Goal: Task Accomplishment & Management: Manage account settings

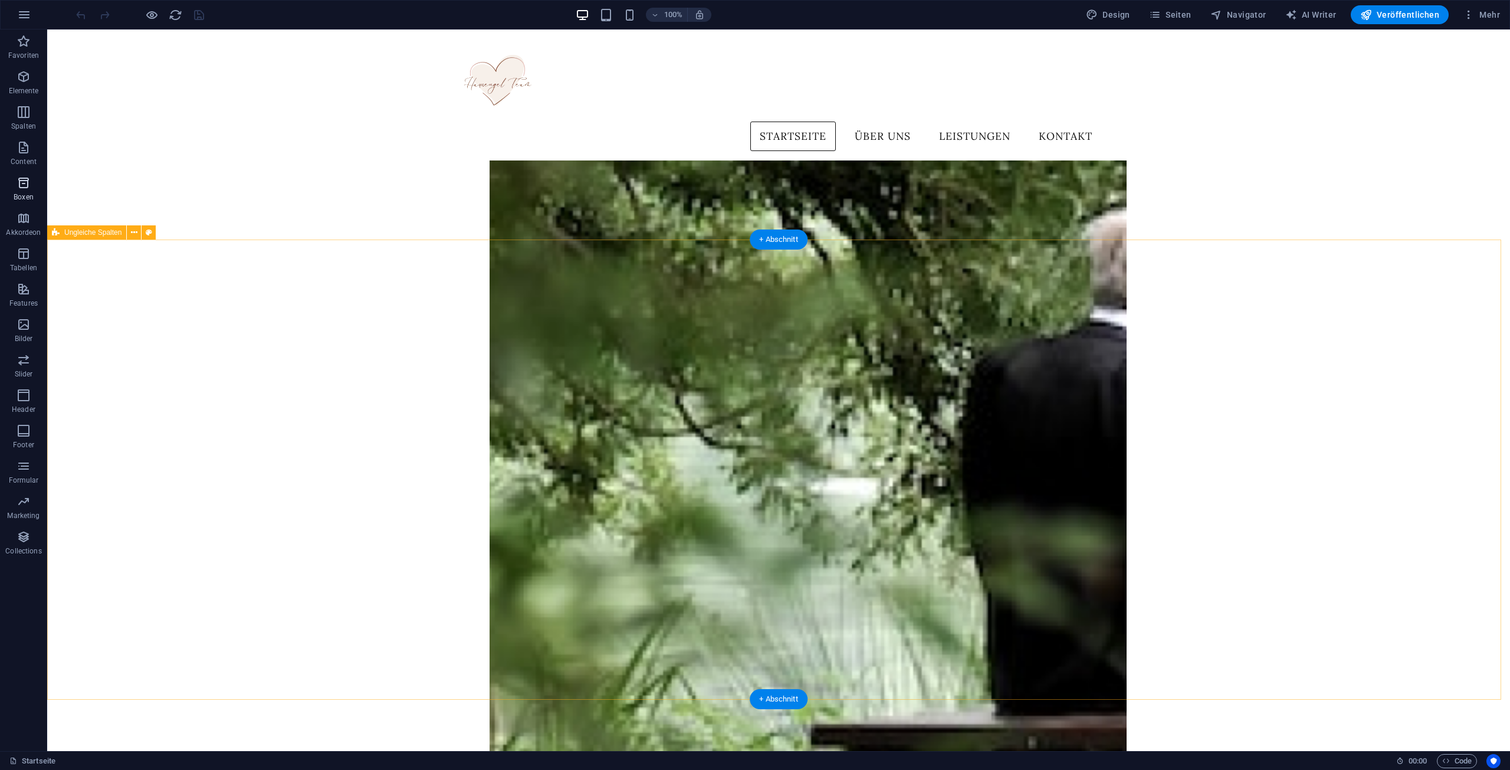
scroll to position [767, 0]
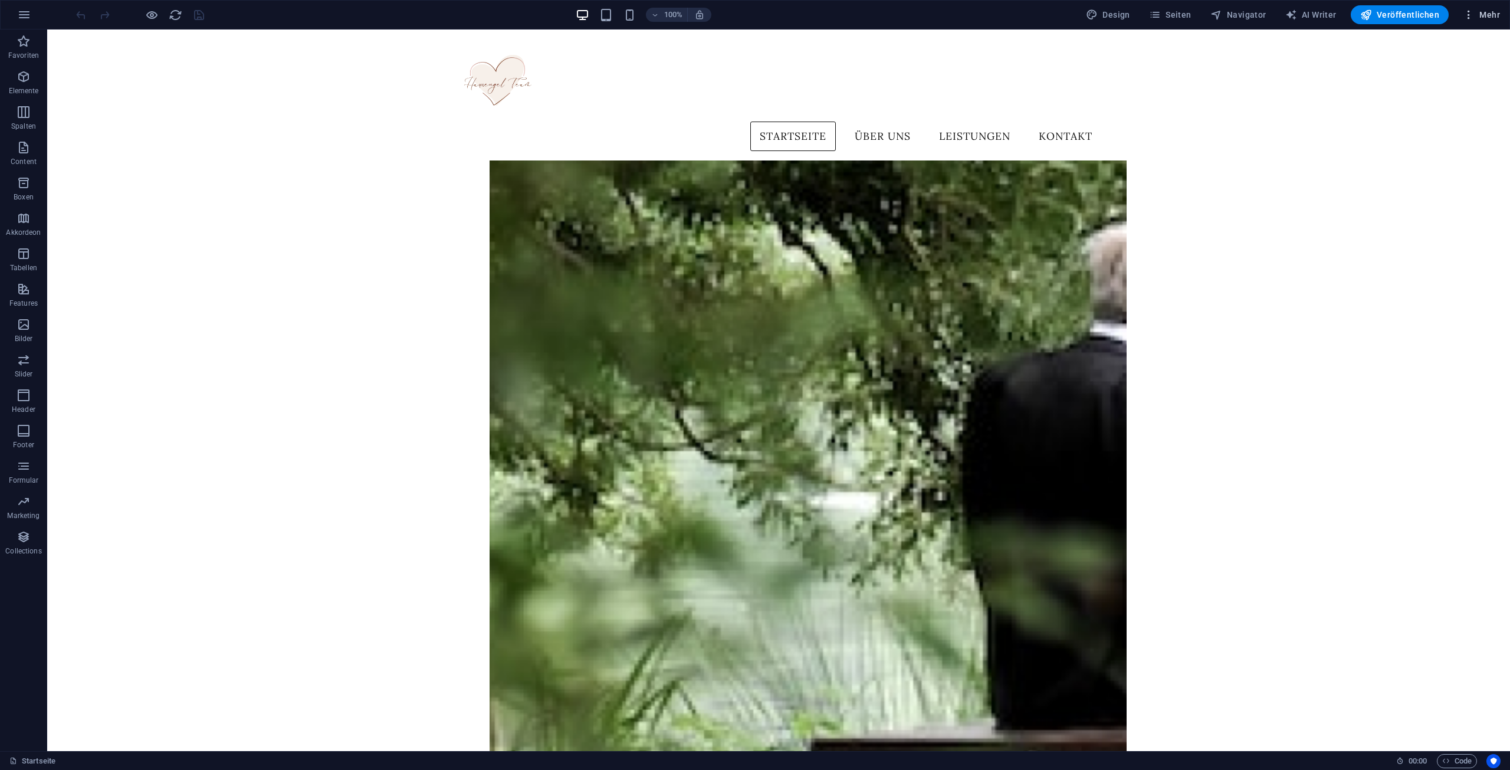
click at [1480, 17] on span "Mehr" at bounding box center [1481, 15] width 37 height 12
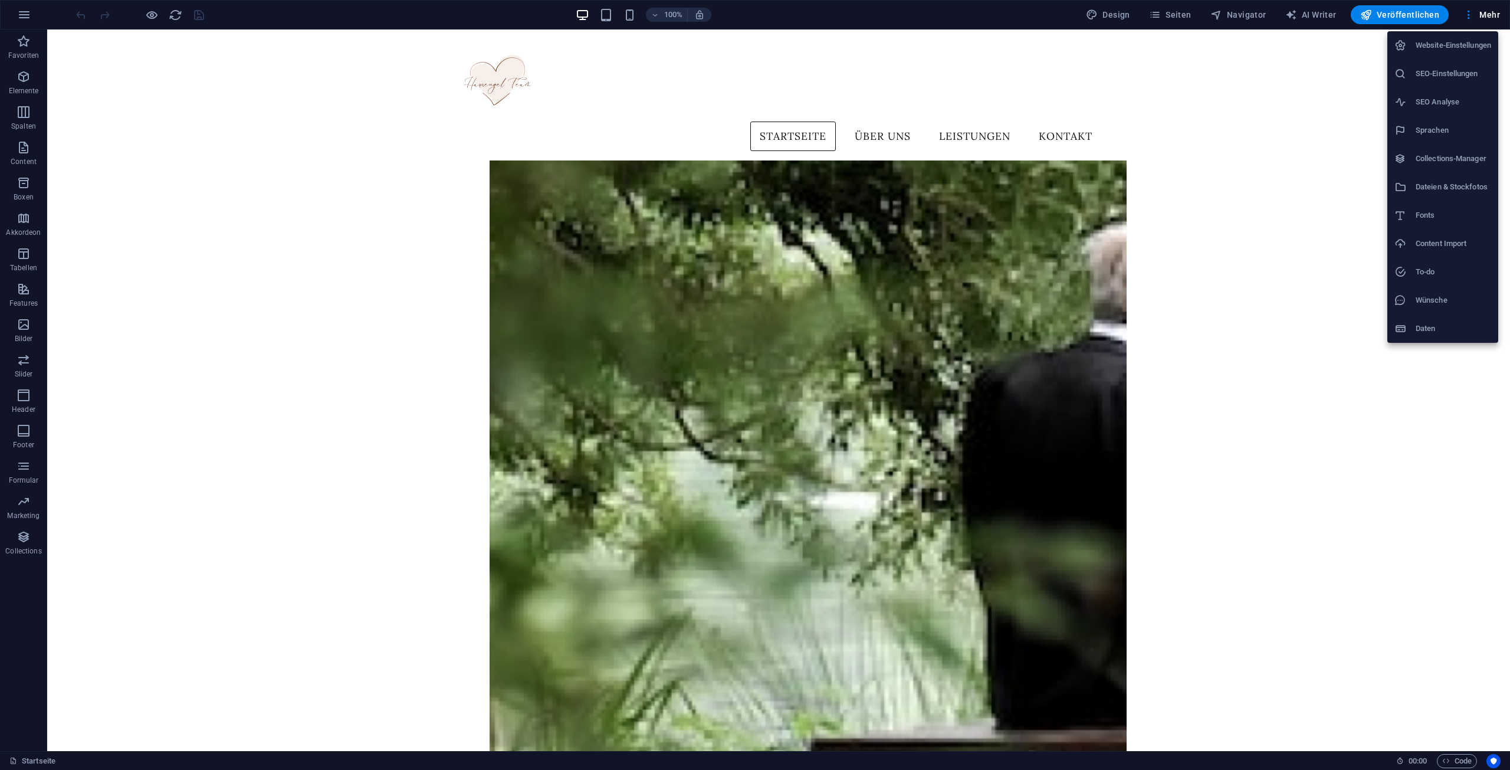
click at [1431, 42] on h6 "Website-Einstellungen" at bounding box center [1453, 45] width 75 height 14
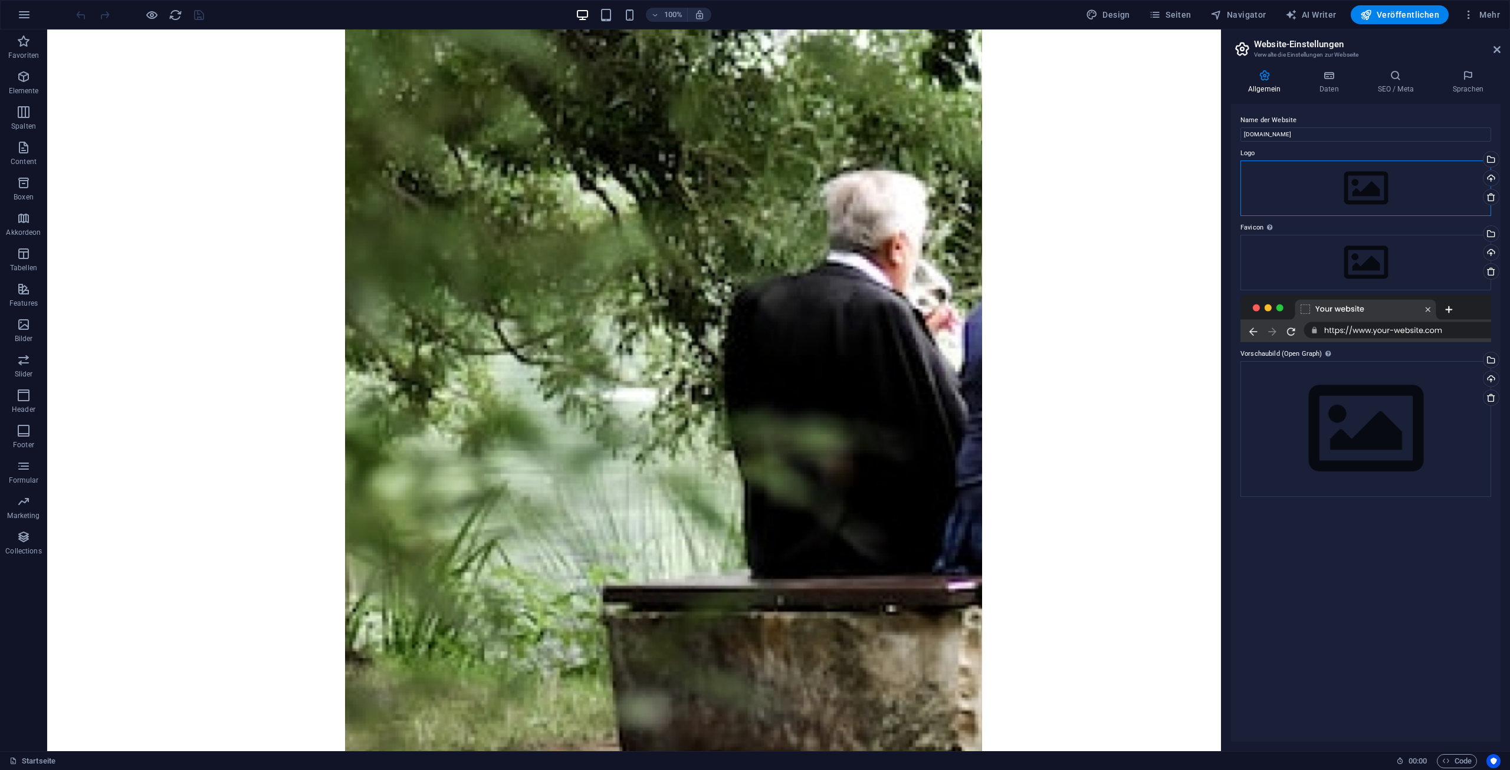
click at [1348, 210] on div "Ziehe Dateien zum Hochladen hierher oder klicke hier, um aus Dateien oder koste…" at bounding box center [1365, 187] width 251 height 55
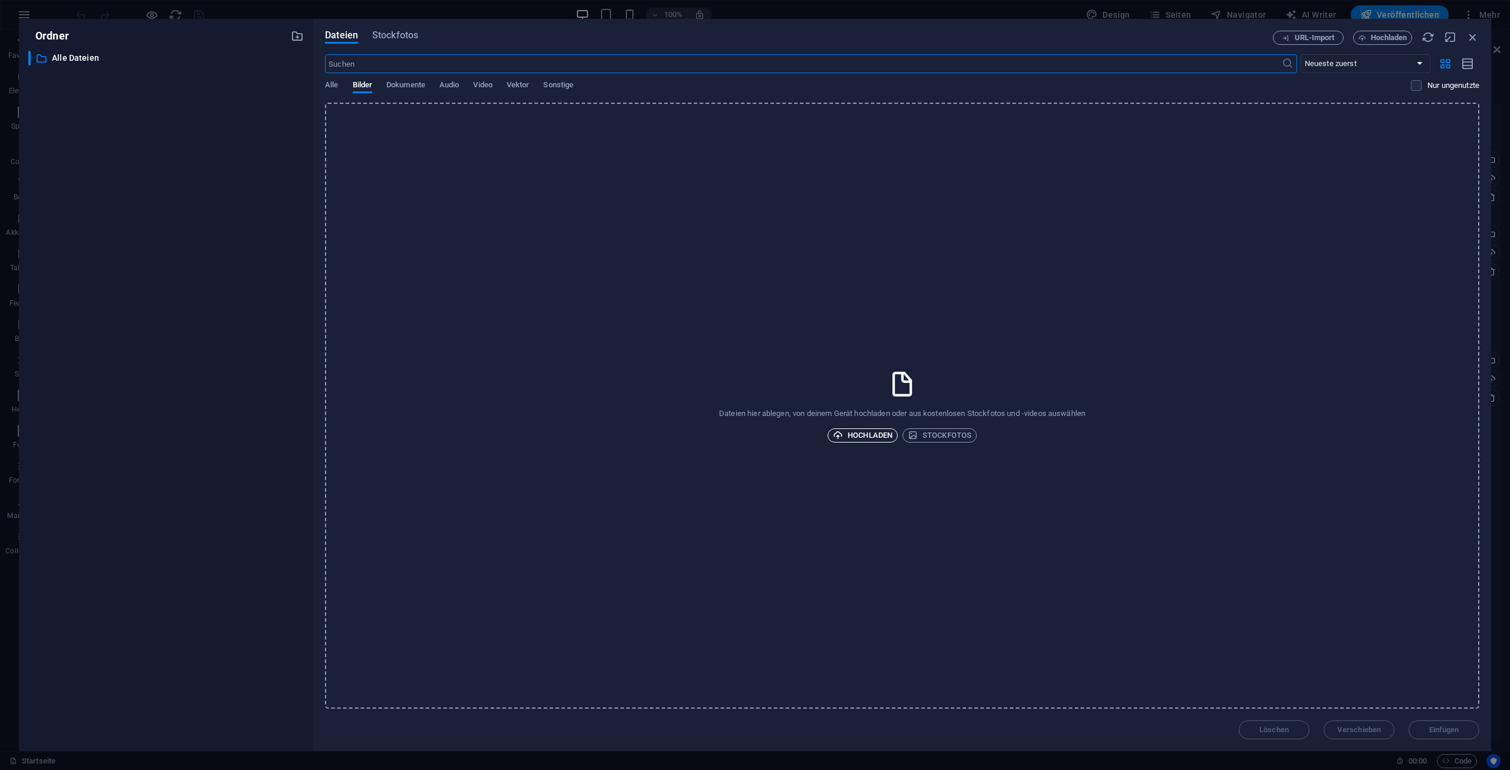
click at [868, 430] on span "Hochladen" at bounding box center [863, 435] width 60 height 14
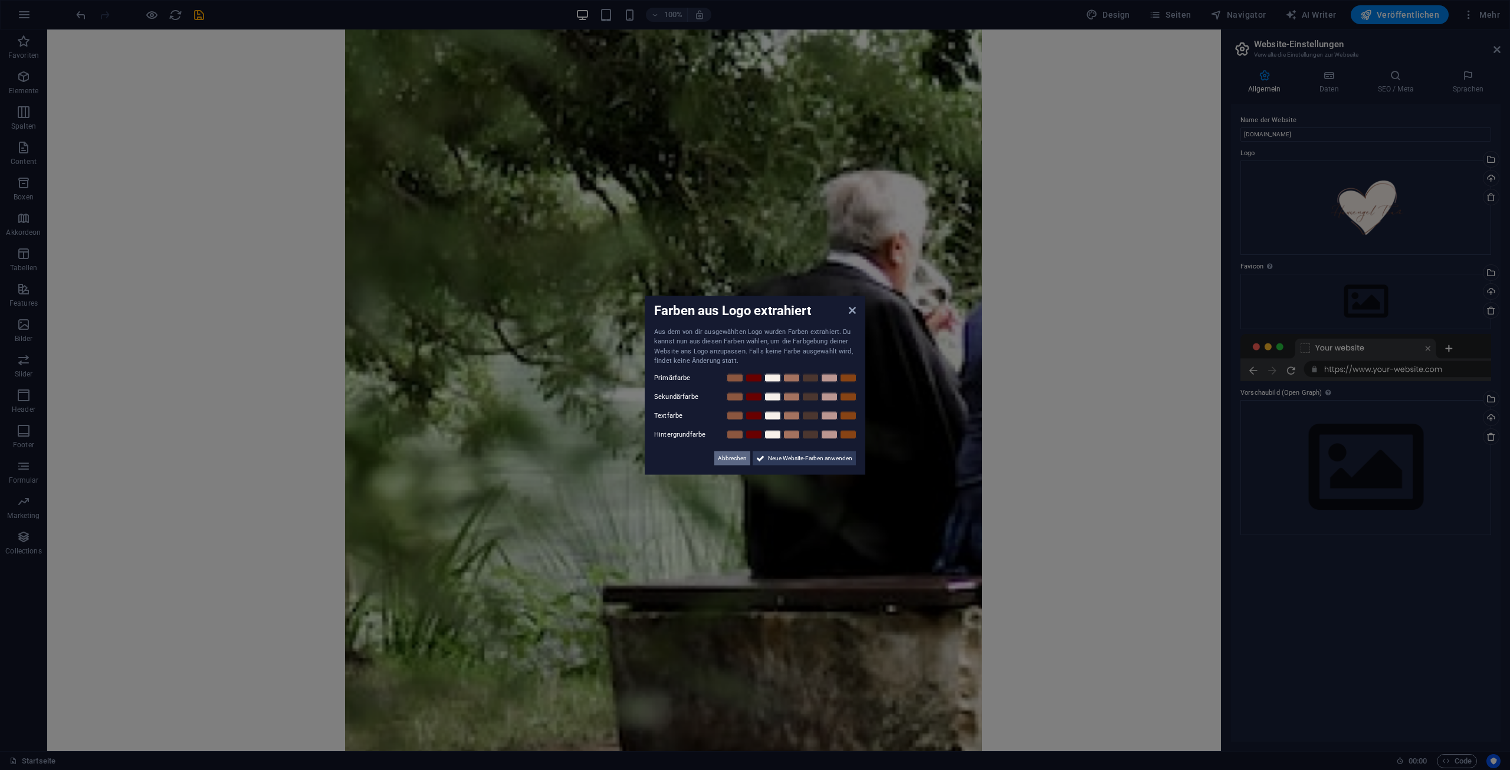
click at [734, 455] on span "Abbrechen" at bounding box center [732, 458] width 29 height 14
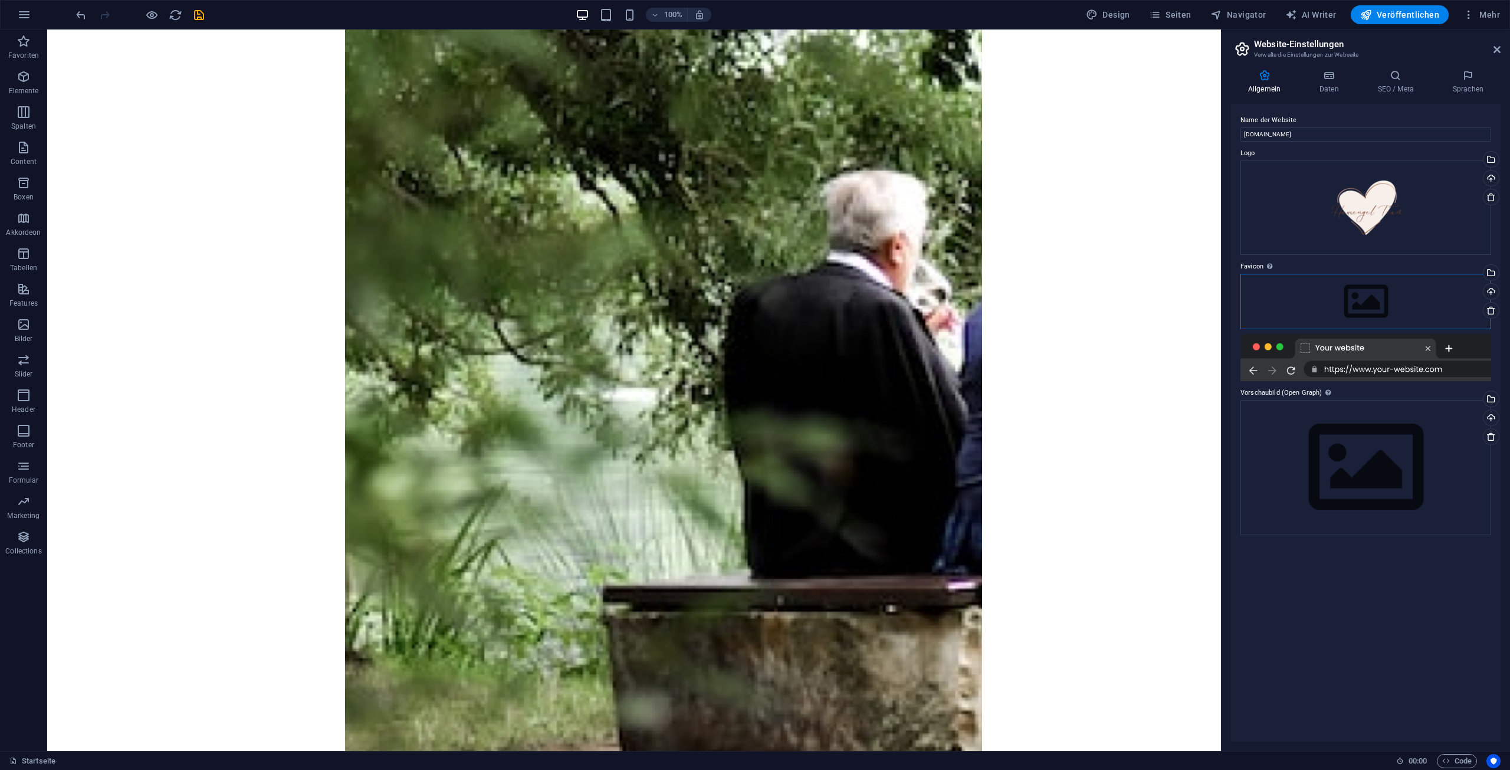
click at [1349, 303] on div "Ziehe Dateien zum Hochladen hierher oder klicke hier, um aus Dateien oder koste…" at bounding box center [1365, 301] width 251 height 55
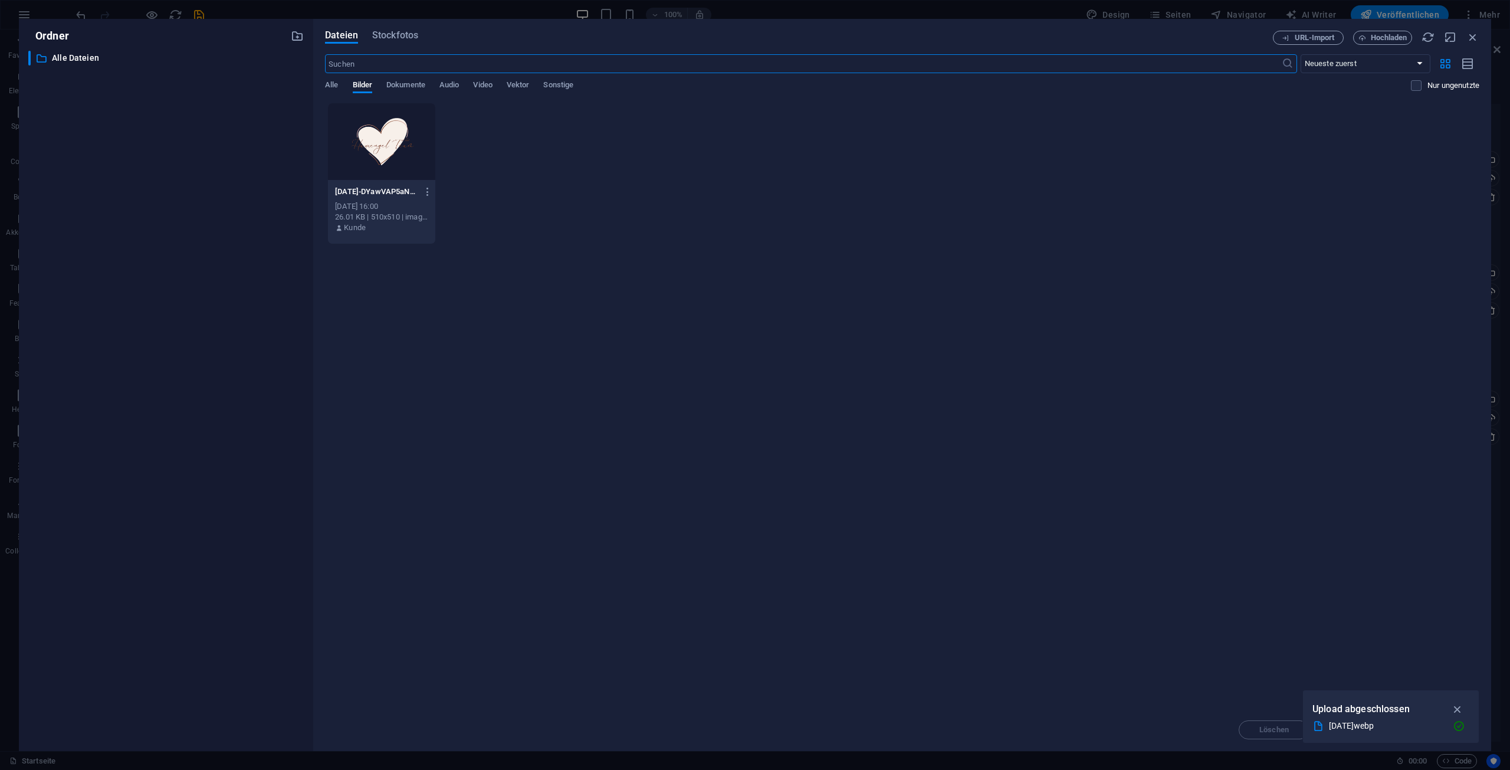
click at [407, 155] on div at bounding box center [381, 141] width 107 height 77
click at [1462, 709] on icon "button" at bounding box center [1458, 708] width 14 height 13
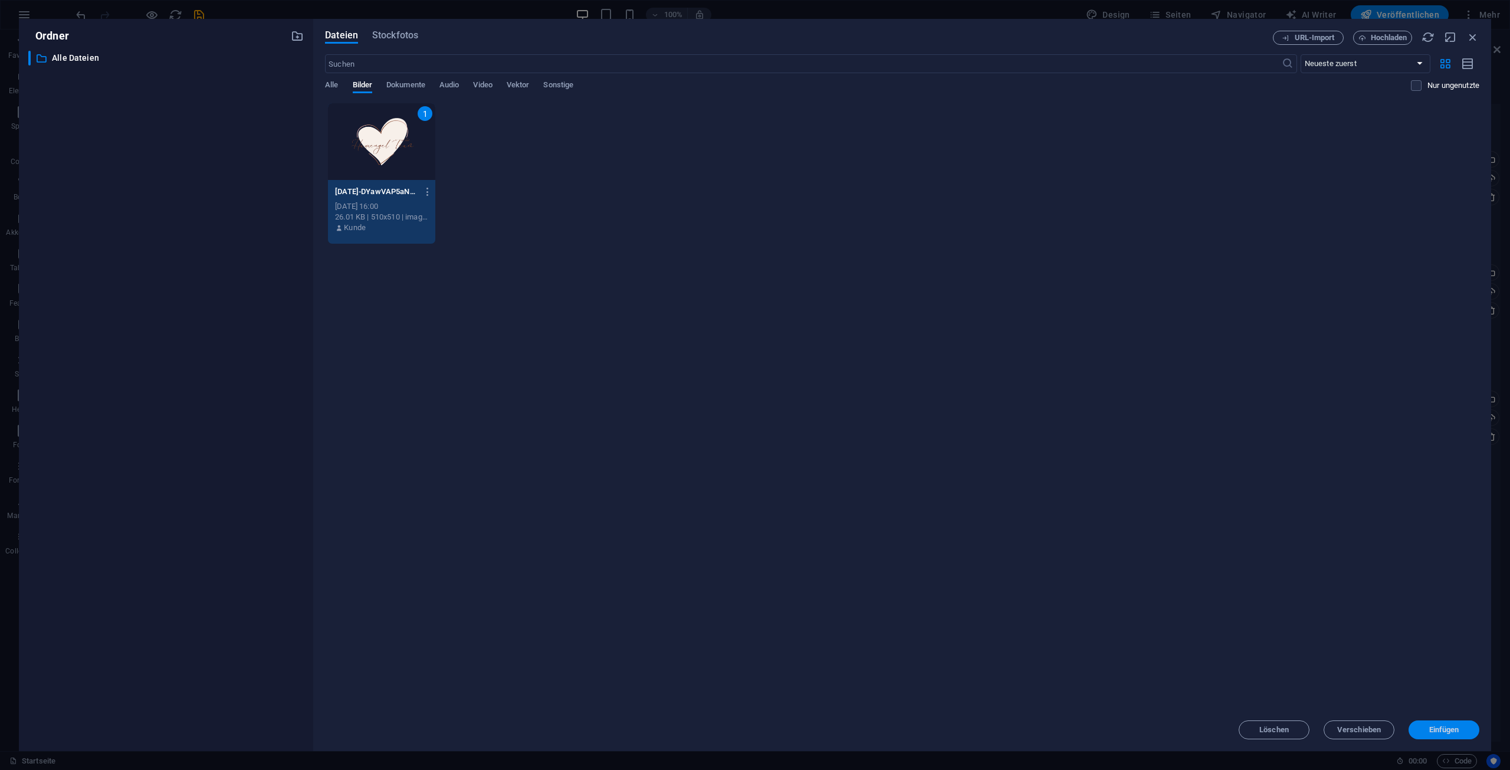
click at [1455, 736] on button "Einfügen" at bounding box center [1443, 729] width 71 height 19
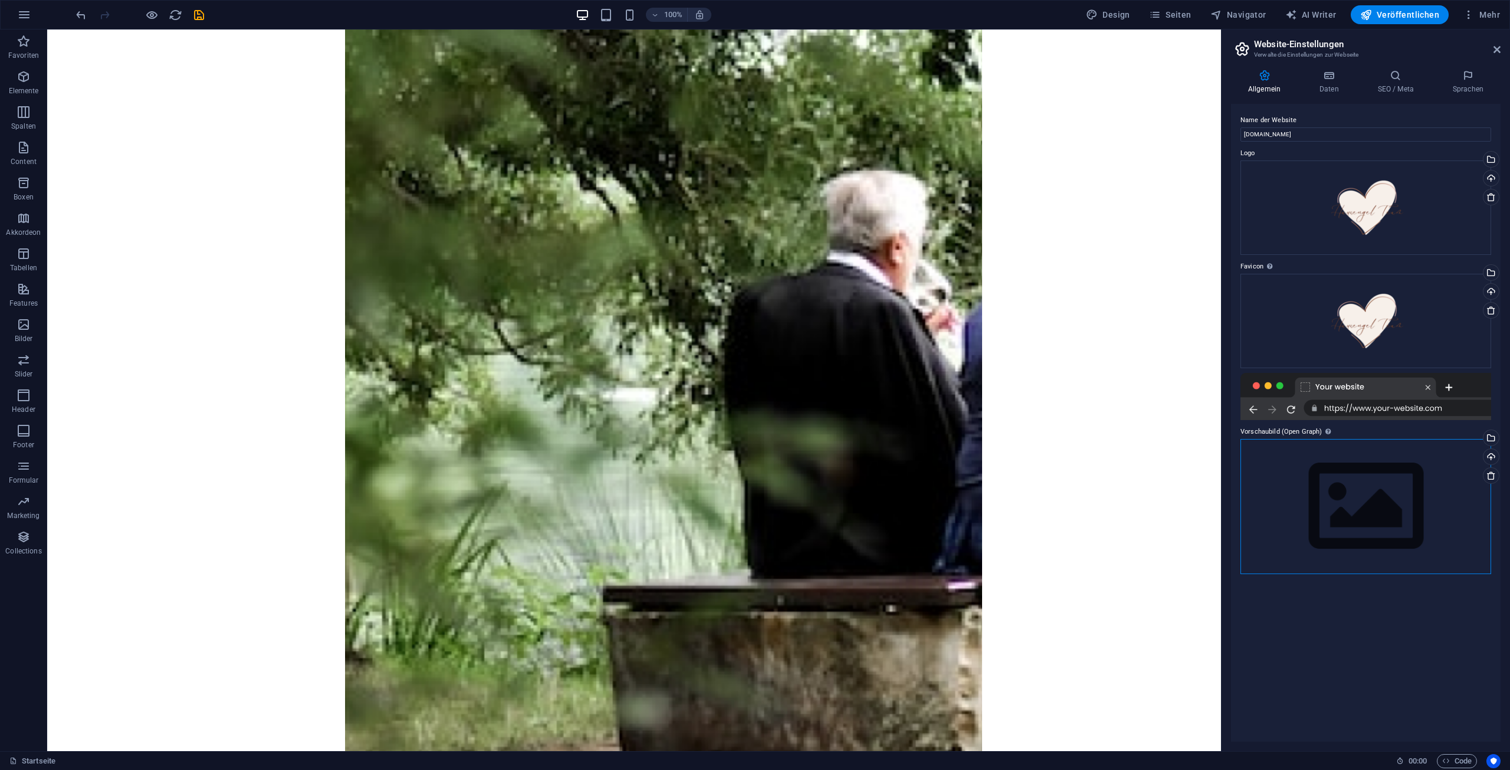
click at [1371, 489] on div "Ziehe Dateien zum Hochladen hierher oder klicke hier, um aus Dateien oder koste…" at bounding box center [1365, 506] width 251 height 135
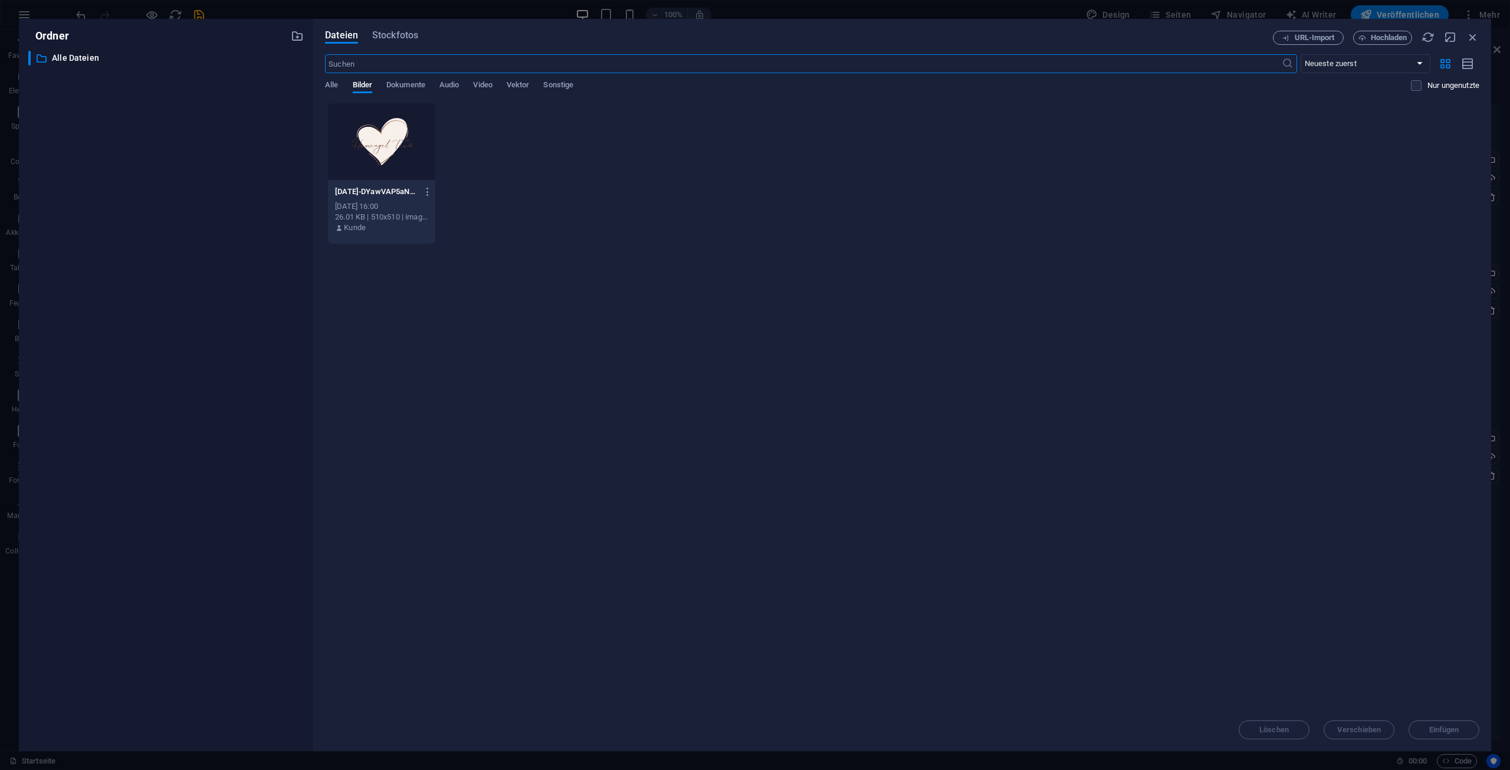
click at [384, 153] on div at bounding box center [381, 141] width 107 height 77
click at [1441, 736] on button "Einfügen" at bounding box center [1443, 729] width 71 height 19
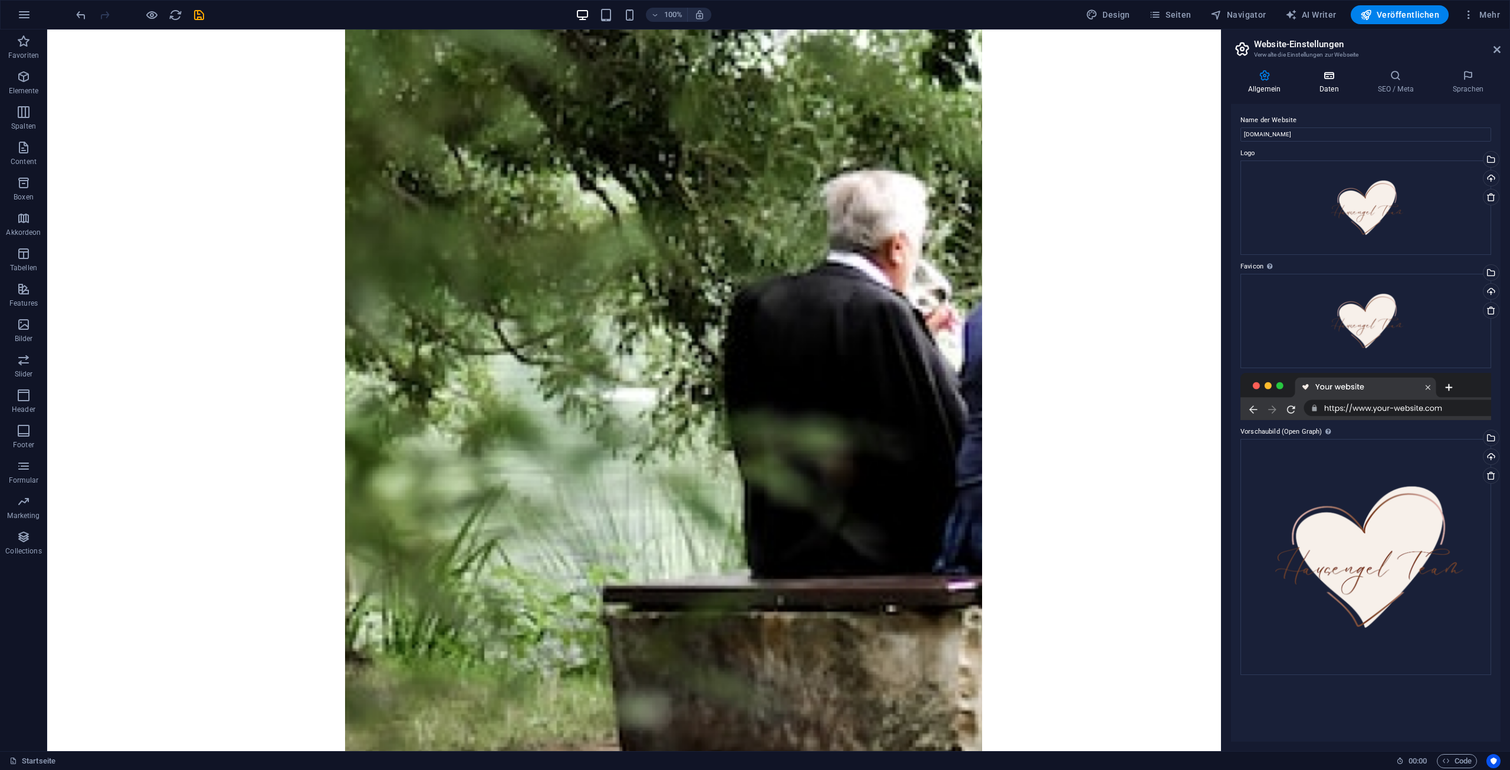
click at [1338, 76] on icon at bounding box center [1329, 76] width 54 height 12
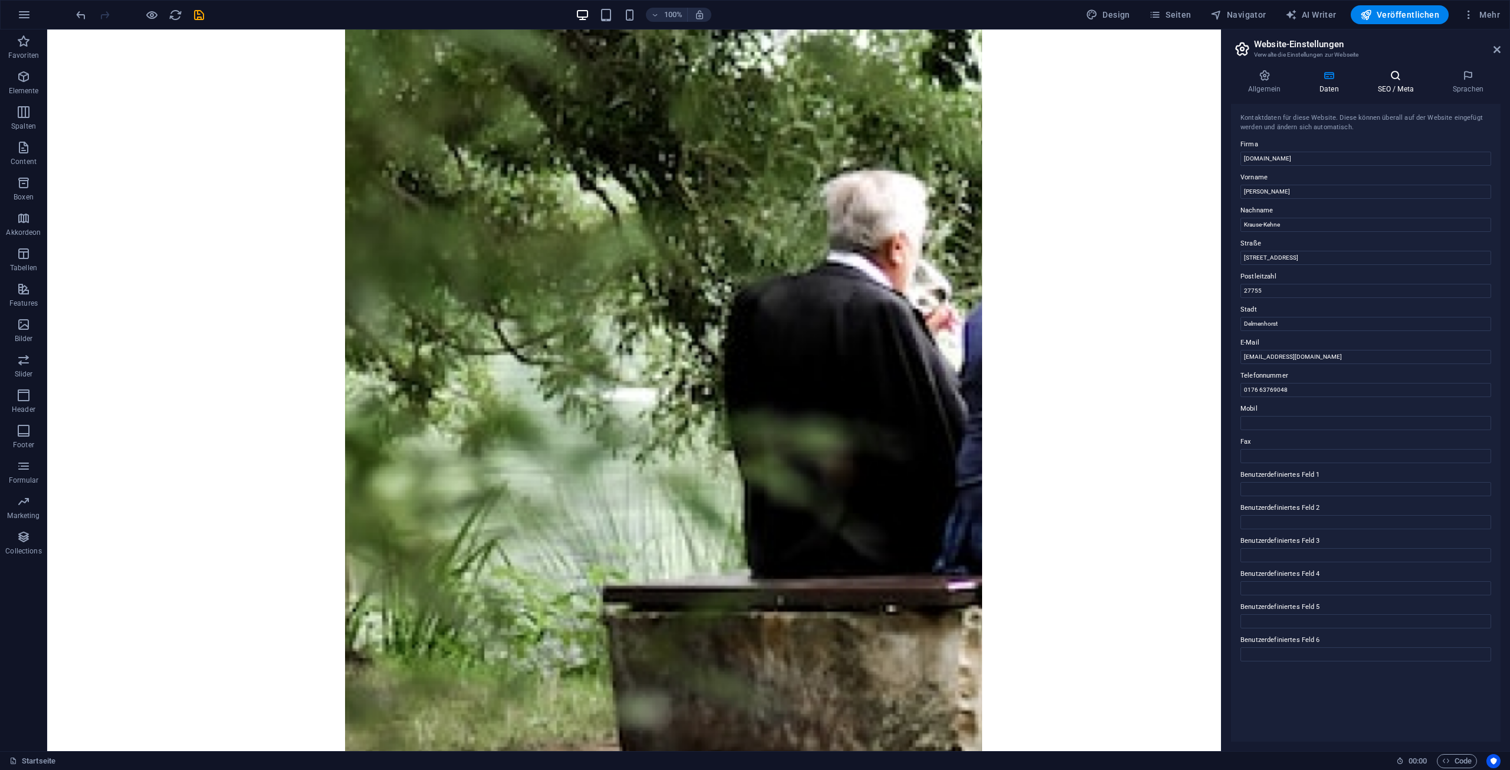
click at [1379, 82] on h4 "SEO / Meta" at bounding box center [1398, 82] width 75 height 25
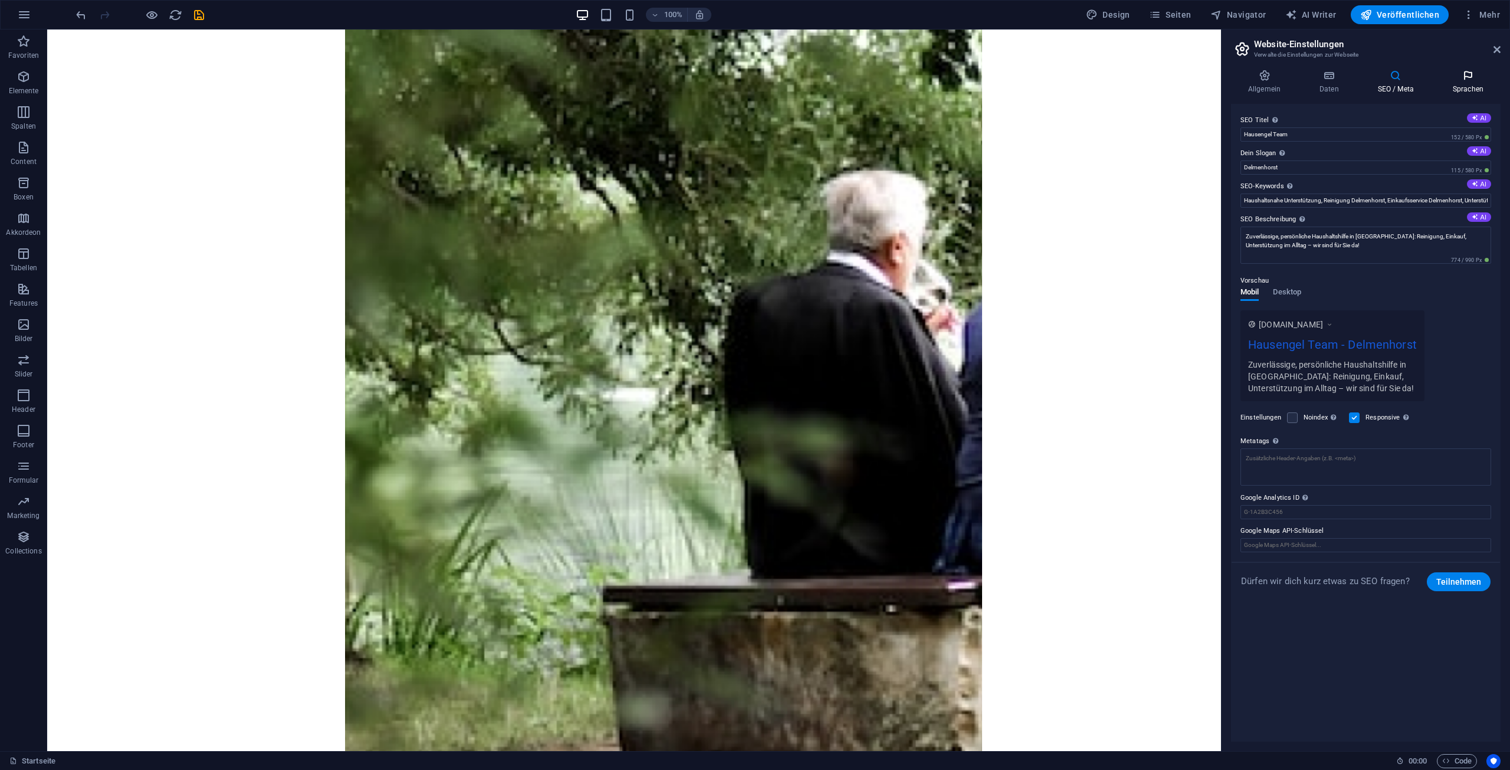
click at [1456, 86] on h4 "Sprachen" at bounding box center [1468, 82] width 65 height 25
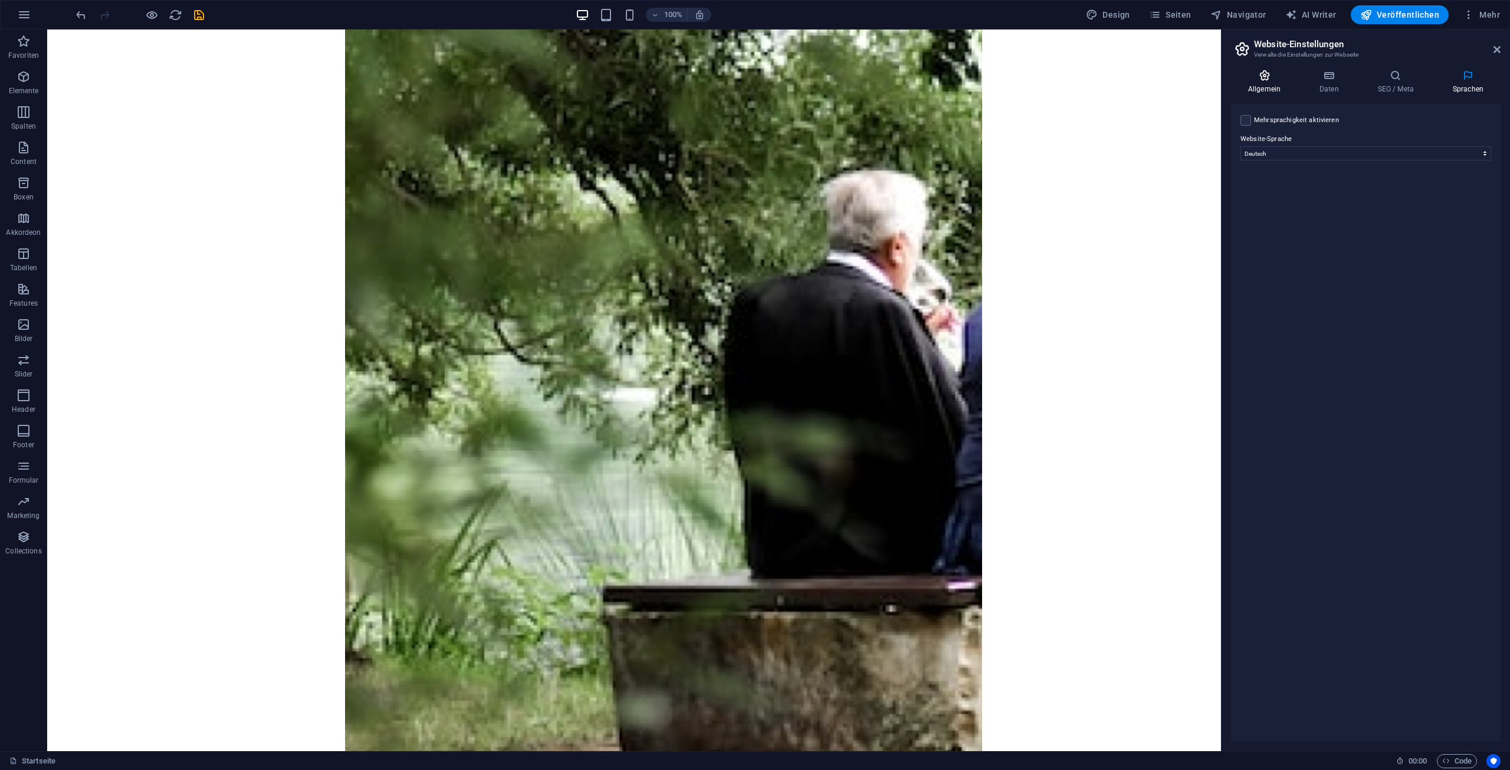
click at [1263, 89] on h4 "Allgemein" at bounding box center [1266, 82] width 71 height 25
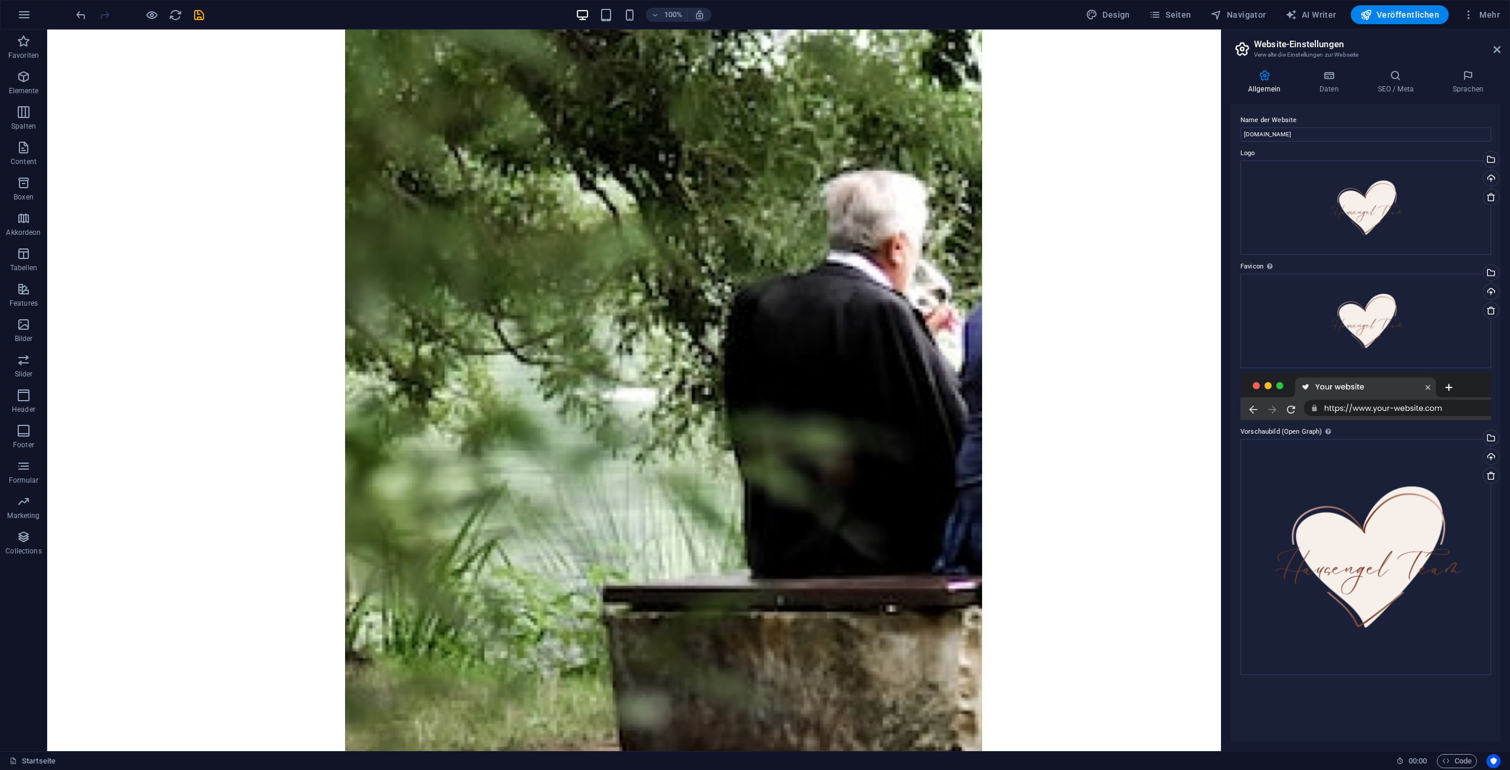
click at [1506, 49] on aside "Website-Einstellungen Verwalte die Einstellungen zur Webseite Allgemein Daten S…" at bounding box center [1365, 389] width 289 height 721
click at [1500, 47] on icon at bounding box center [1496, 49] width 7 height 9
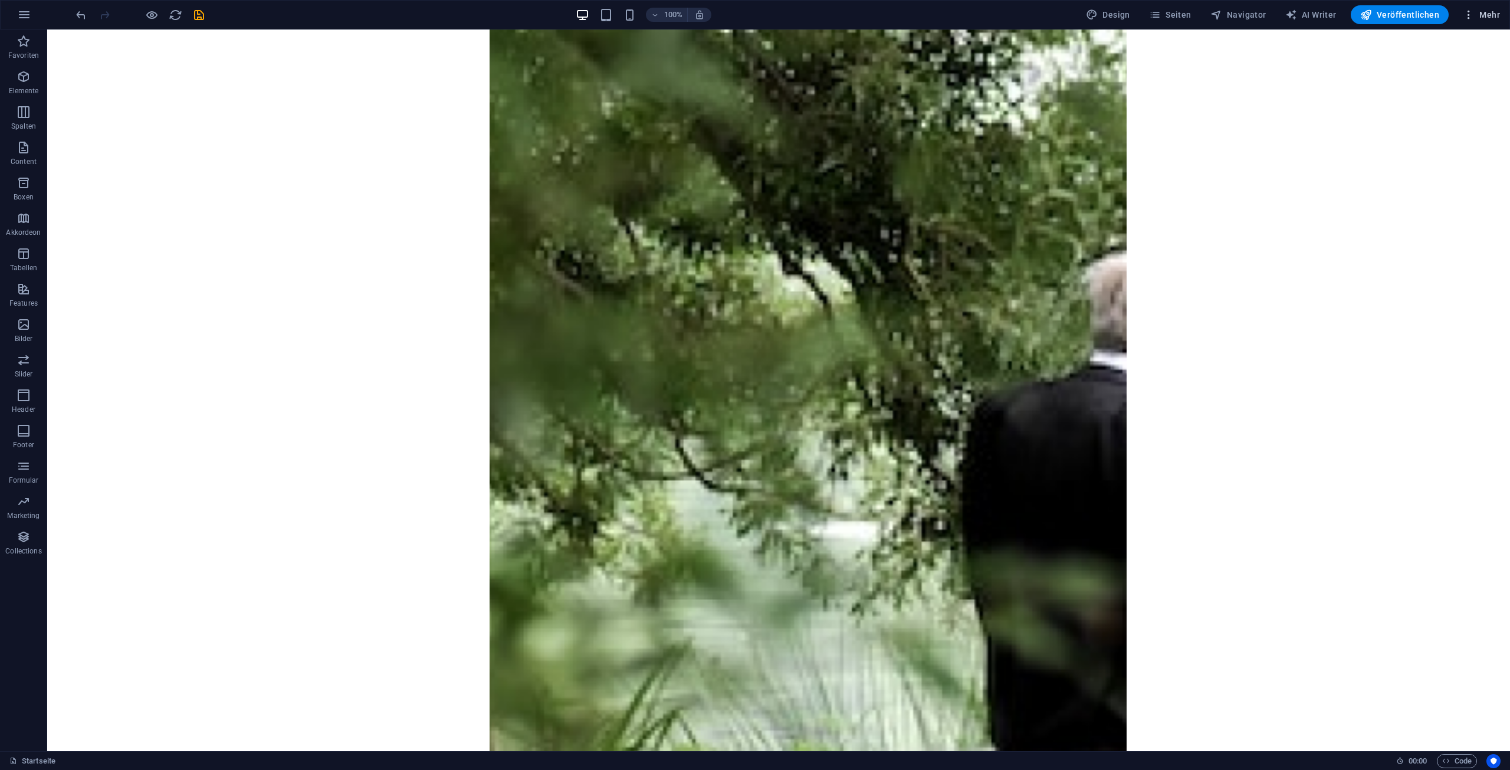
click at [1473, 9] on icon "button" at bounding box center [1469, 15] width 12 height 12
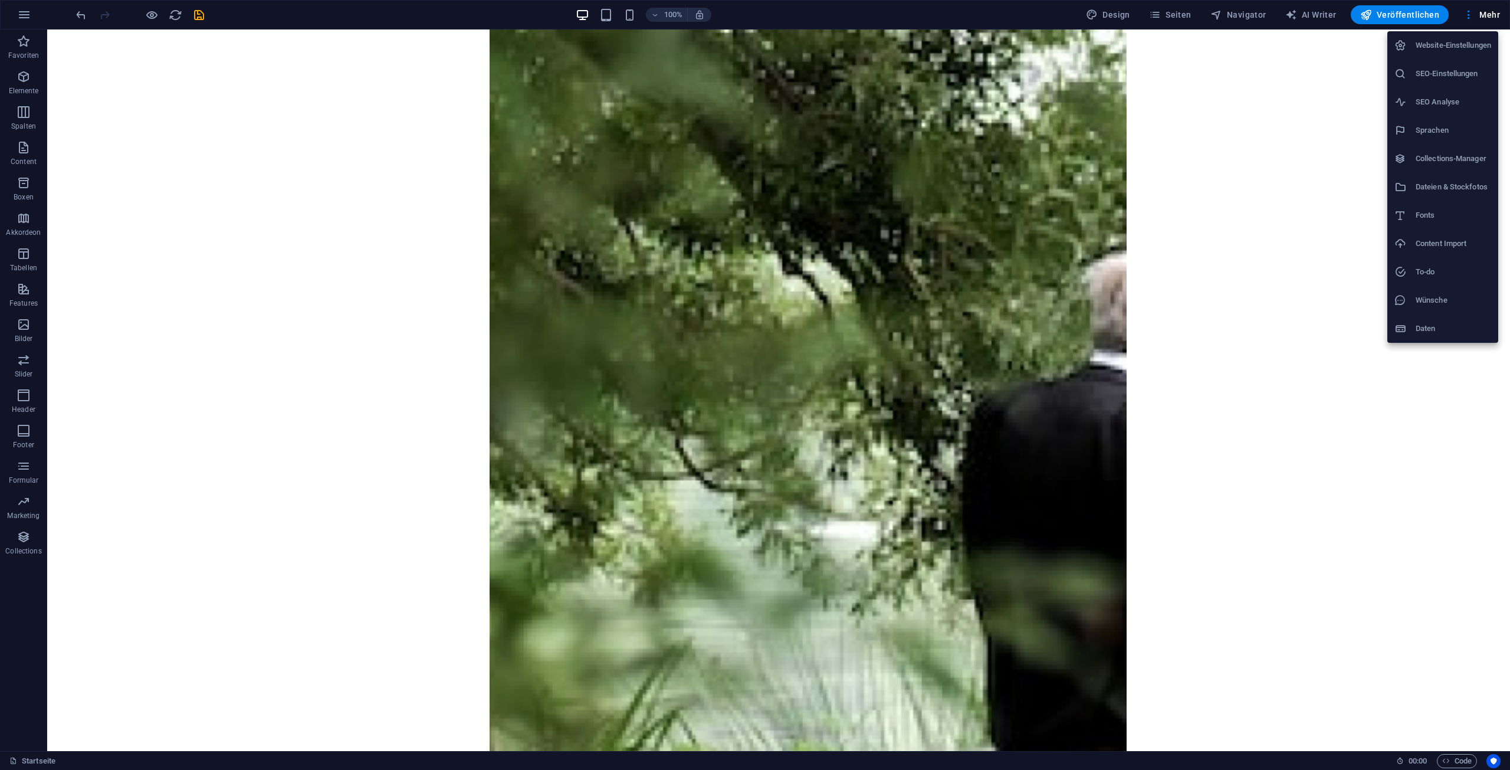
click at [1463, 159] on h6 "Collections-Manager" at bounding box center [1453, 159] width 75 height 14
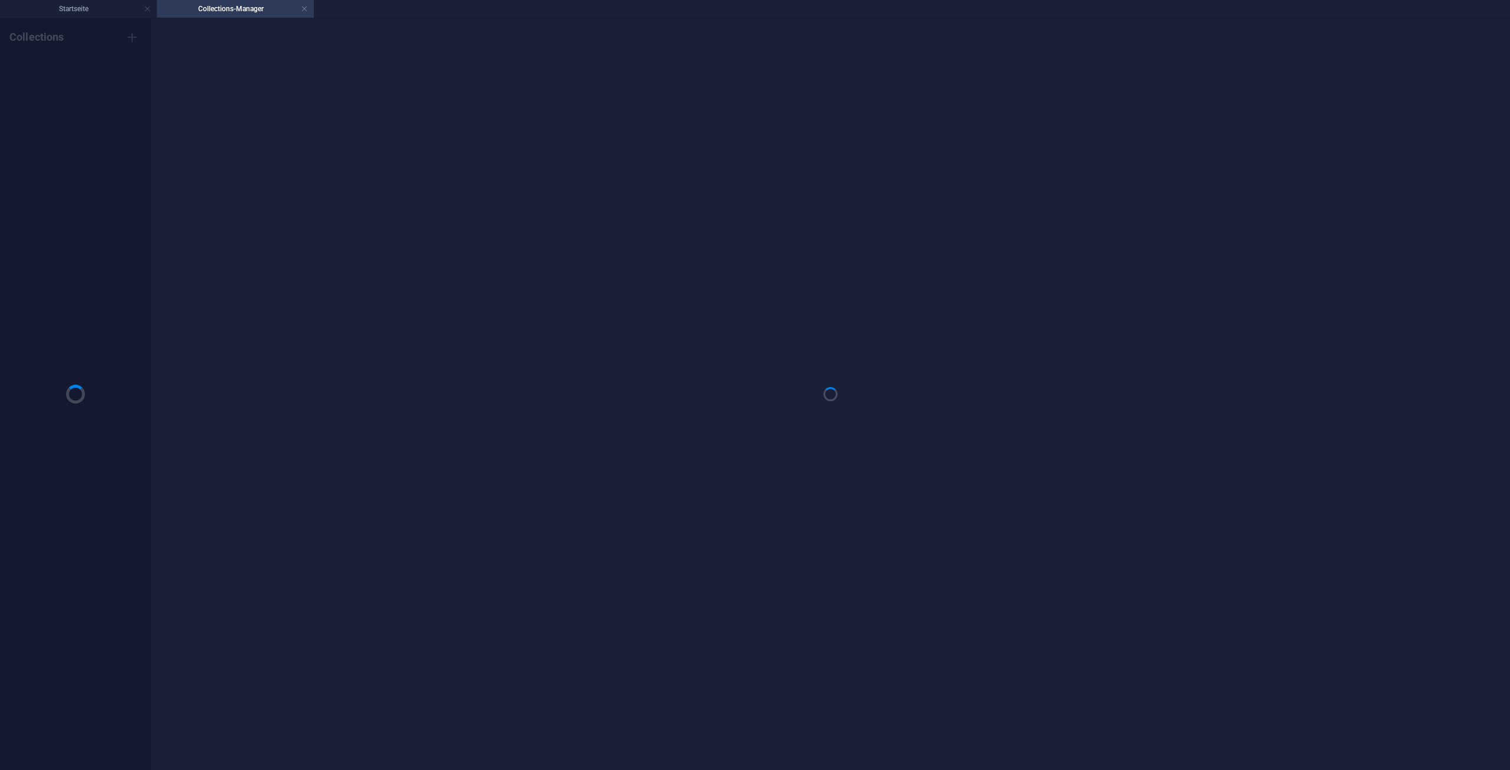
scroll to position [0, 0]
click at [300, 7] on h4 "Collections-Manager" at bounding box center [235, 8] width 157 height 13
click at [303, 9] on link at bounding box center [304, 9] width 7 height 11
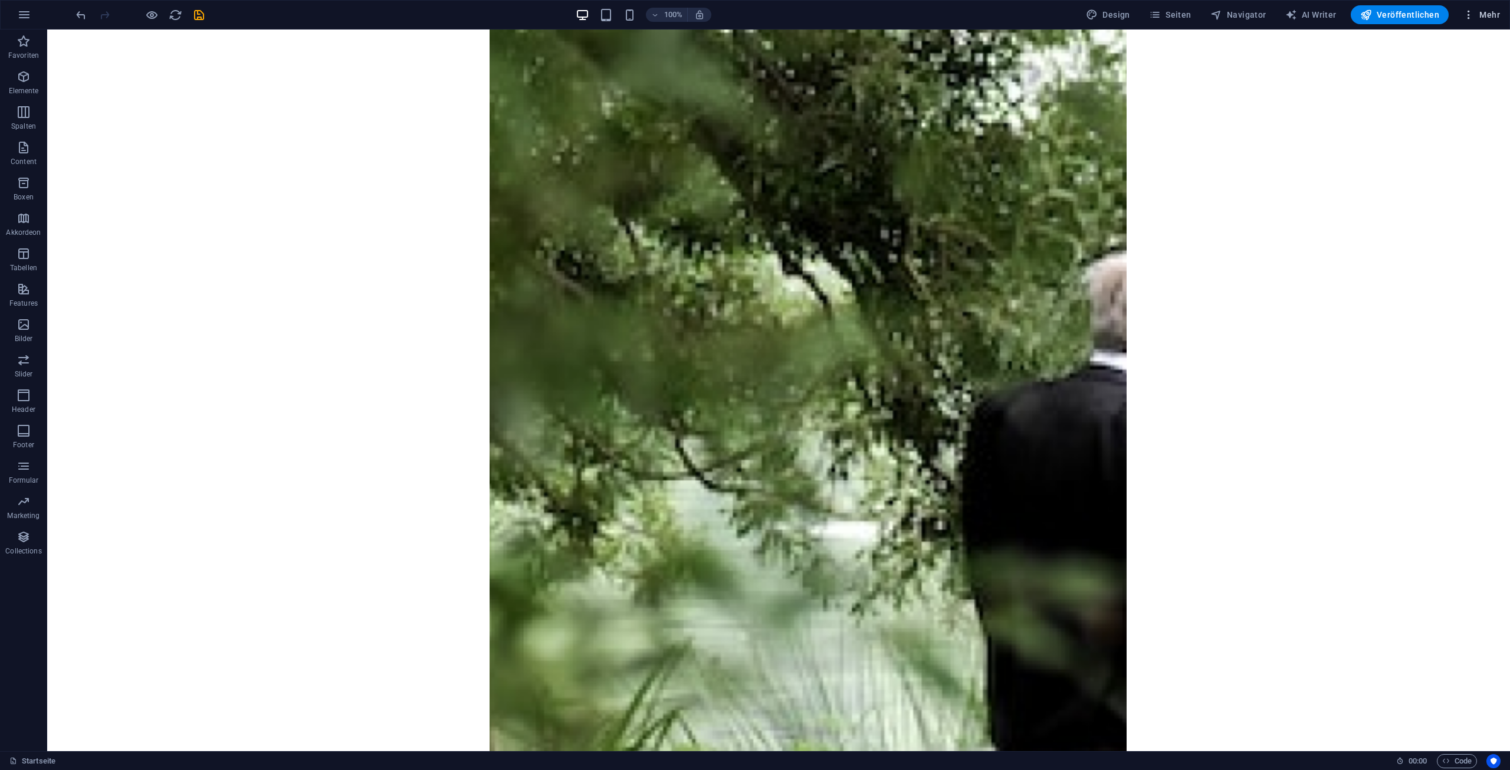
click at [1472, 8] on button "Mehr" at bounding box center [1481, 14] width 47 height 19
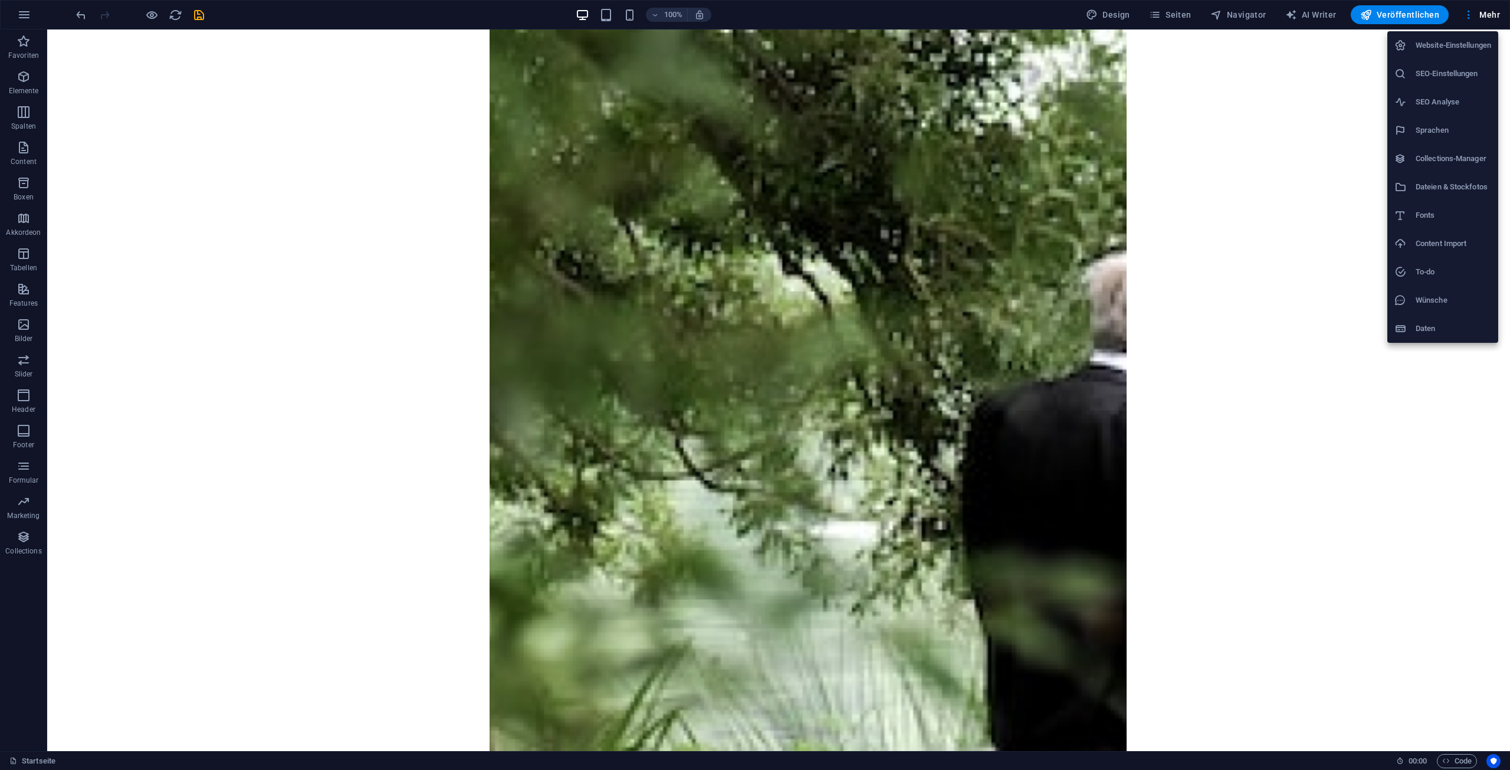
click at [1446, 329] on h6 "Daten" at bounding box center [1453, 328] width 75 height 14
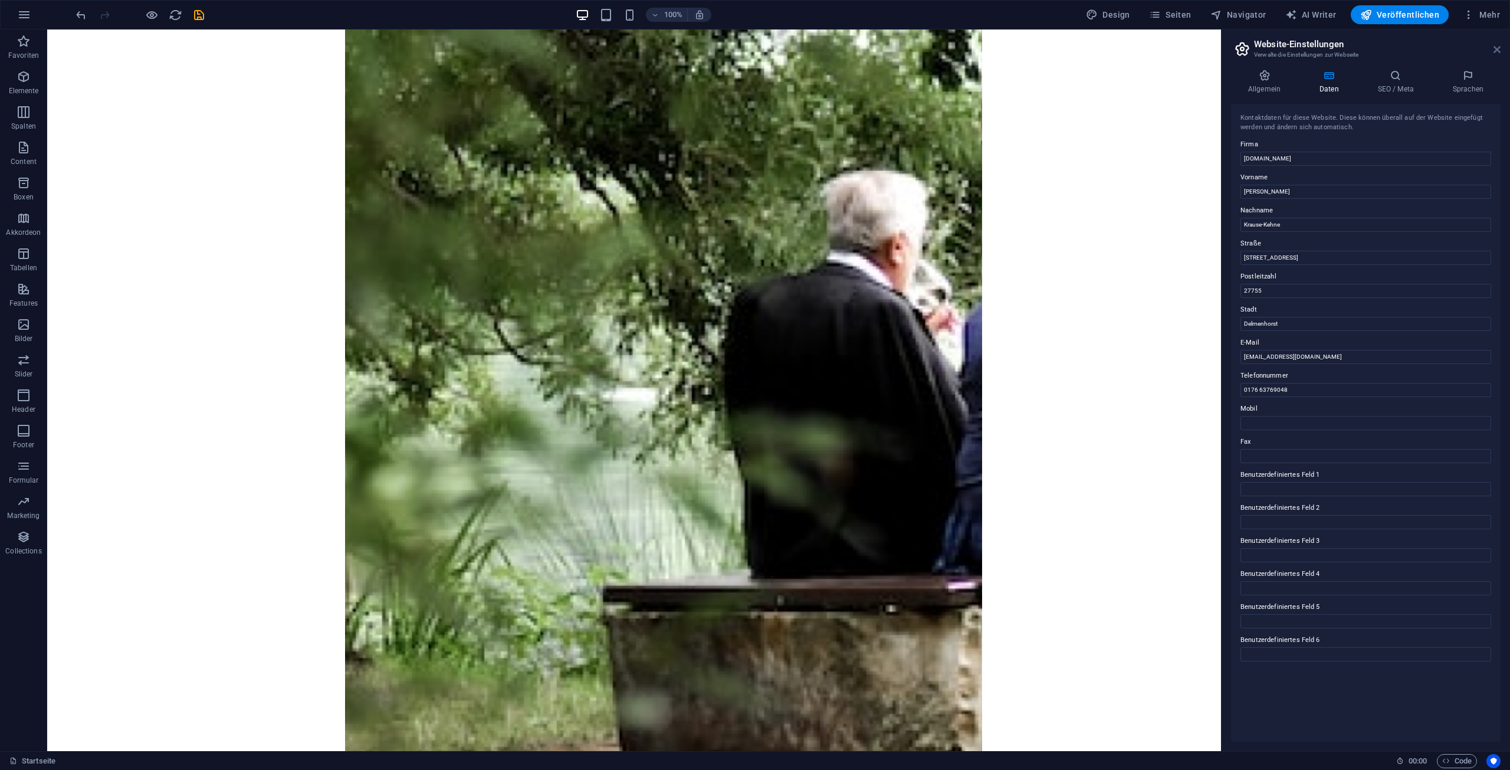
click at [1496, 50] on icon at bounding box center [1496, 49] width 7 height 9
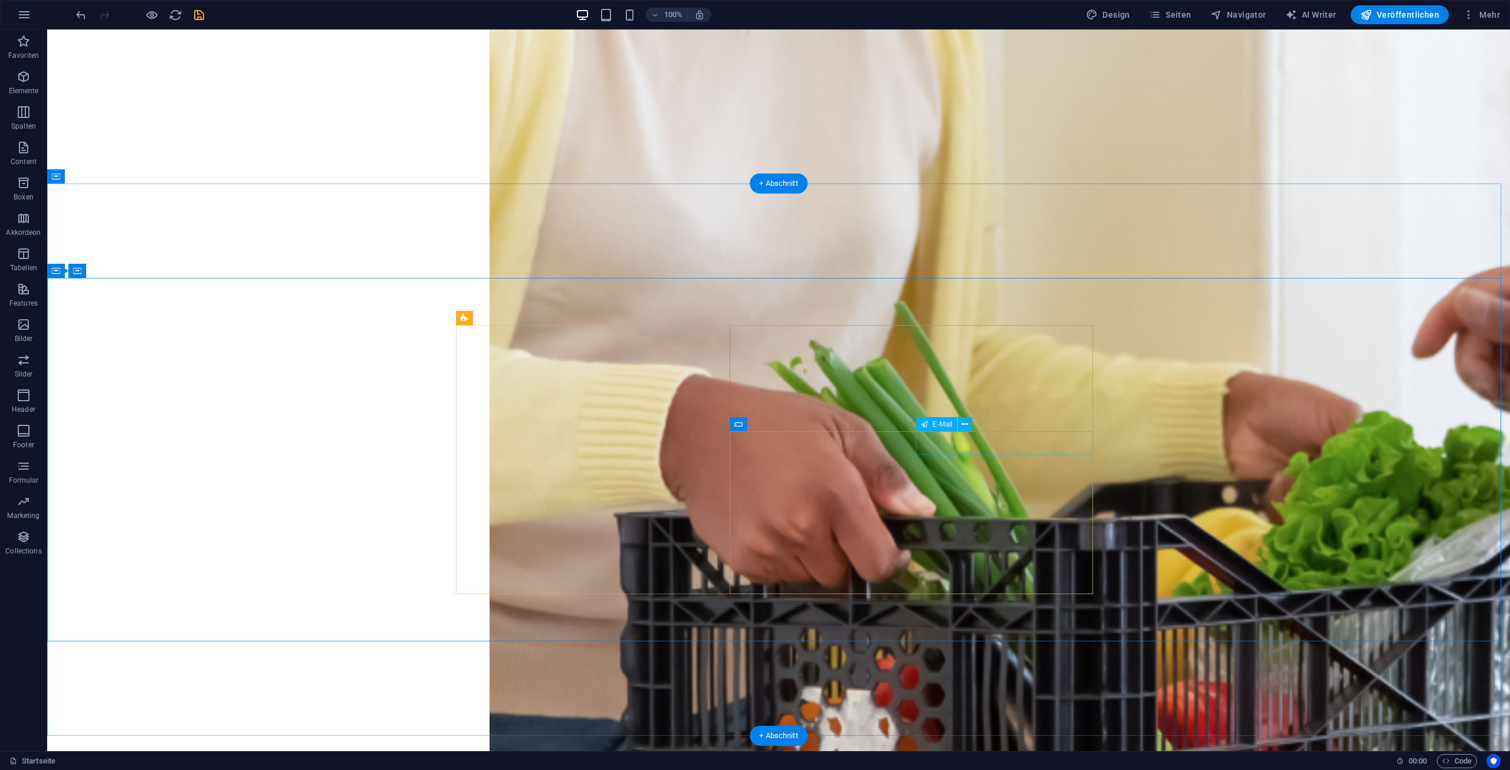
scroll to position [2477, 0]
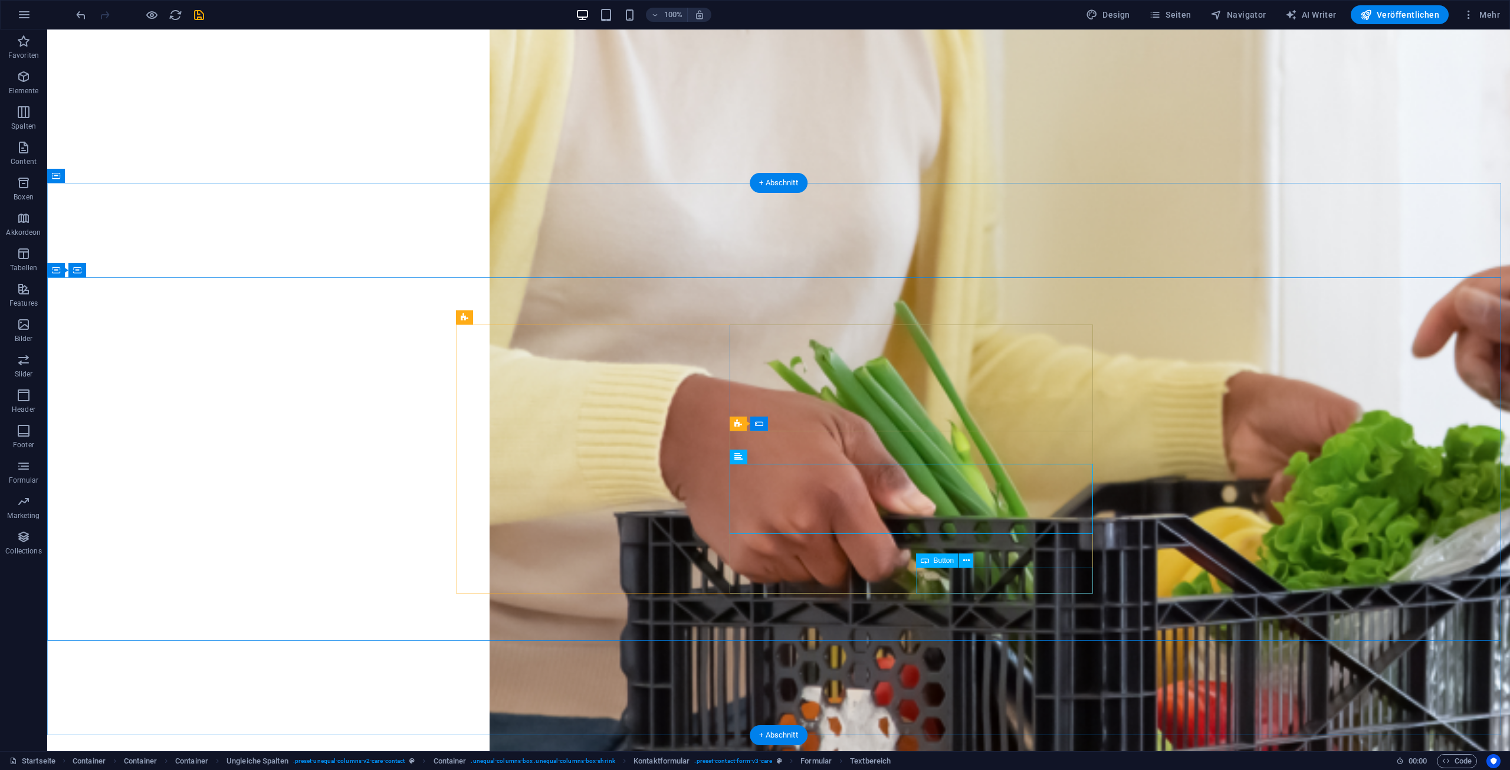
click at [798, 458] on icon at bounding box center [795, 457] width 6 height 12
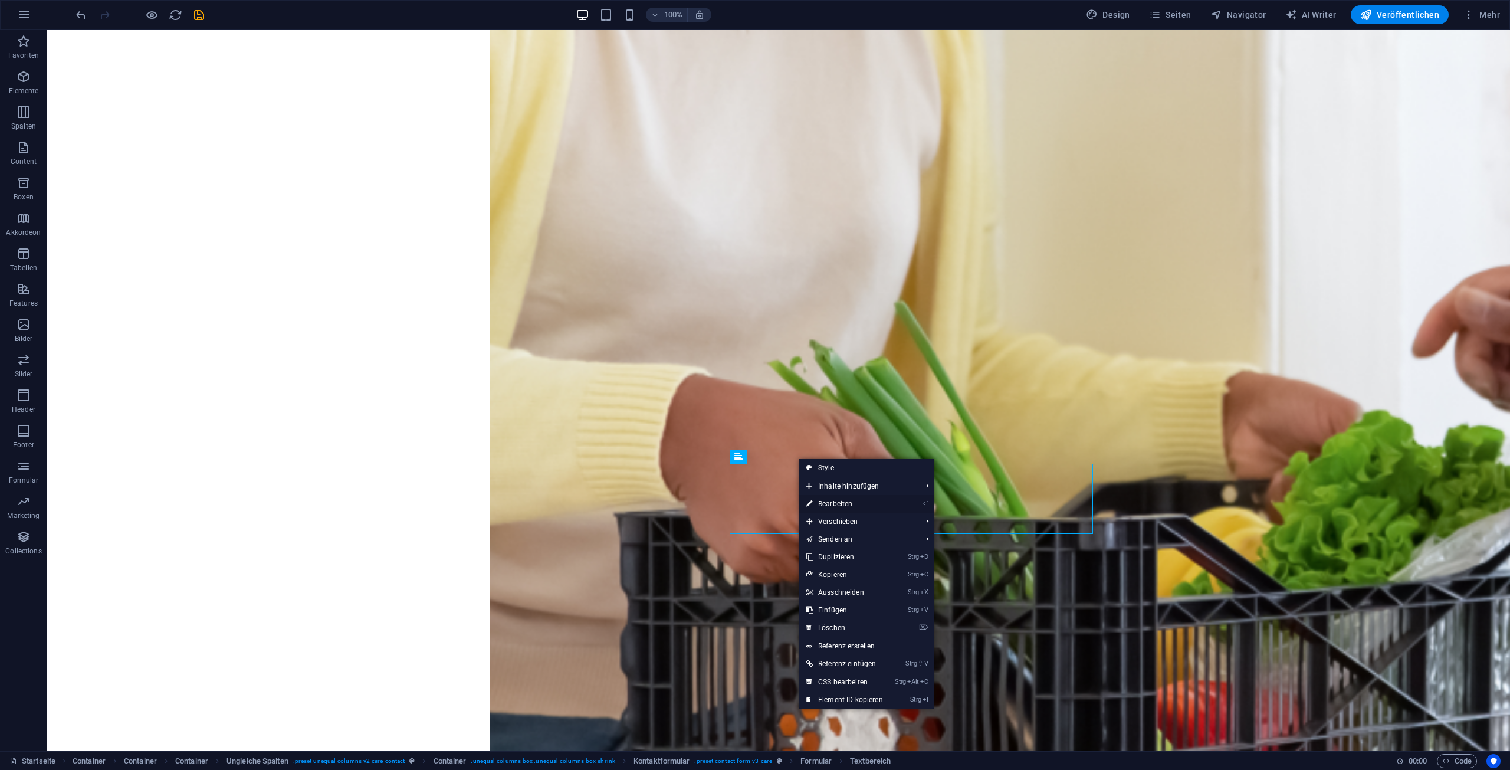
click at [864, 504] on link "⏎ Bearbeiten" at bounding box center [844, 504] width 91 height 18
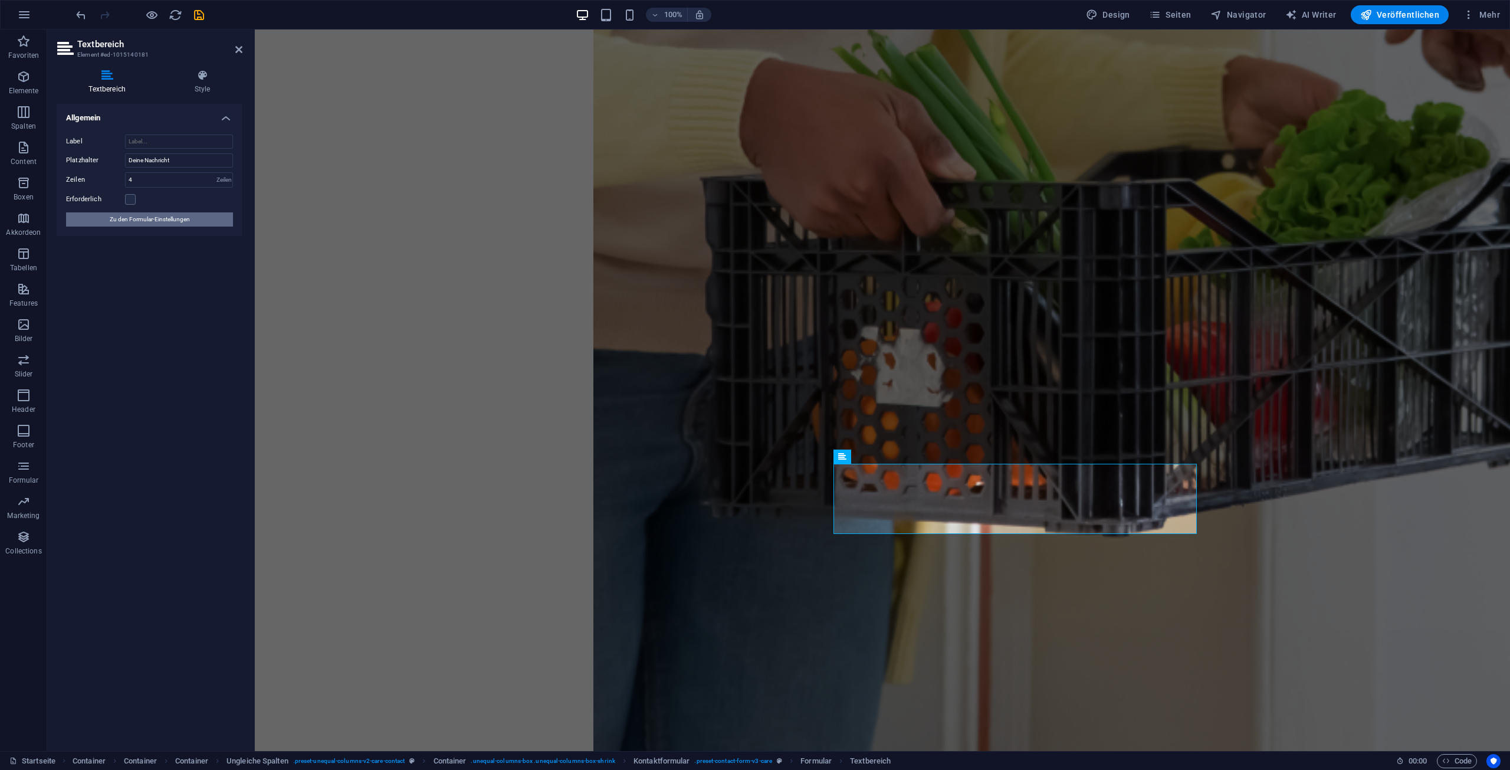
click at [157, 218] on span "Zu den Formular-Einstellungen" at bounding box center [150, 219] width 80 height 14
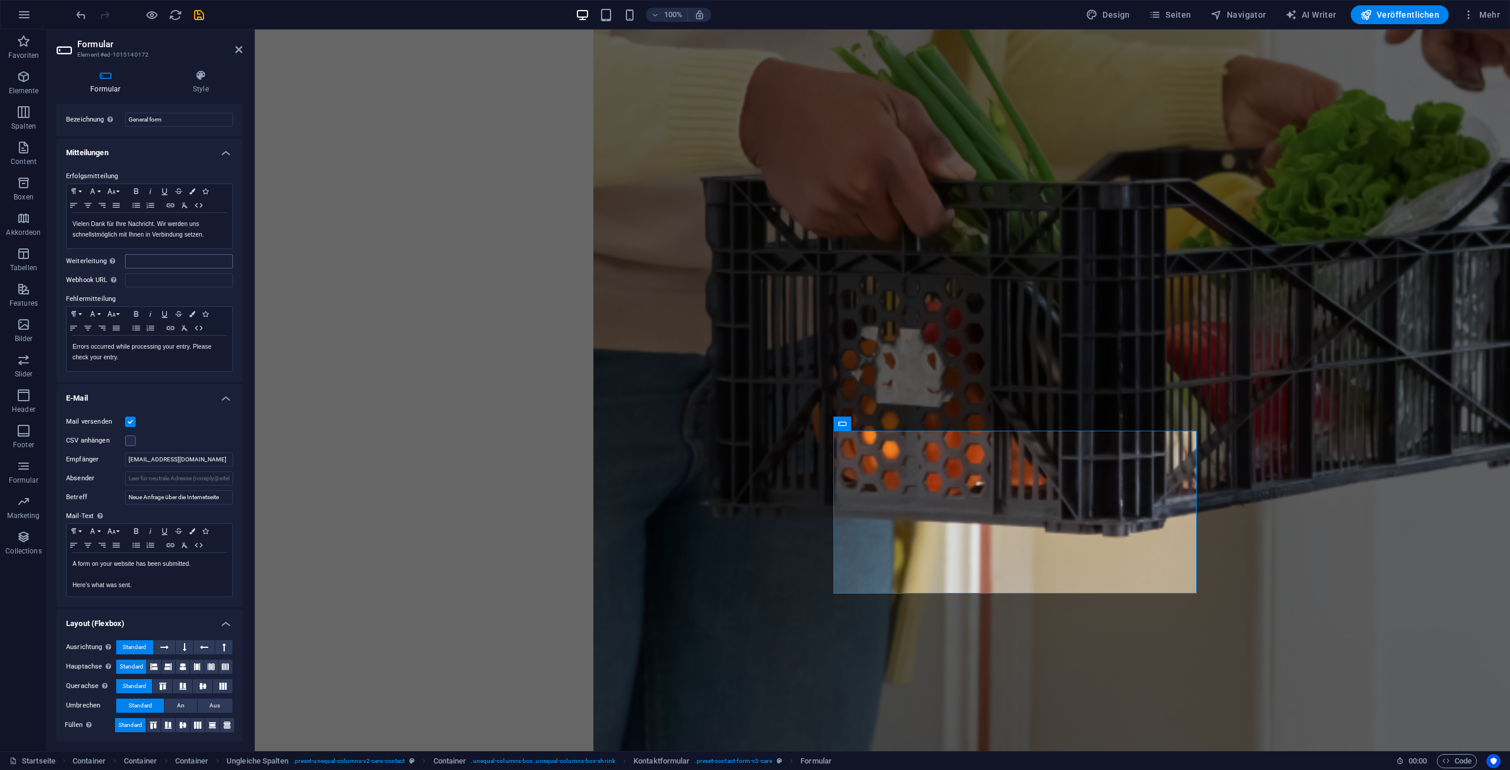
scroll to position [22, 0]
click at [176, 480] on input "Absender" at bounding box center [179, 478] width 108 height 14
type input "kontaktformular@hausengel-team.de"
click at [38, 672] on div "Favoriten Elemente Spalten Content Boxen Akkordeon Tabellen Features Bilder Sli…" at bounding box center [23, 389] width 47 height 721
click at [85, 477] on label "Absender" at bounding box center [95, 478] width 59 height 14
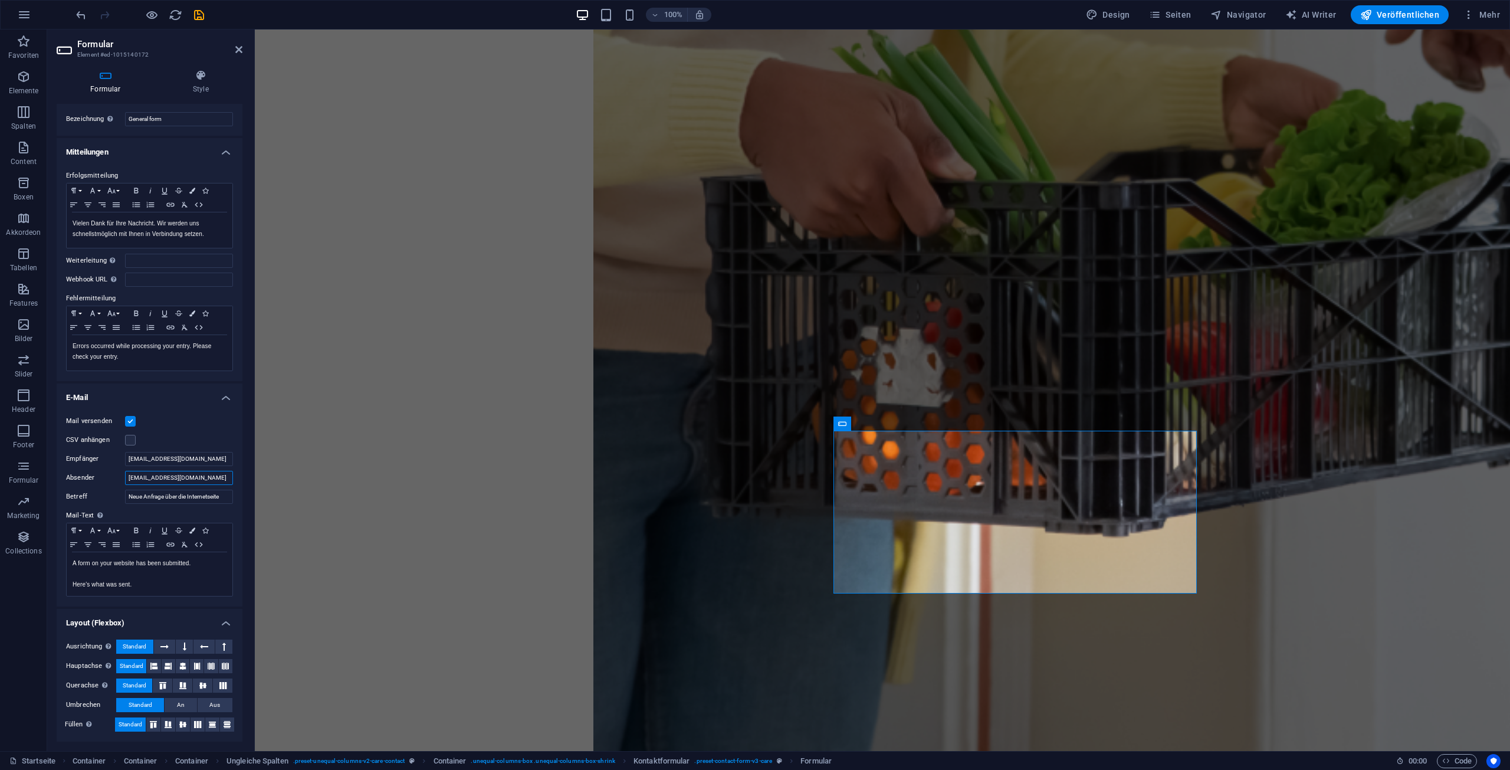
click at [125, 477] on input "kontaktformular@hausengel-team.de" at bounding box center [179, 478] width 108 height 14
click at [229, 396] on h4 "E-Mail" at bounding box center [150, 393] width 186 height 21
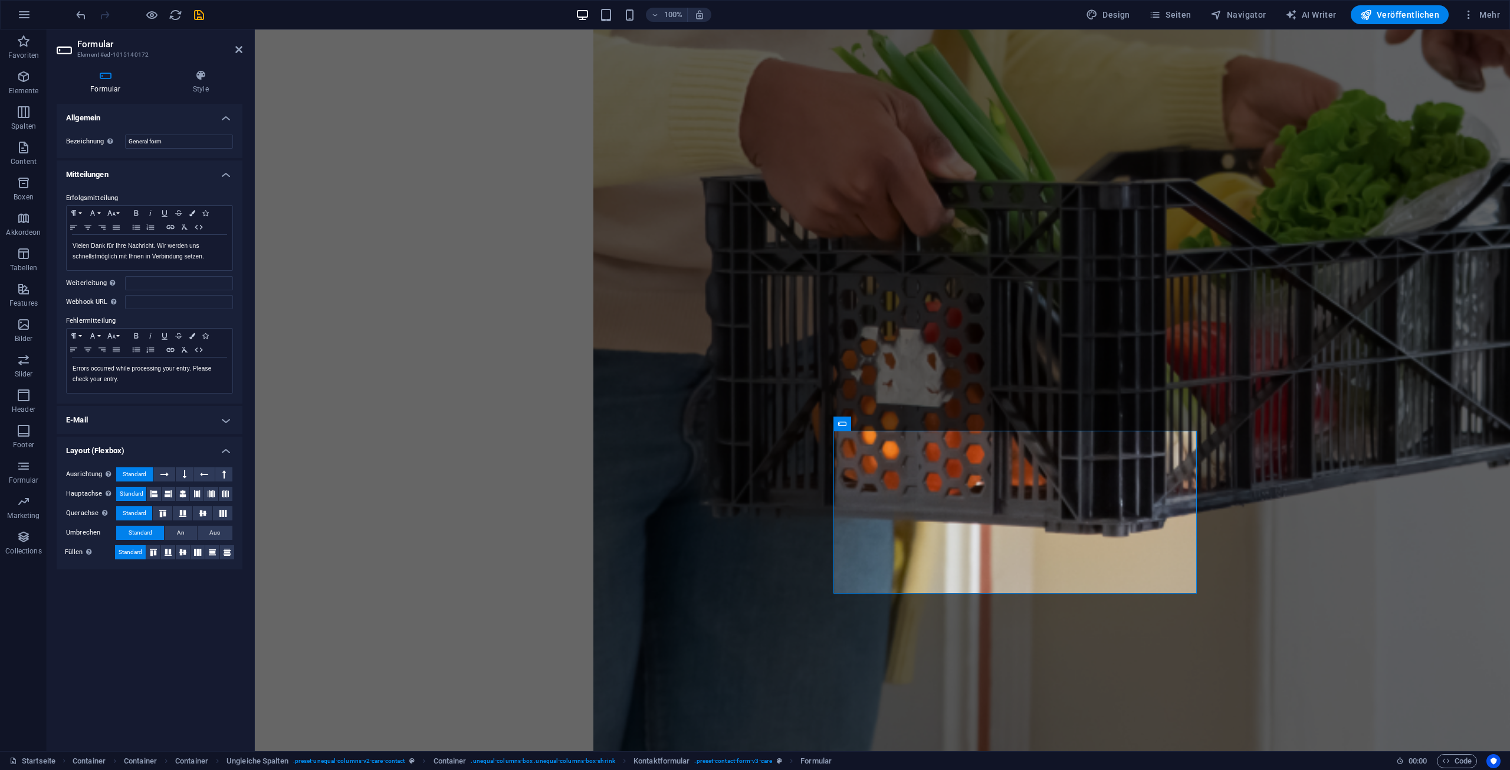
scroll to position [0, 0]
click at [225, 423] on h4 "E-Mail" at bounding box center [150, 420] width 186 height 28
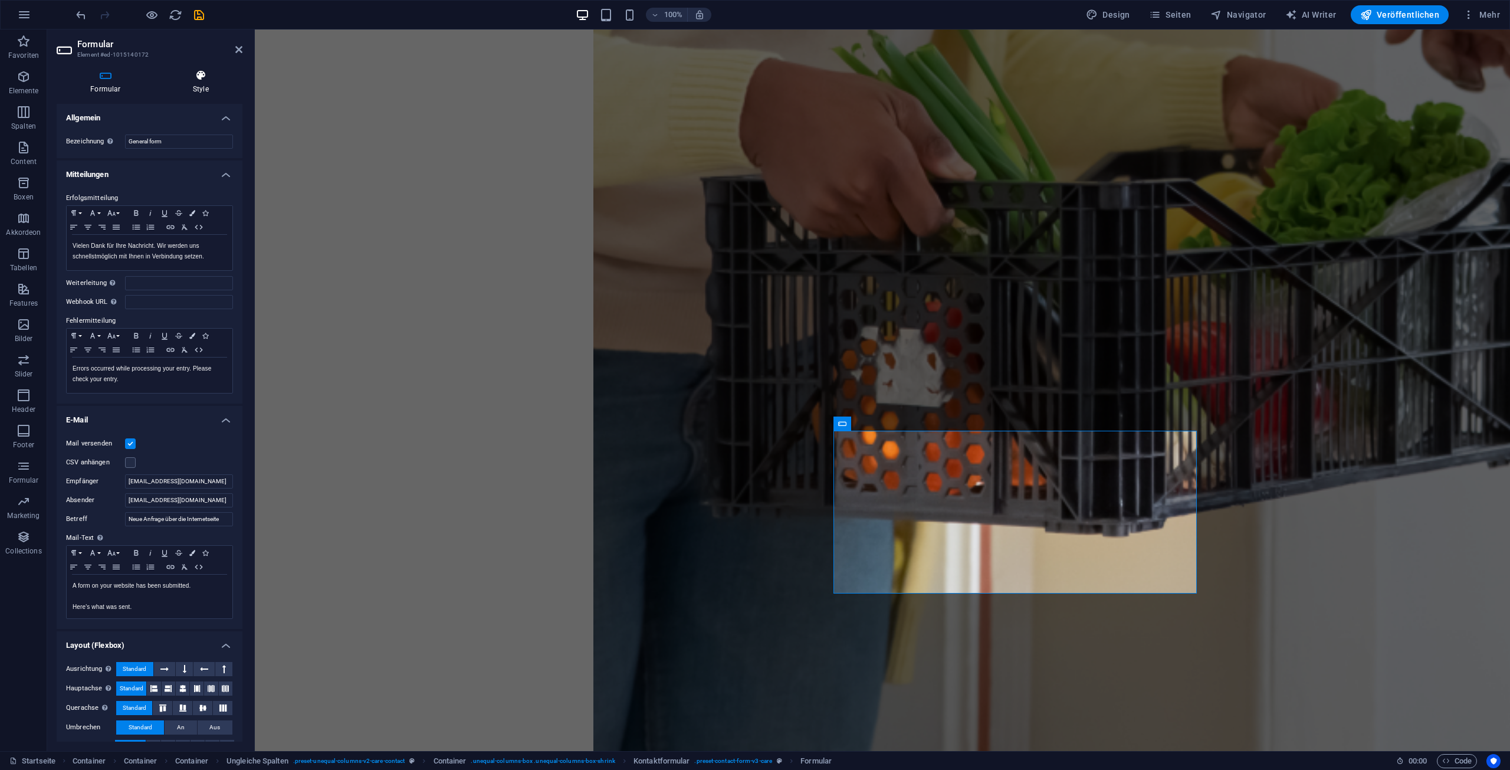
click at [219, 80] on icon at bounding box center [200, 76] width 83 height 12
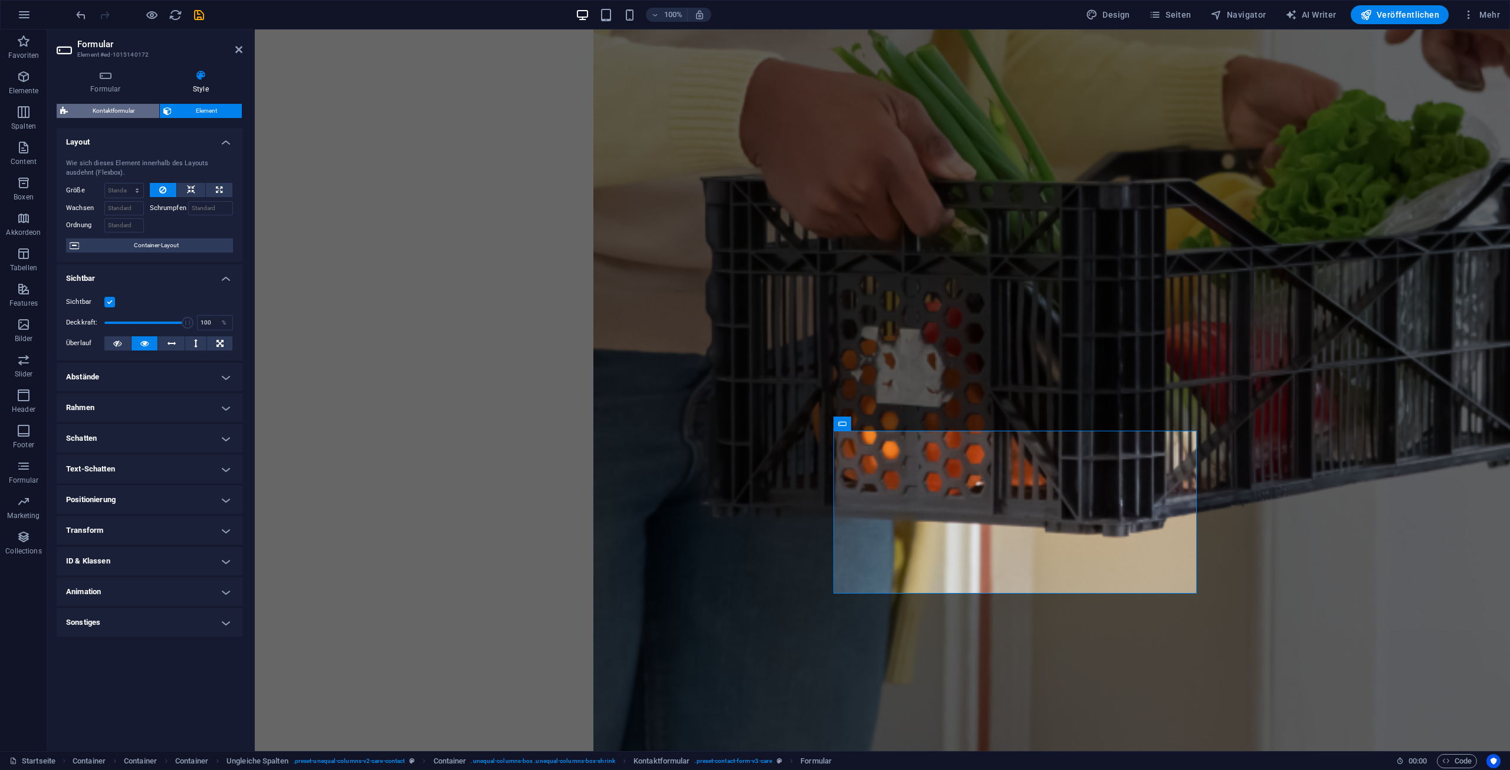
click at [112, 106] on span "Kontaktformular" at bounding box center [113, 111] width 84 height 14
select select "rem"
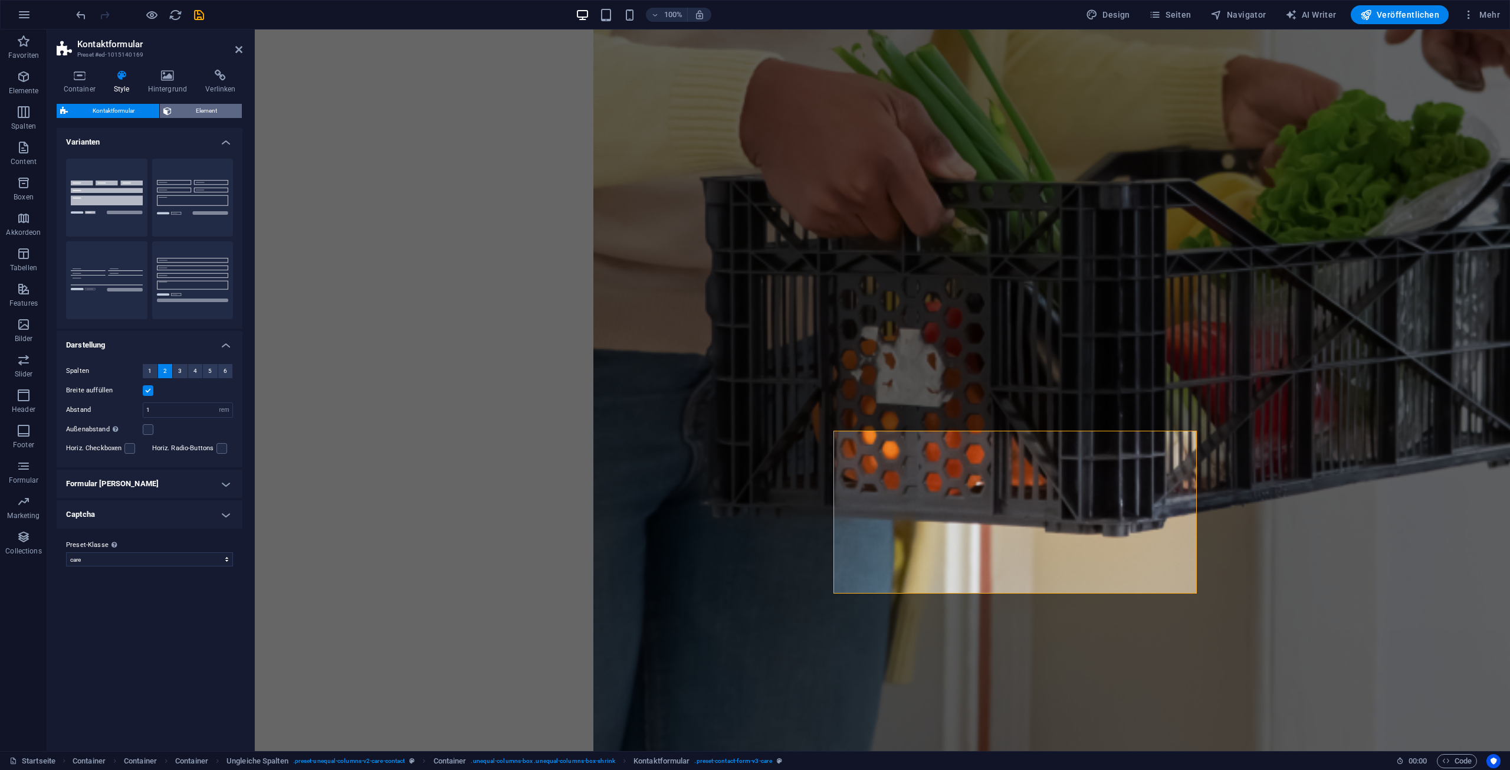
click at [191, 111] on span "Element" at bounding box center [207, 111] width 64 height 14
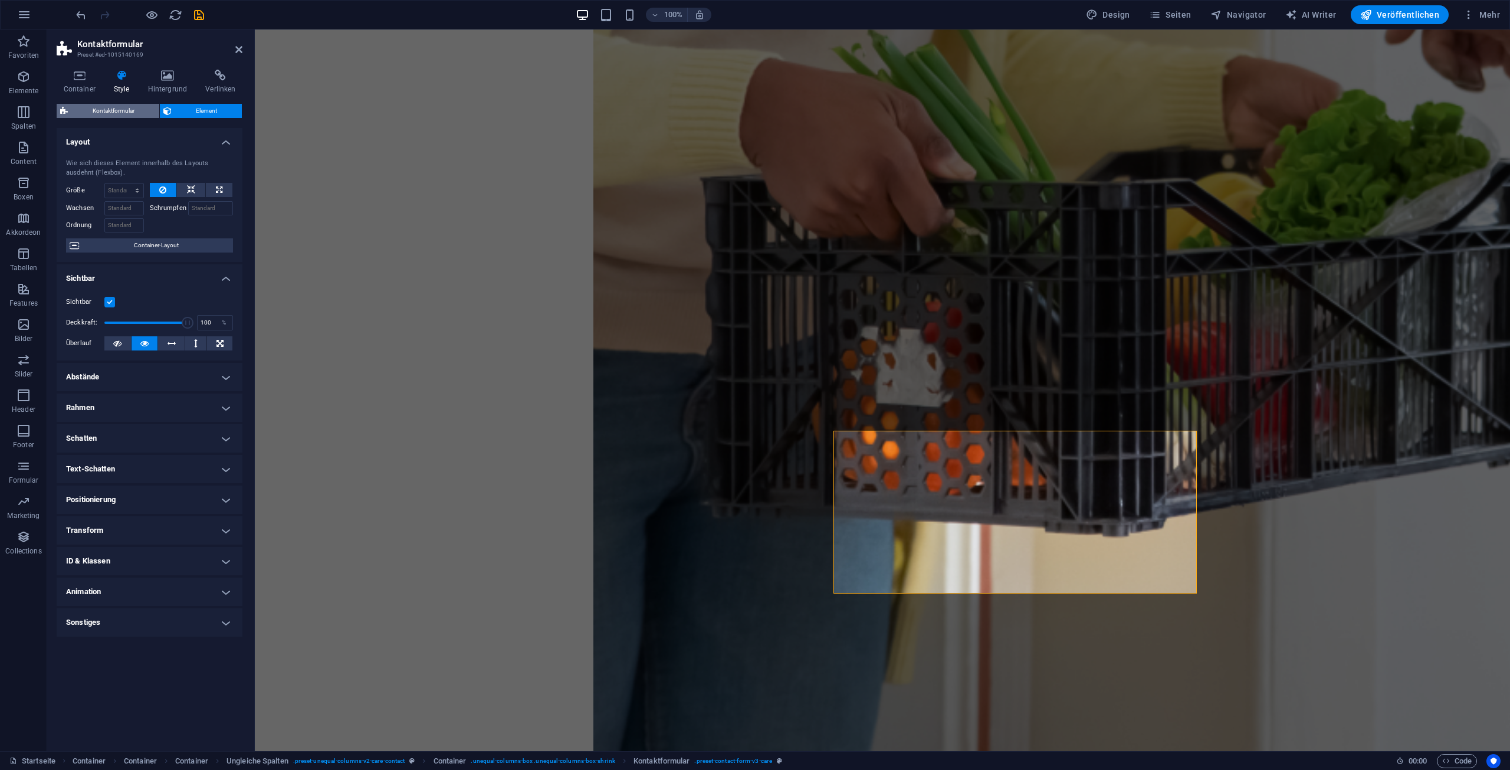
click at [132, 108] on span "Kontaktformular" at bounding box center [113, 111] width 84 height 14
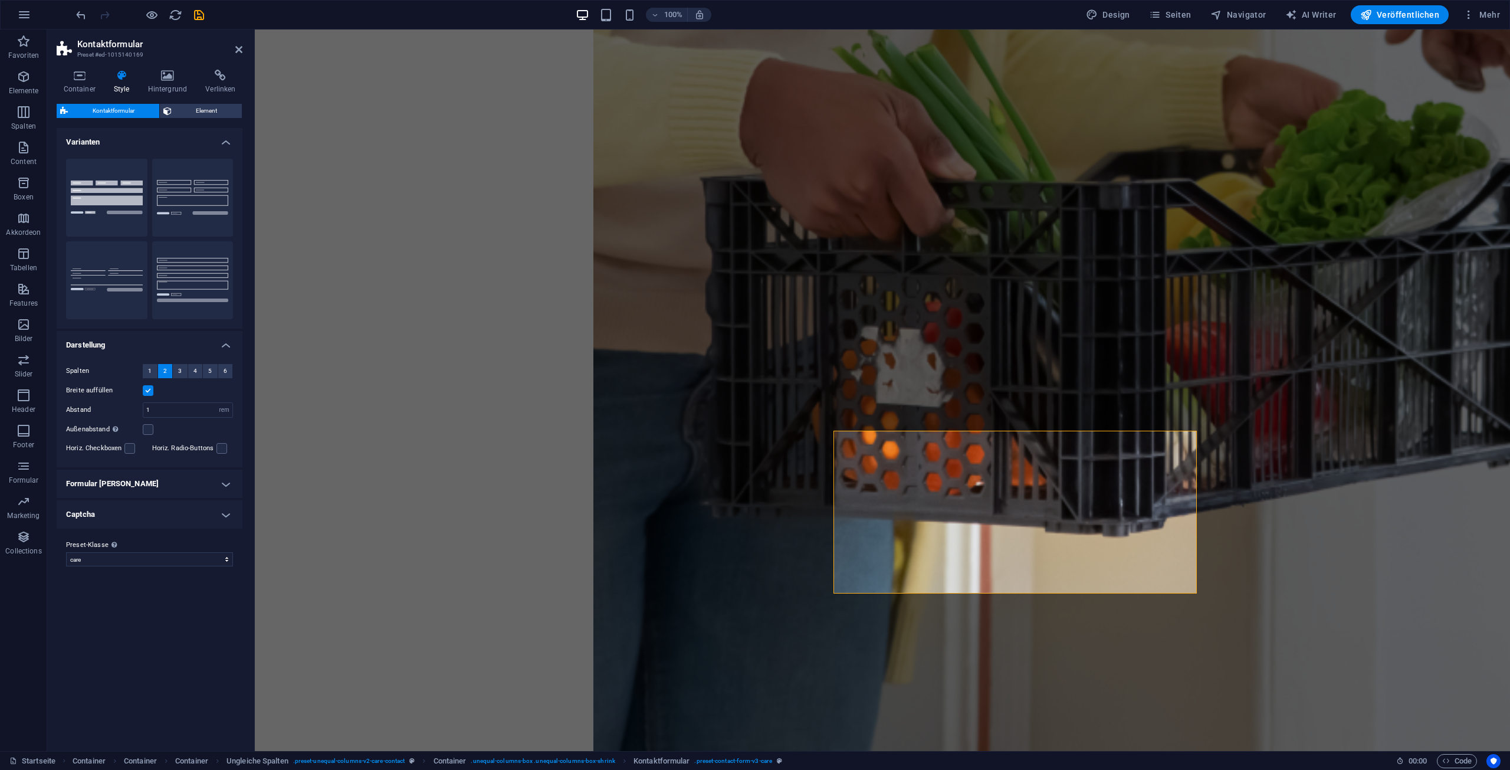
click at [224, 481] on h4 "Formular Felder" at bounding box center [150, 483] width 186 height 28
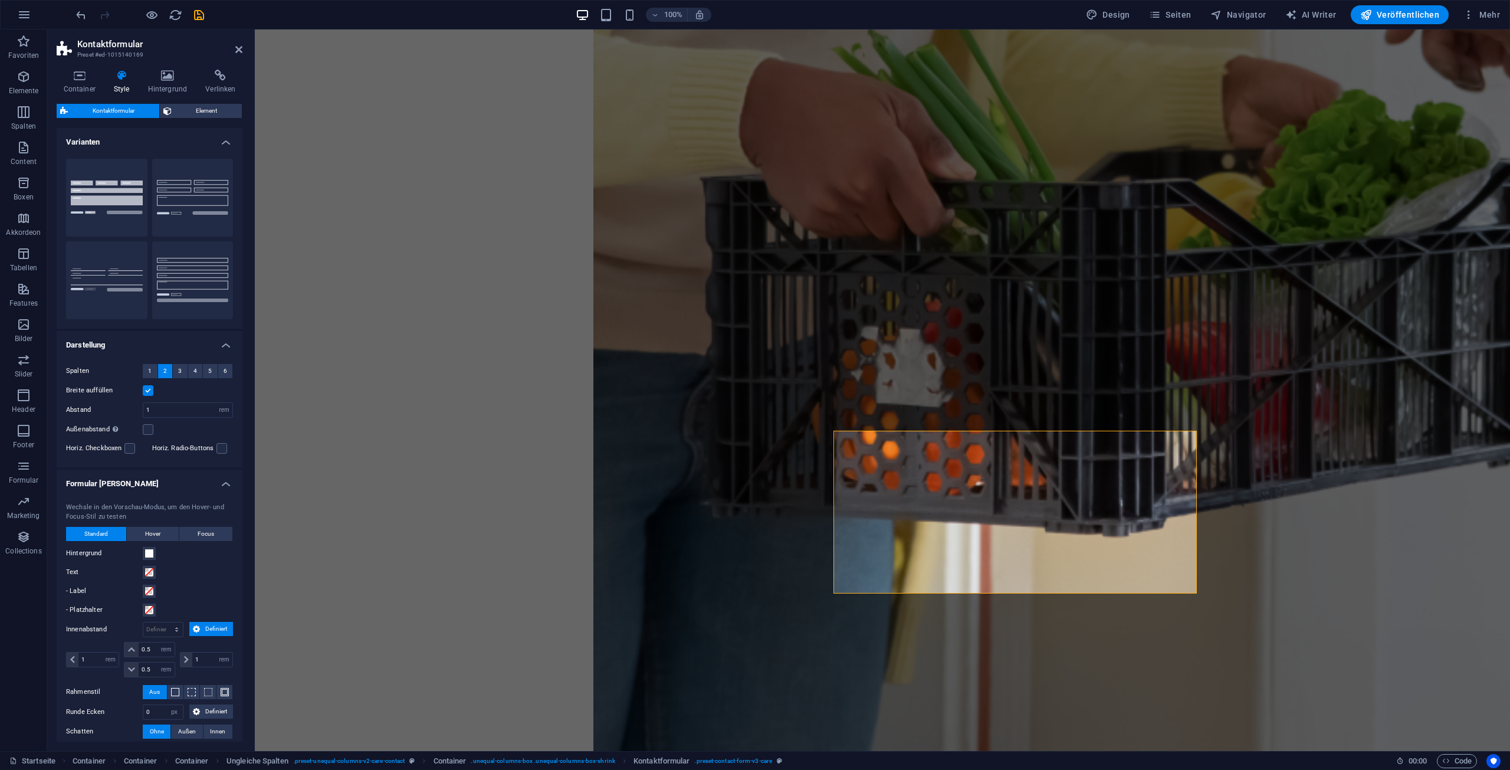
click at [227, 482] on h4 "Formular Felder" at bounding box center [150, 479] width 186 height 21
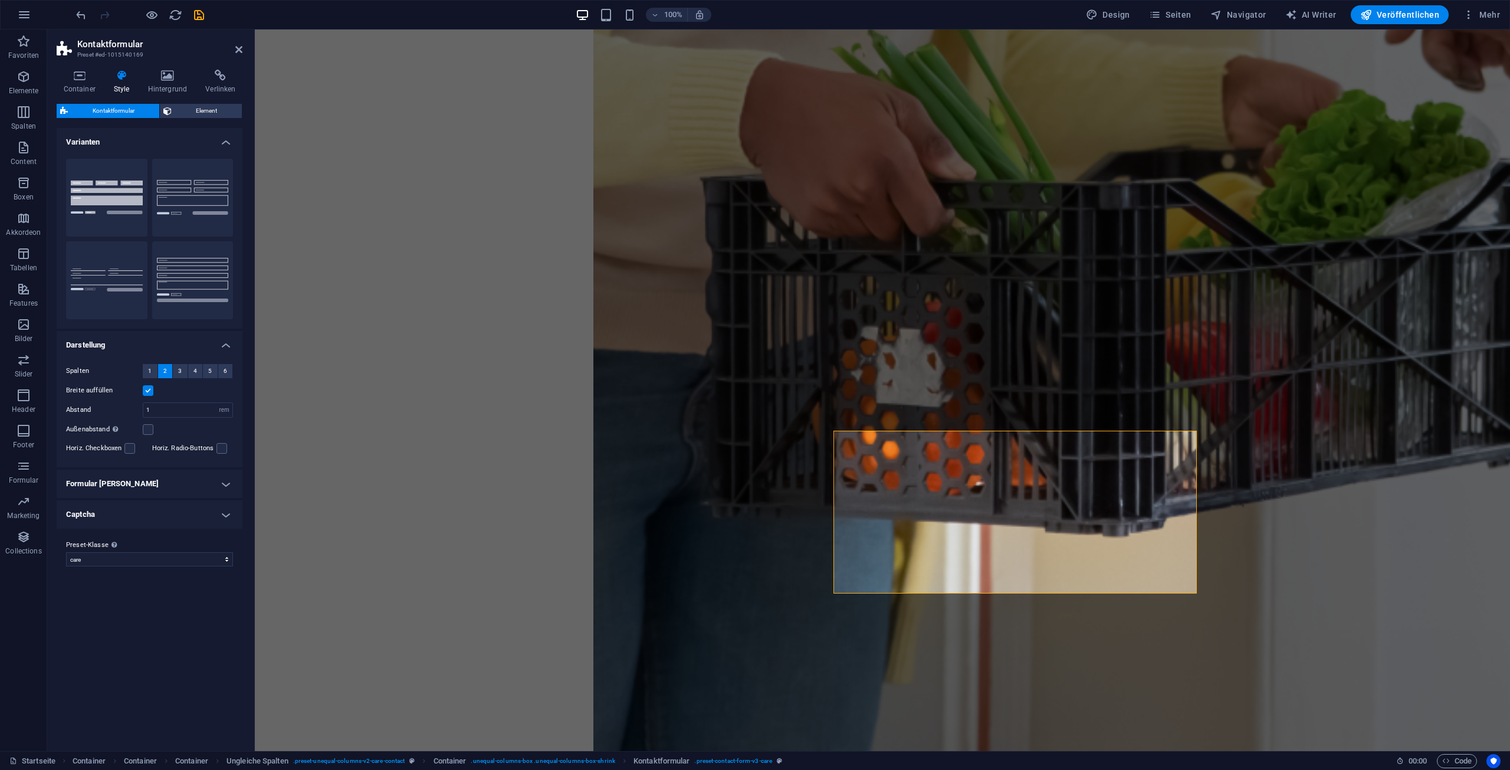
click at [223, 523] on h4 "Captcha" at bounding box center [150, 514] width 186 height 28
click at [226, 518] on h4 "Captcha" at bounding box center [150, 510] width 186 height 21
click at [225, 481] on h4 "Formular Felder" at bounding box center [150, 483] width 186 height 28
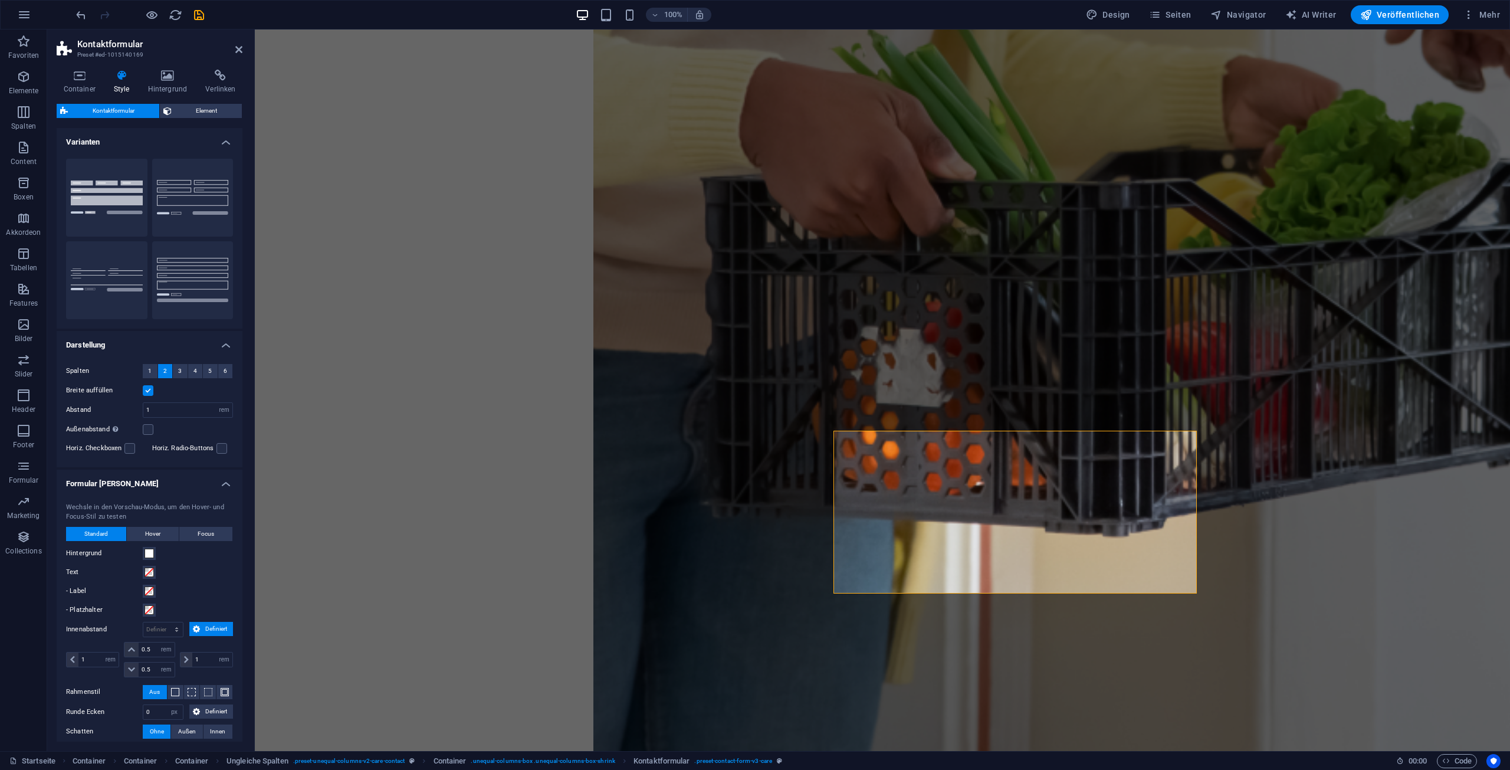
click at [225, 481] on h4 "Formular Felder" at bounding box center [150, 479] width 186 height 21
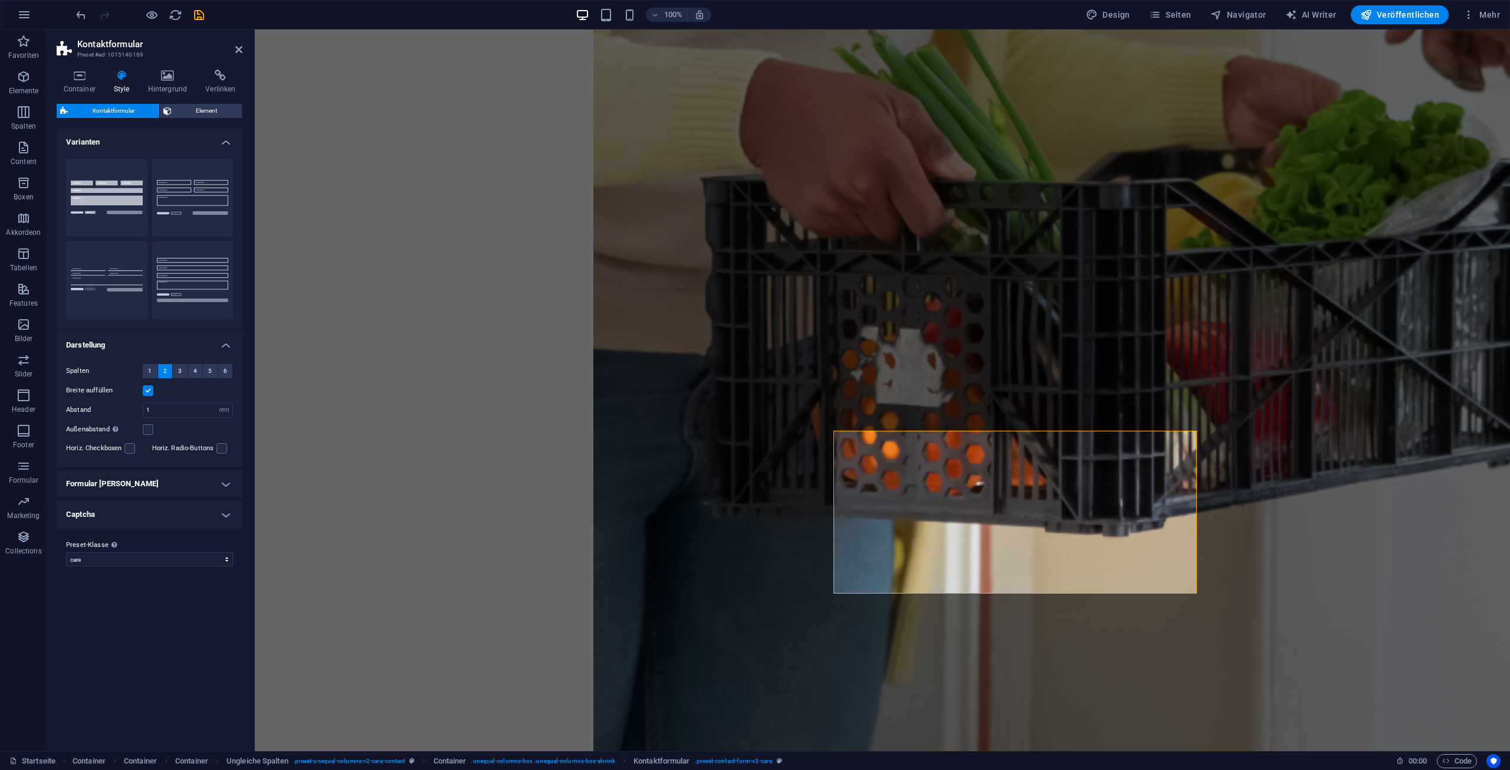
click at [232, 515] on h4 "Captcha" at bounding box center [150, 514] width 186 height 28
drag, startPoint x: 174, startPoint y: 534, endPoint x: 118, endPoint y: 539, distance: 56.2
click at [117, 539] on div "Input Breite 94 px rem % vh vw" at bounding box center [149, 540] width 167 height 15
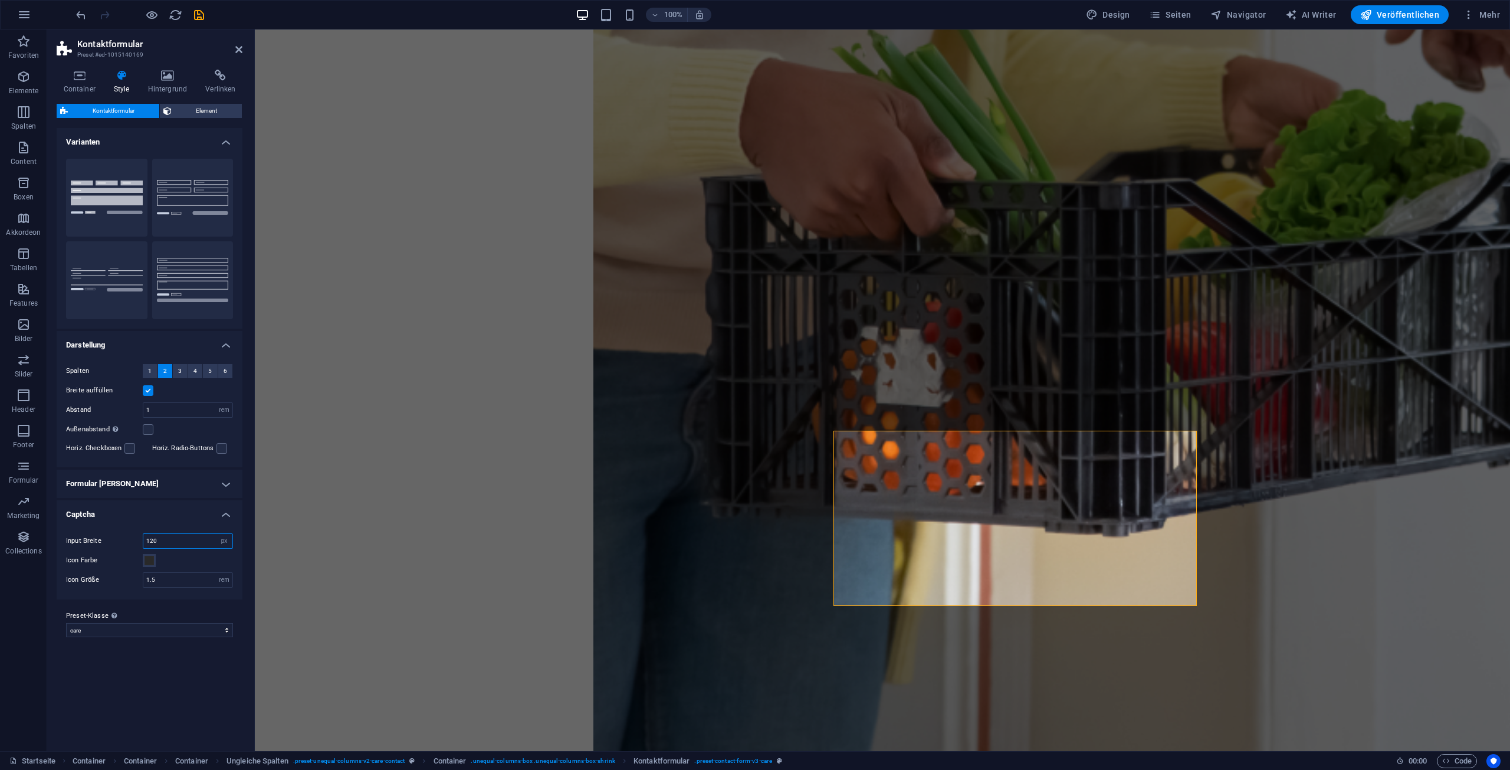
drag, startPoint x: 165, startPoint y: 544, endPoint x: 150, endPoint y: 543, distance: 15.4
click at [150, 543] on input "120" at bounding box center [187, 541] width 89 height 14
drag, startPoint x: 166, startPoint y: 539, endPoint x: 128, endPoint y: 539, distance: 37.8
click at [128, 539] on div "Input Breite 110 px rem % vh vw" at bounding box center [149, 540] width 167 height 15
drag, startPoint x: 195, startPoint y: 541, endPoint x: 105, endPoint y: 536, distance: 90.4
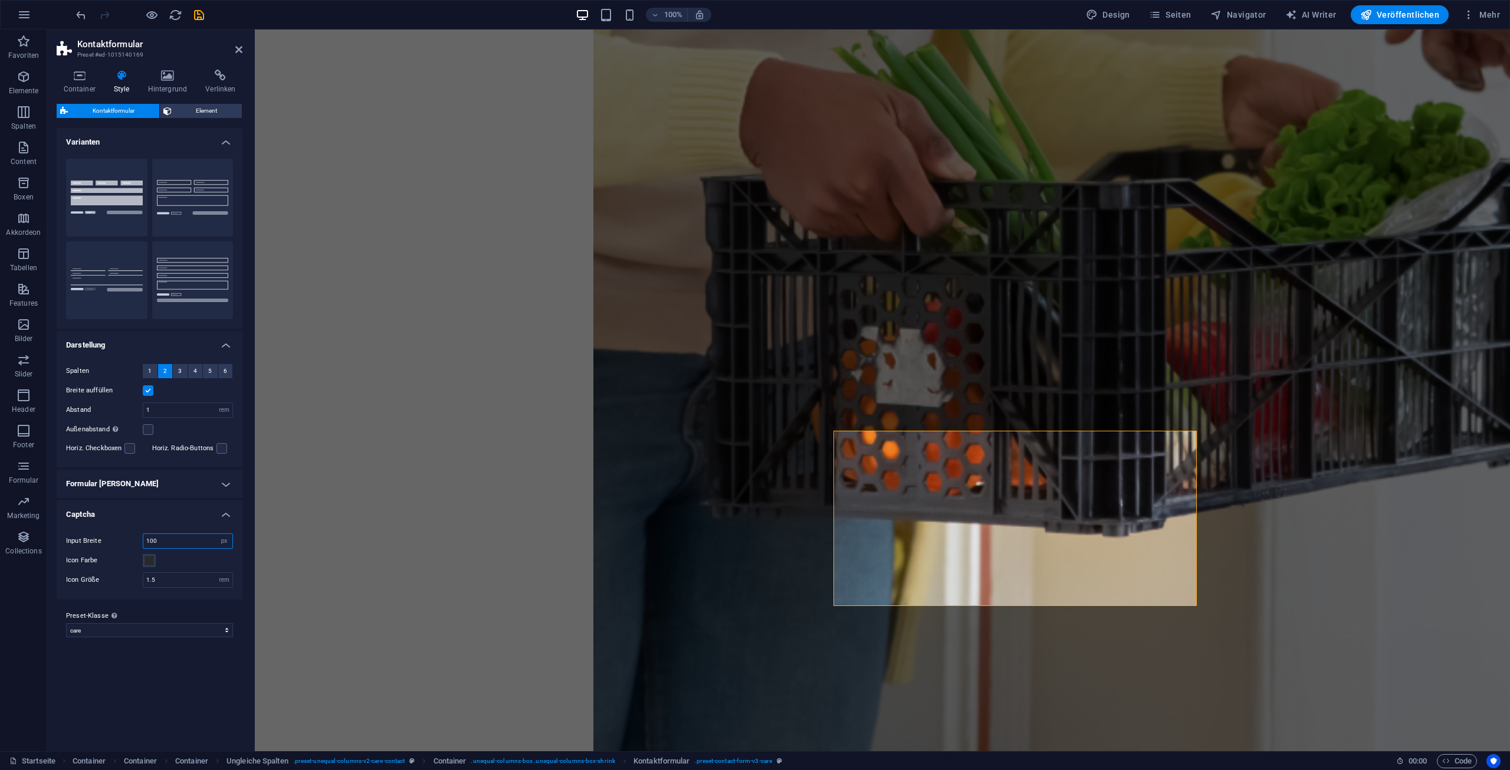
click at [106, 536] on div "Input Breite 100 px rem % vh vw" at bounding box center [149, 540] width 167 height 15
type input "95"
click at [234, 514] on h4 "Captcha" at bounding box center [150, 510] width 186 height 21
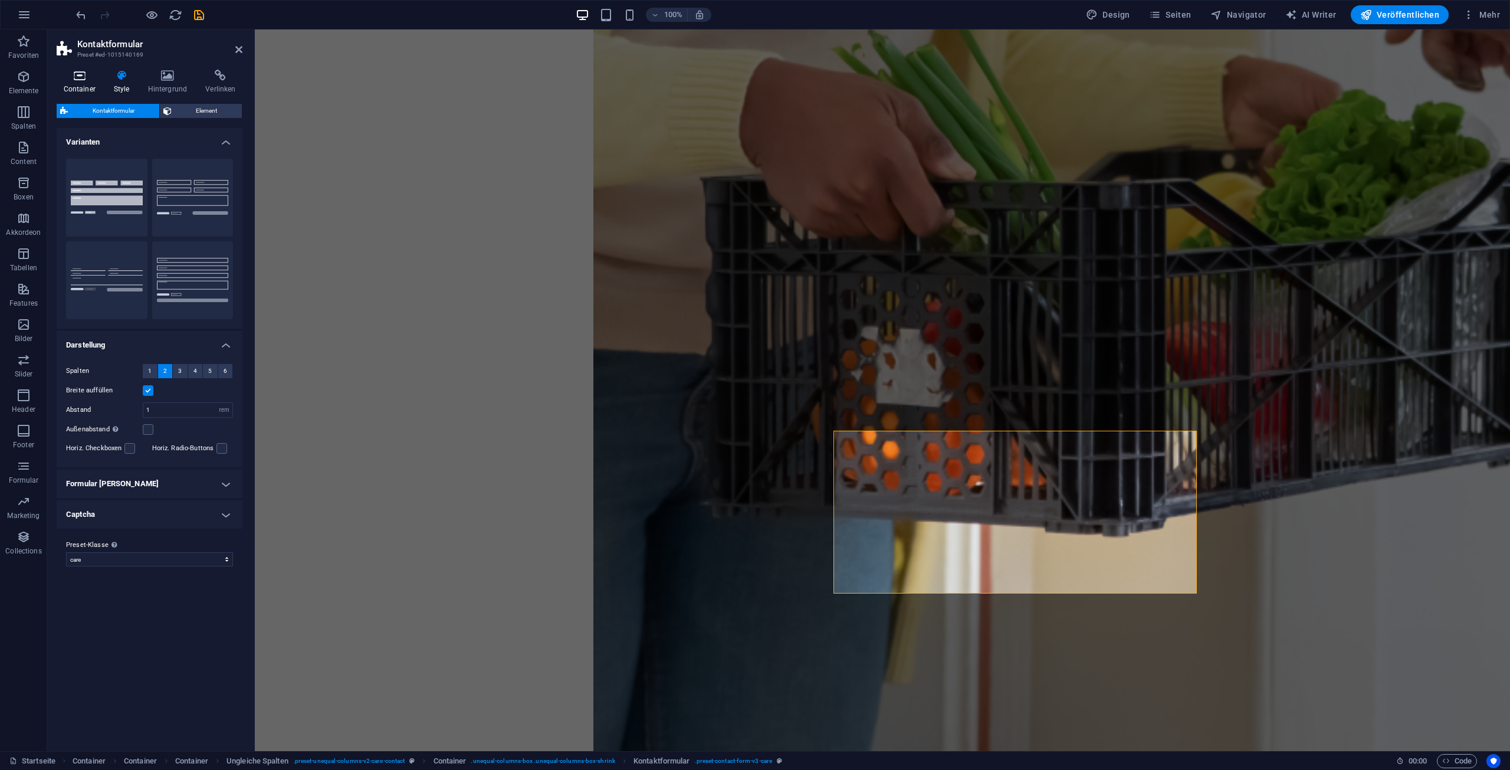
click at [92, 85] on h4 "Container" at bounding box center [82, 82] width 50 height 25
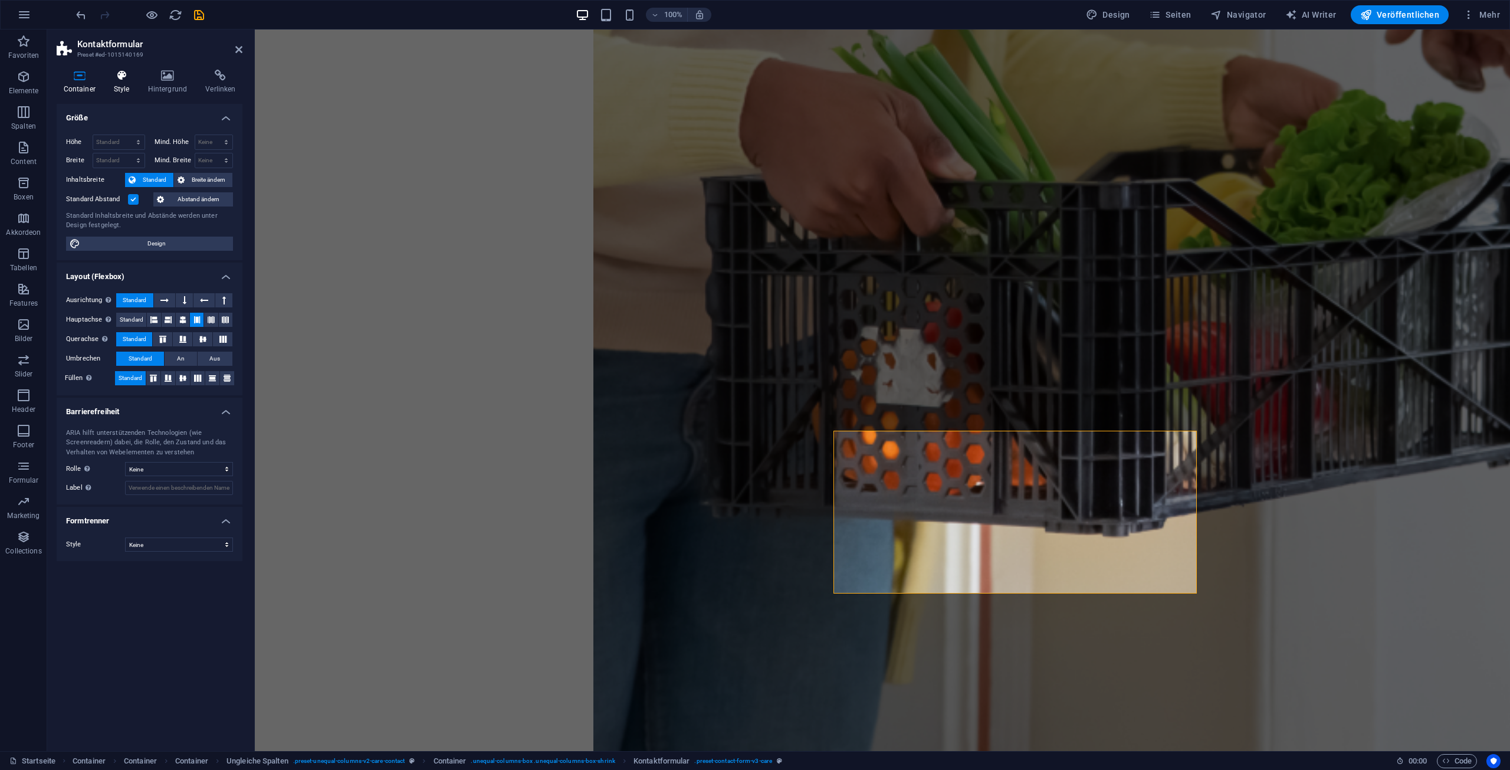
click at [113, 79] on icon at bounding box center [121, 76] width 29 height 12
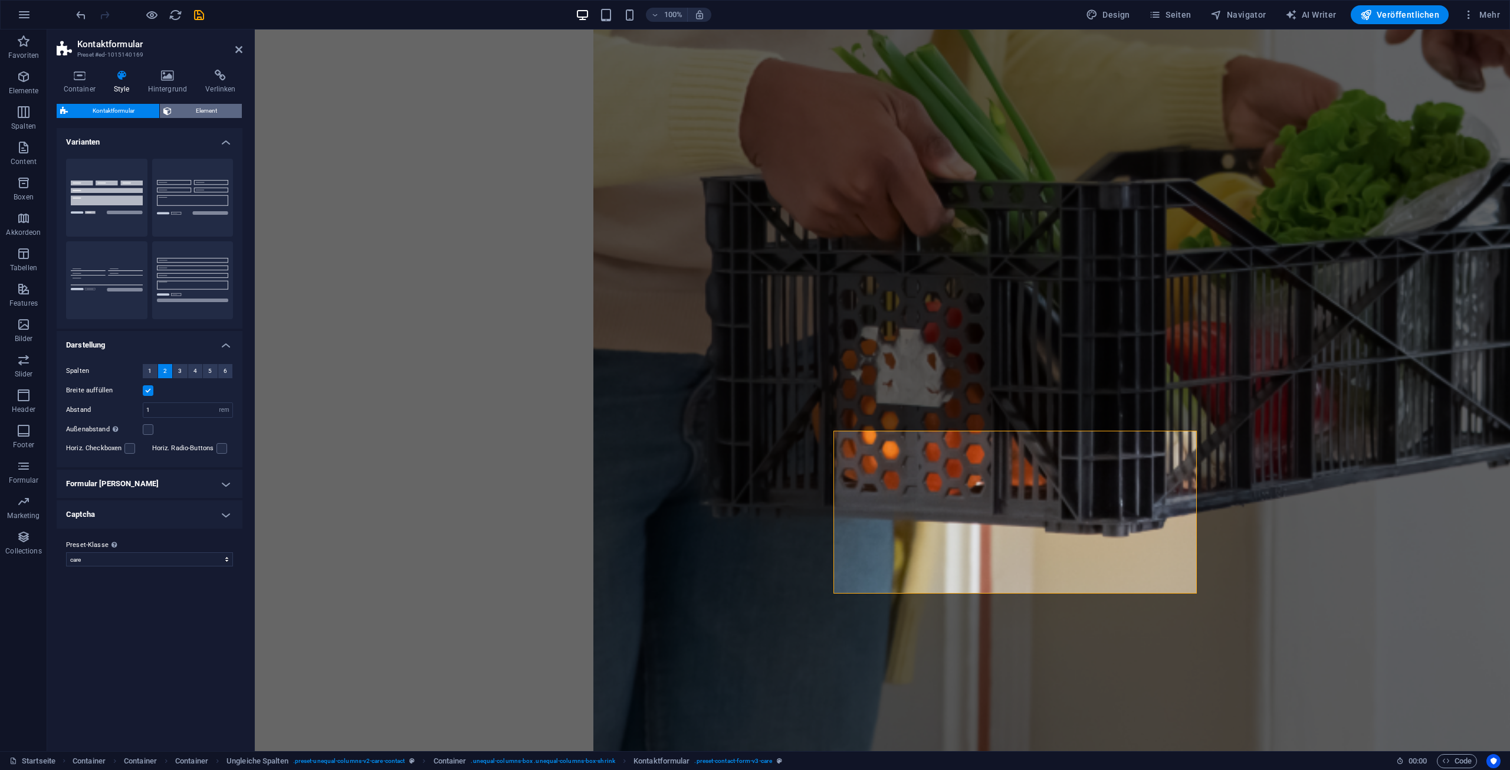
click at [219, 107] on span "Element" at bounding box center [207, 111] width 64 height 14
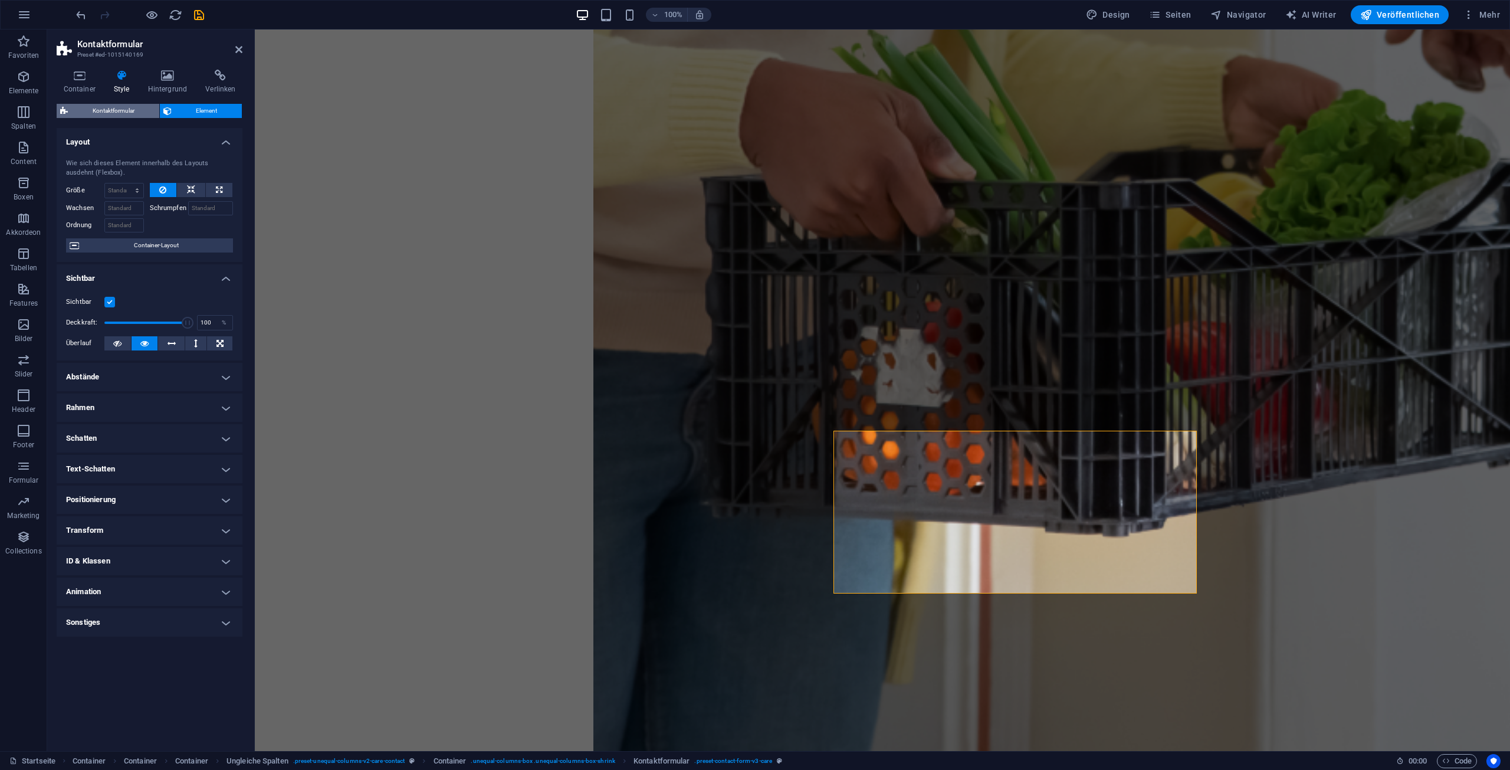
click at [141, 109] on span "Kontaktformular" at bounding box center [113, 111] width 84 height 14
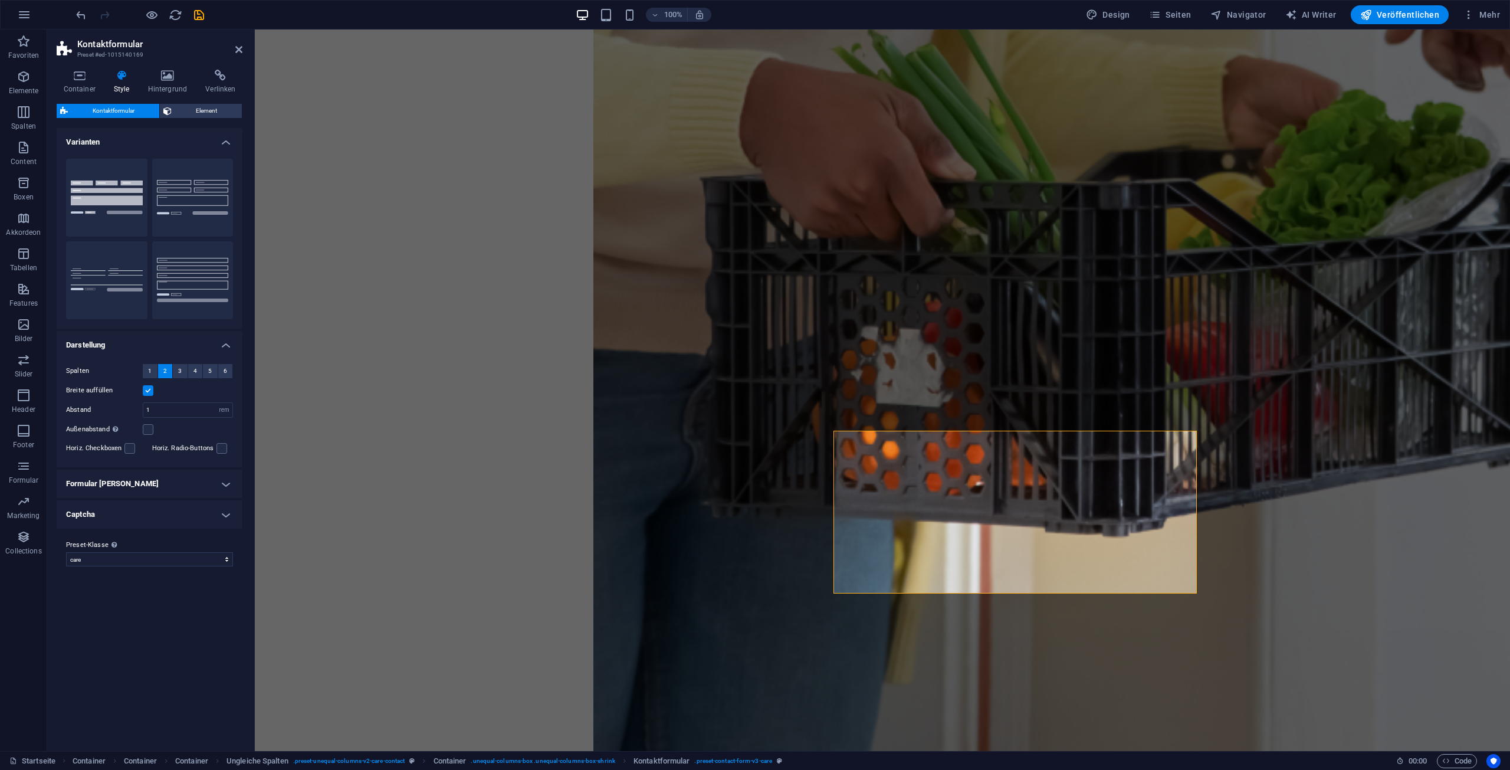
click at [189, 479] on h4 "Formular Felder" at bounding box center [150, 483] width 186 height 28
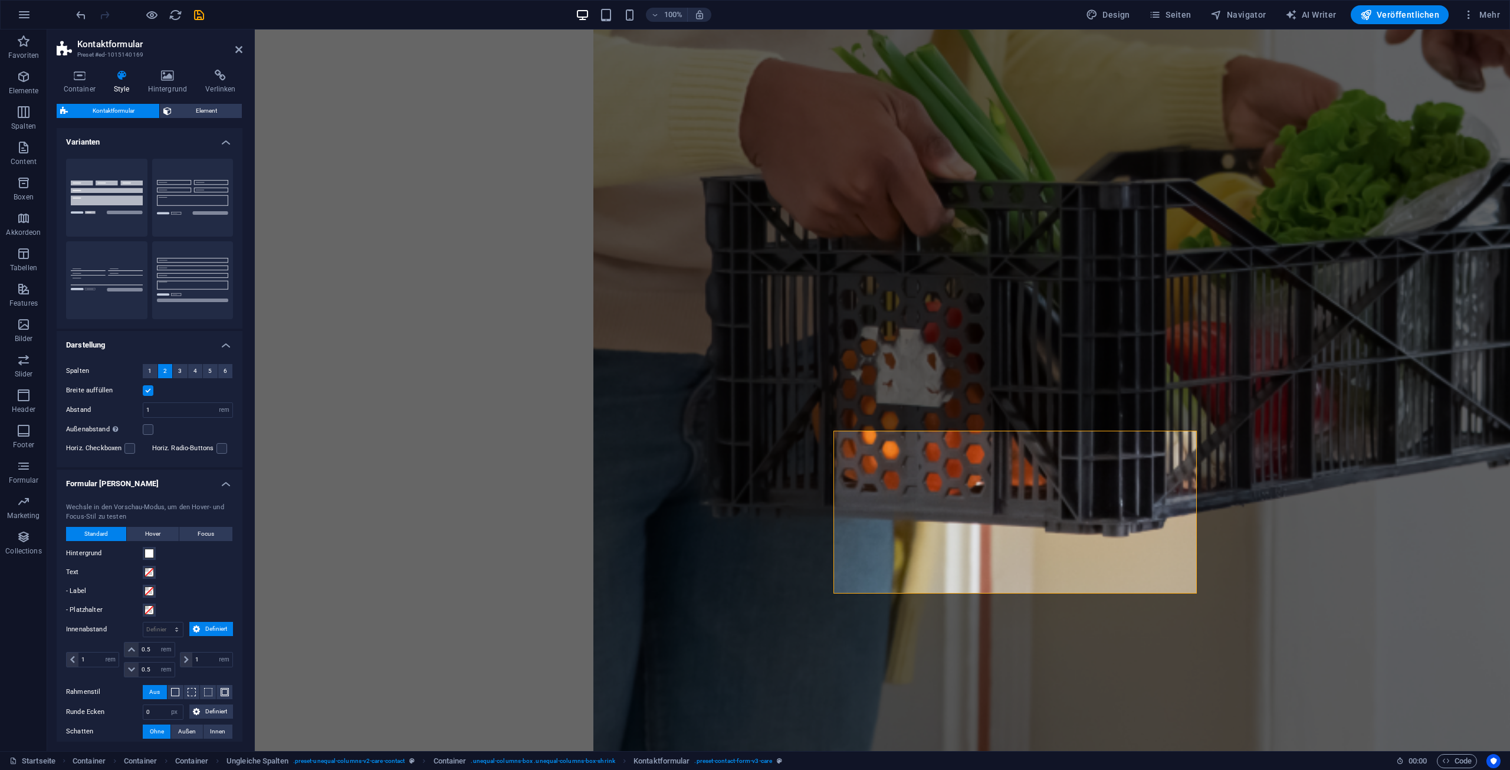
click at [219, 488] on h4 "Formular Felder" at bounding box center [150, 479] width 186 height 21
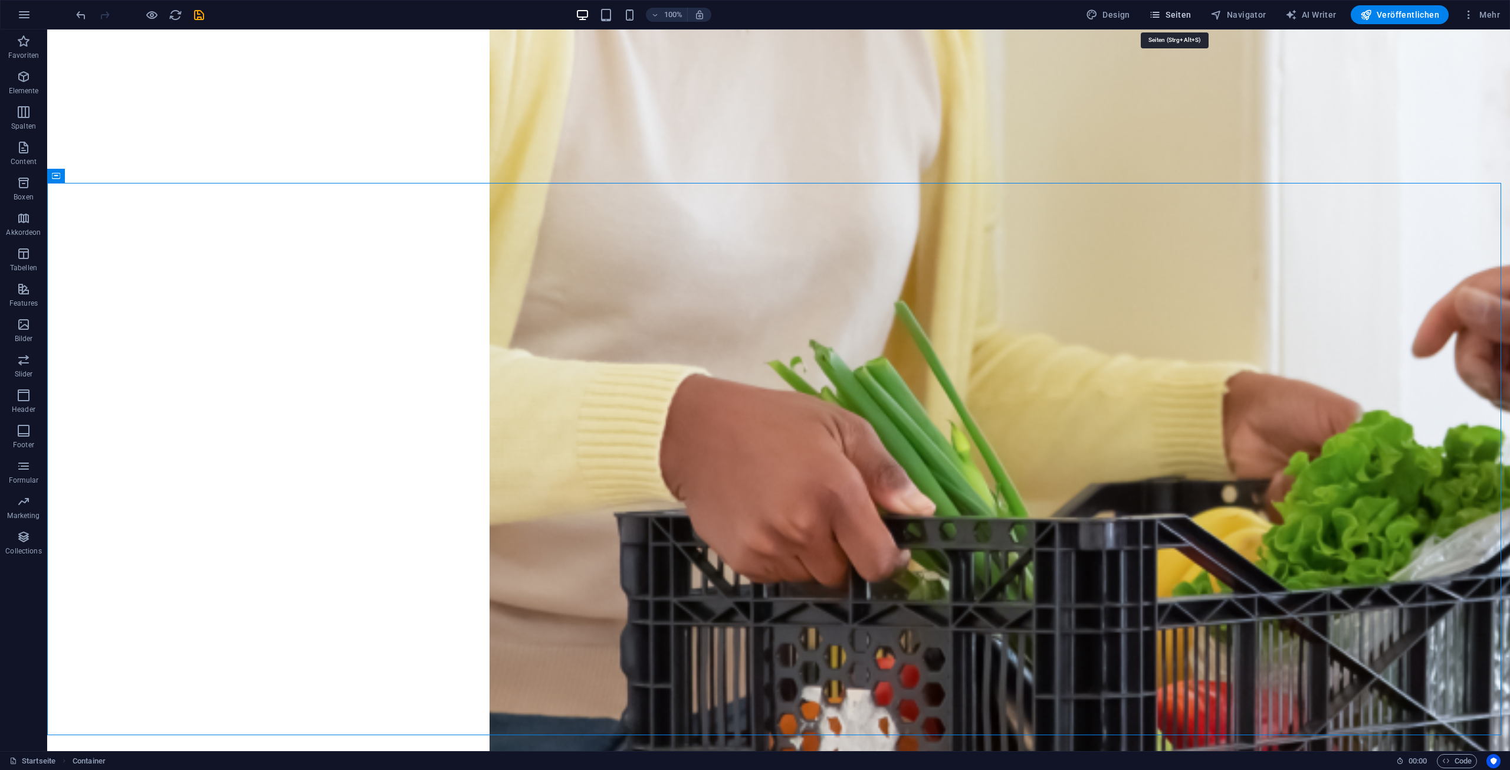
click at [1181, 15] on span "Seiten" at bounding box center [1170, 15] width 42 height 12
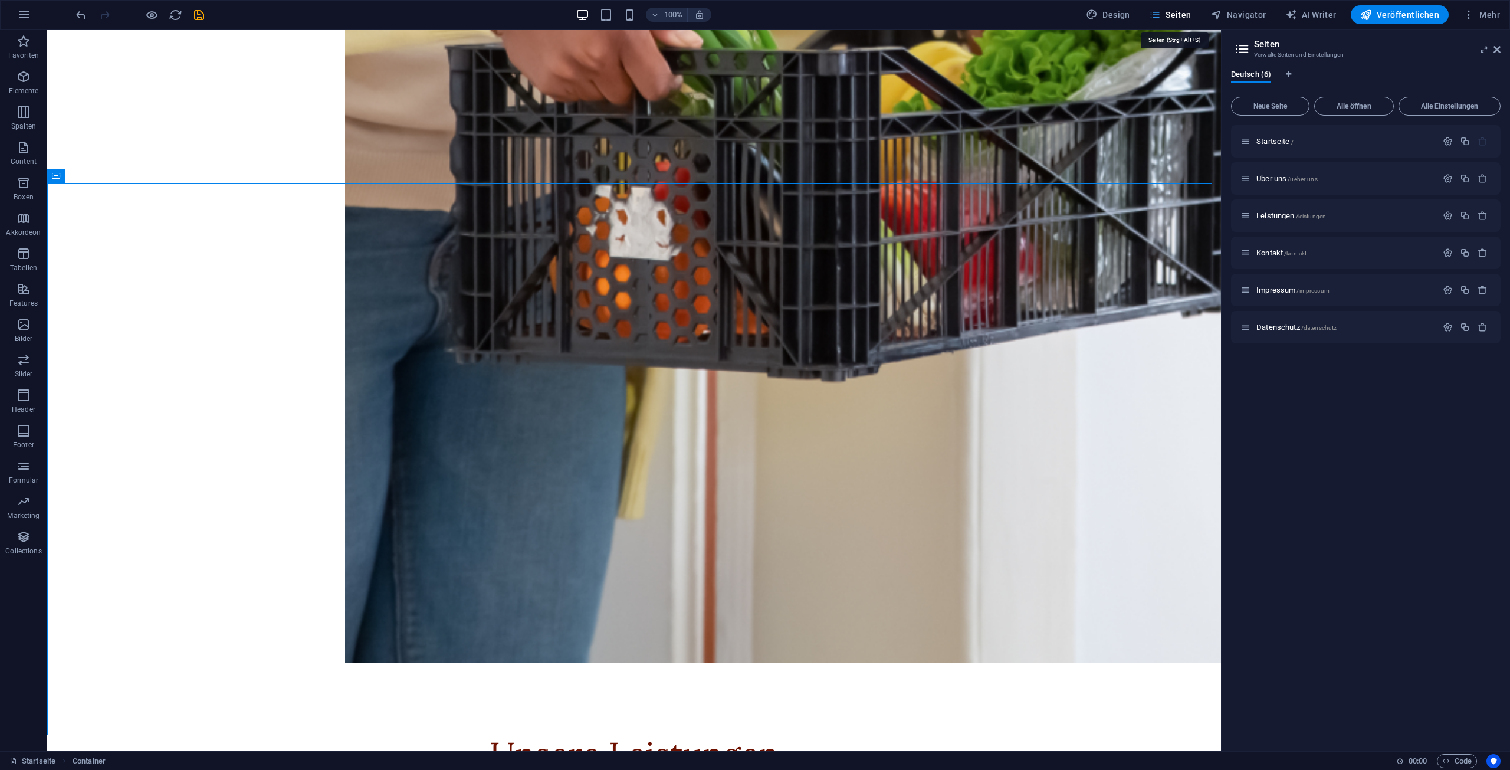
click at [1181, 15] on span "Seiten" at bounding box center [1170, 15] width 42 height 12
click at [1245, 14] on span "Navigator" at bounding box center [1238, 15] width 56 height 12
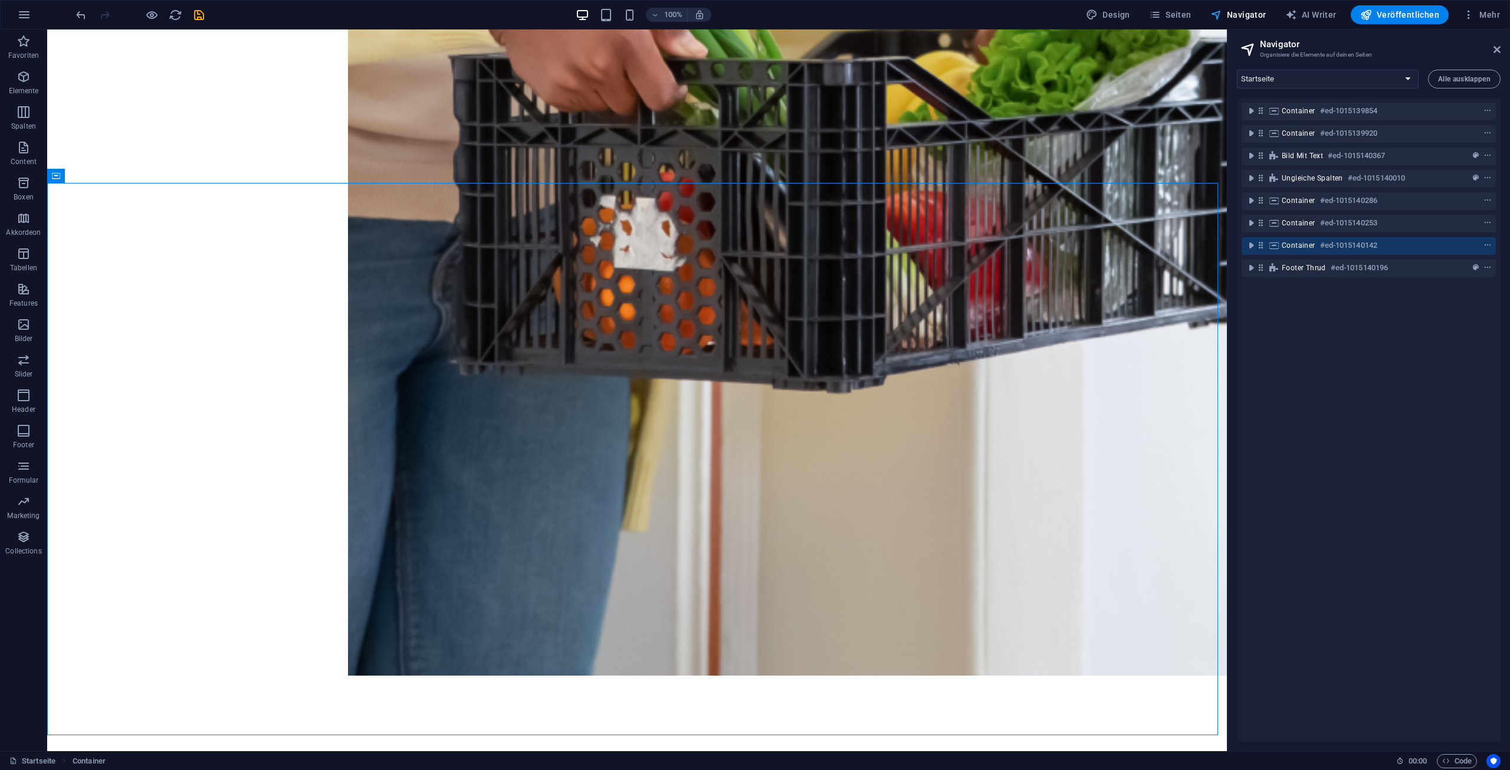
click at [1247, 15] on span "Navigator" at bounding box center [1238, 15] width 56 height 12
click at [1500, 15] on button "Mehr" at bounding box center [1481, 14] width 47 height 19
click at [1500, 15] on div at bounding box center [755, 385] width 1510 height 770
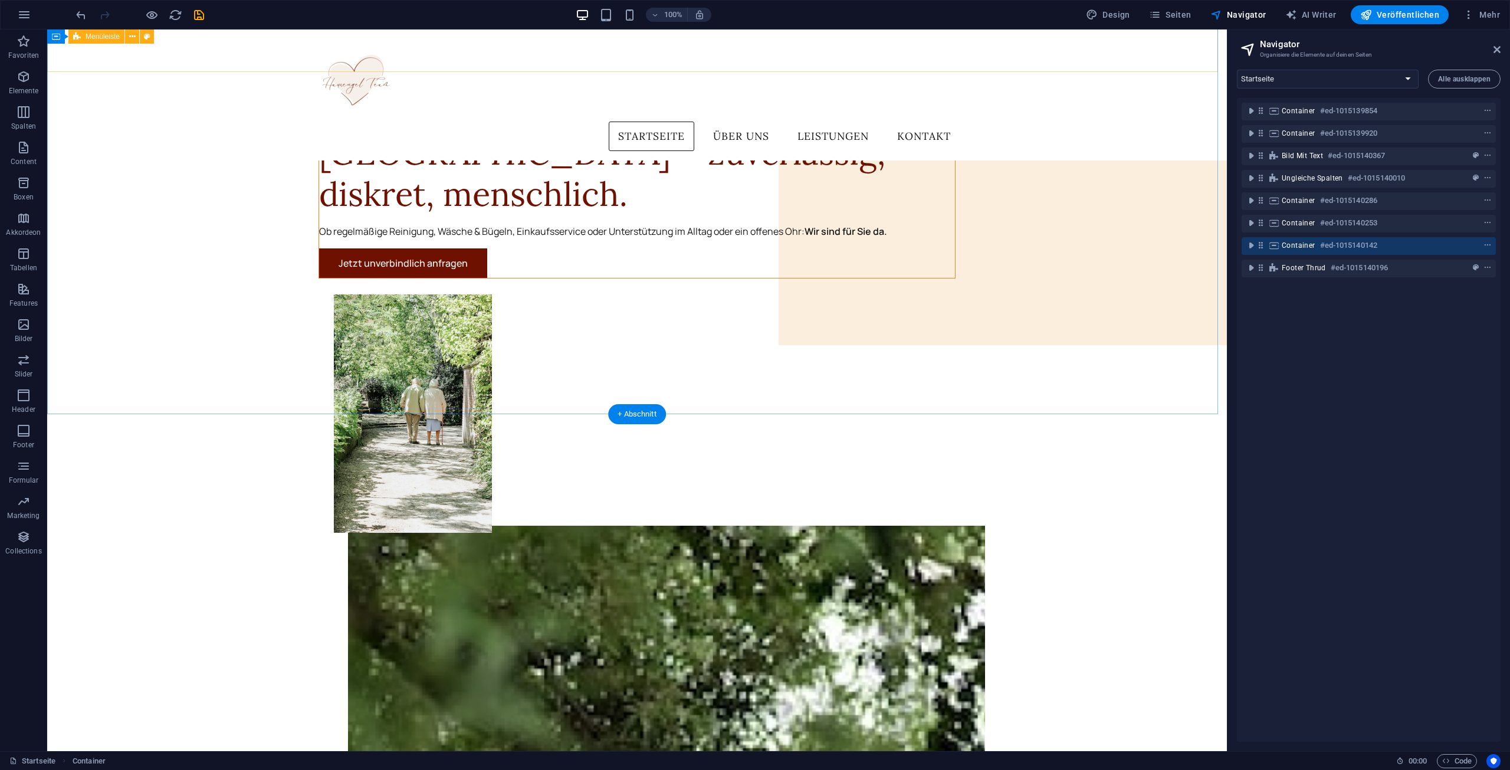
scroll to position [59, 0]
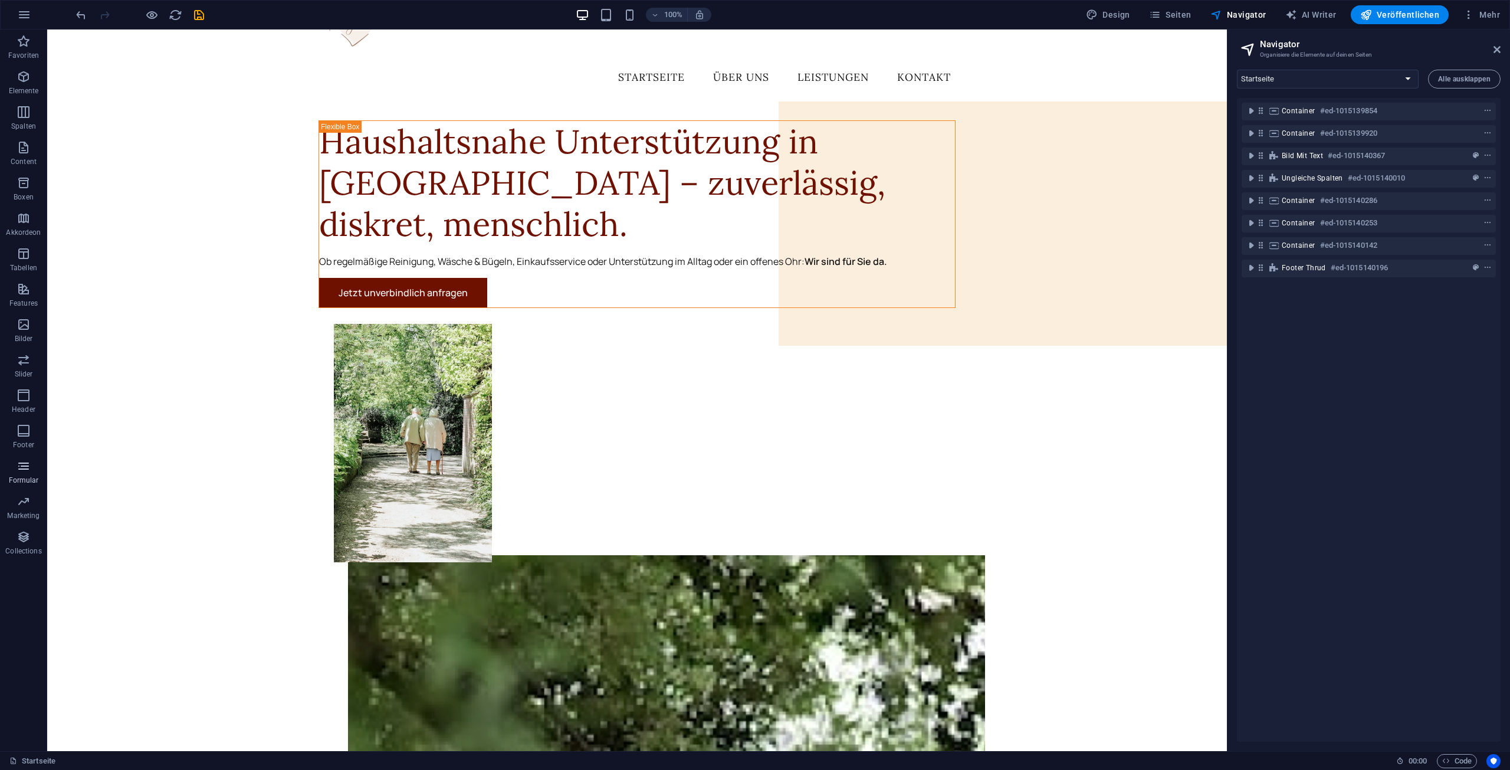
click at [29, 477] on p "Formular" at bounding box center [24, 479] width 30 height 9
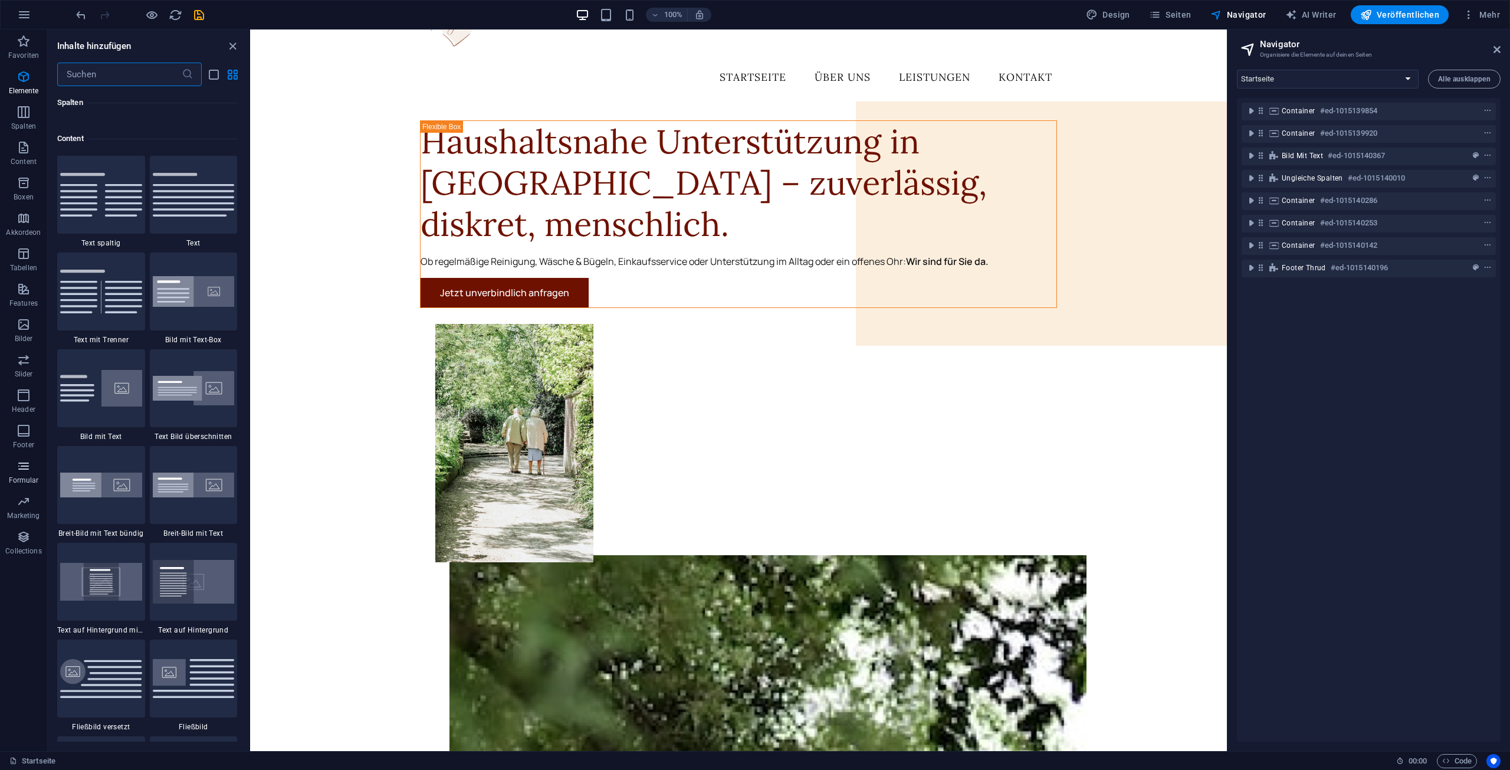
scroll to position [8611, 0]
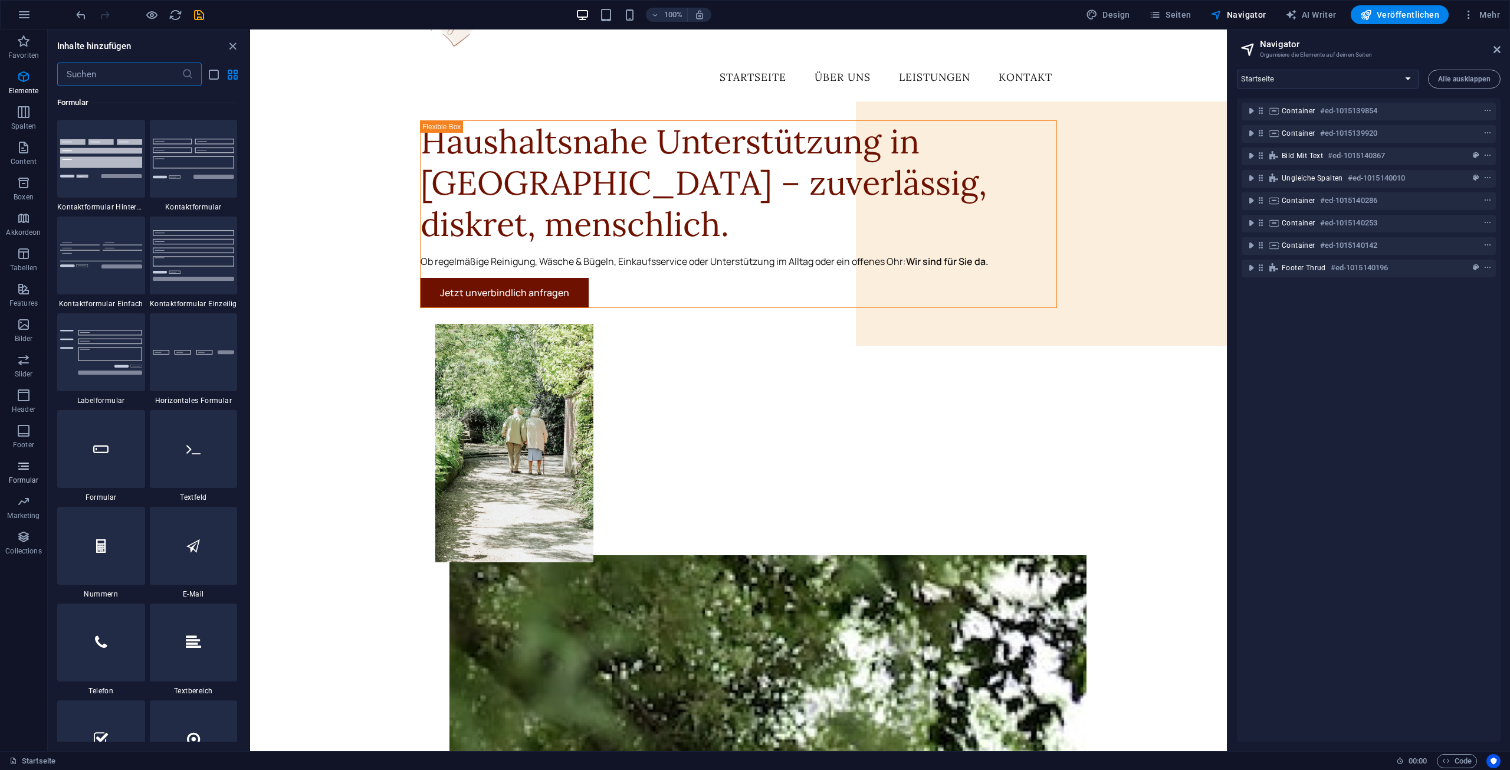
click at [29, 473] on span "Formular" at bounding box center [23, 473] width 47 height 28
click at [28, 473] on span "Formular" at bounding box center [23, 473] width 47 height 28
click at [21, 8] on icon "button" at bounding box center [24, 15] width 14 height 14
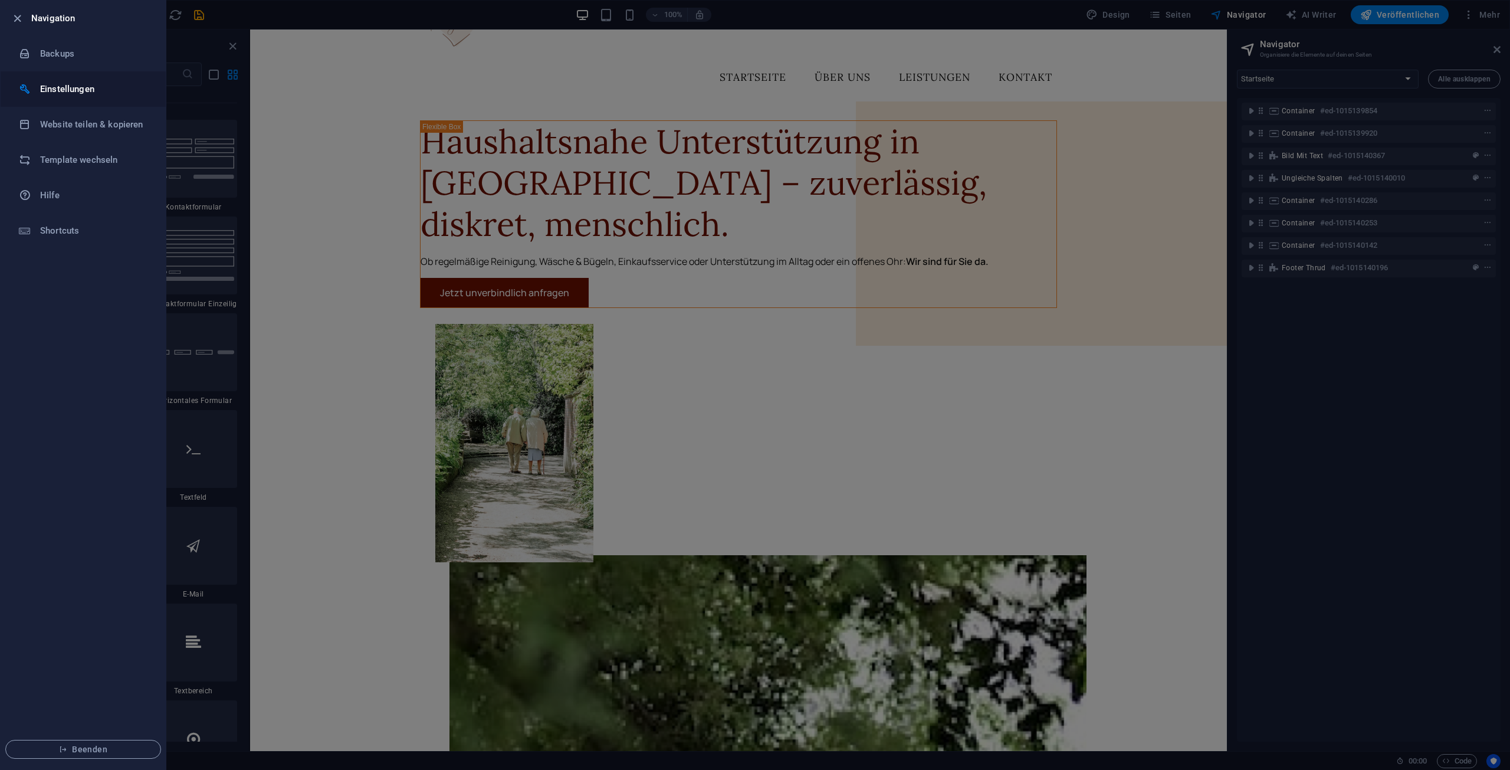
click at [75, 83] on h6 "Einstellungen" at bounding box center [94, 89] width 109 height 14
select select "de"
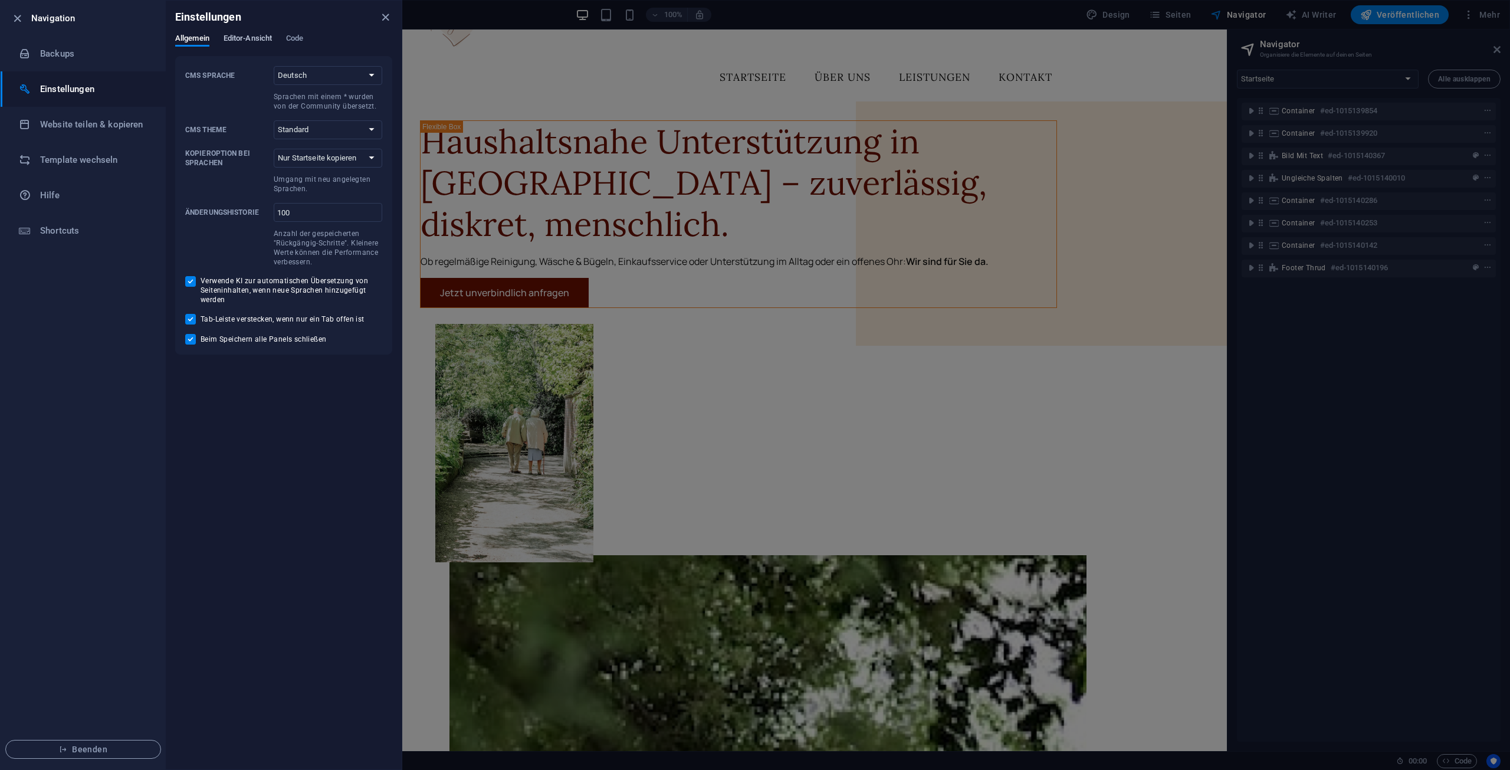
click at [252, 37] on span "Editor-Ansicht" at bounding box center [248, 39] width 48 height 17
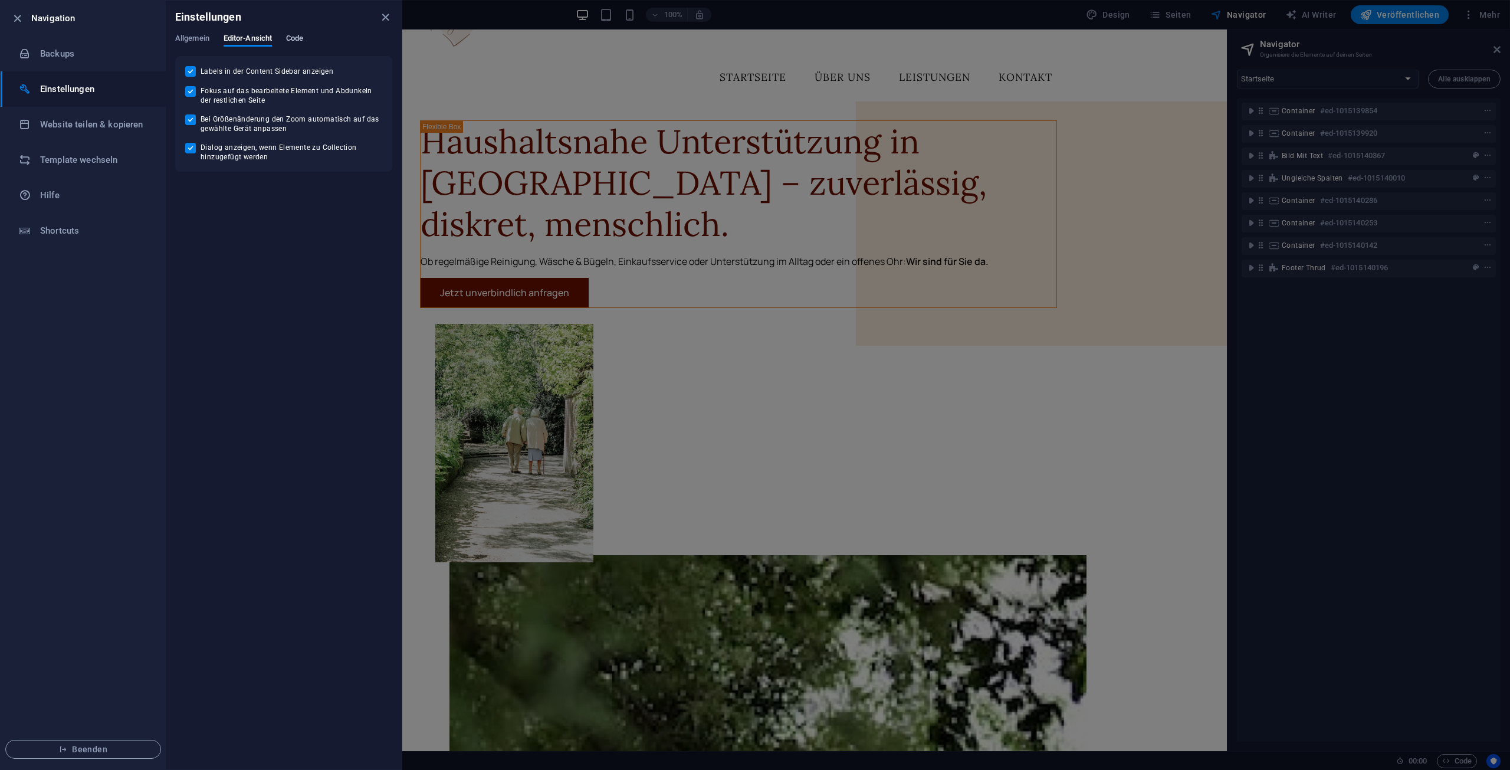
click at [293, 35] on span "Code" at bounding box center [294, 39] width 17 height 17
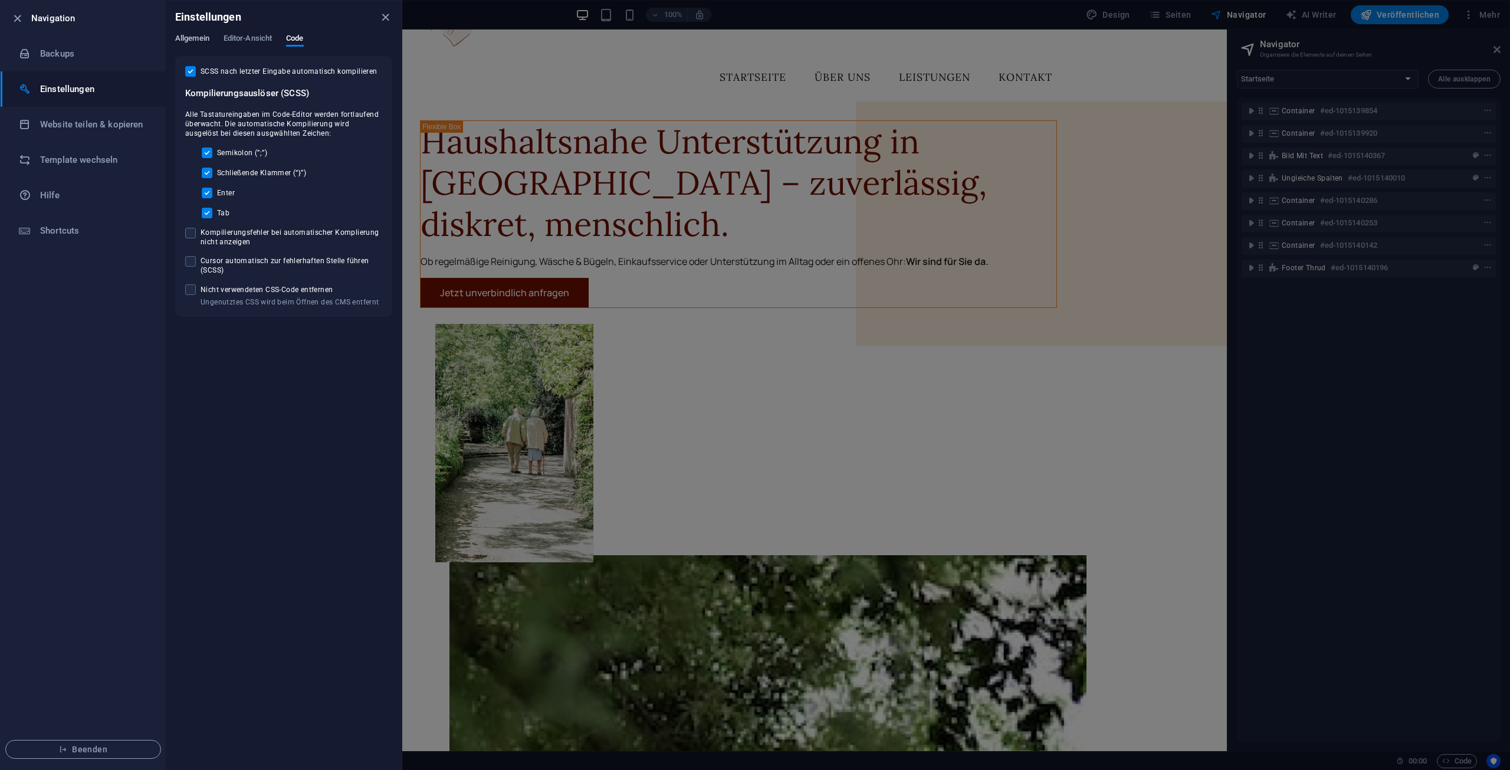
click at [209, 35] on span "Allgemein" at bounding box center [192, 39] width 34 height 17
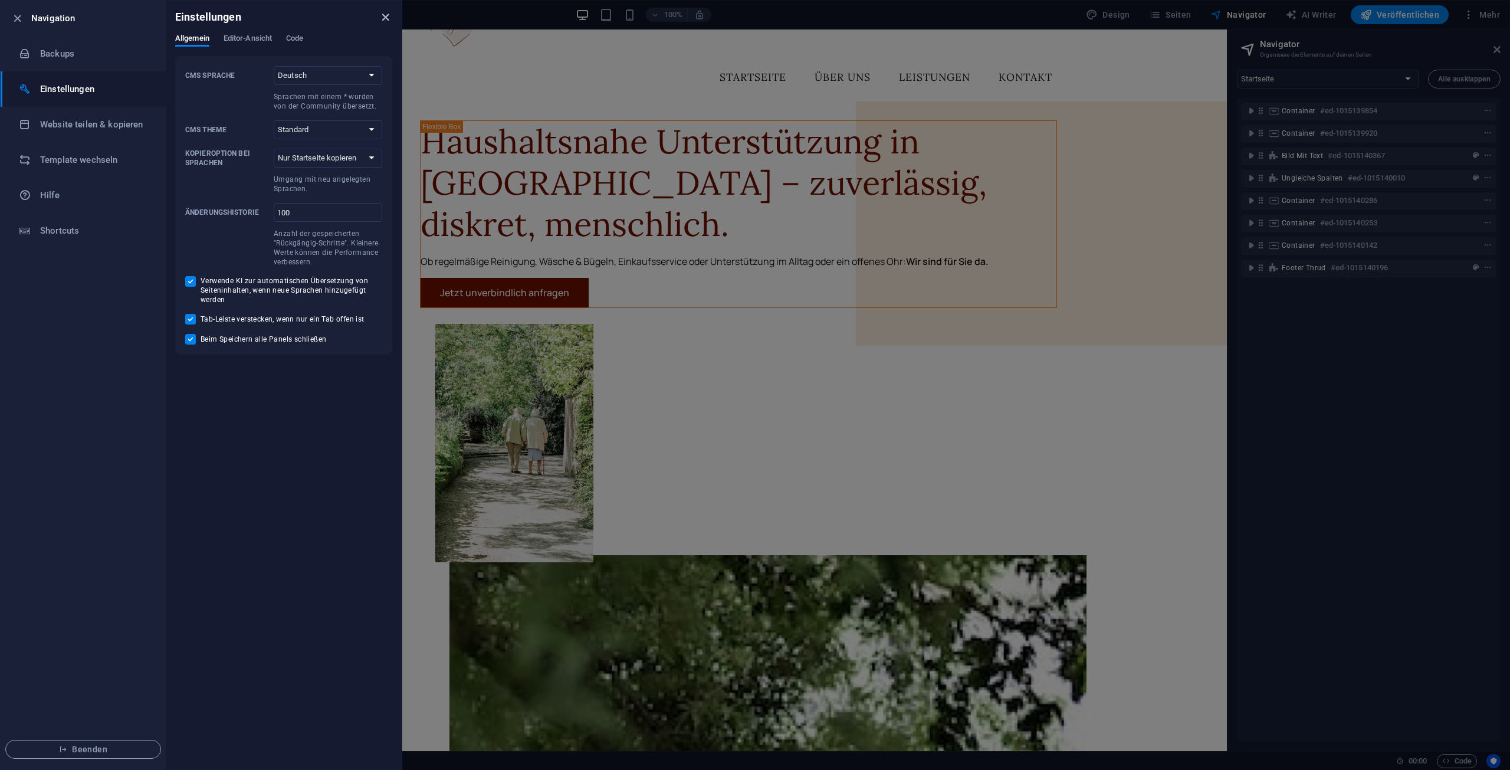
click at [385, 19] on icon "close" at bounding box center [386, 18] width 14 height 14
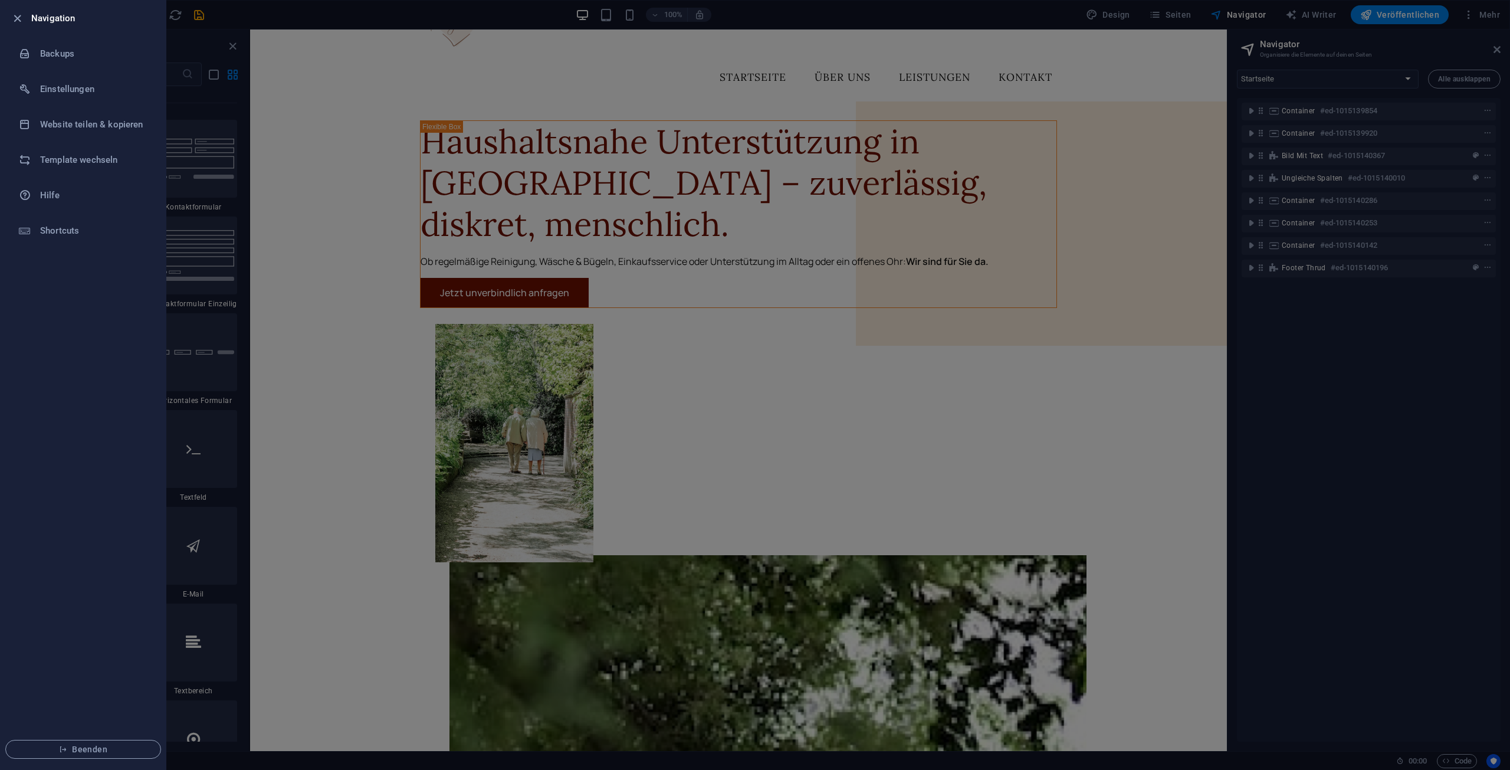
click at [601, 320] on div at bounding box center [755, 385] width 1510 height 770
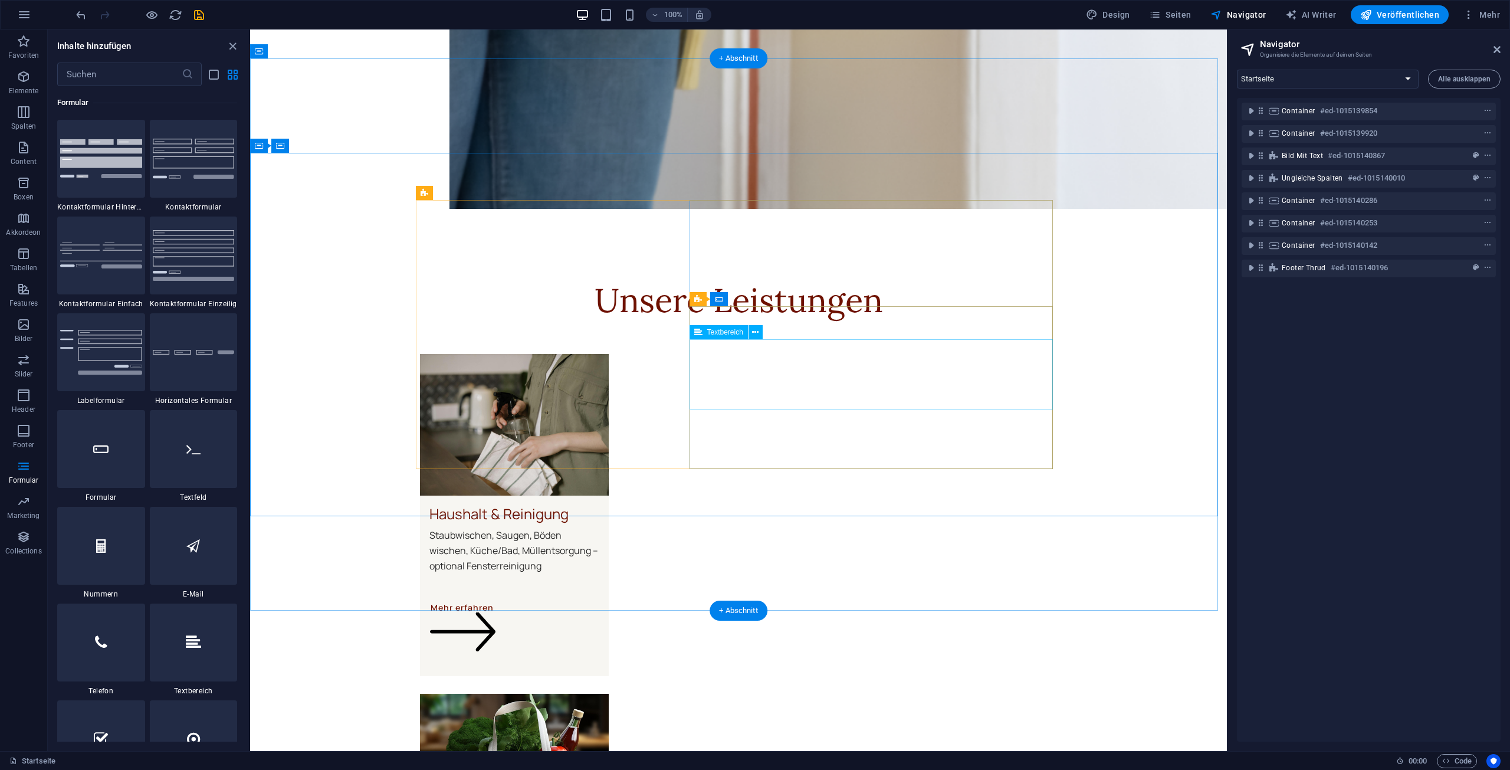
scroll to position [2713, 0]
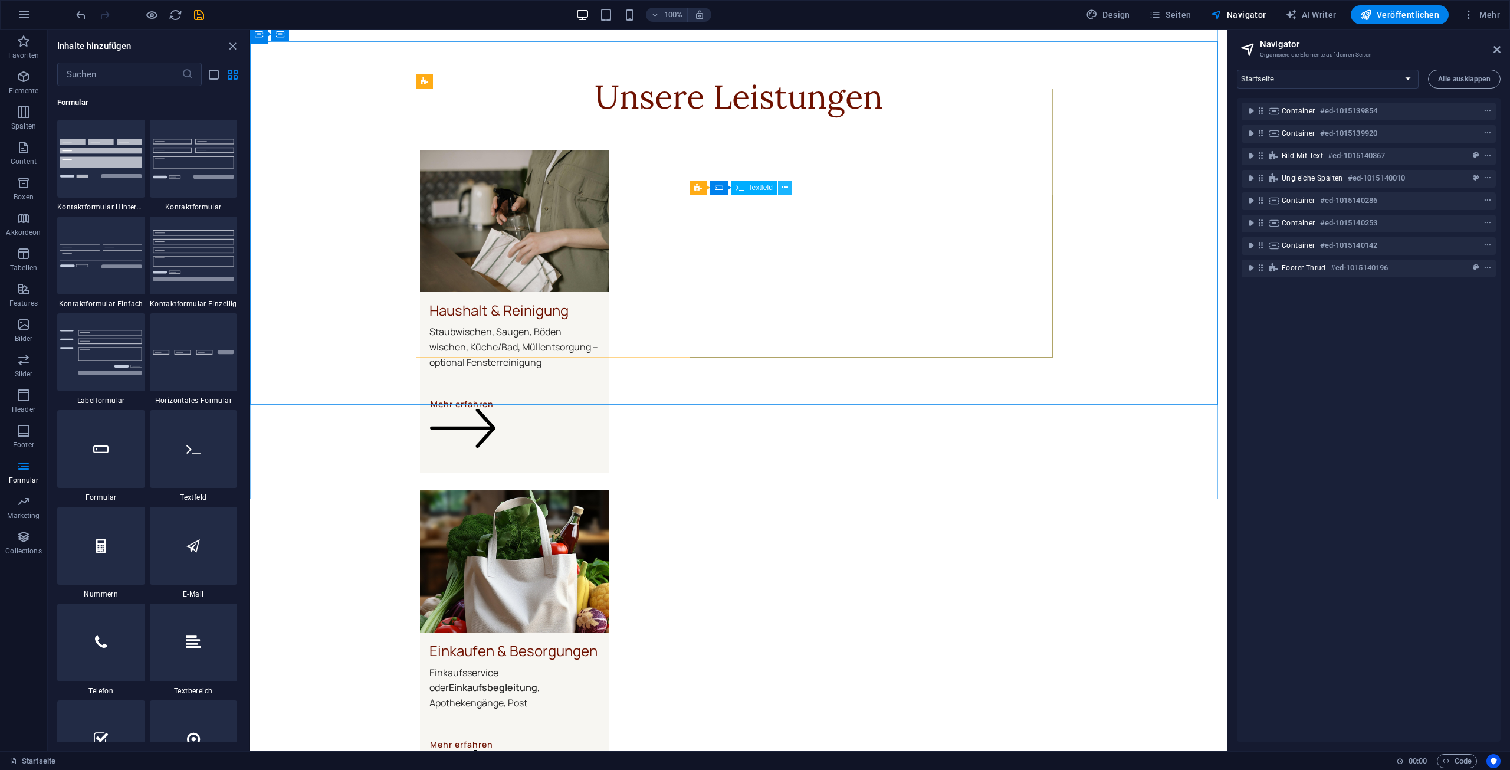
click at [785, 188] on icon at bounding box center [785, 188] width 6 height 12
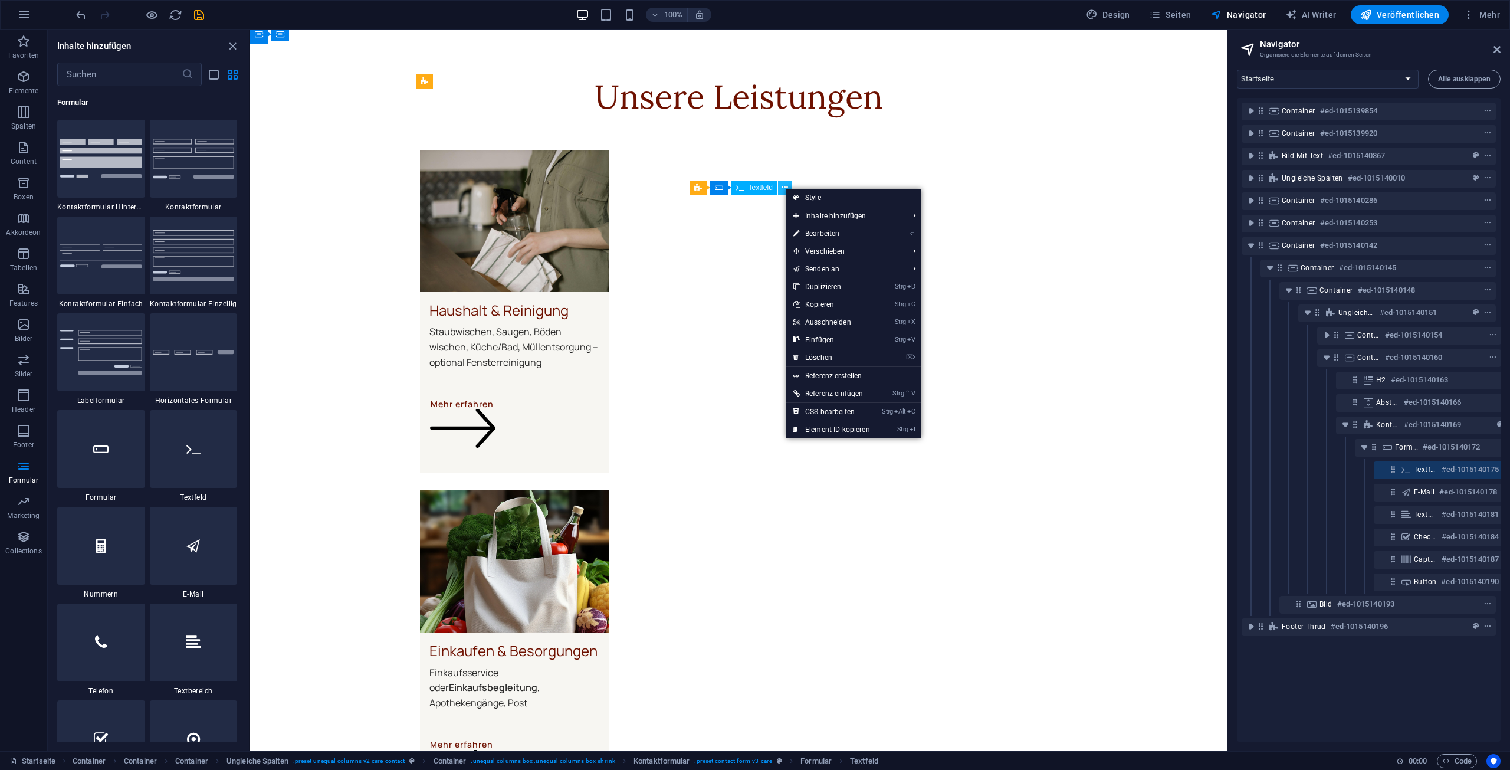
scroll to position [0, 60]
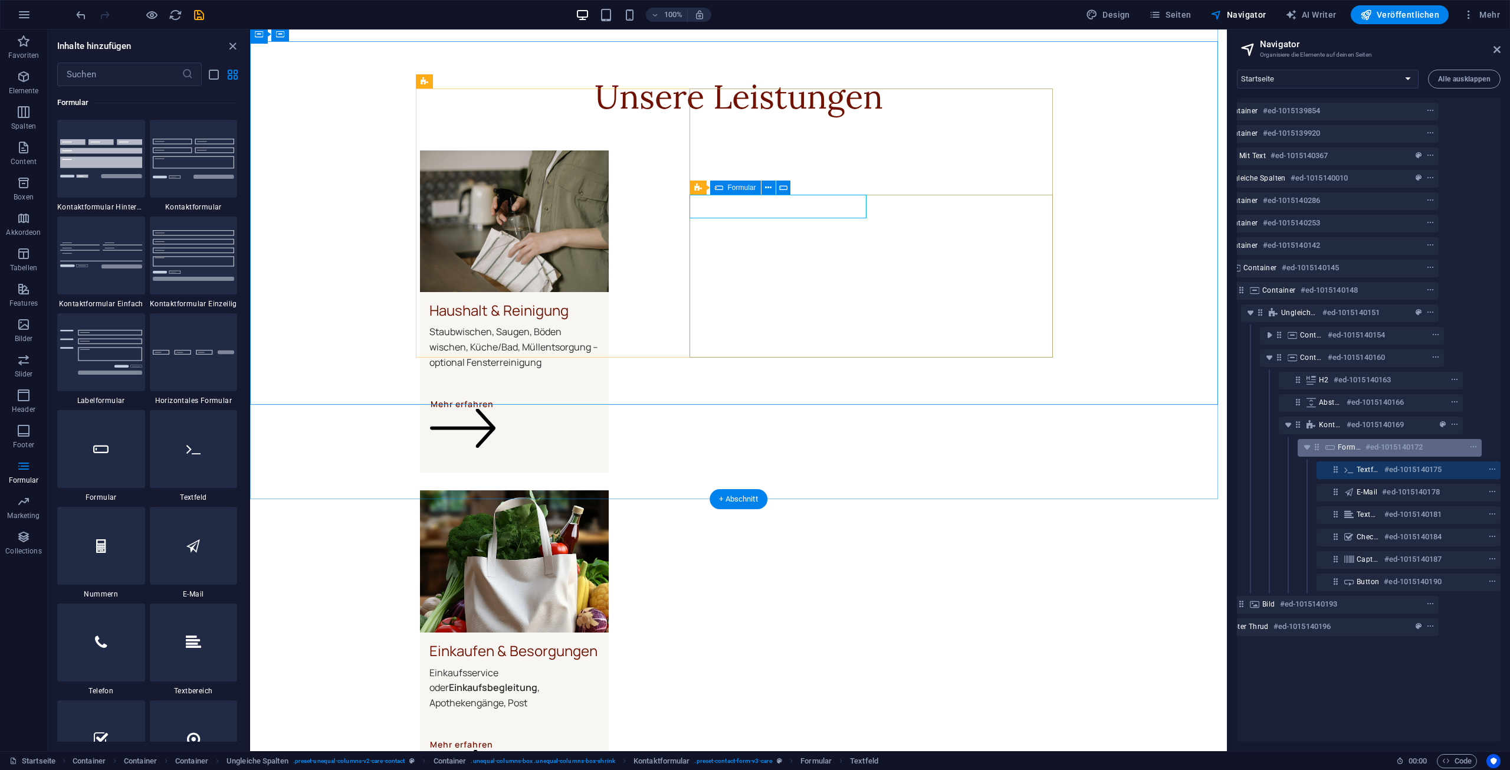
click at [1349, 444] on span "Formular" at bounding box center [1349, 446] width 23 height 9
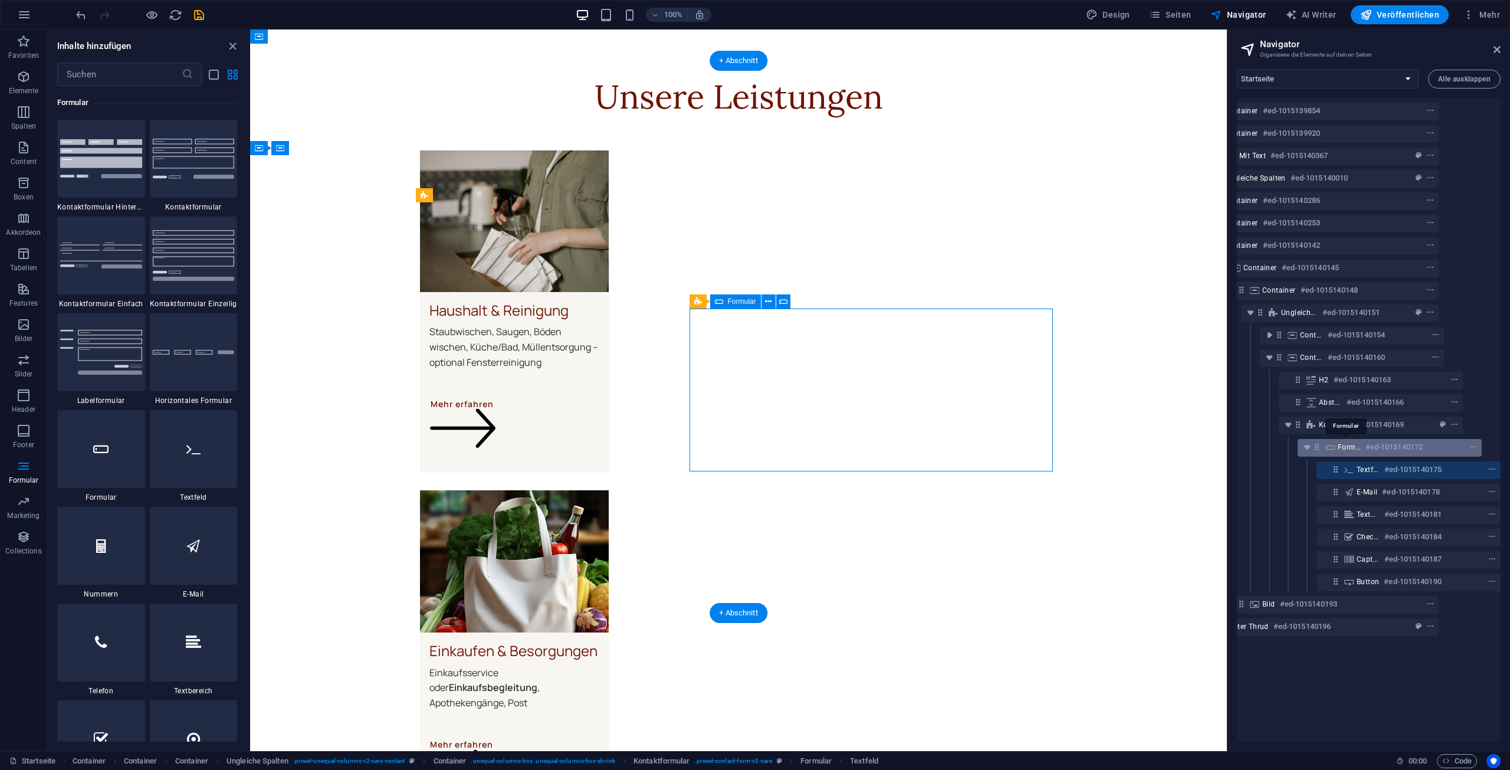
scroll to position [2599, 0]
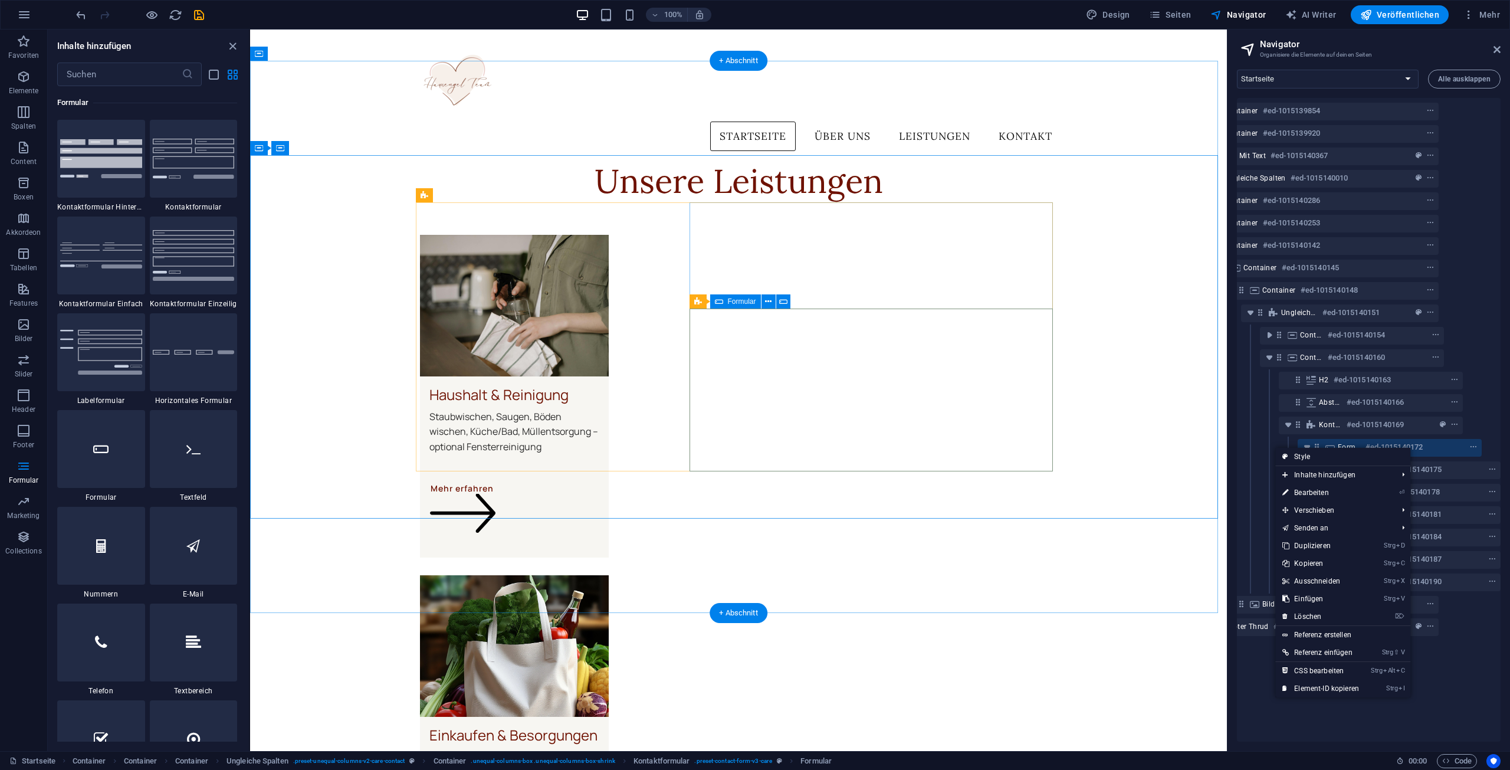
click at [1413, 446] on h6 "#ed-1015140172" at bounding box center [1393, 447] width 57 height 14
click at [1337, 491] on link "⏎ Bearbeiten" at bounding box center [1321, 493] width 91 height 18
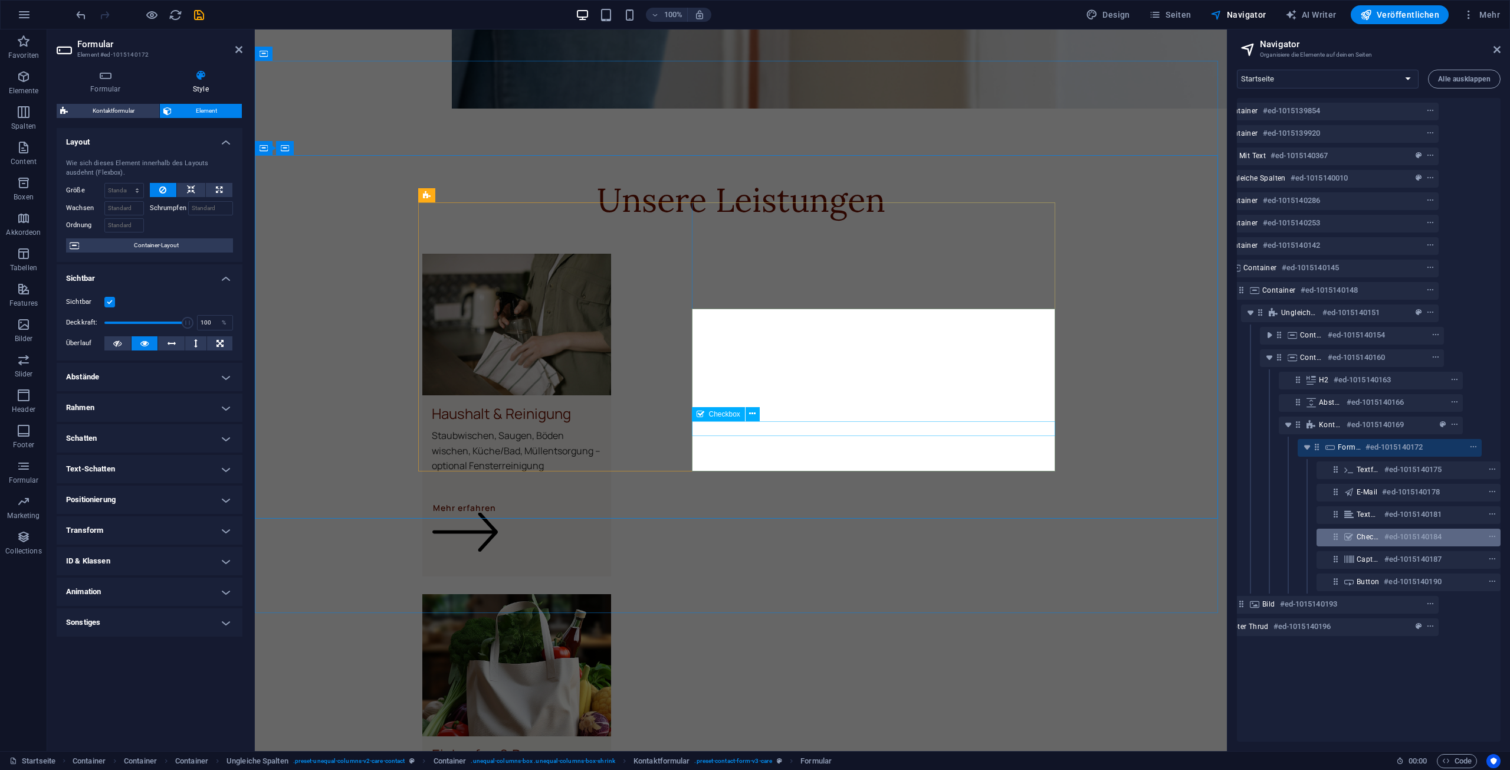
click at [1375, 536] on div "Checkbox #ed-1015140184" at bounding box center [1399, 537] width 85 height 14
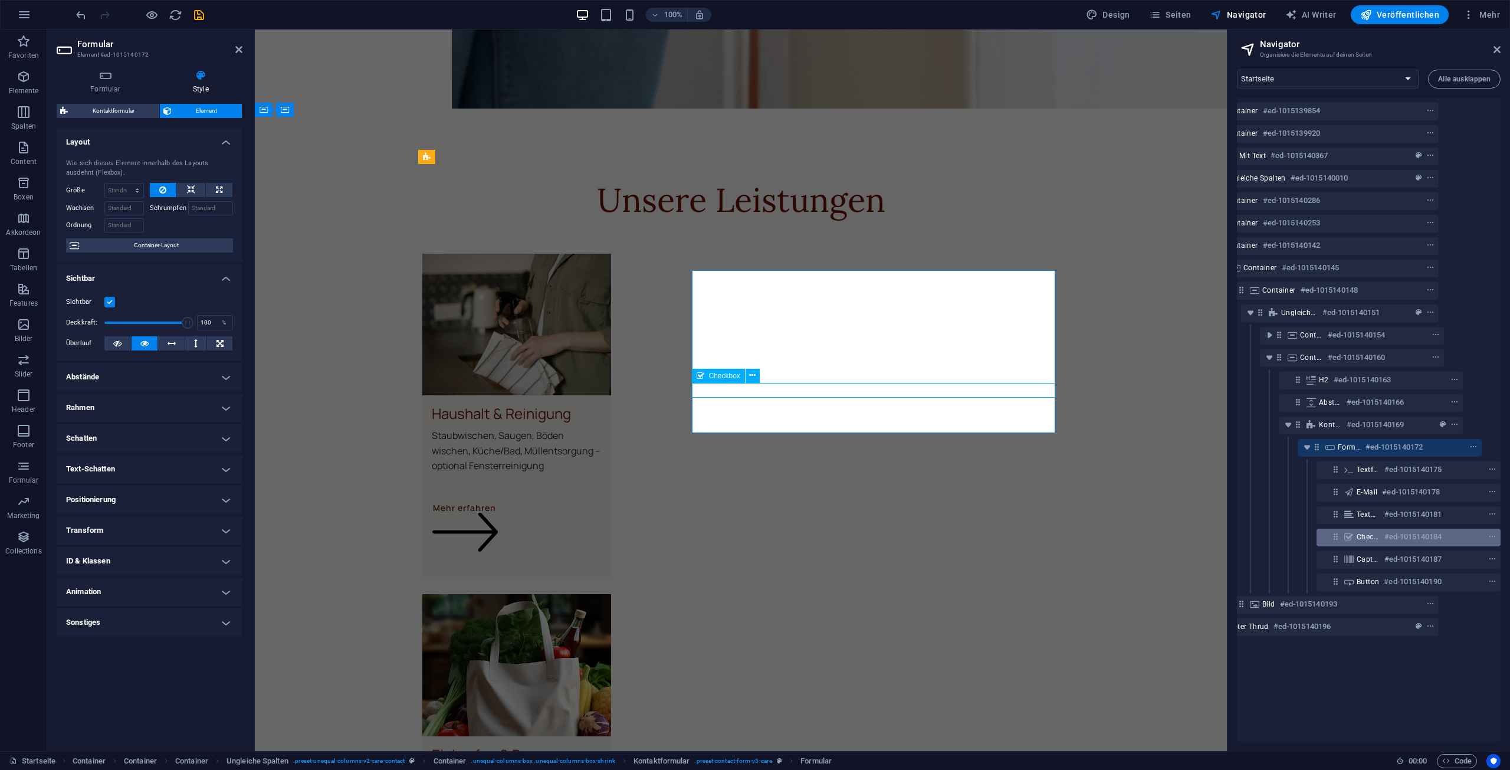
scroll to position [2638, 0]
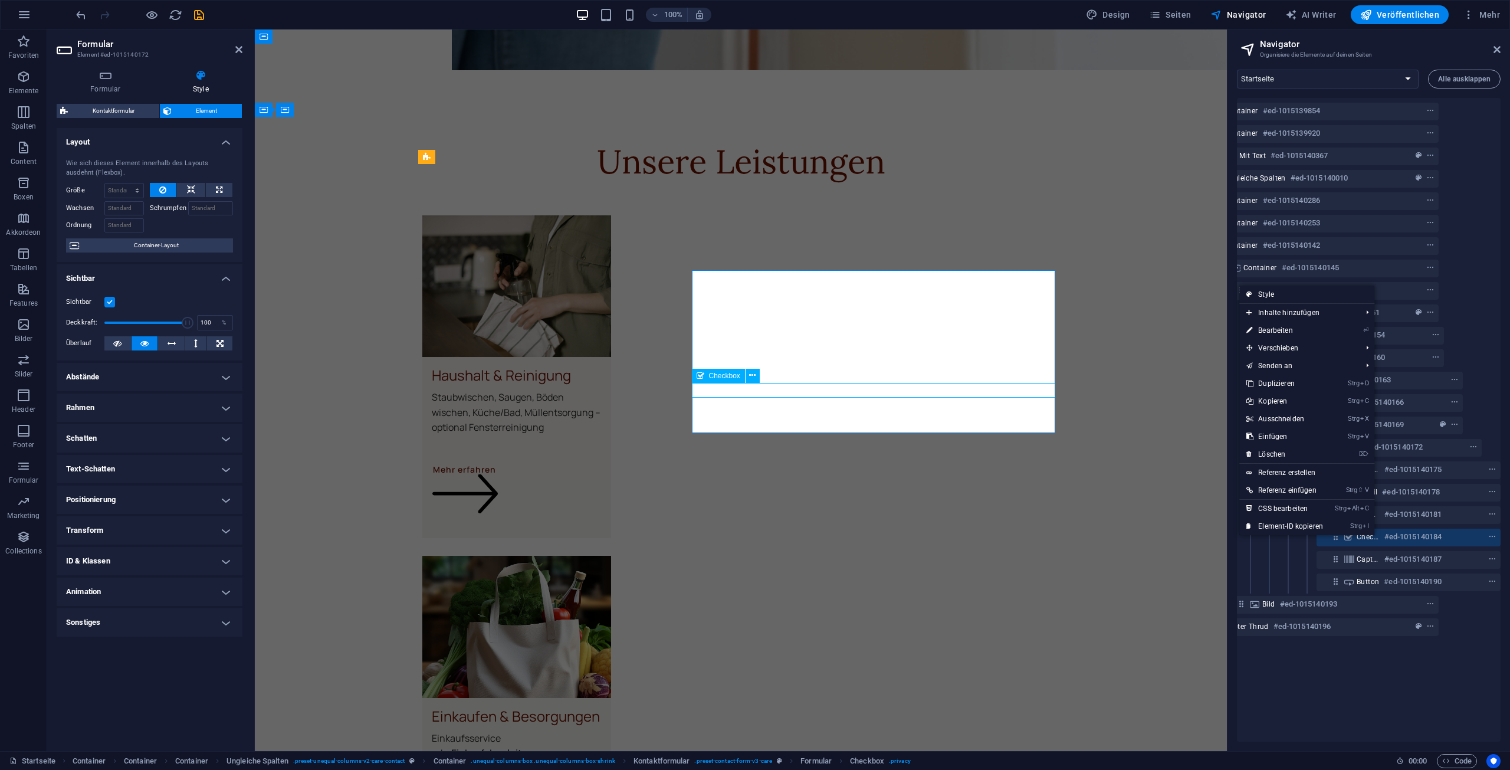
click at [1402, 539] on h6 "#ed-1015140184" at bounding box center [1412, 537] width 57 height 14
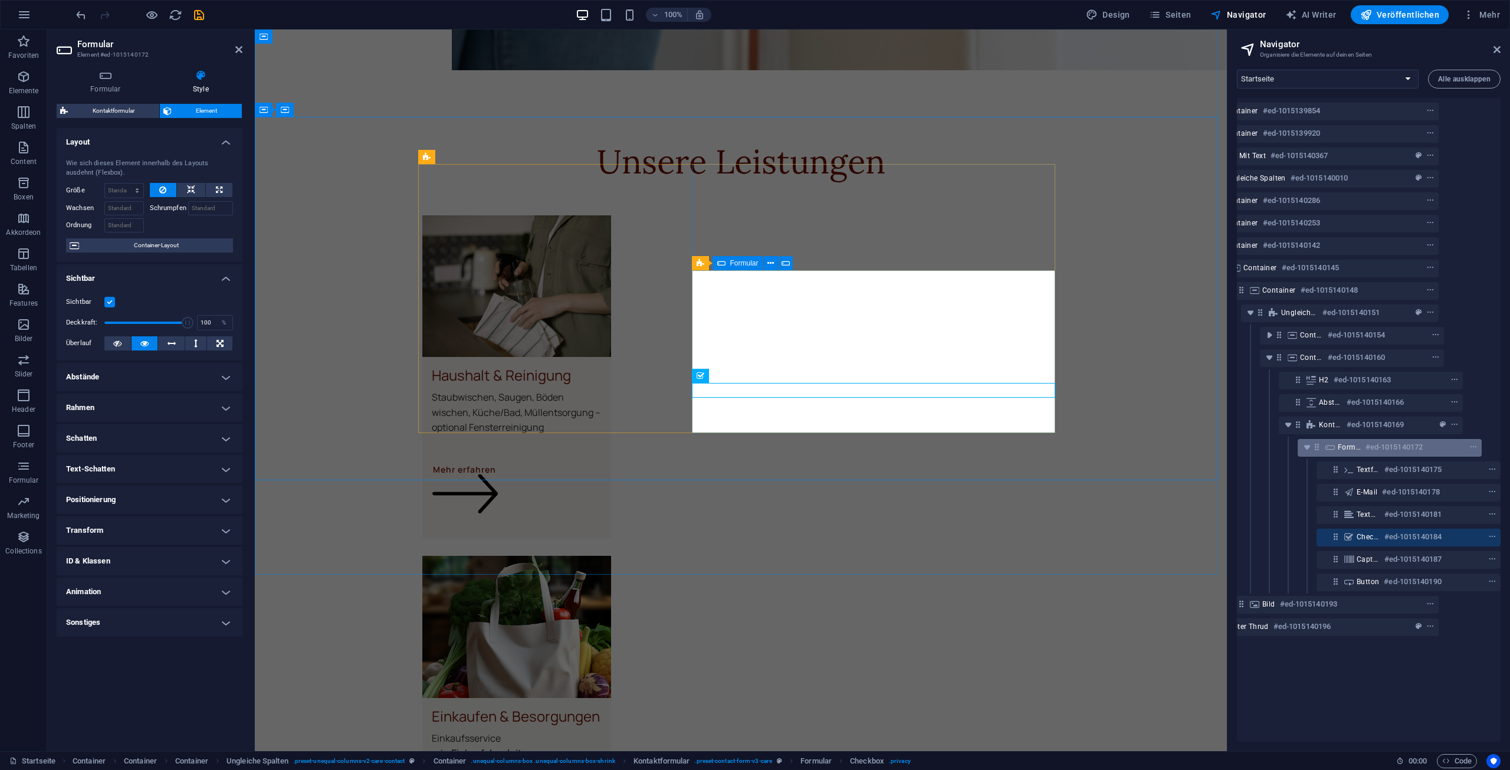
click at [1377, 448] on h6 "#ed-1015140172" at bounding box center [1393, 447] width 57 height 14
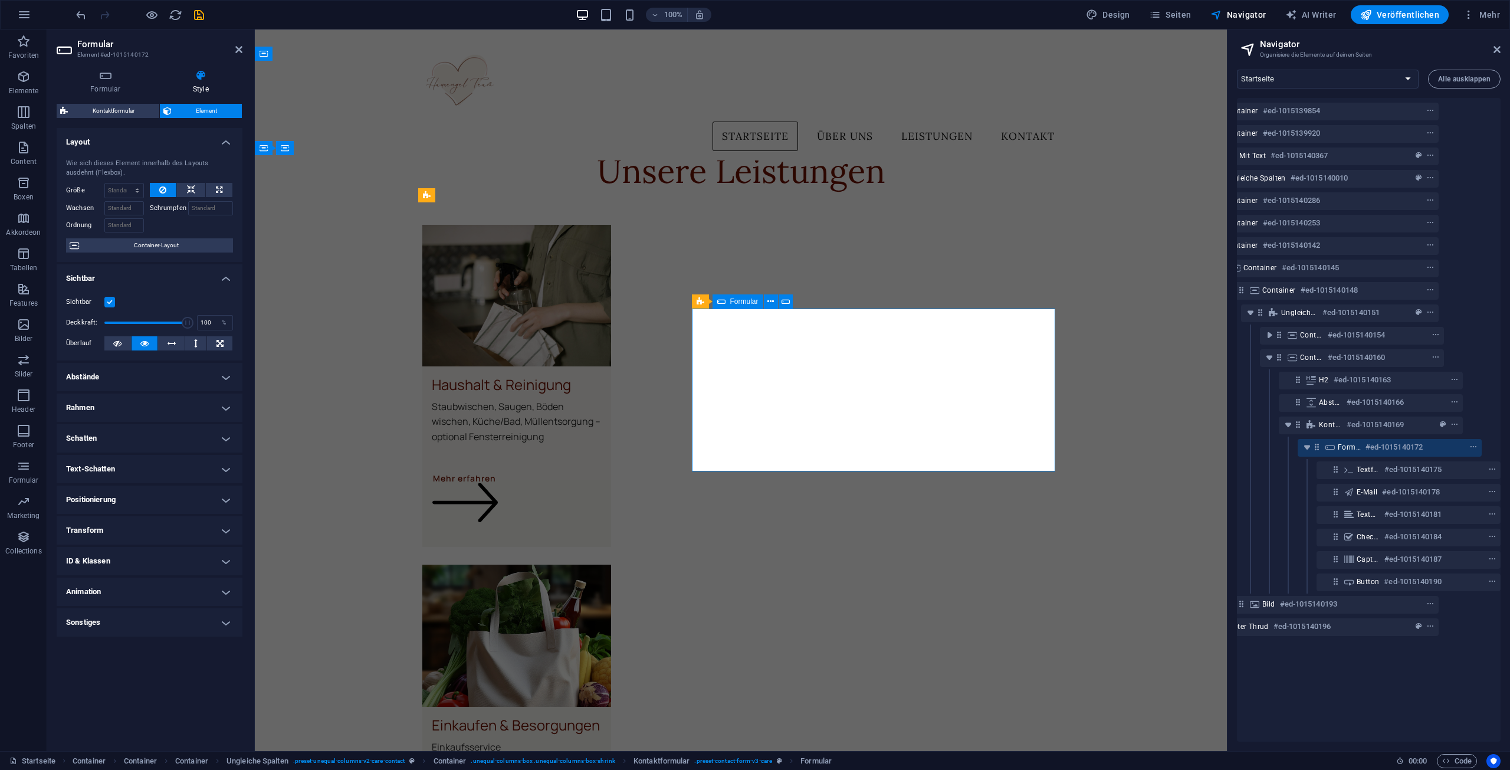
click at [1480, 452] on div "Container #ed-1015139854 Container #ed-1015139920 Bild mit Text #ed-1015140367 …" at bounding box center [1369, 419] width 264 height 643
click at [1476, 451] on span "context-menu" at bounding box center [1473, 447] width 12 height 8
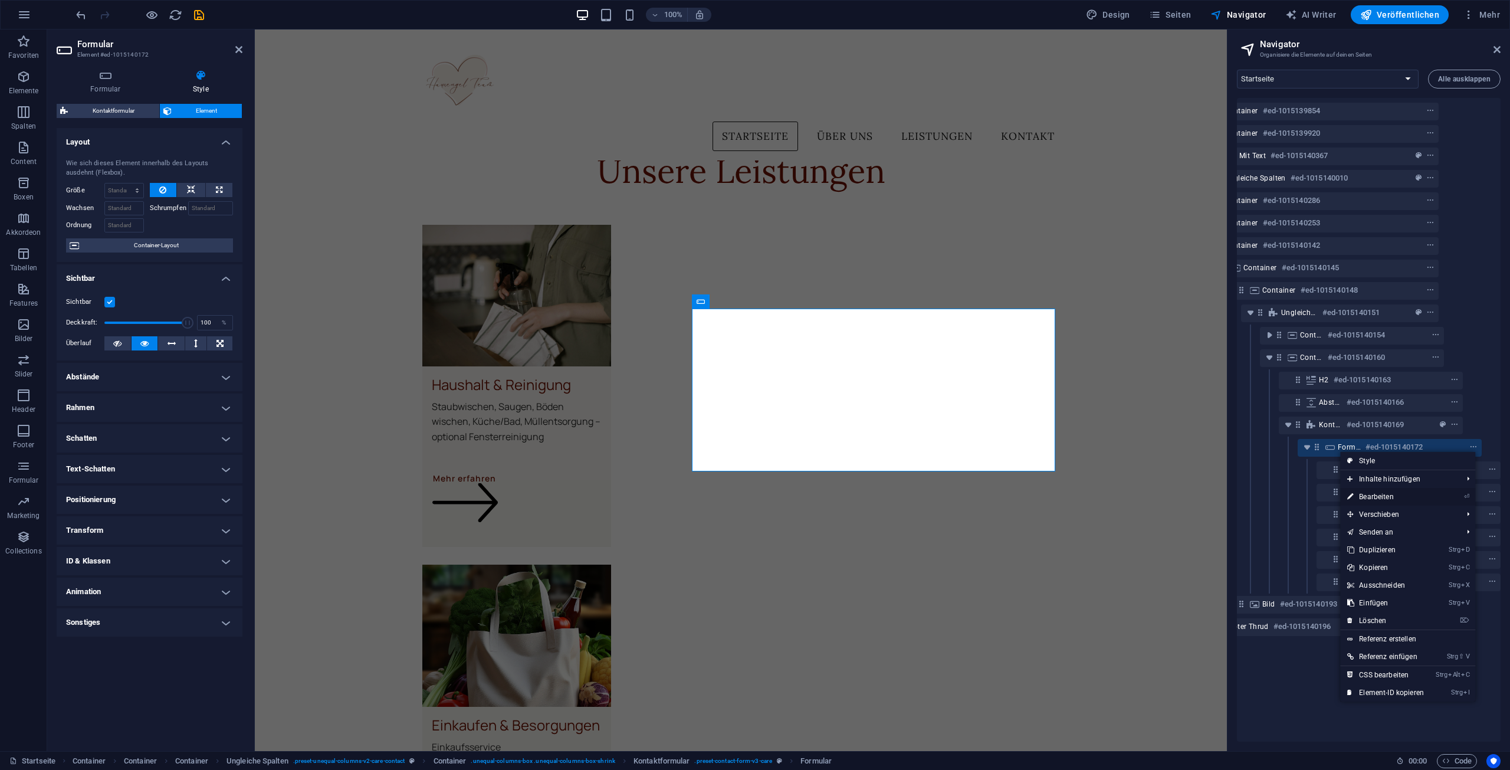
click at [1411, 497] on link "⏎ Bearbeiten" at bounding box center [1385, 497] width 91 height 18
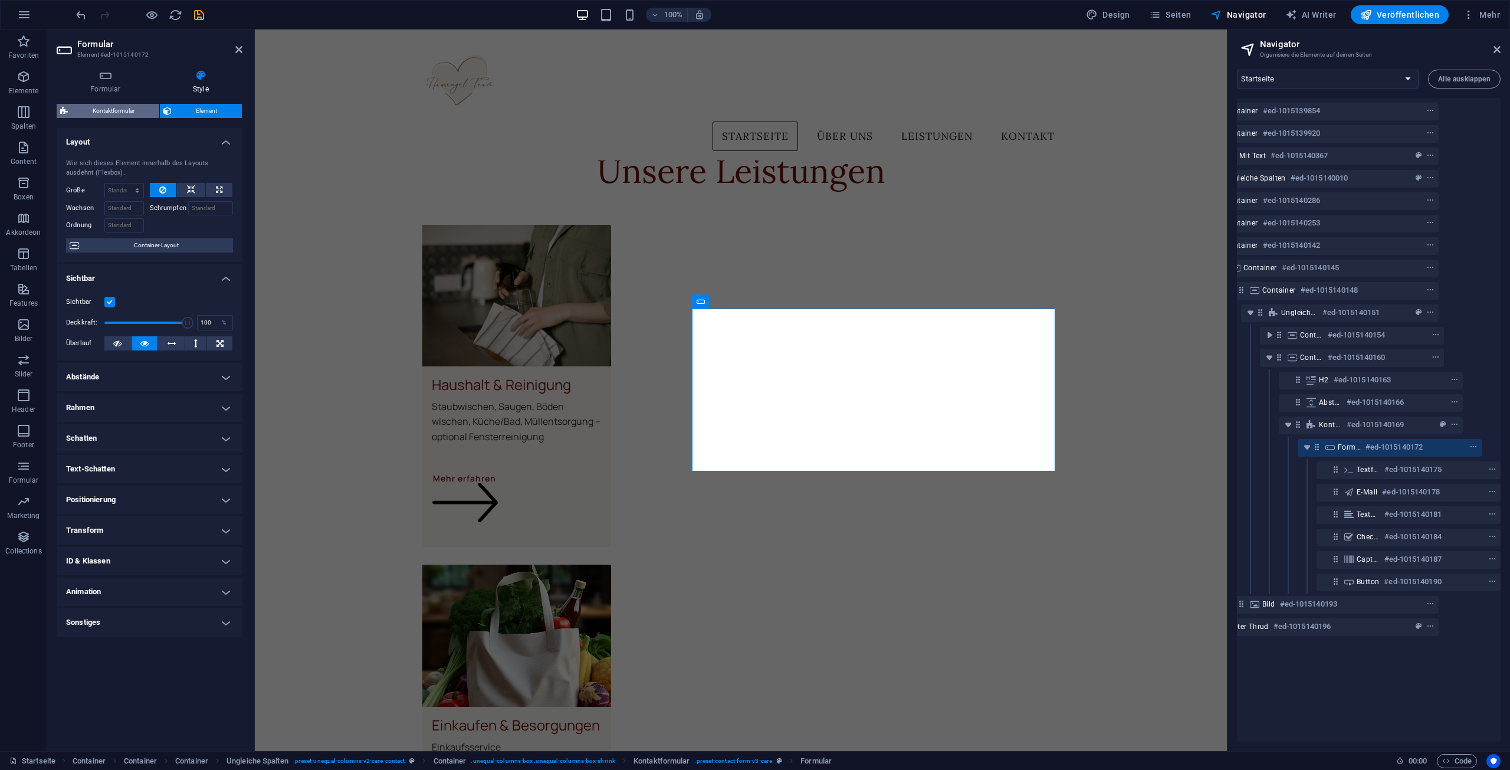
click at [119, 111] on span "Kontaktformular" at bounding box center [113, 111] width 84 height 14
select select "rem"
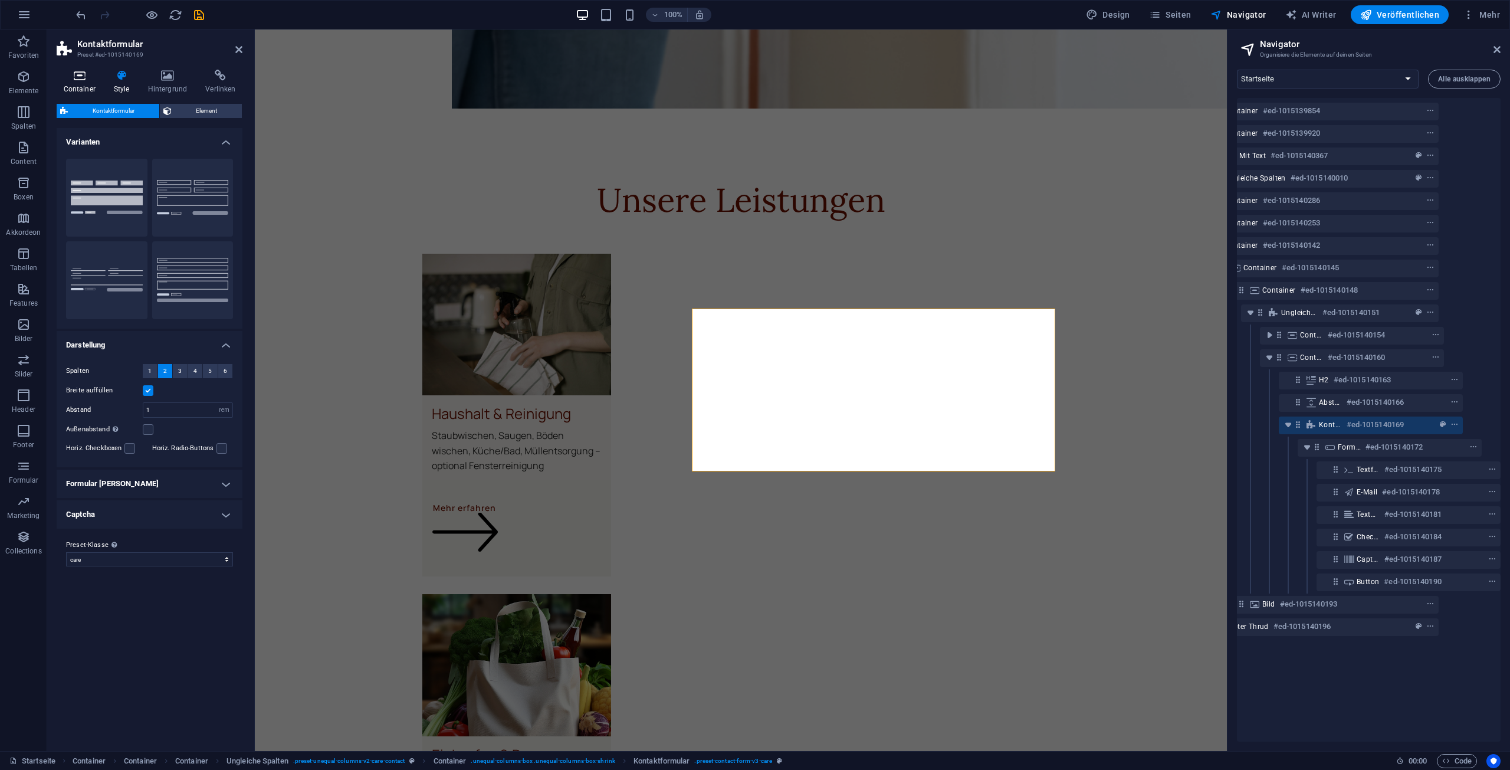
click at [87, 80] on icon at bounding box center [79, 76] width 45 height 12
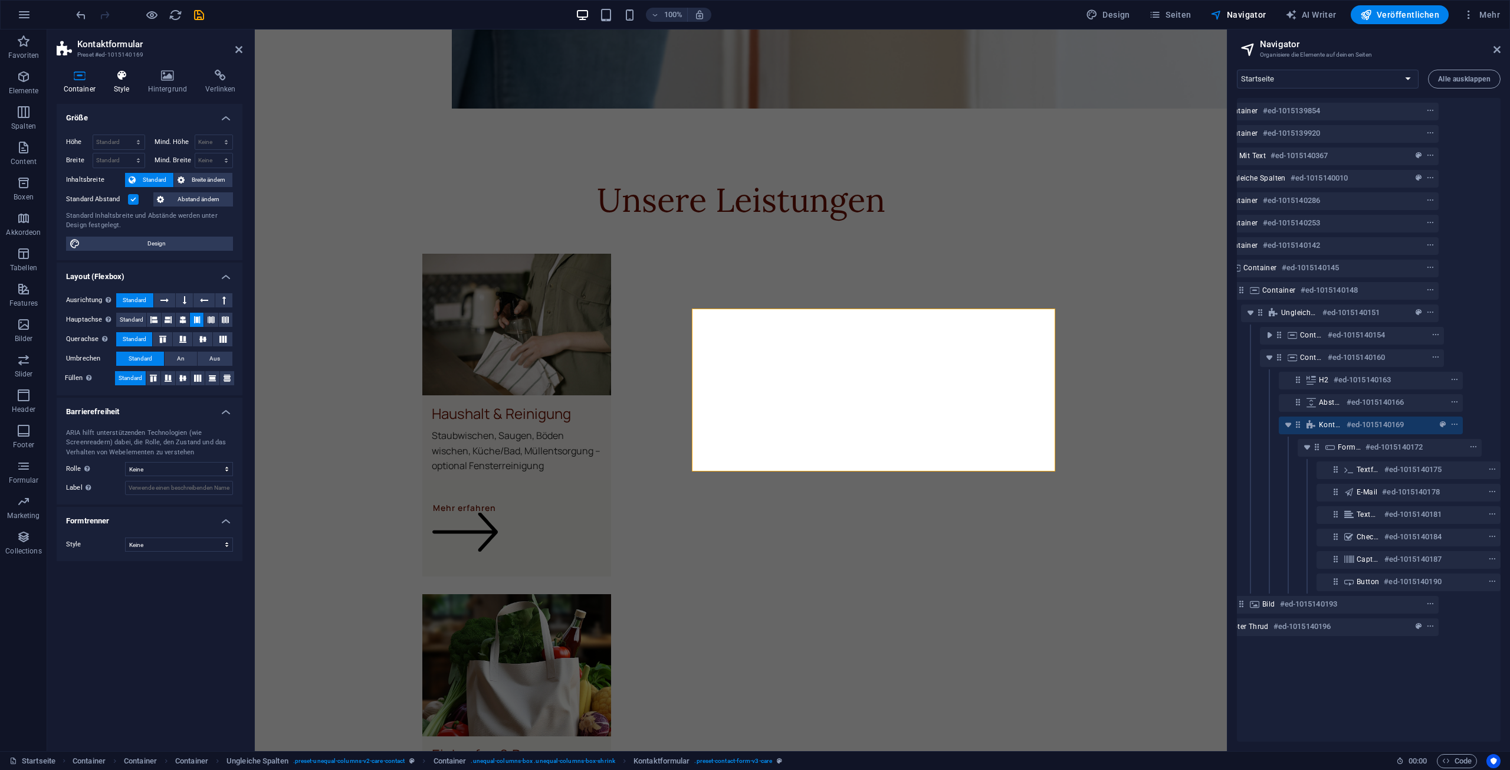
click at [124, 75] on icon at bounding box center [121, 76] width 29 height 12
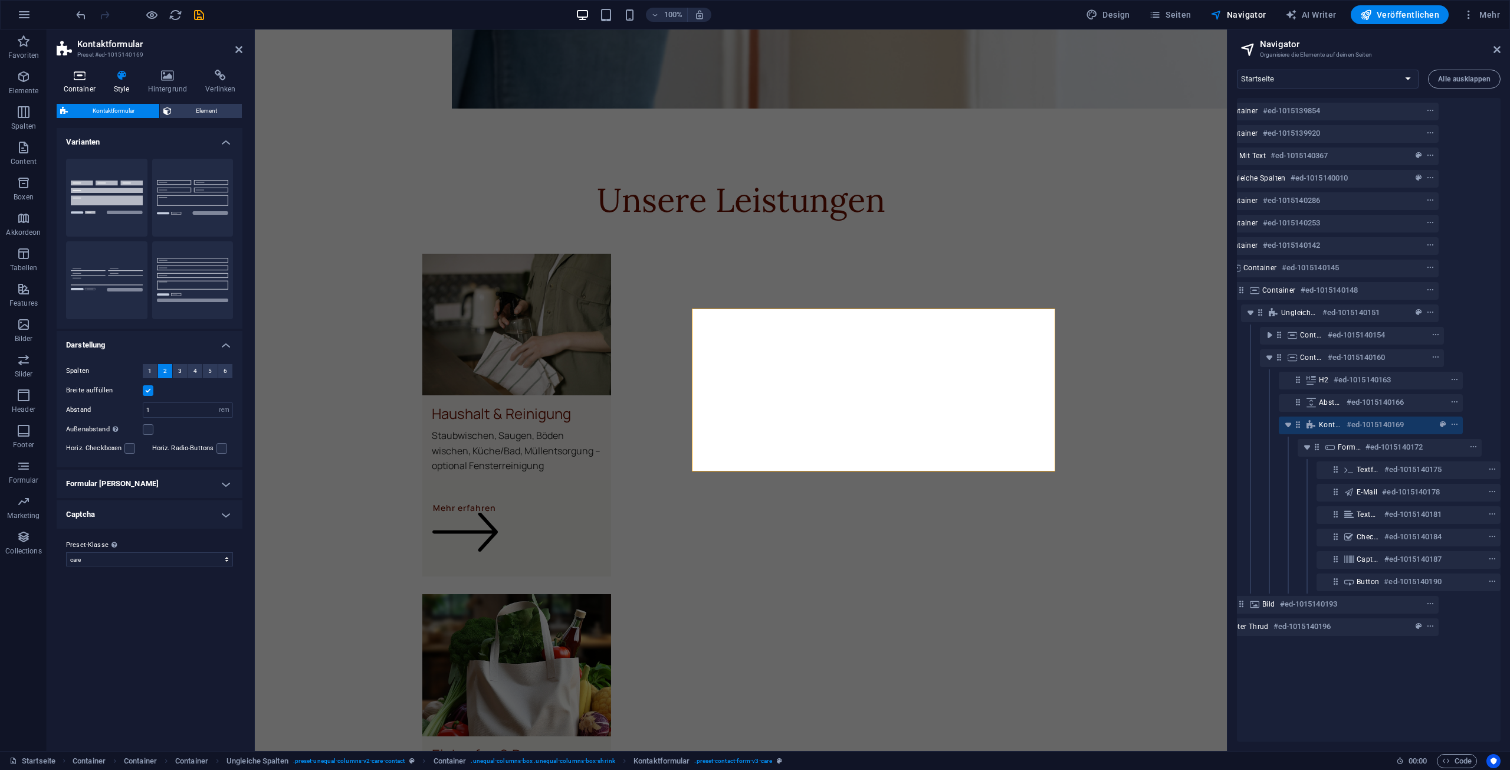
click at [76, 74] on icon at bounding box center [79, 76] width 45 height 12
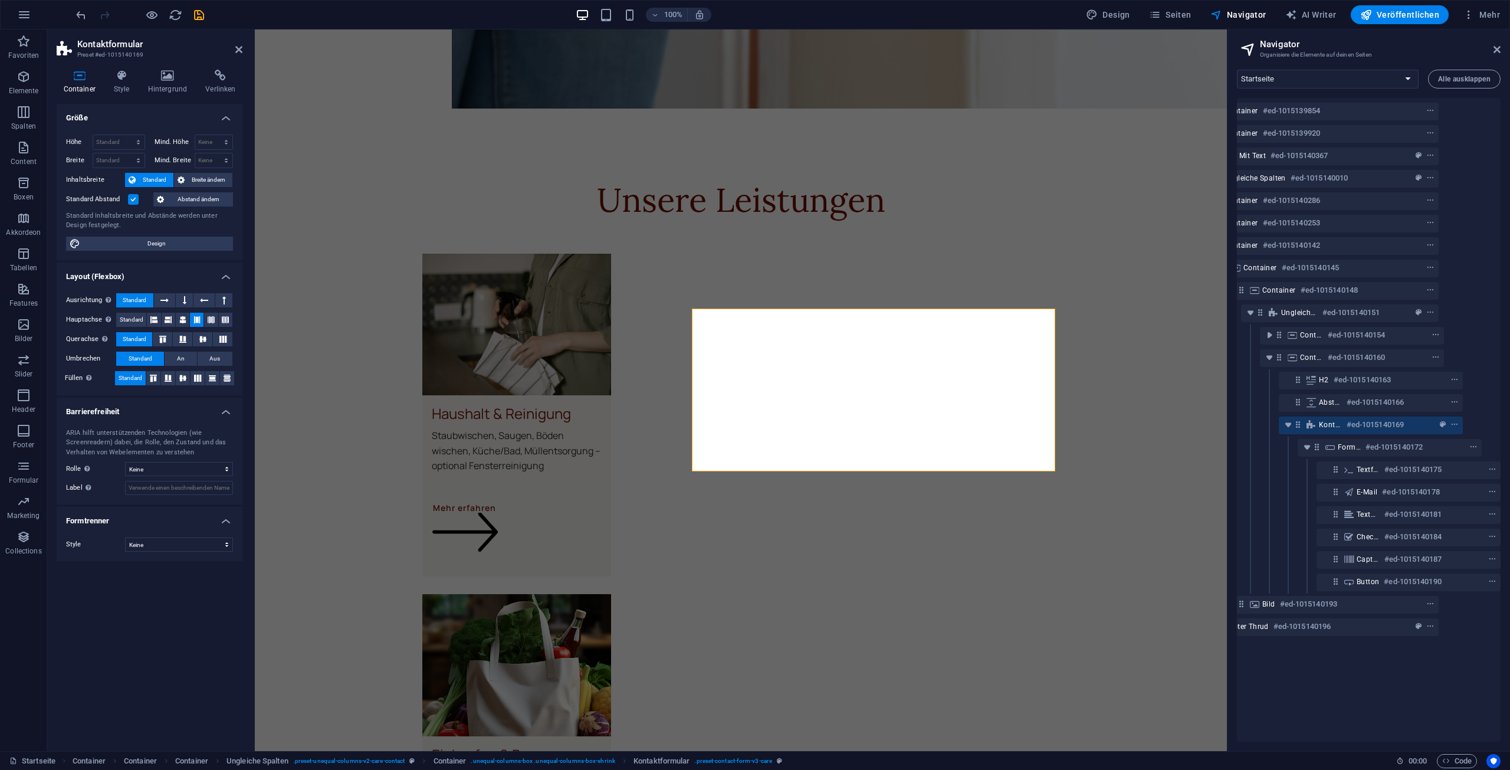
click at [105, 67] on div "Container Style Hintergrund Verlinken Größe Höhe Standard px rem % vh vw Mind. …" at bounding box center [149, 405] width 205 height 691
click at [122, 72] on icon at bounding box center [121, 76] width 29 height 12
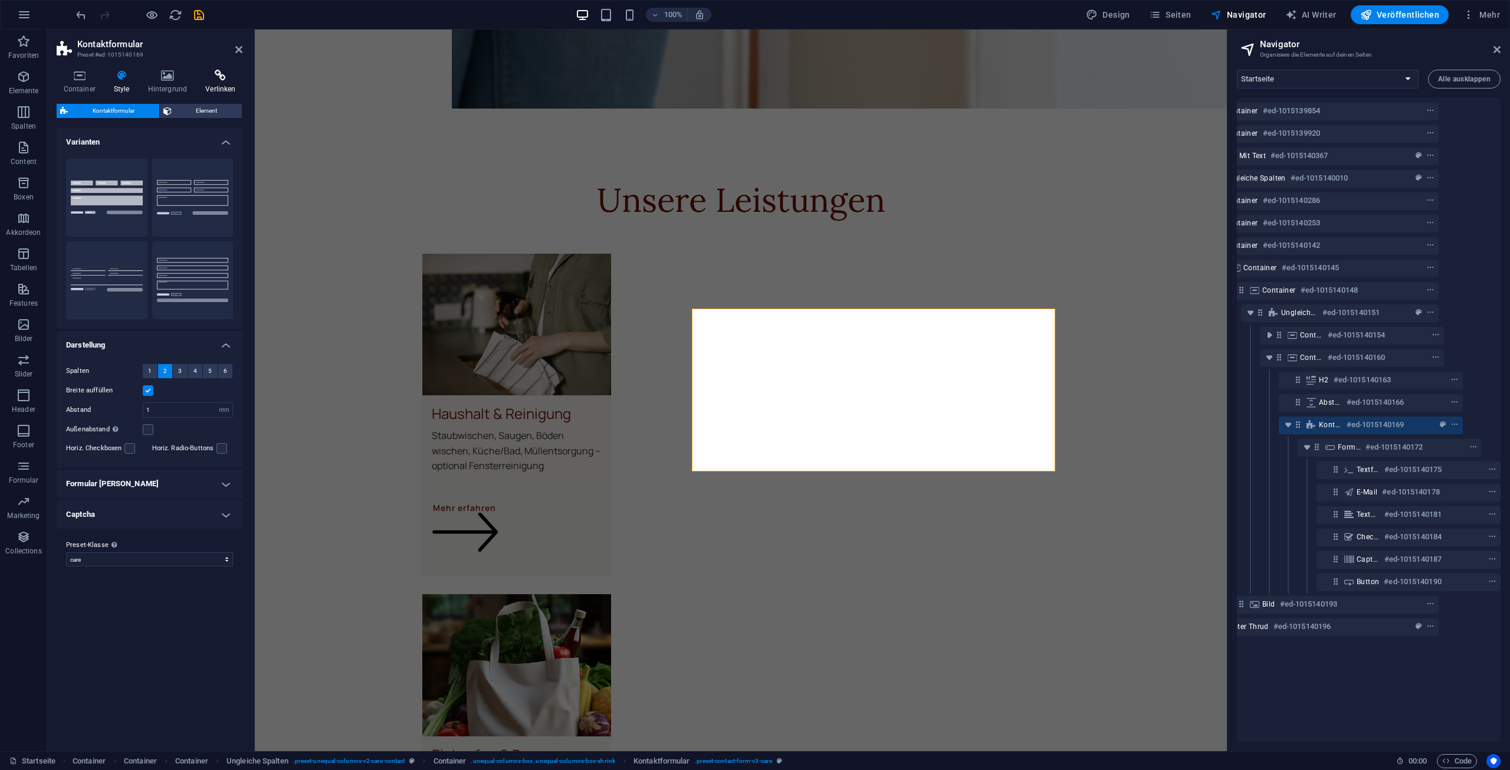
click at [229, 80] on icon at bounding box center [221, 76] width 44 height 12
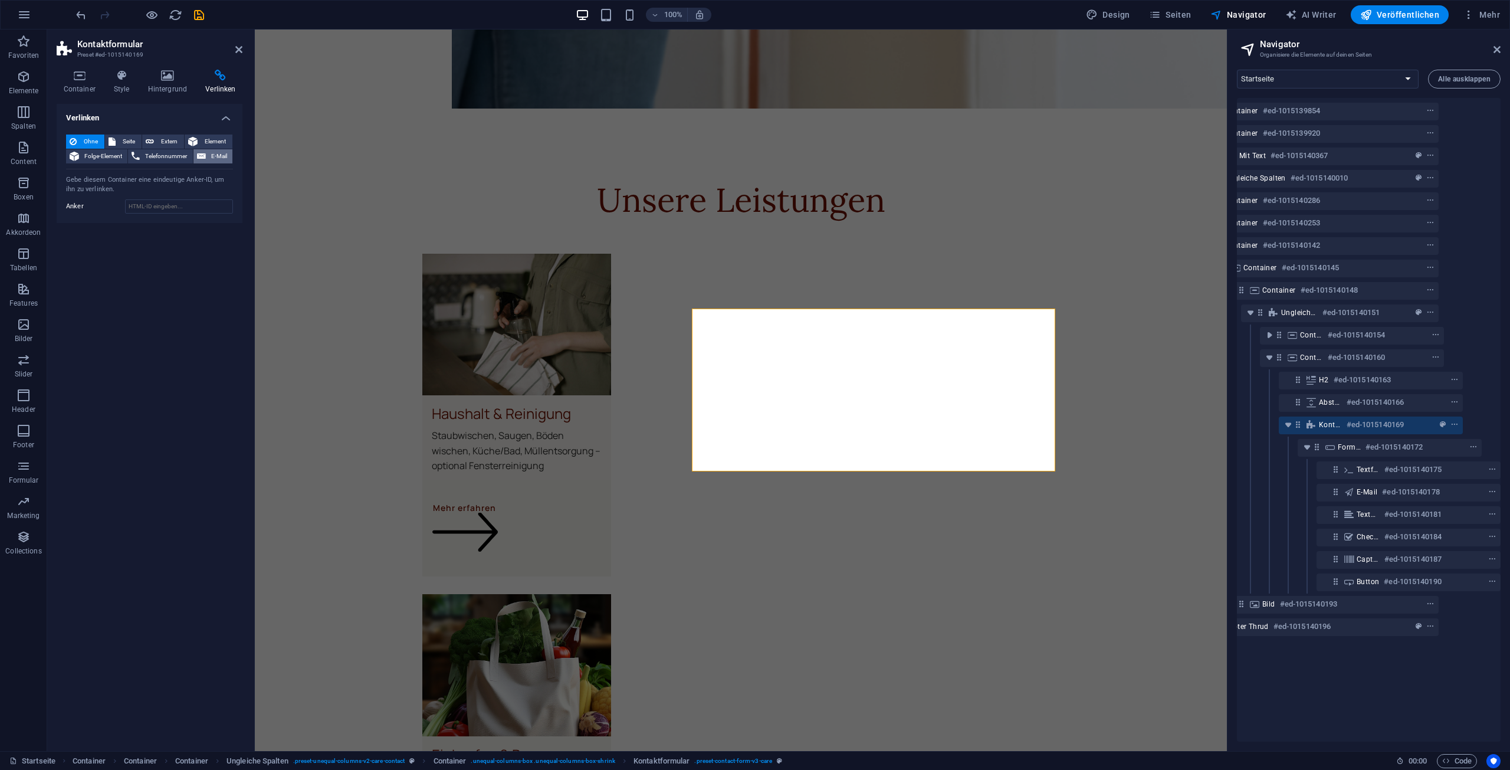
click at [209, 150] on span "E-Mail" at bounding box center [218, 156] width 19 height 14
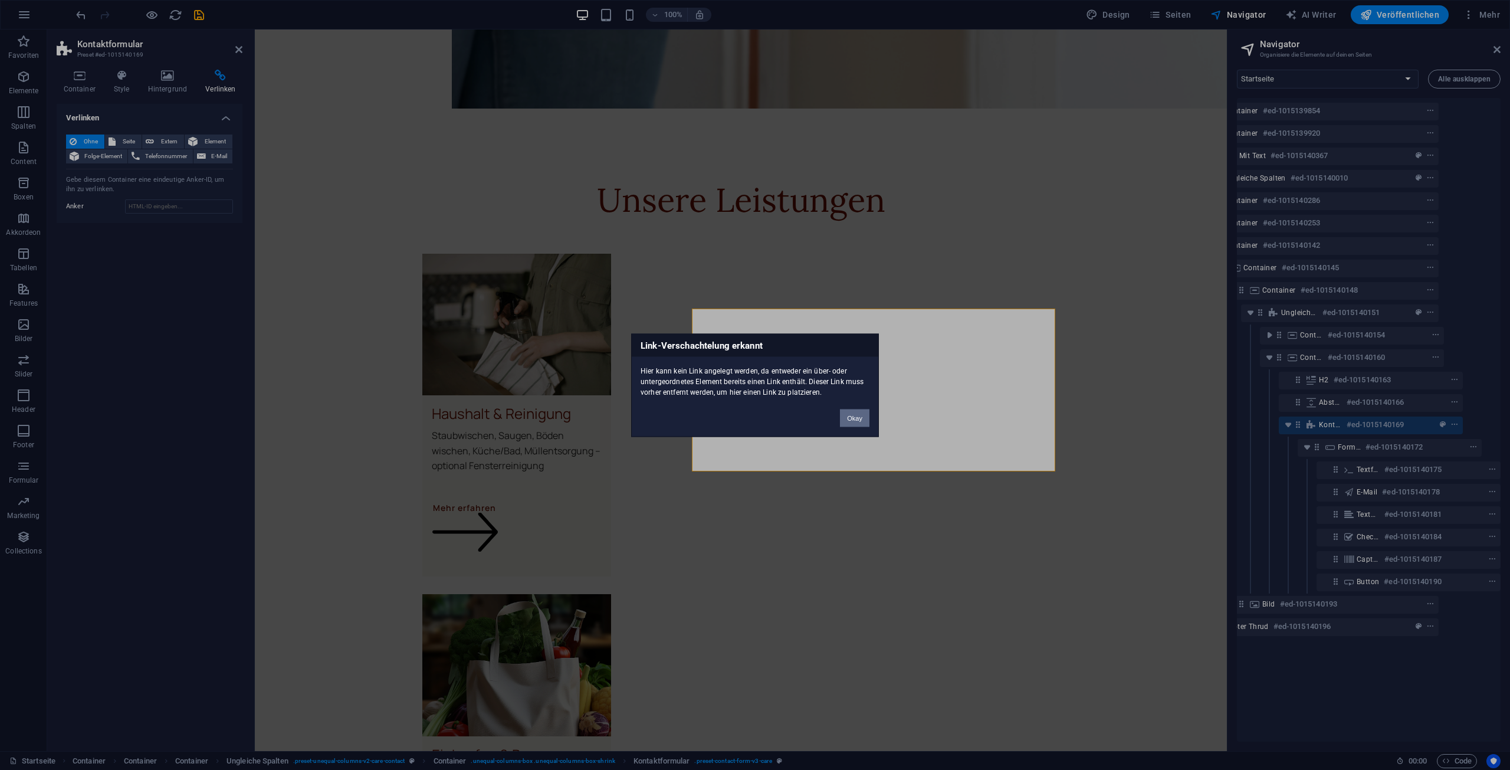
click at [864, 418] on button "Okay" at bounding box center [854, 418] width 29 height 18
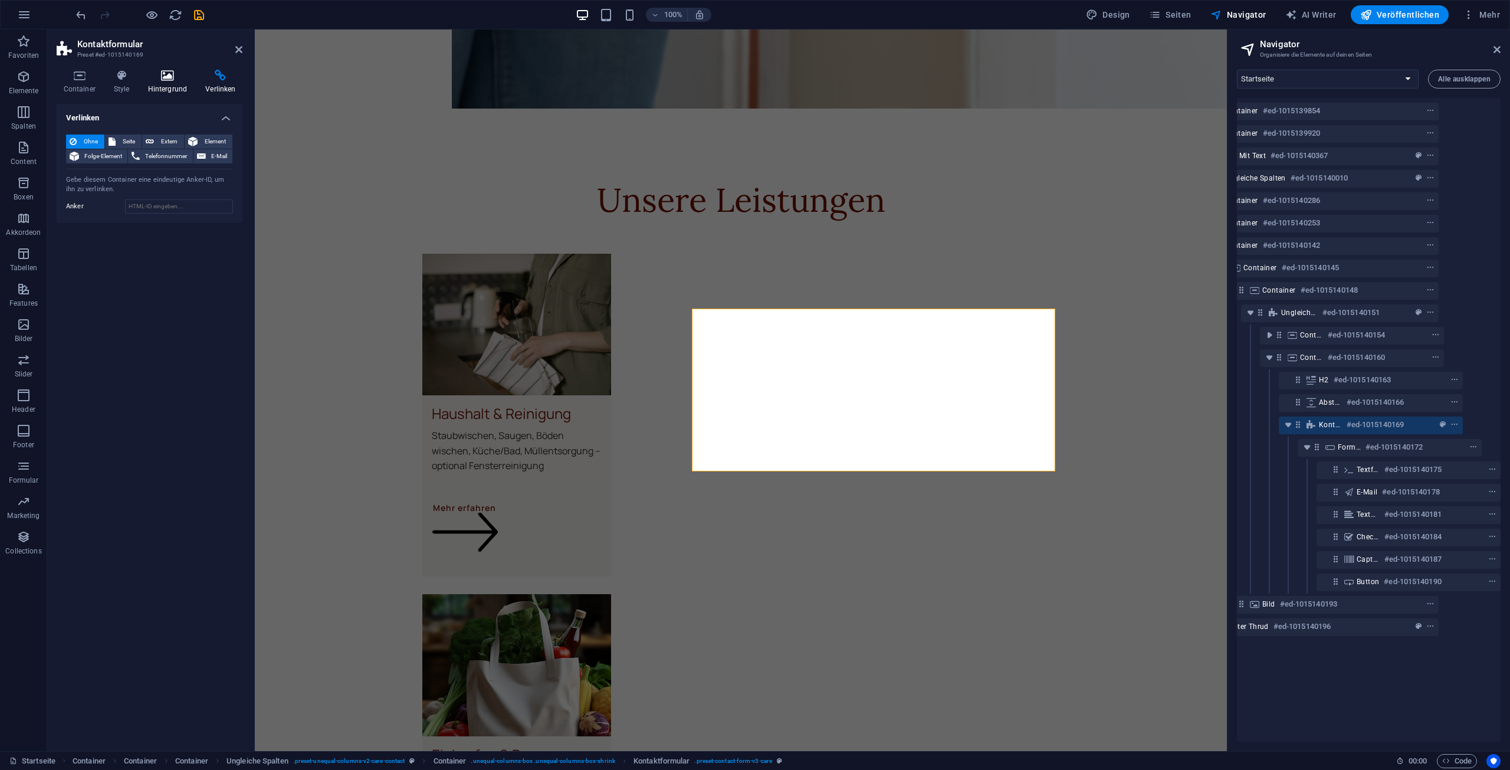
click at [172, 83] on h4 "Hintergrund" at bounding box center [170, 82] width 58 height 25
click at [136, 81] on icon at bounding box center [121, 76] width 29 height 12
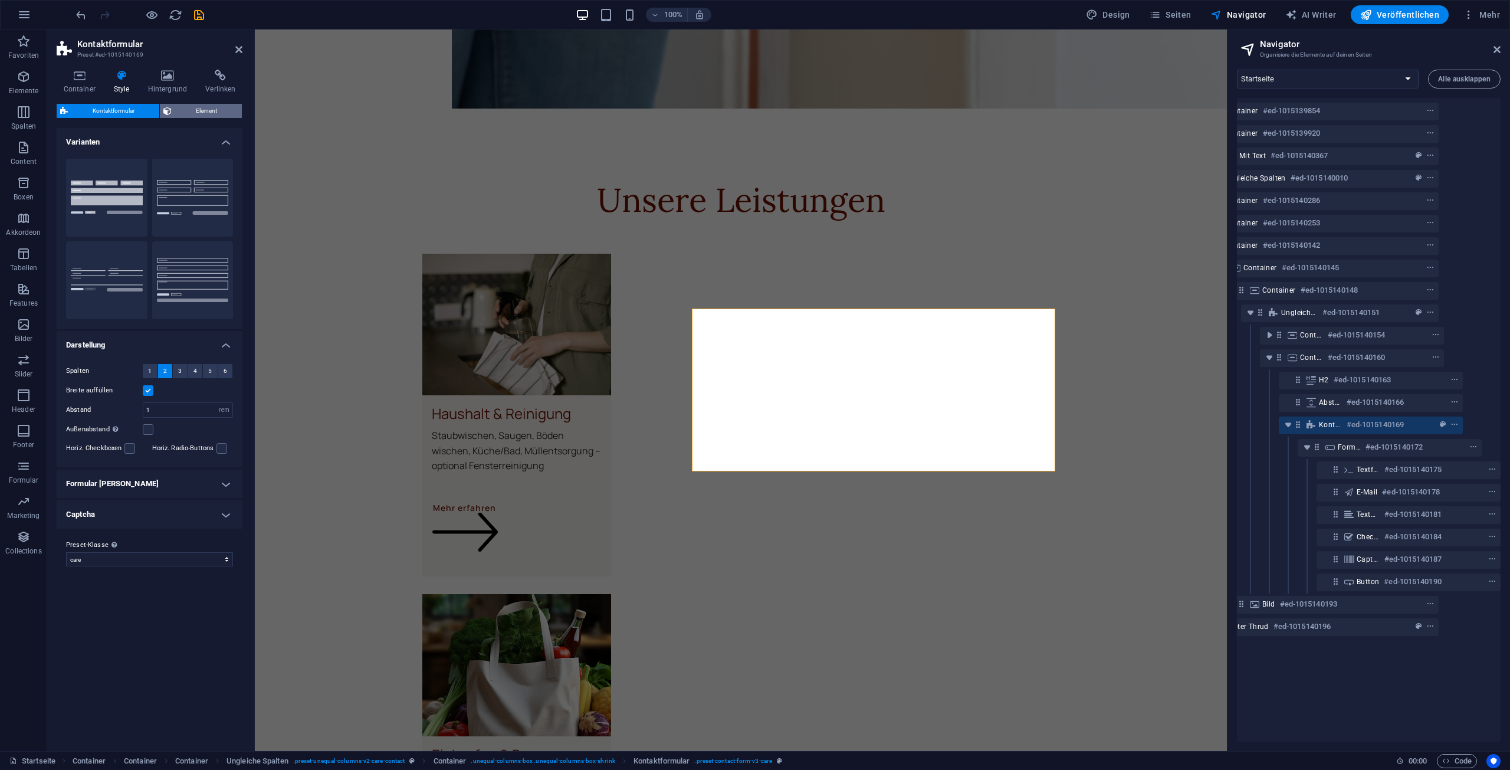
click at [177, 110] on span "Element" at bounding box center [207, 111] width 64 height 14
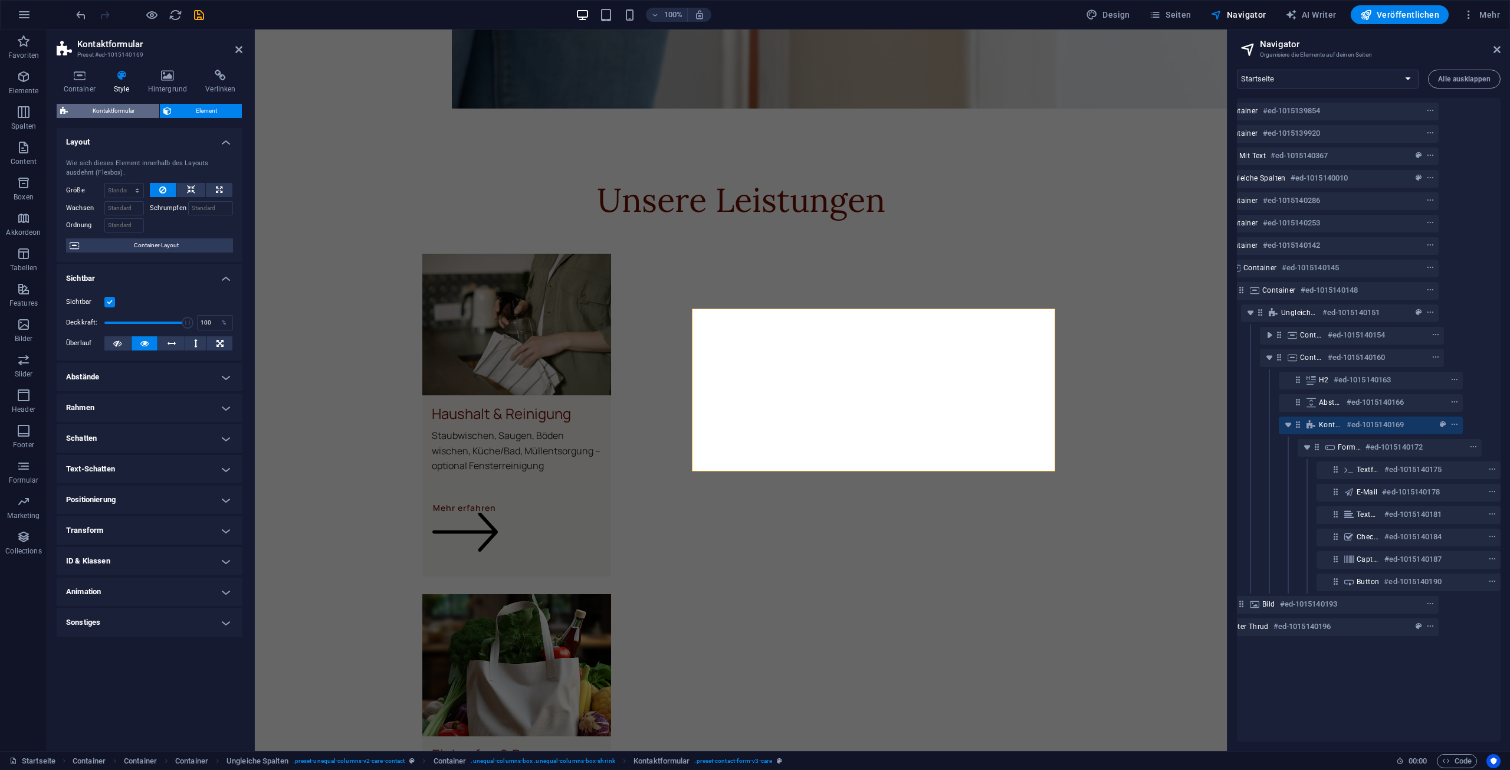
click at [133, 107] on span "Kontaktformular" at bounding box center [113, 111] width 84 height 14
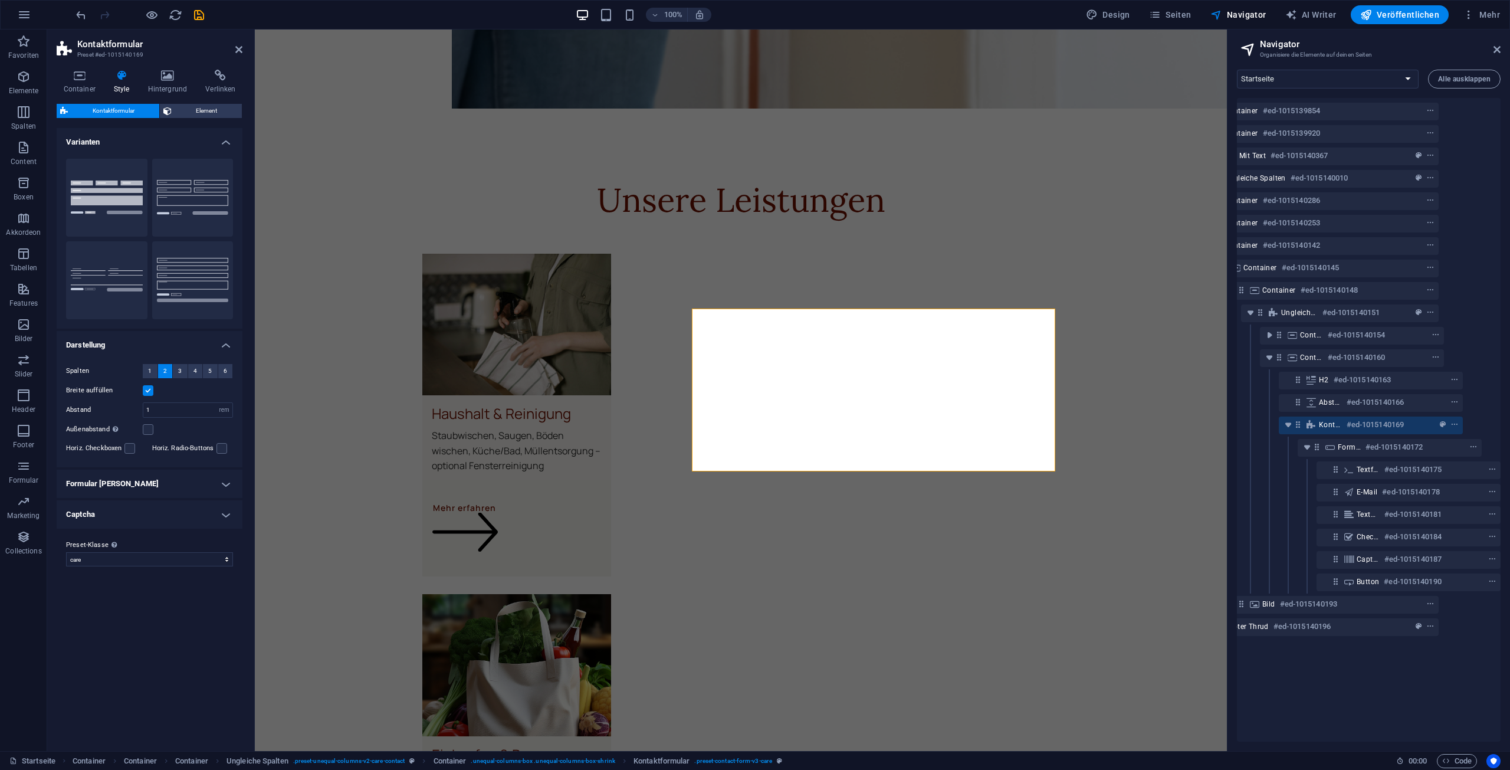
click at [143, 487] on h4 "Formular Felder" at bounding box center [150, 483] width 186 height 28
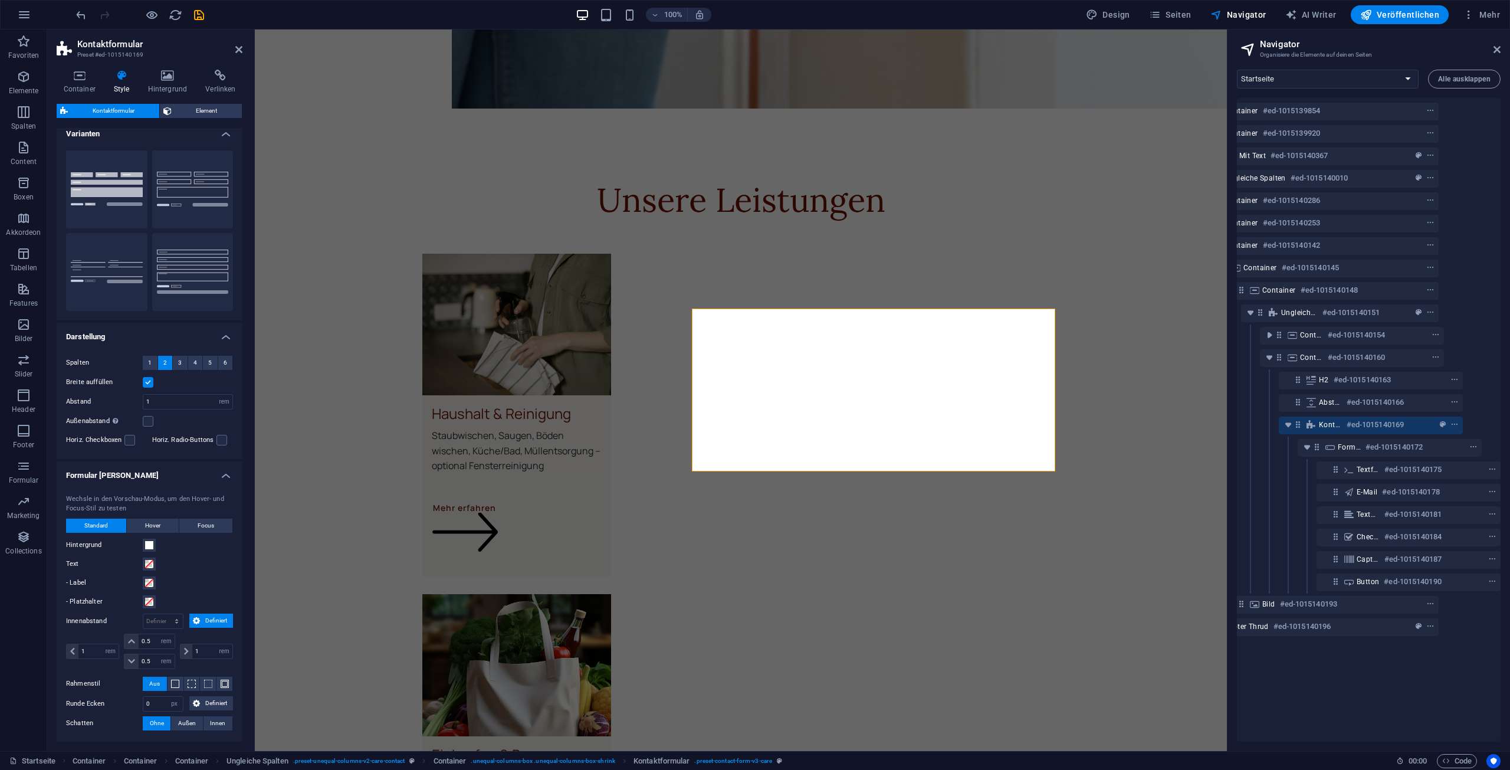
scroll to position [0, 0]
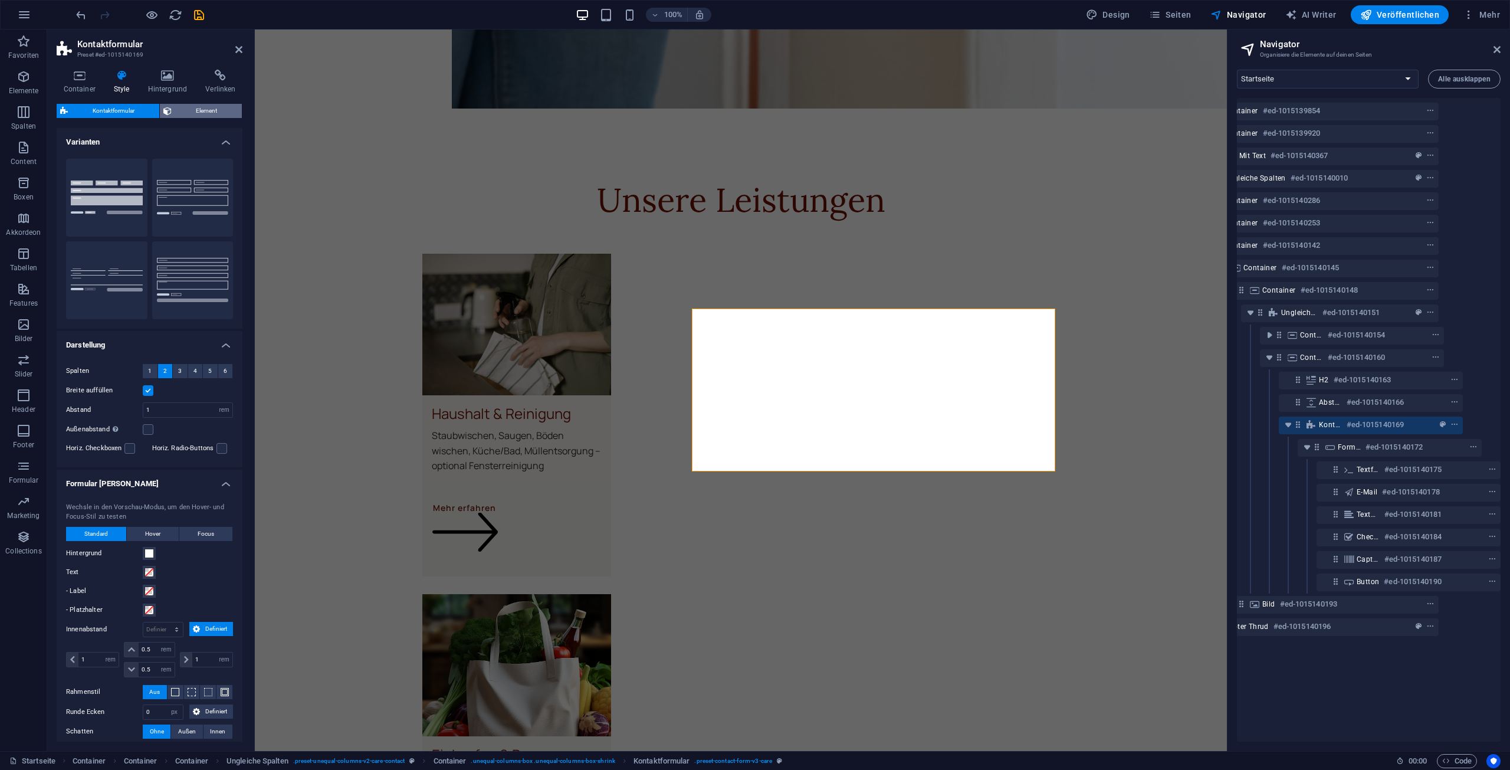
click at [191, 104] on span "Element" at bounding box center [207, 111] width 64 height 14
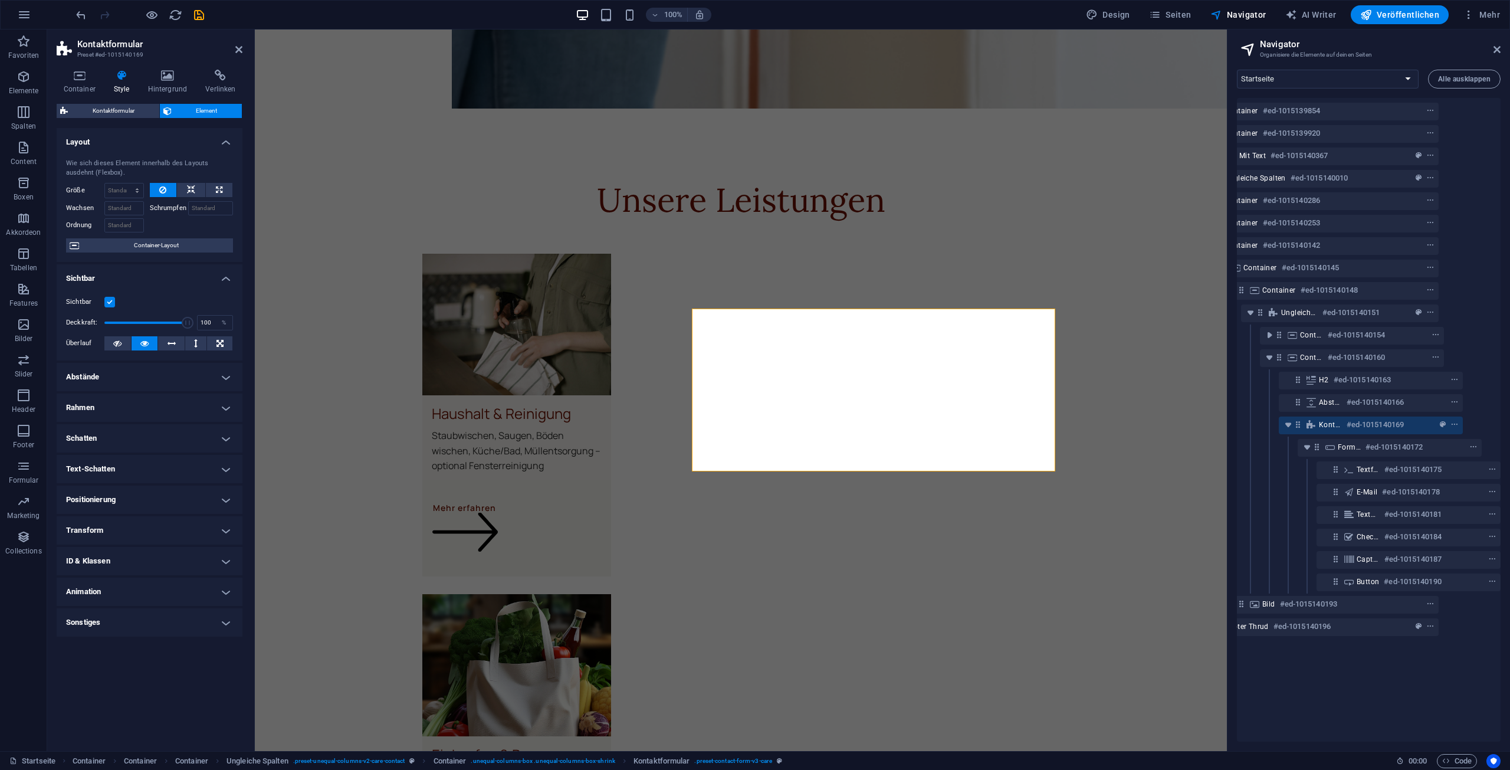
drag, startPoint x: 114, startPoint y: 60, endPoint x: 117, endPoint y: 67, distance: 8.0
click at [114, 60] on aside "Kontaktformular Preset #ed-1015140169 Container Style Hintergrund Verlinken Grö…" at bounding box center [151, 389] width 208 height 721
click at [89, 81] on icon at bounding box center [79, 76] width 45 height 12
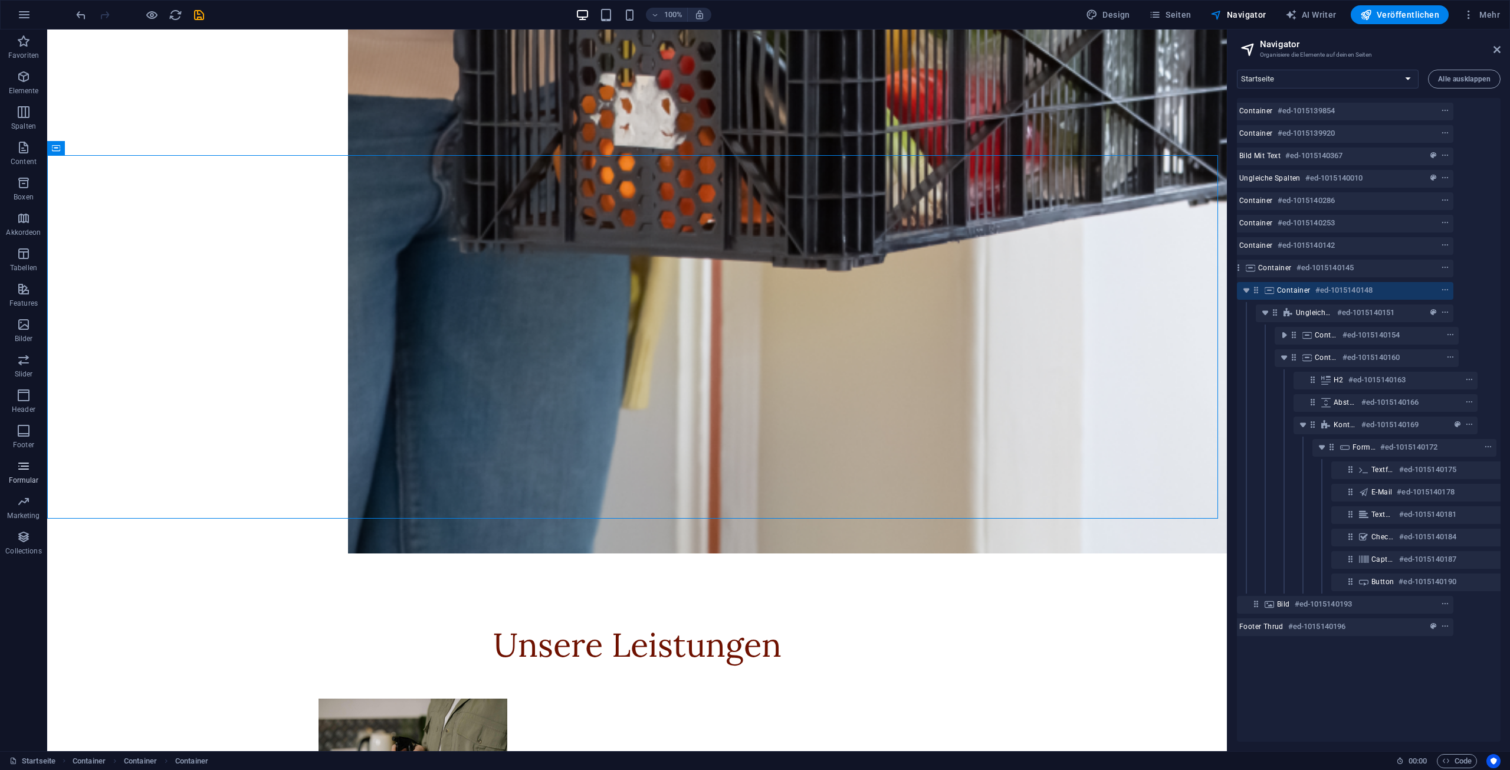
click at [40, 475] on span "Formular" at bounding box center [23, 473] width 47 height 28
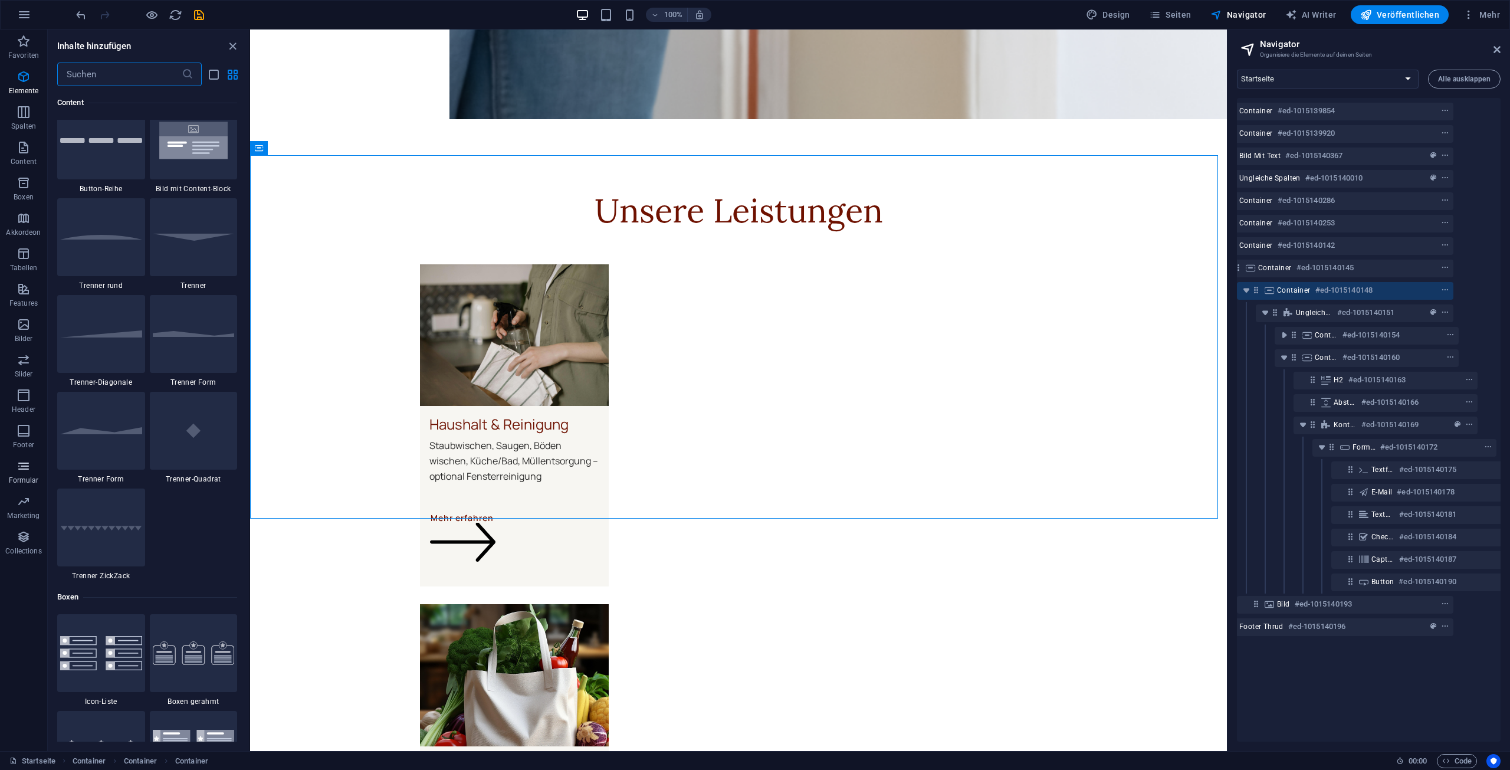
scroll to position [8611, 0]
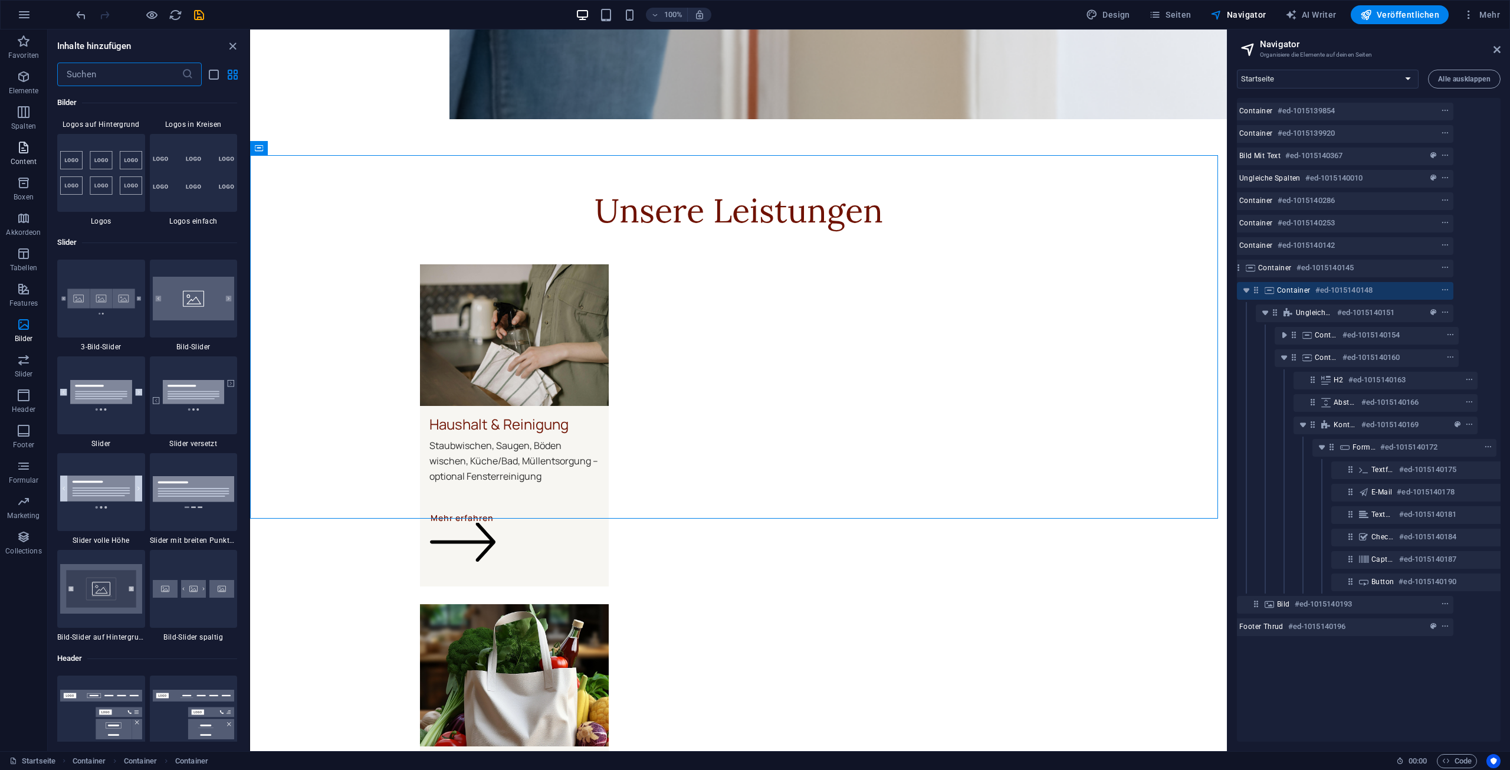
click at [32, 155] on span "Content" at bounding box center [23, 154] width 47 height 28
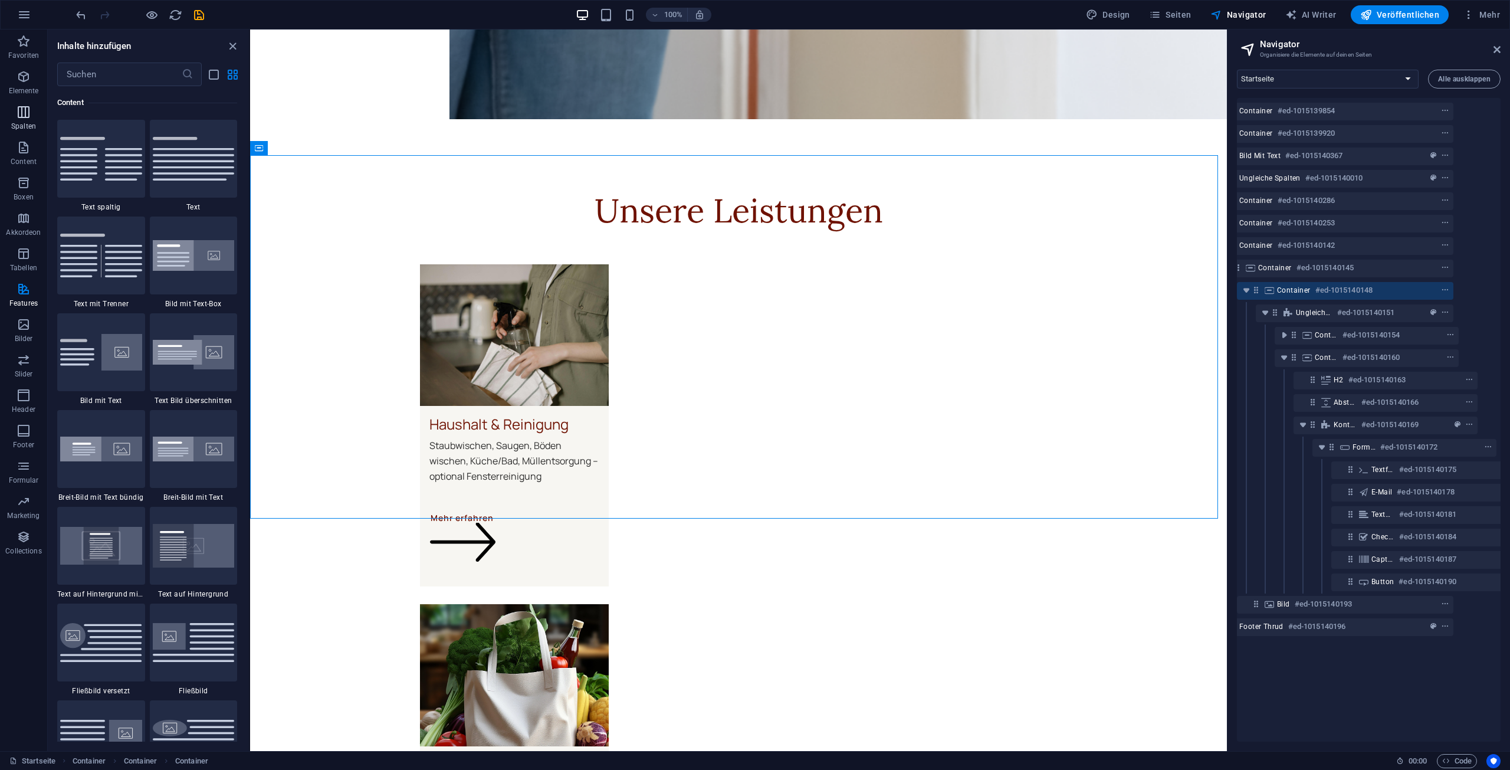
click at [28, 103] on button "Spalten" at bounding box center [23, 117] width 47 height 35
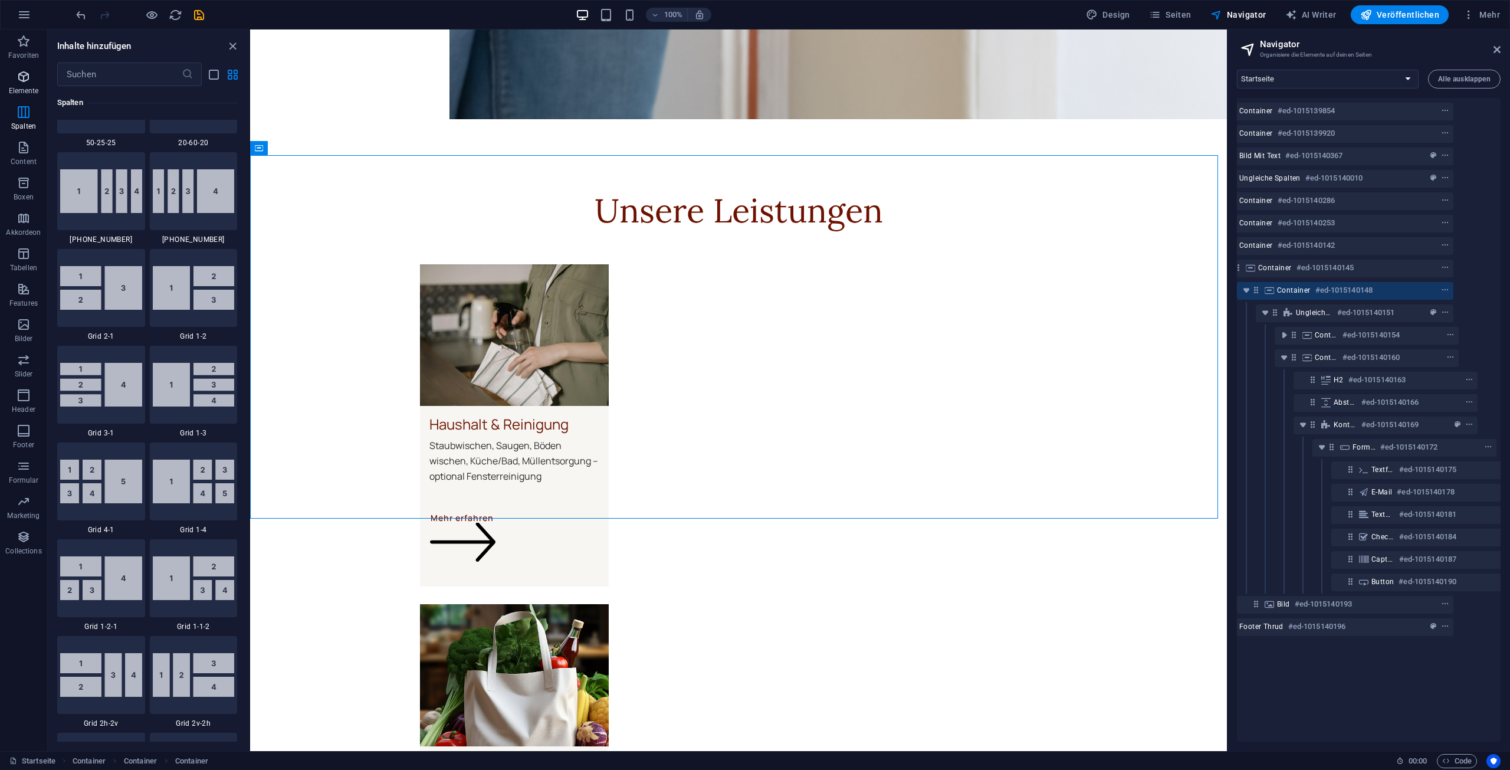
click at [29, 76] on icon "button" at bounding box center [24, 77] width 14 height 14
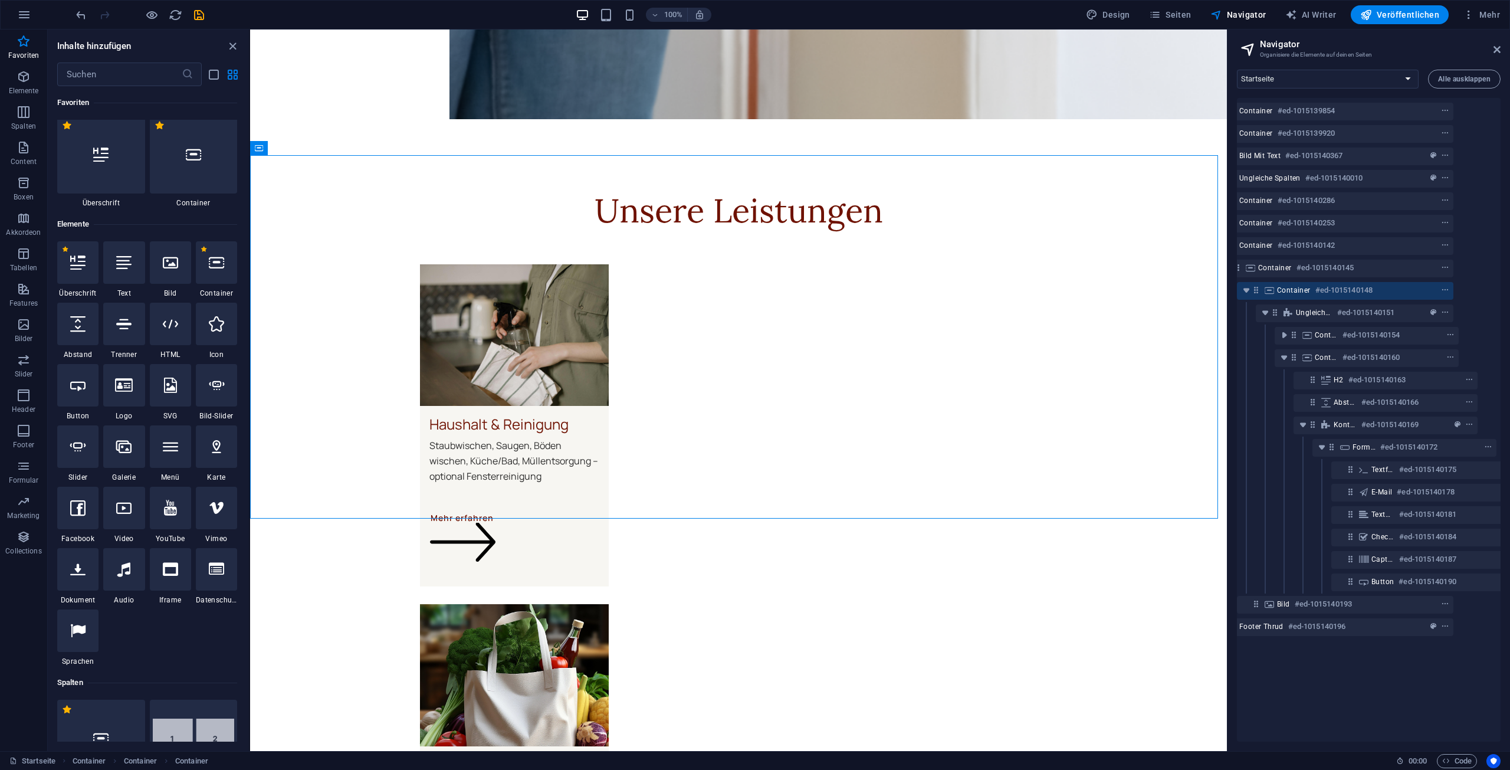
scroll to position [0, 0]
click at [18, 21] on icon "button" at bounding box center [24, 15] width 14 height 14
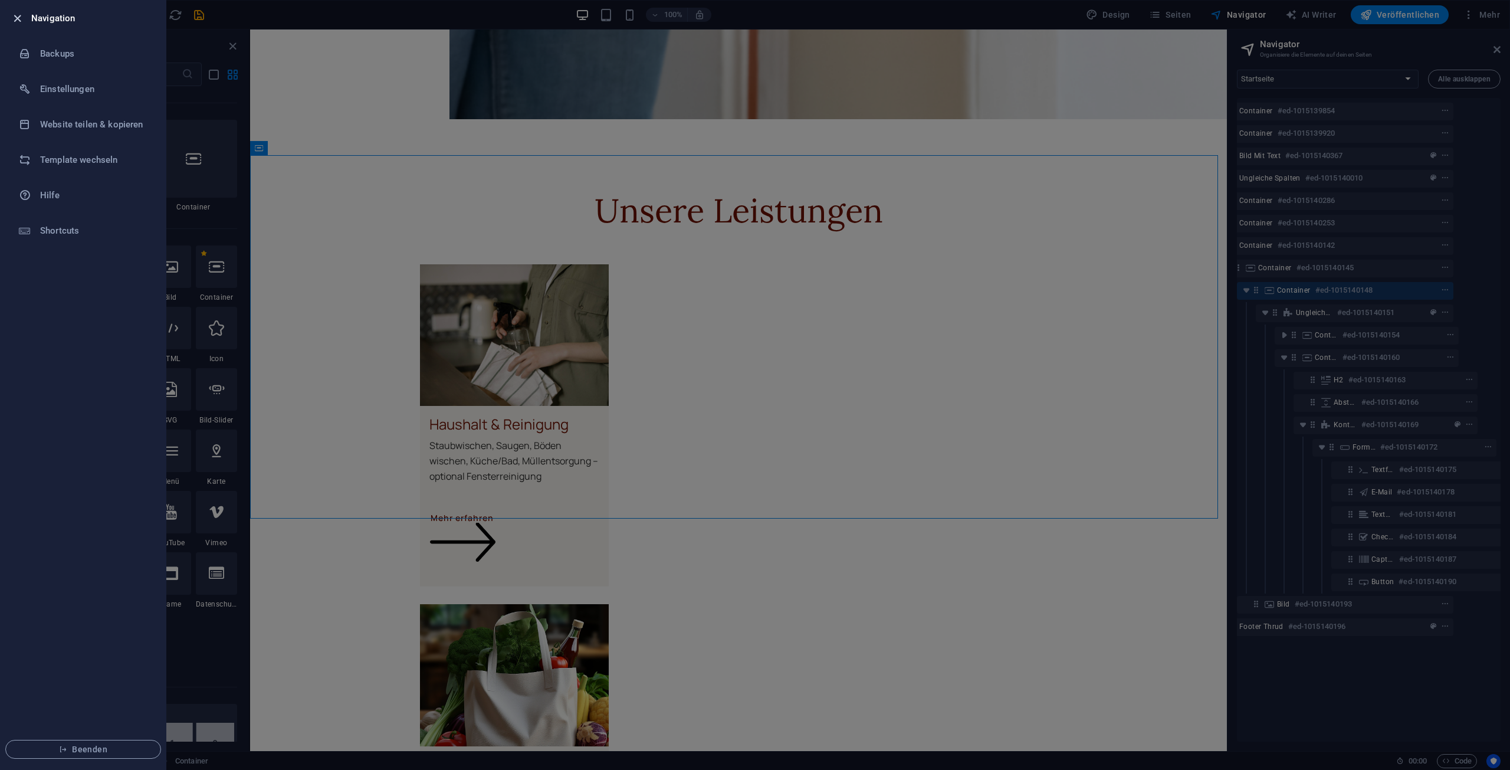
click at [23, 18] on icon "button" at bounding box center [18, 19] width 14 height 14
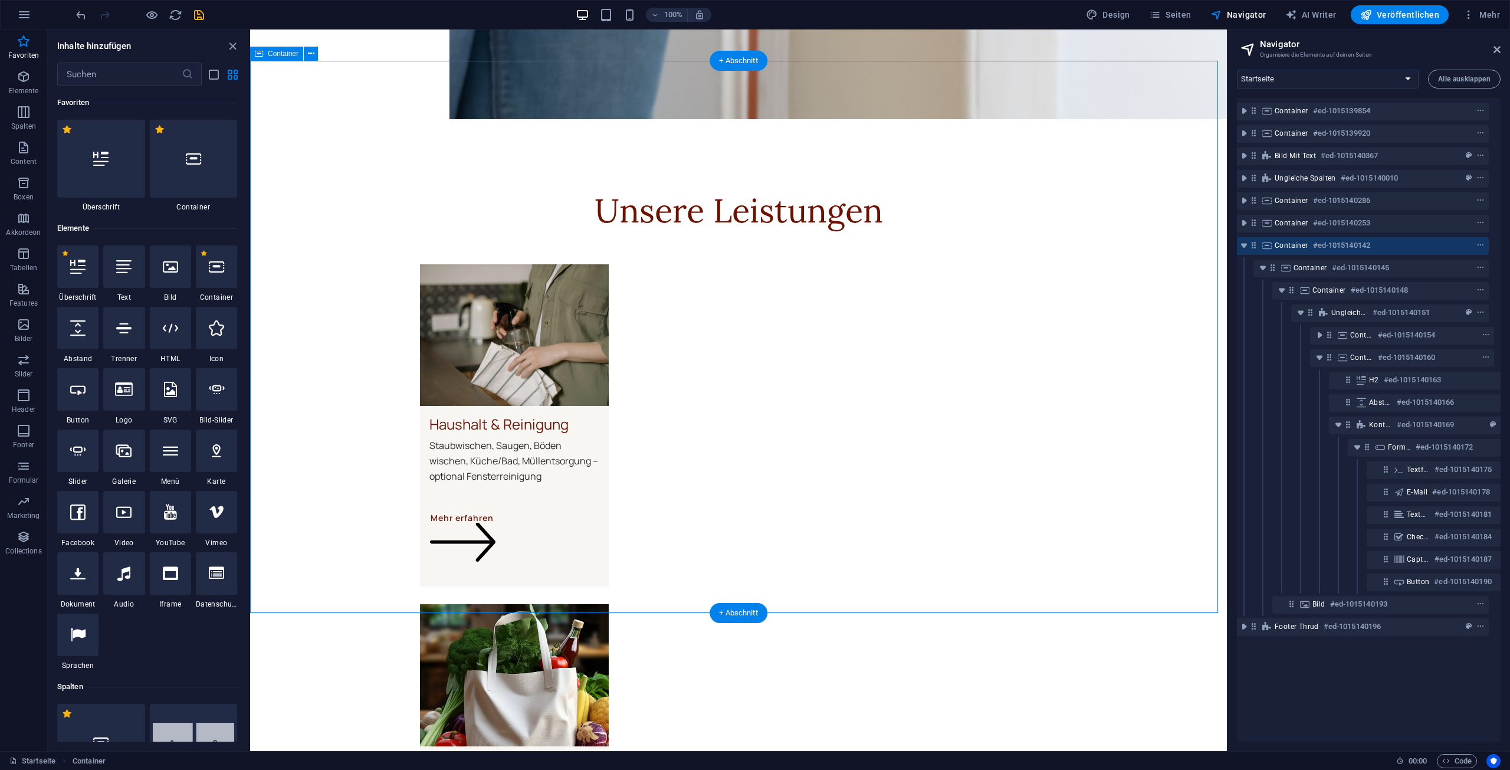
scroll to position [0, 5]
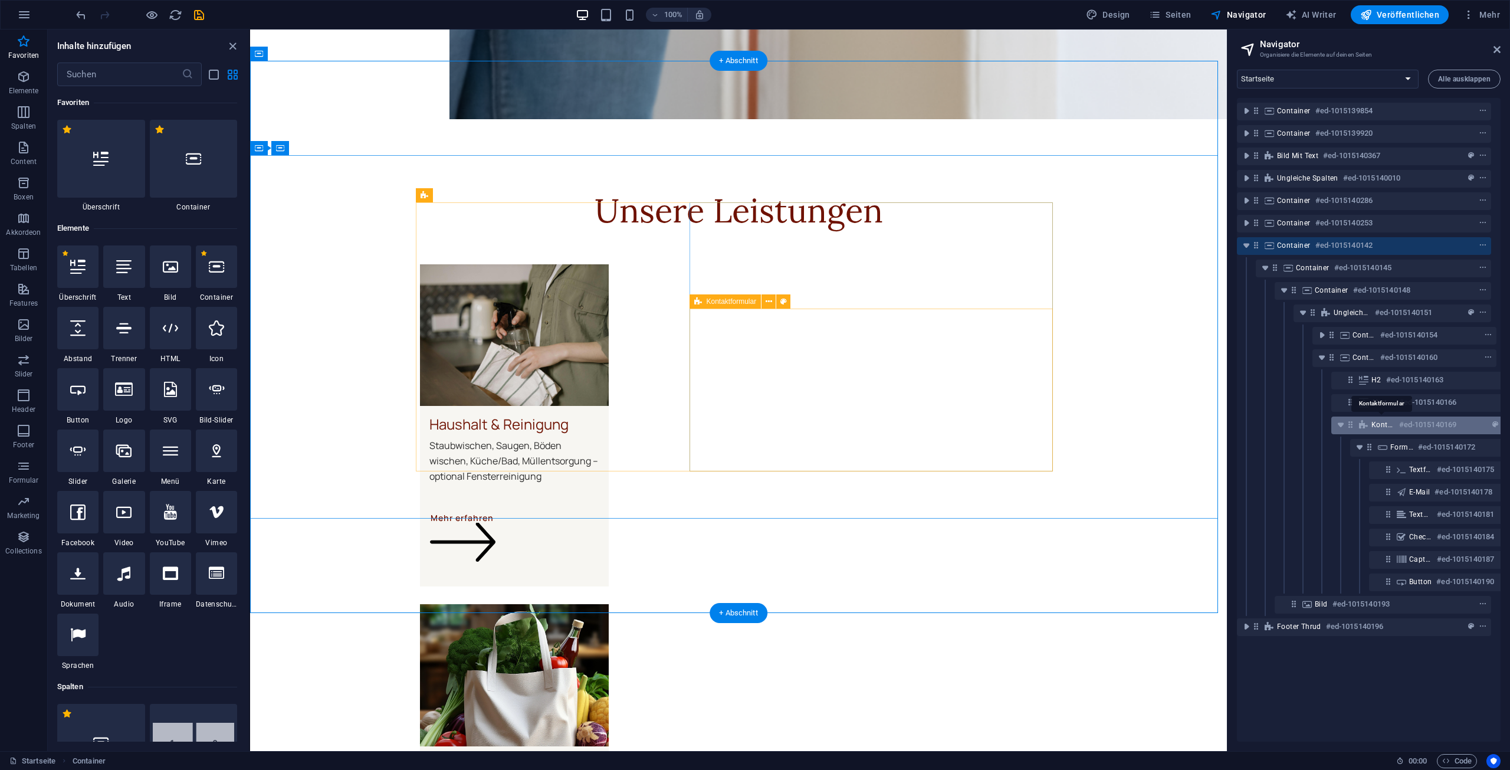
click at [1381, 425] on span "Kontaktformular" at bounding box center [1382, 424] width 23 height 9
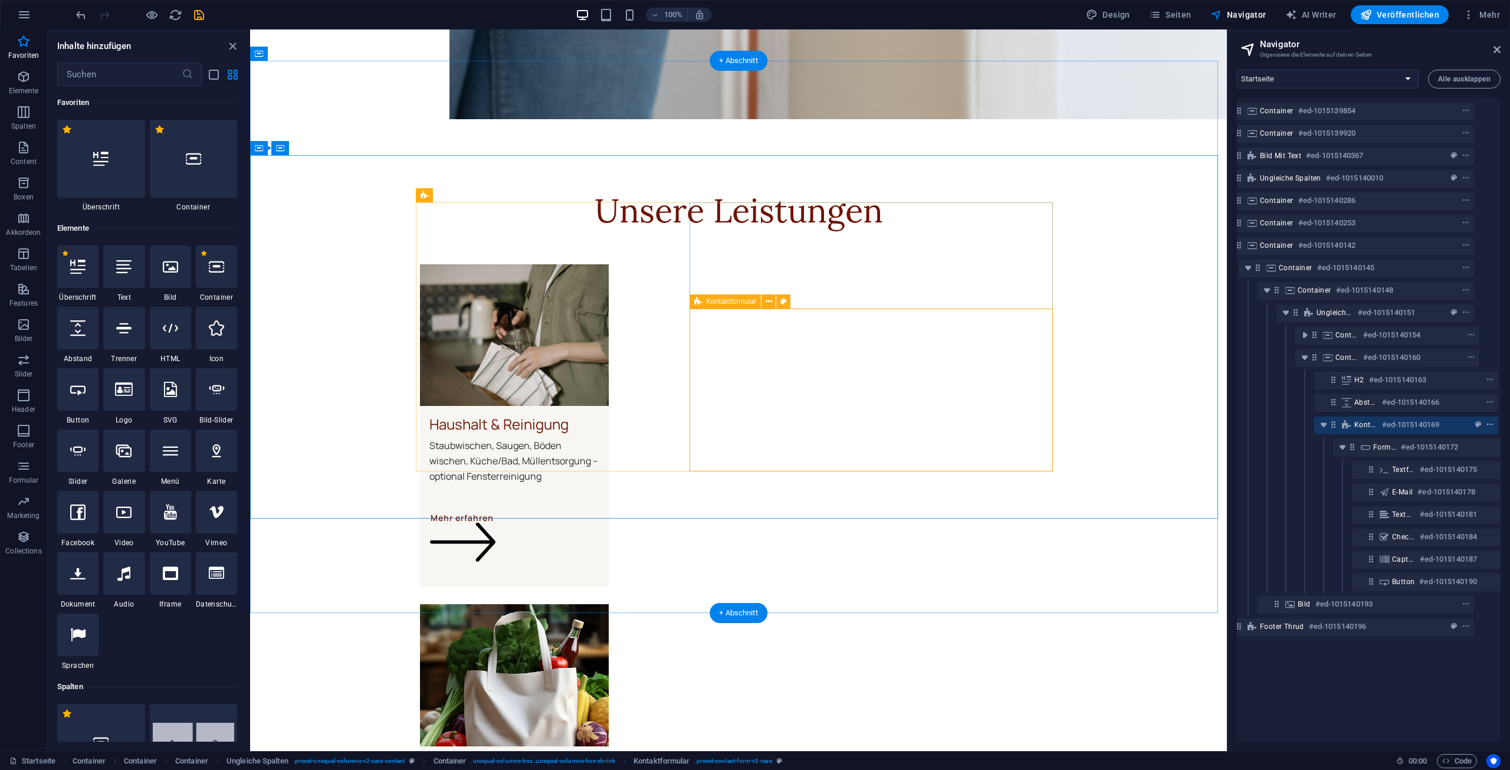
click at [1494, 425] on span "context-menu" at bounding box center [1490, 425] width 12 height 8
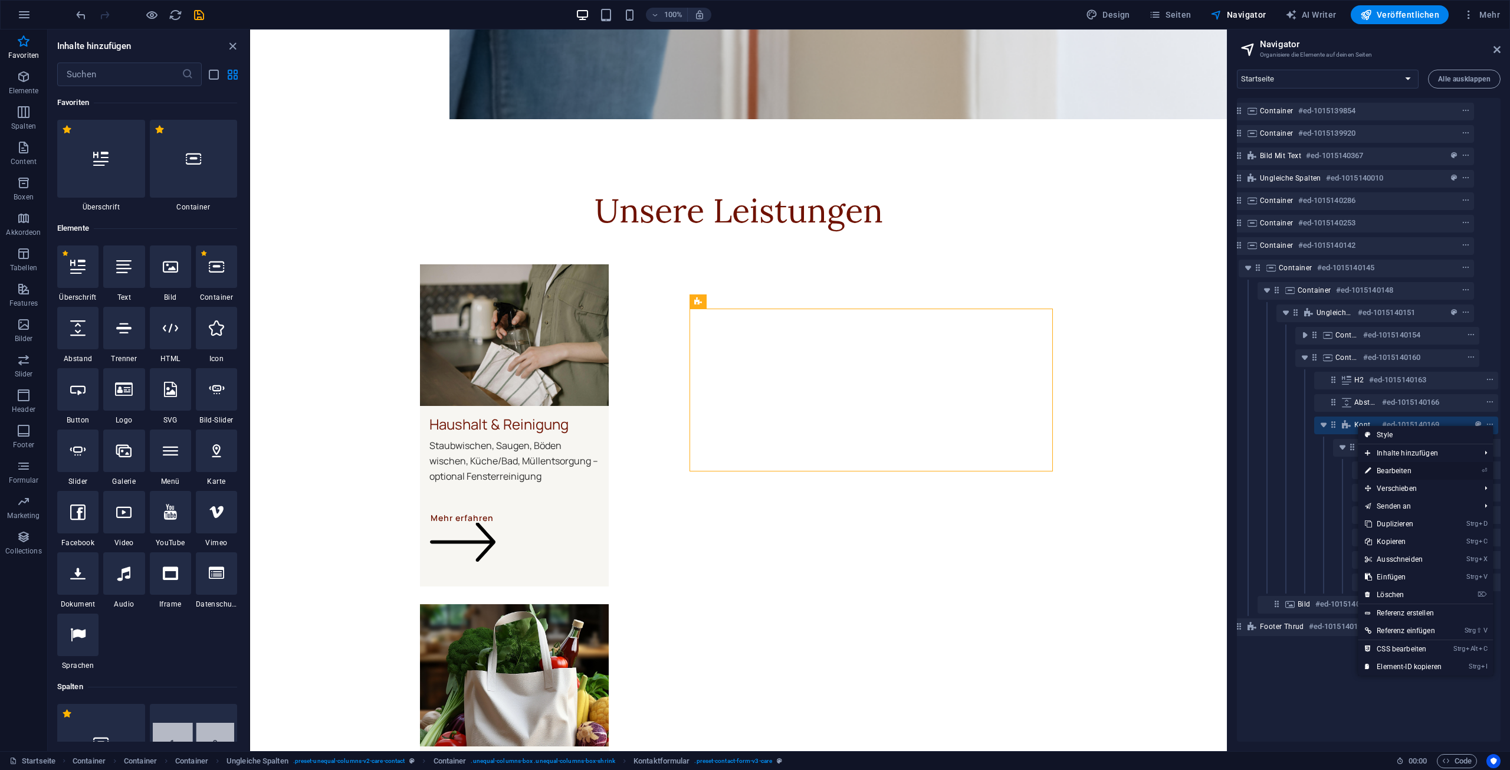
click at [1470, 473] on li "⏎ Bearbeiten" at bounding box center [1425, 471] width 135 height 18
click at [1433, 466] on link "⏎ Bearbeiten" at bounding box center [1403, 471] width 91 height 18
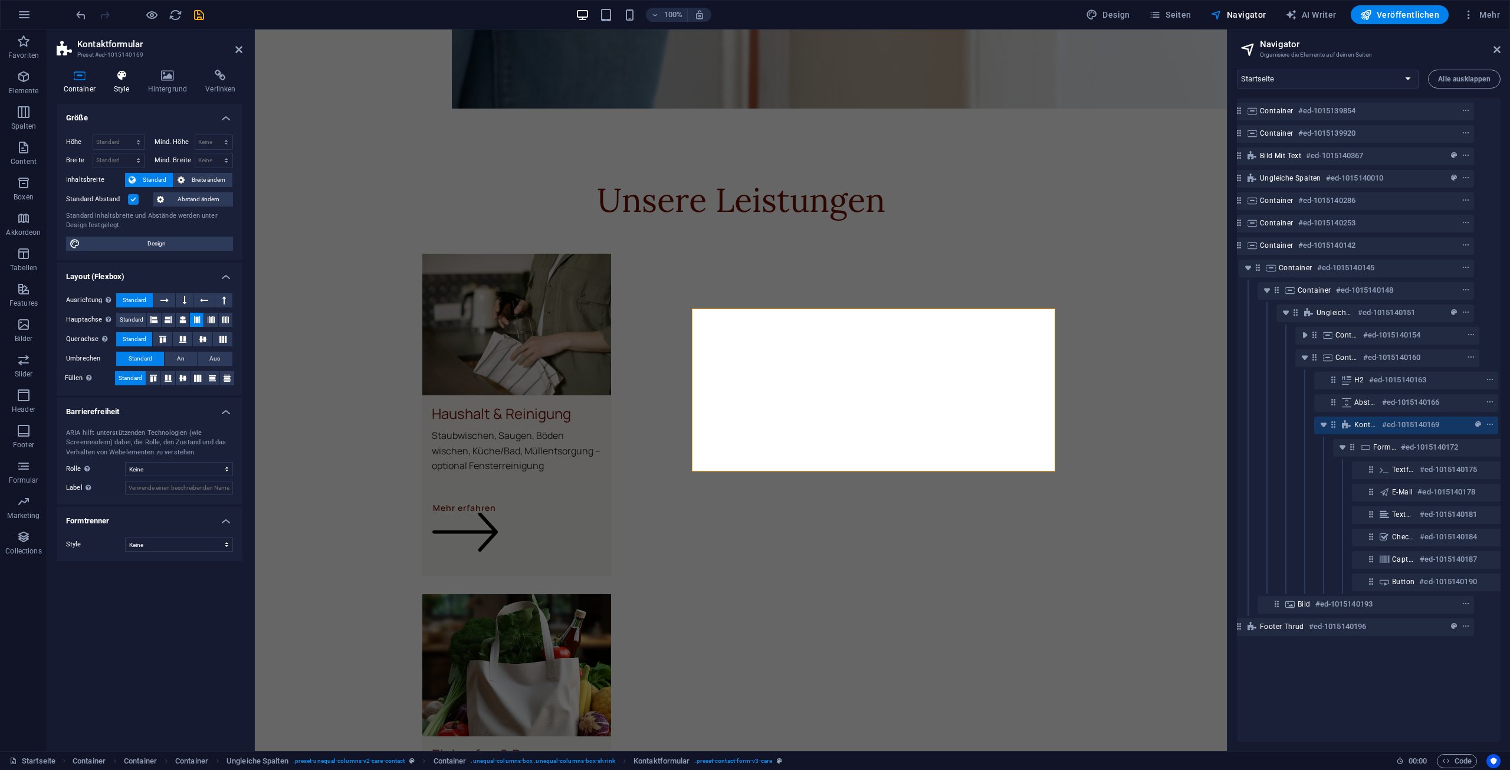
click at [125, 74] on icon at bounding box center [121, 76] width 29 height 12
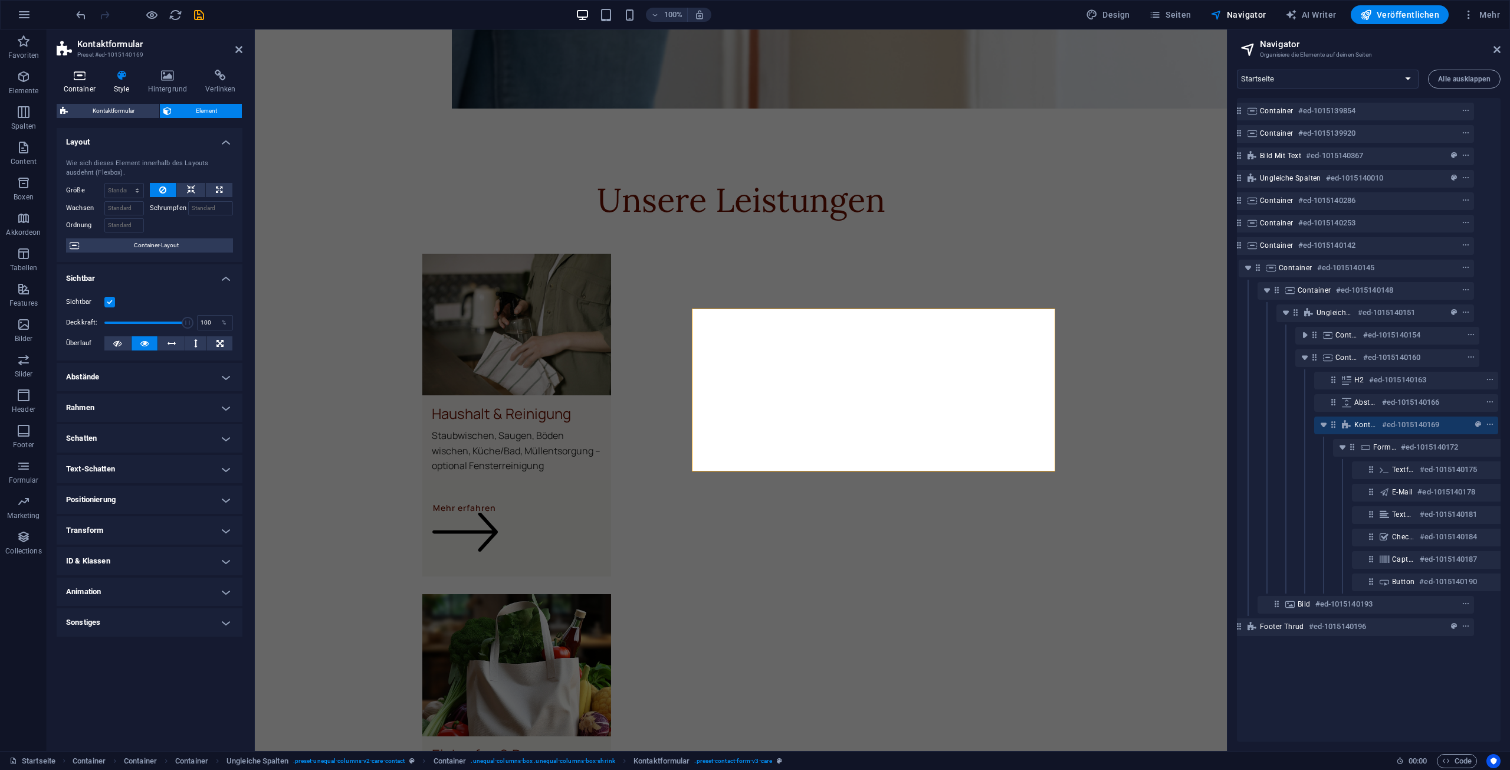
click at [82, 83] on h4 "Container" at bounding box center [82, 82] width 50 height 25
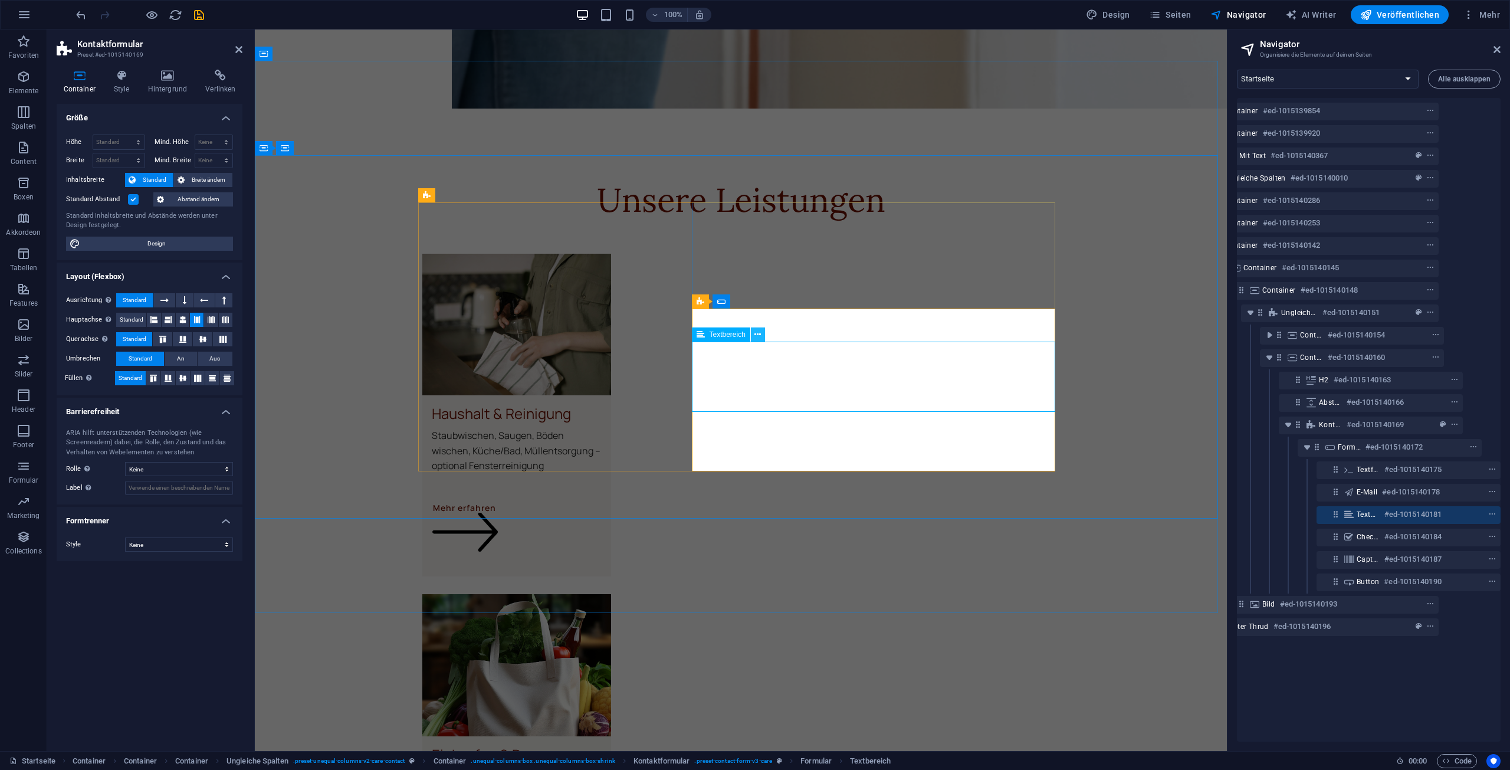
click at [758, 336] on icon at bounding box center [757, 335] width 6 height 12
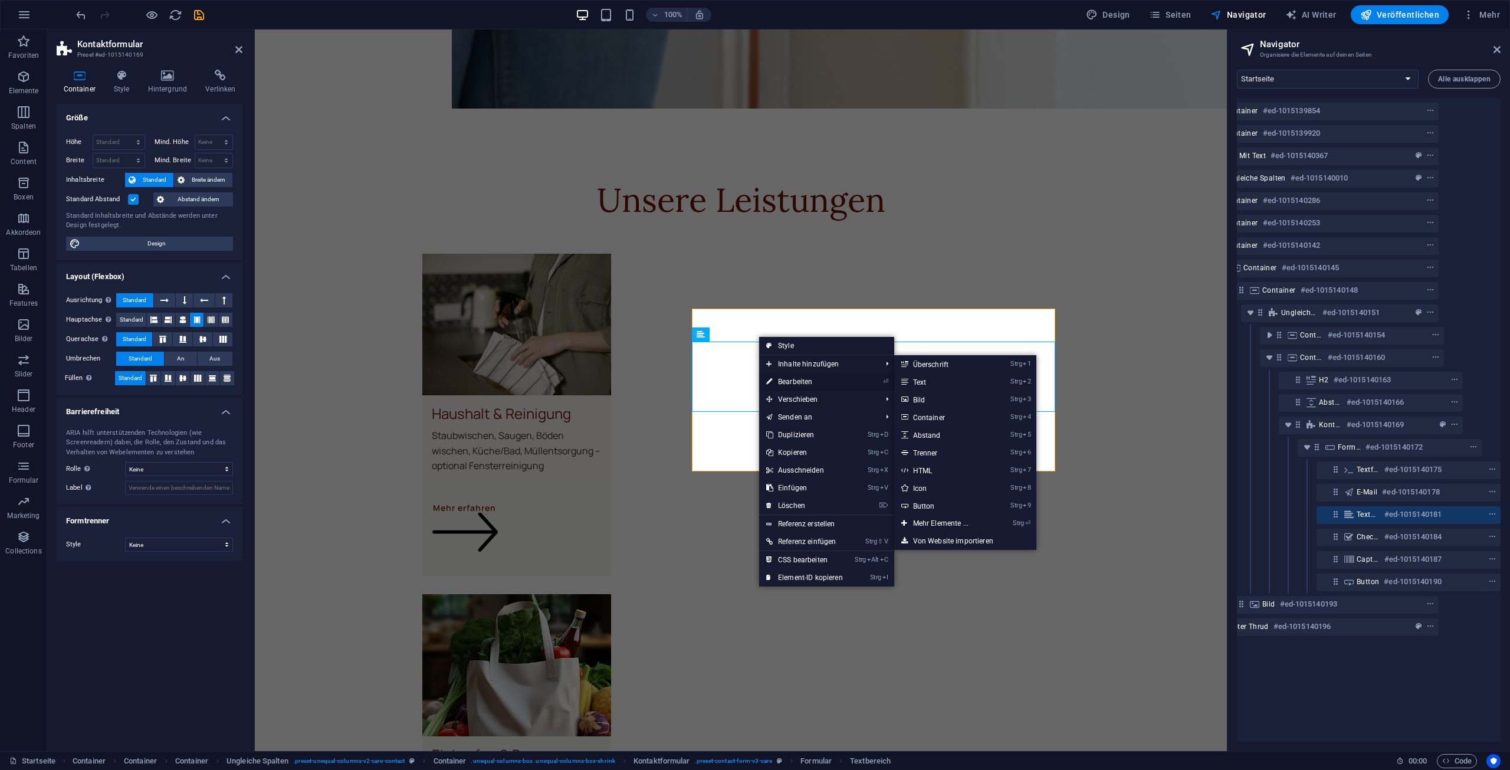
click at [799, 380] on link "⏎ Bearbeiten" at bounding box center [804, 382] width 91 height 18
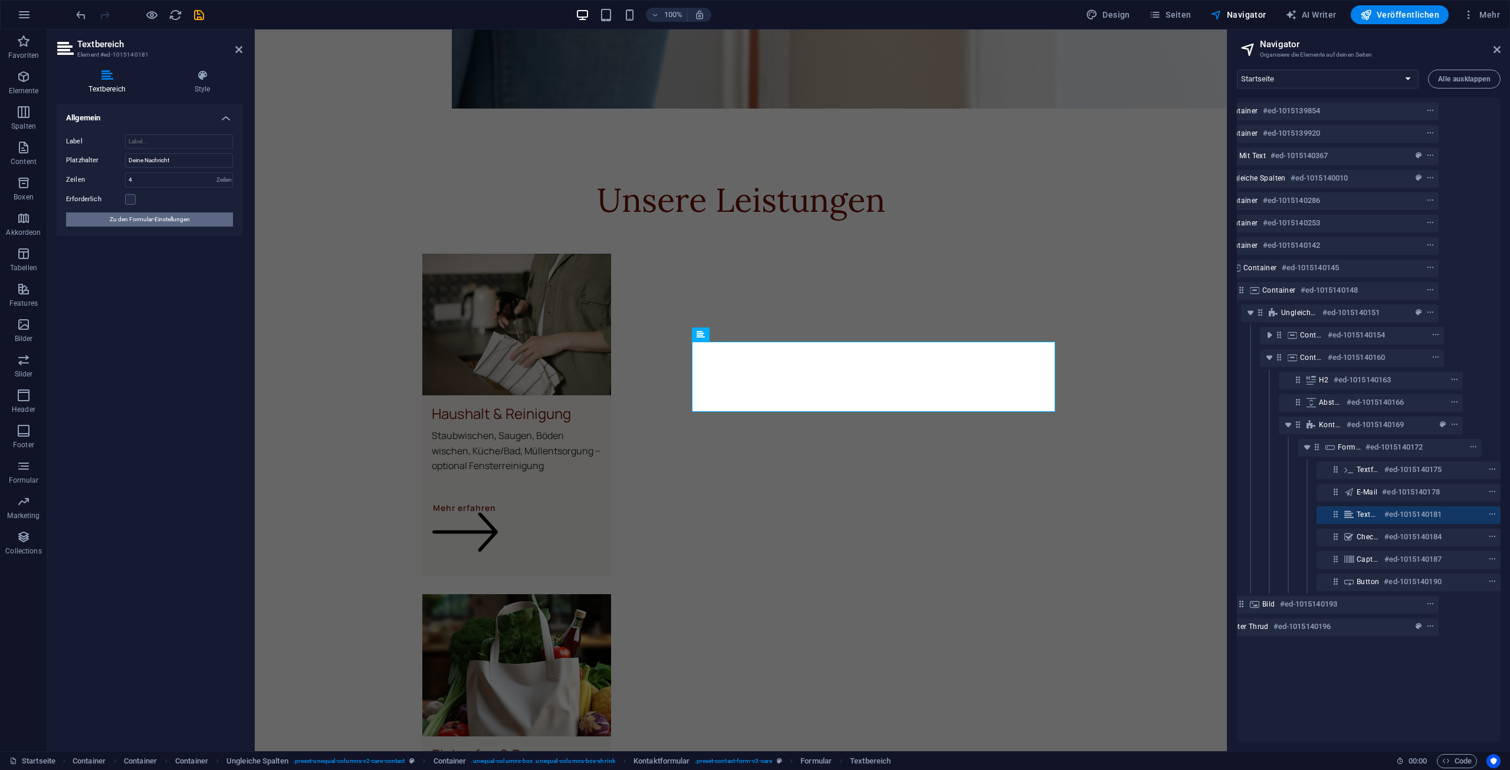
click at [140, 225] on span "Zu den Formular-Einstellungen" at bounding box center [150, 219] width 80 height 14
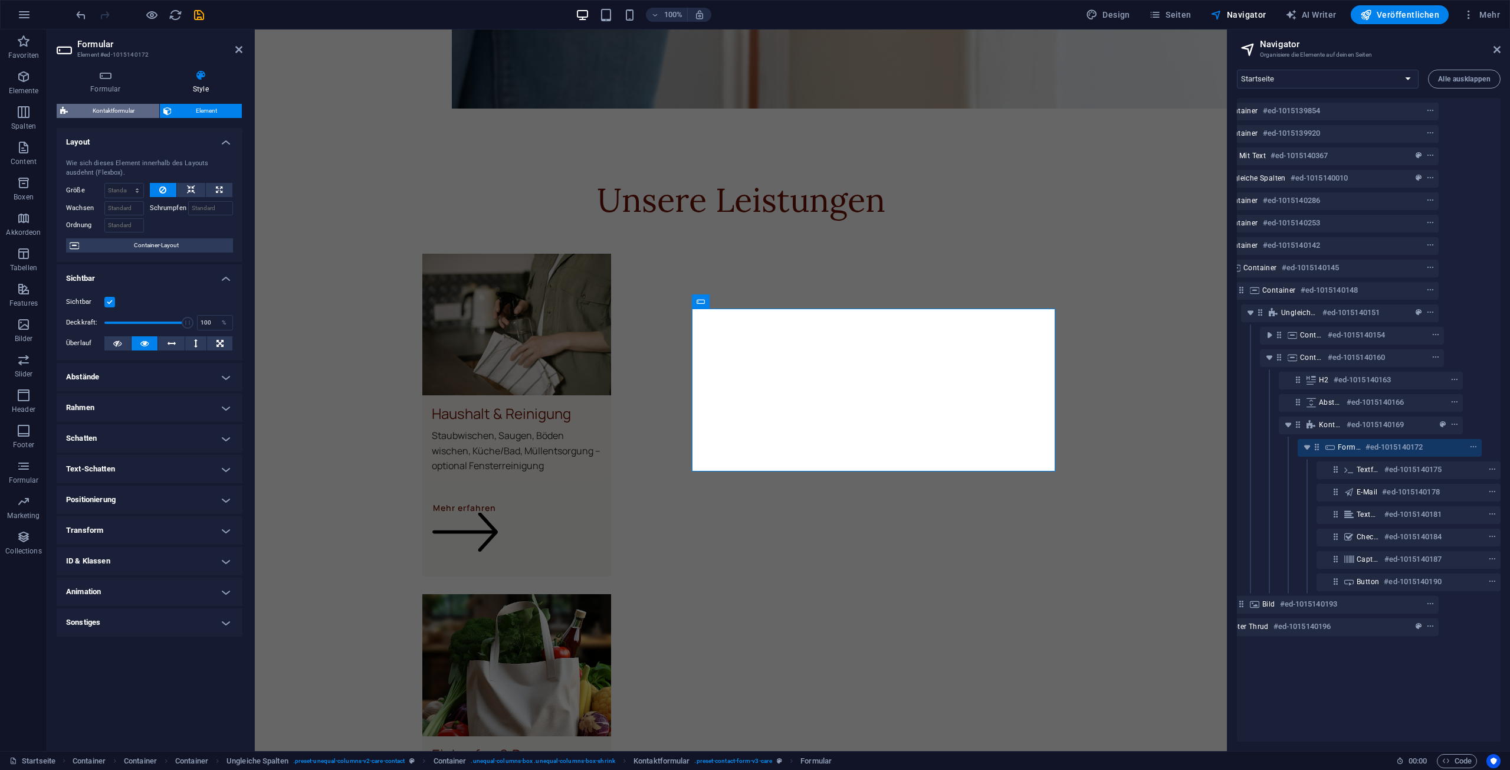
click at [109, 111] on span "Kontaktformular" at bounding box center [113, 111] width 84 height 14
select select "rem"
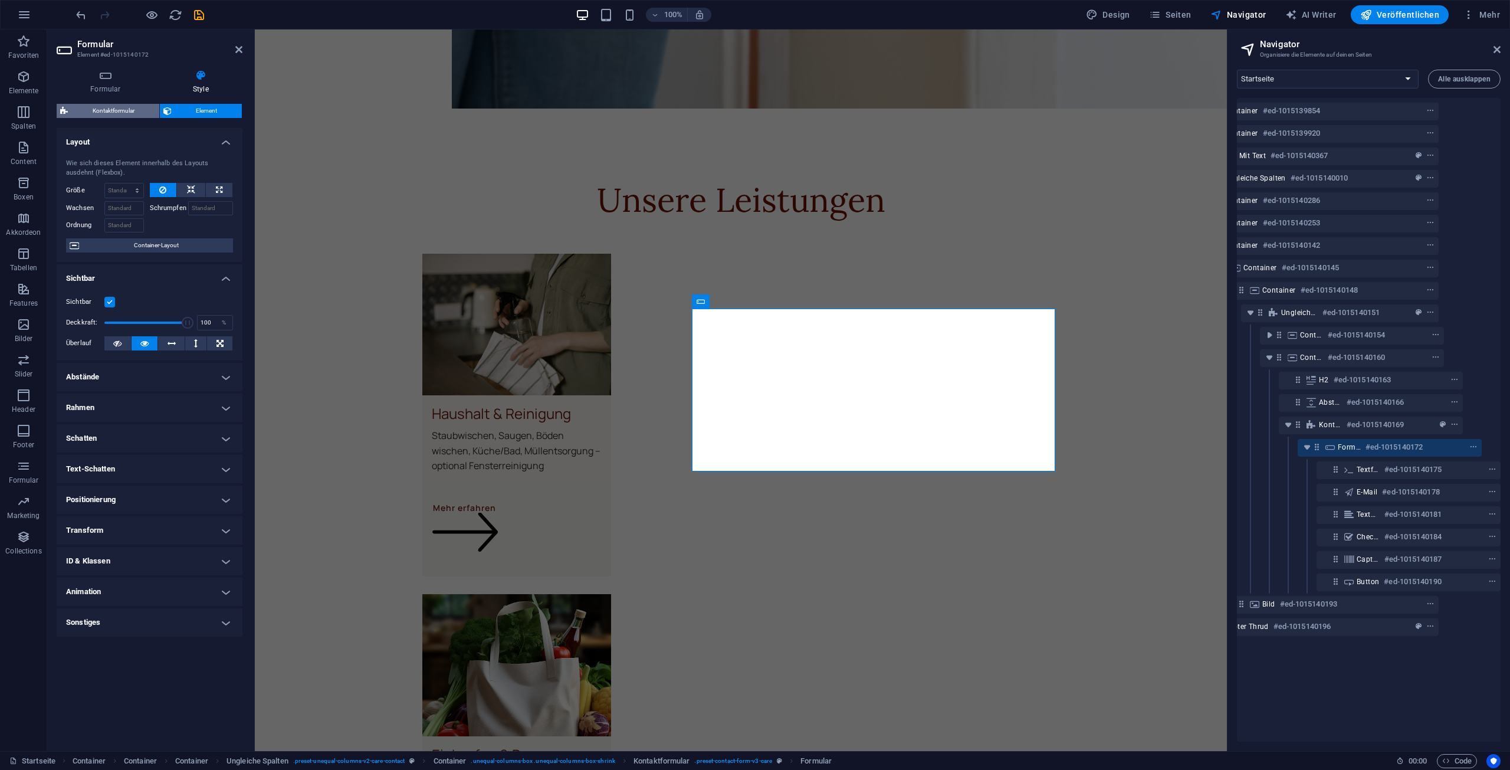
select select "rem"
select select "px"
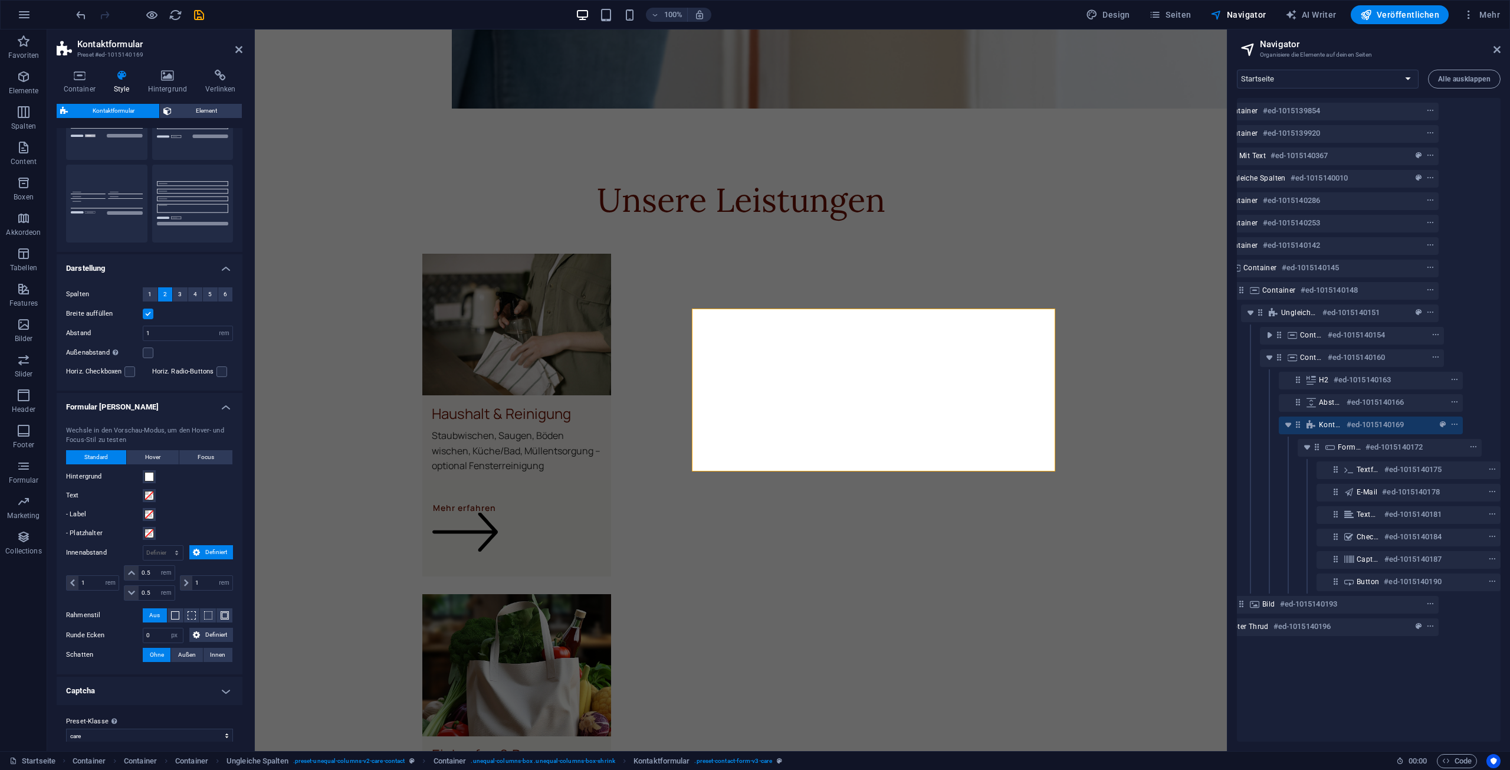
scroll to position [87, 0]
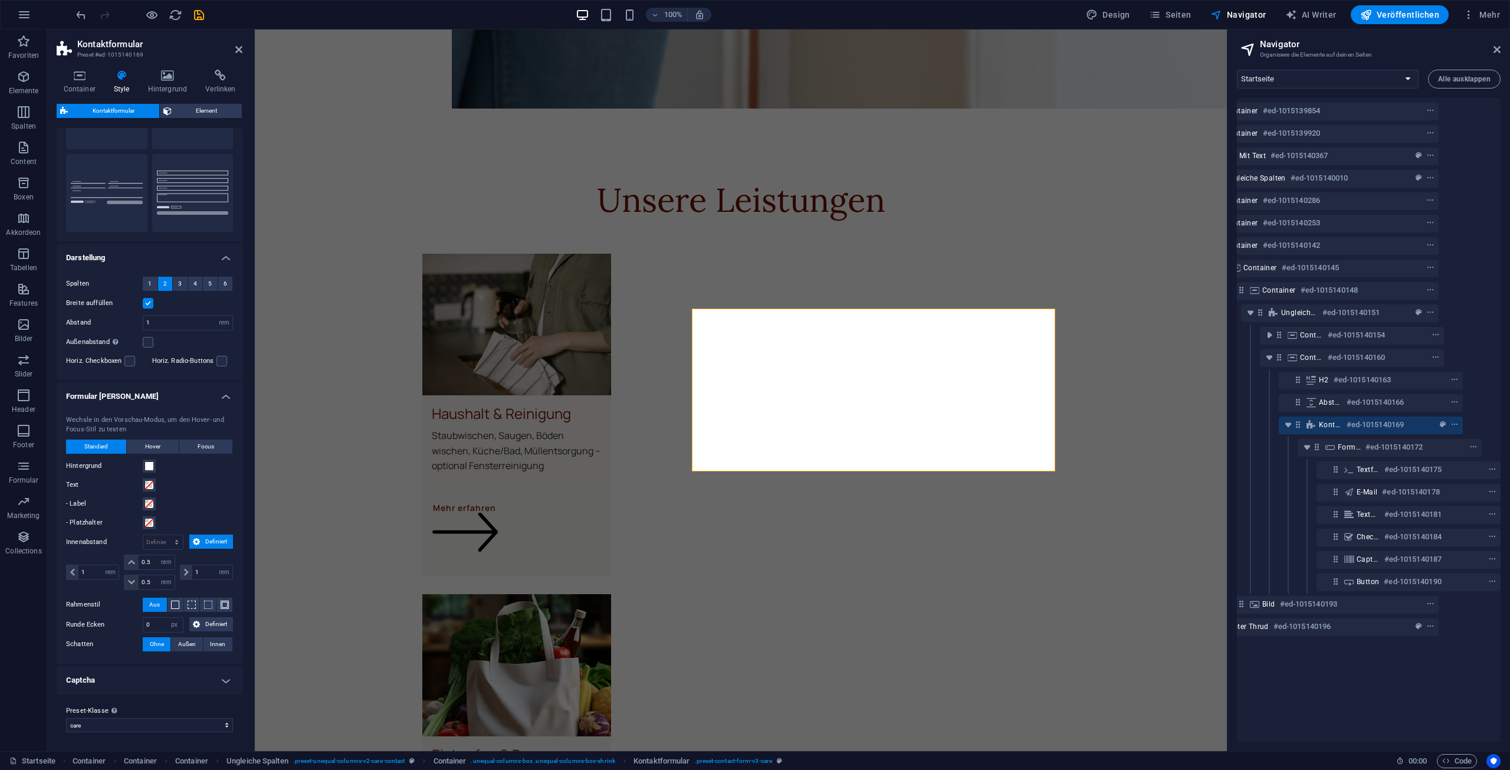
click at [225, 399] on h4 "Formular Felder" at bounding box center [150, 392] width 186 height 21
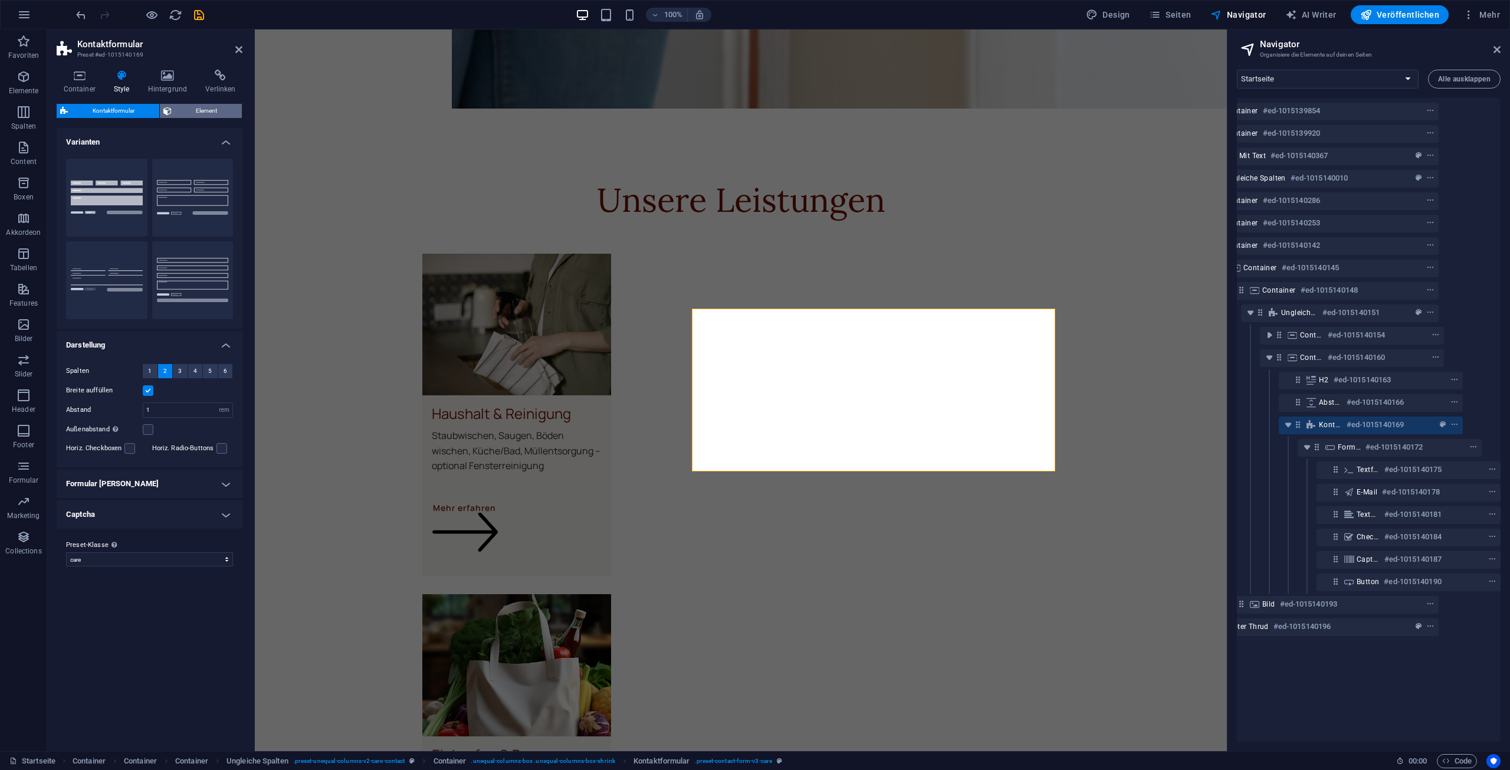
click at [188, 105] on span "Element" at bounding box center [207, 111] width 64 height 14
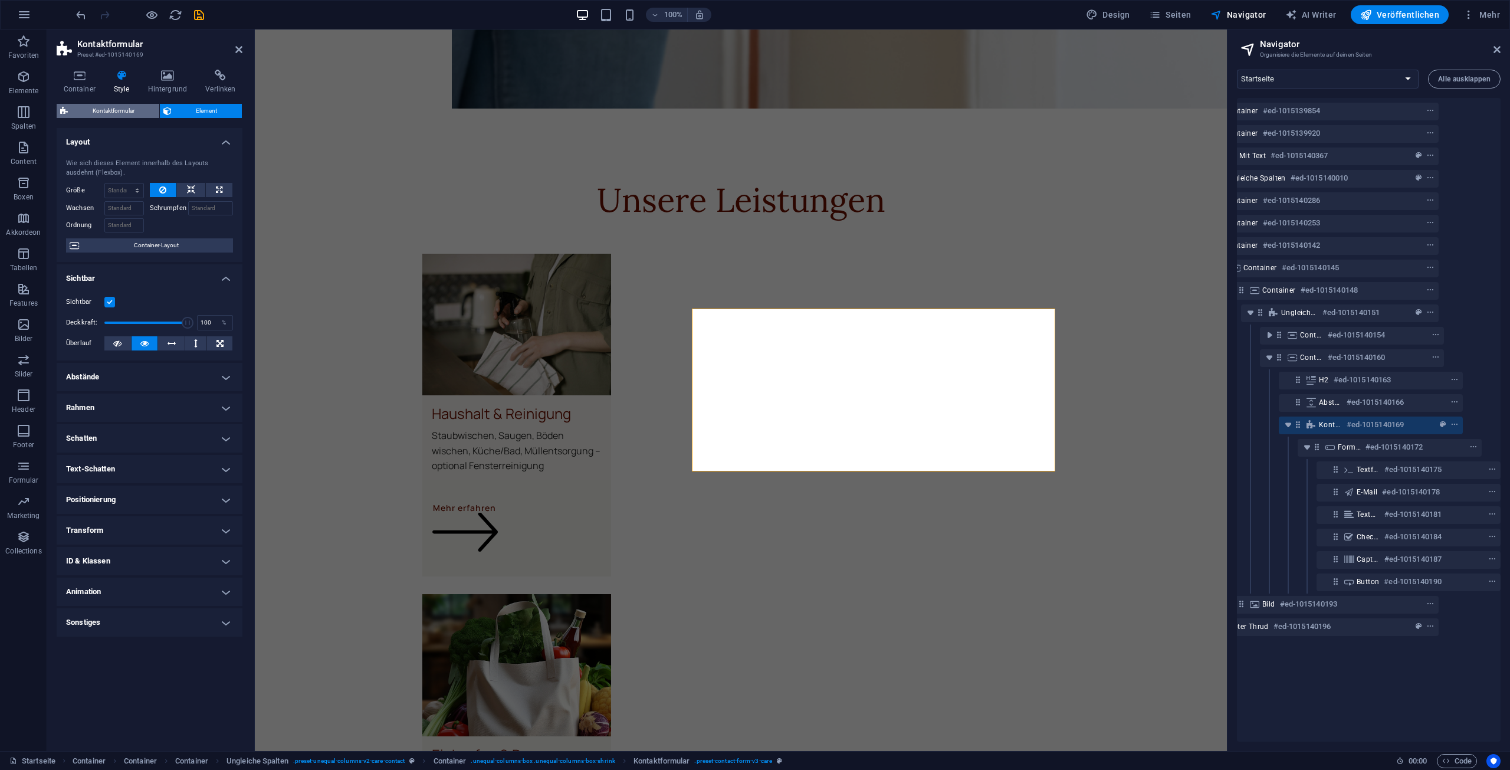
click at [127, 106] on span "Kontaktformular" at bounding box center [113, 111] width 84 height 14
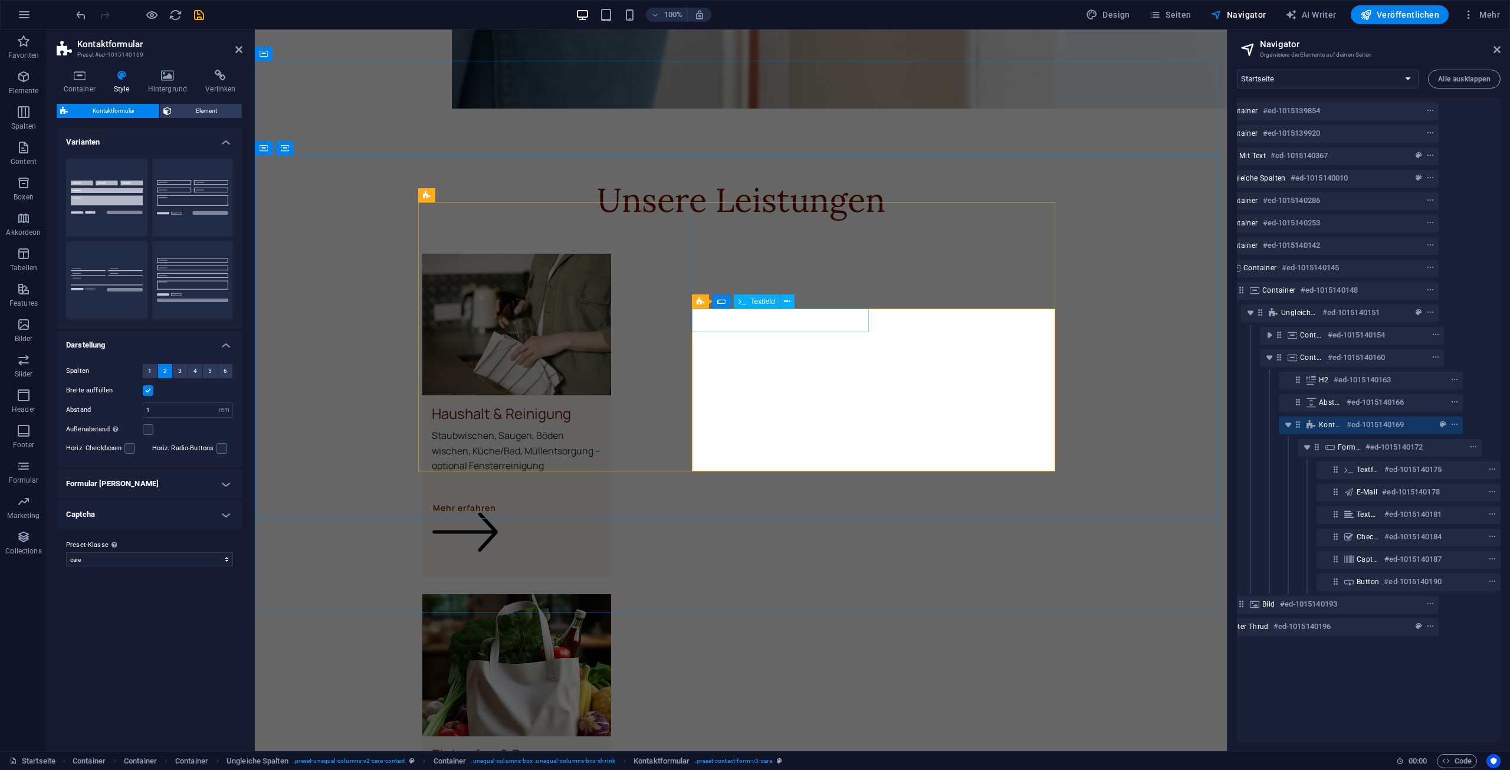
click at [786, 307] on icon at bounding box center [787, 302] width 6 height 12
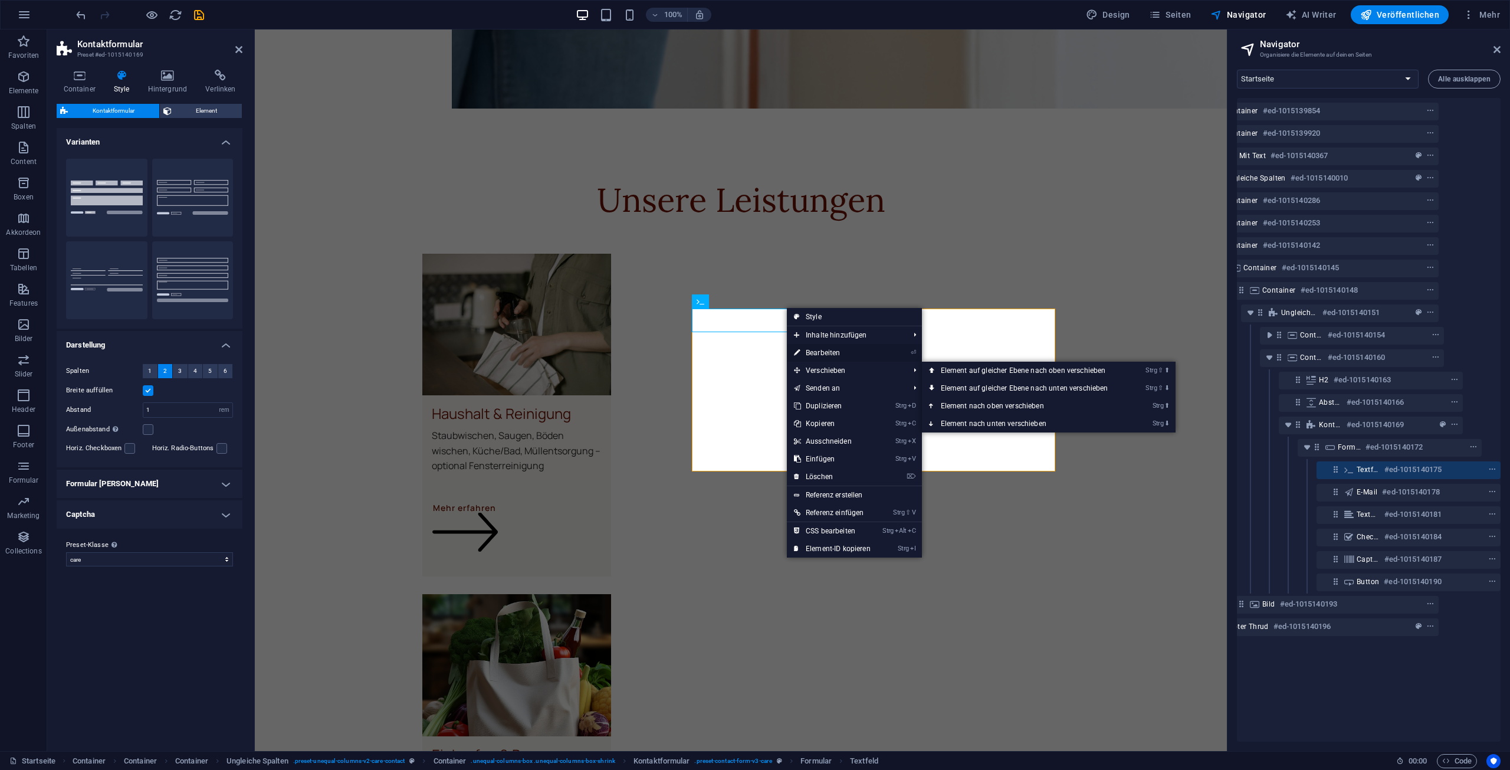
click at [831, 344] on link "⏎ Bearbeiten" at bounding box center [832, 353] width 91 height 18
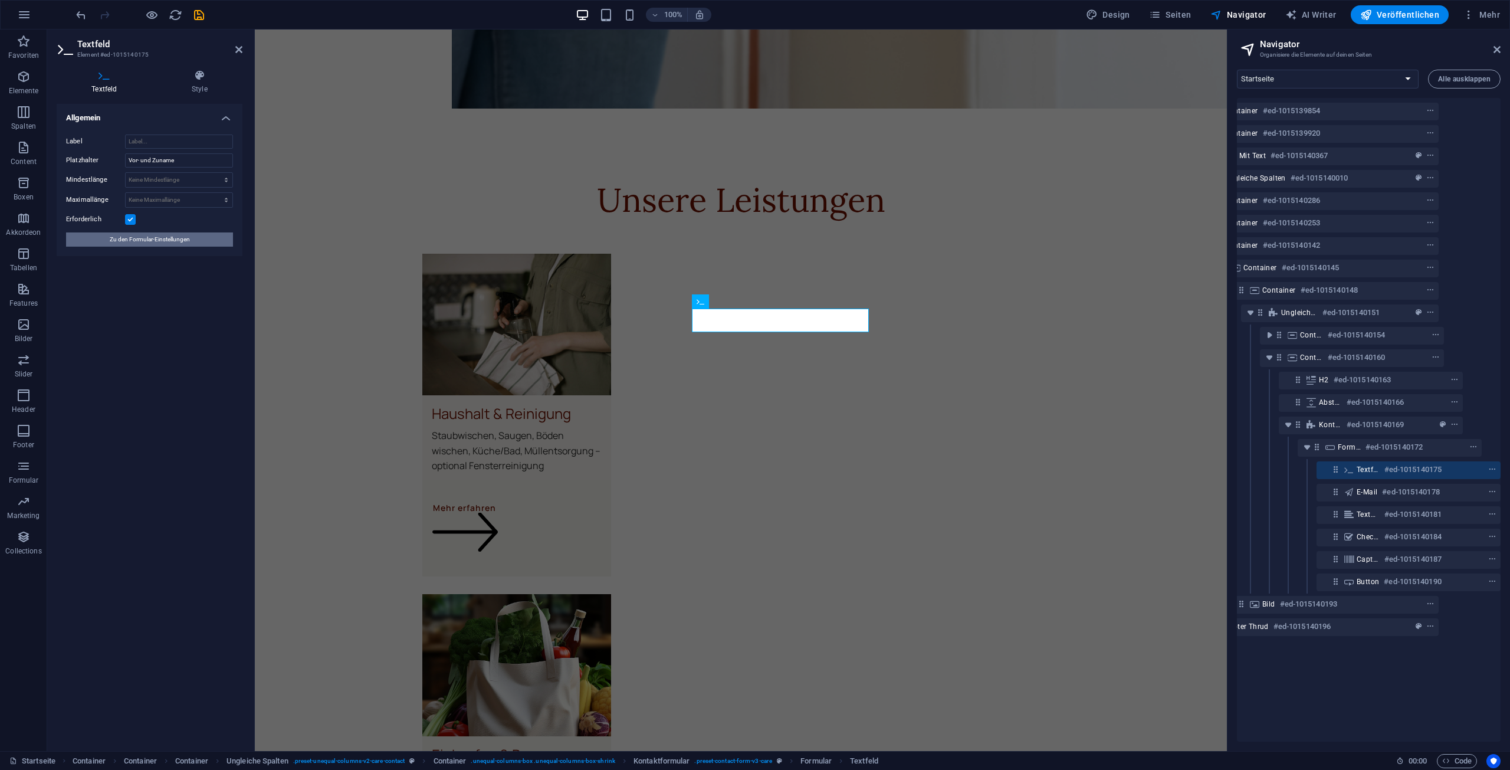
click at [187, 245] on span "Zu den Formular-Einstellungen" at bounding box center [150, 239] width 80 height 14
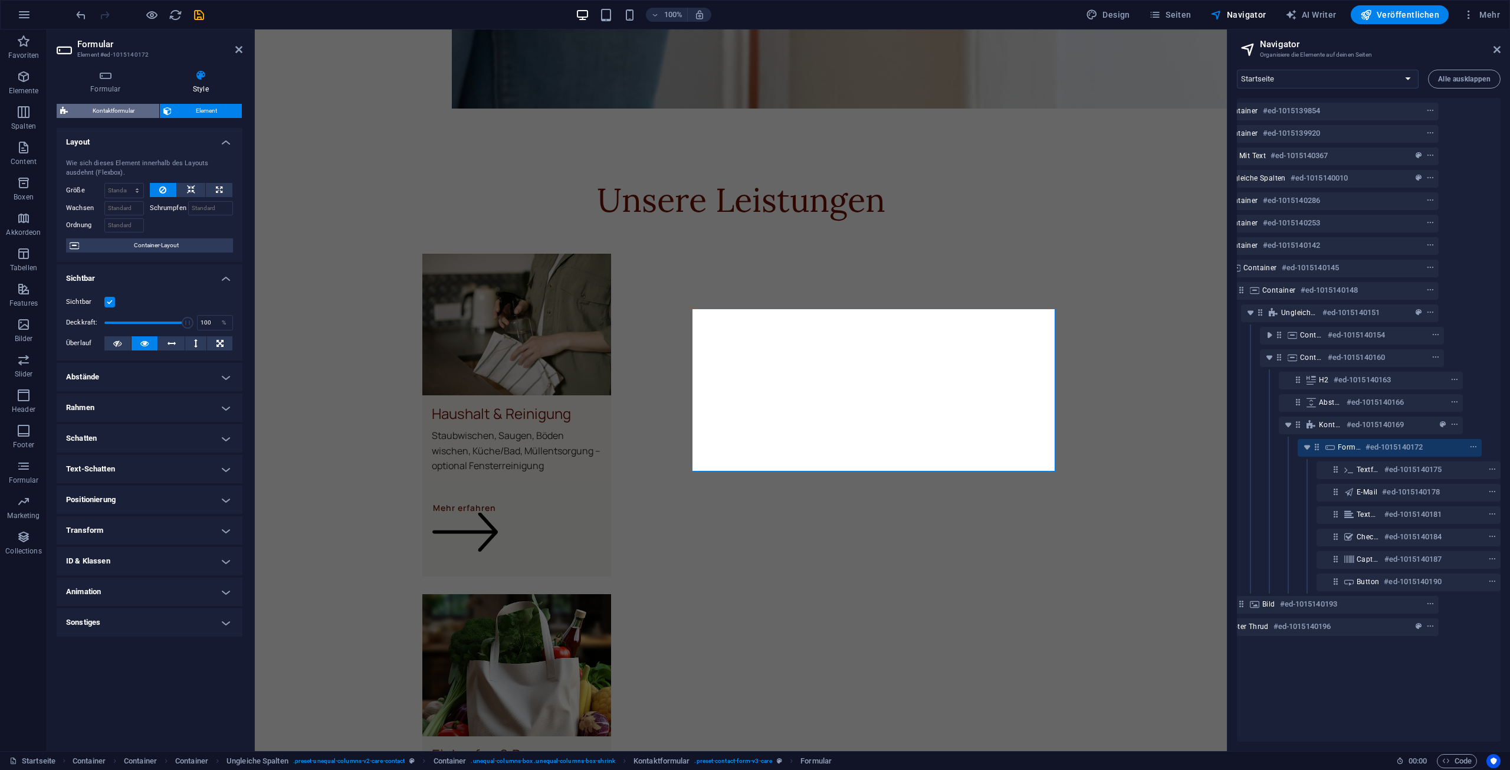
click at [119, 110] on span "Kontaktformular" at bounding box center [113, 111] width 84 height 14
select select "rem"
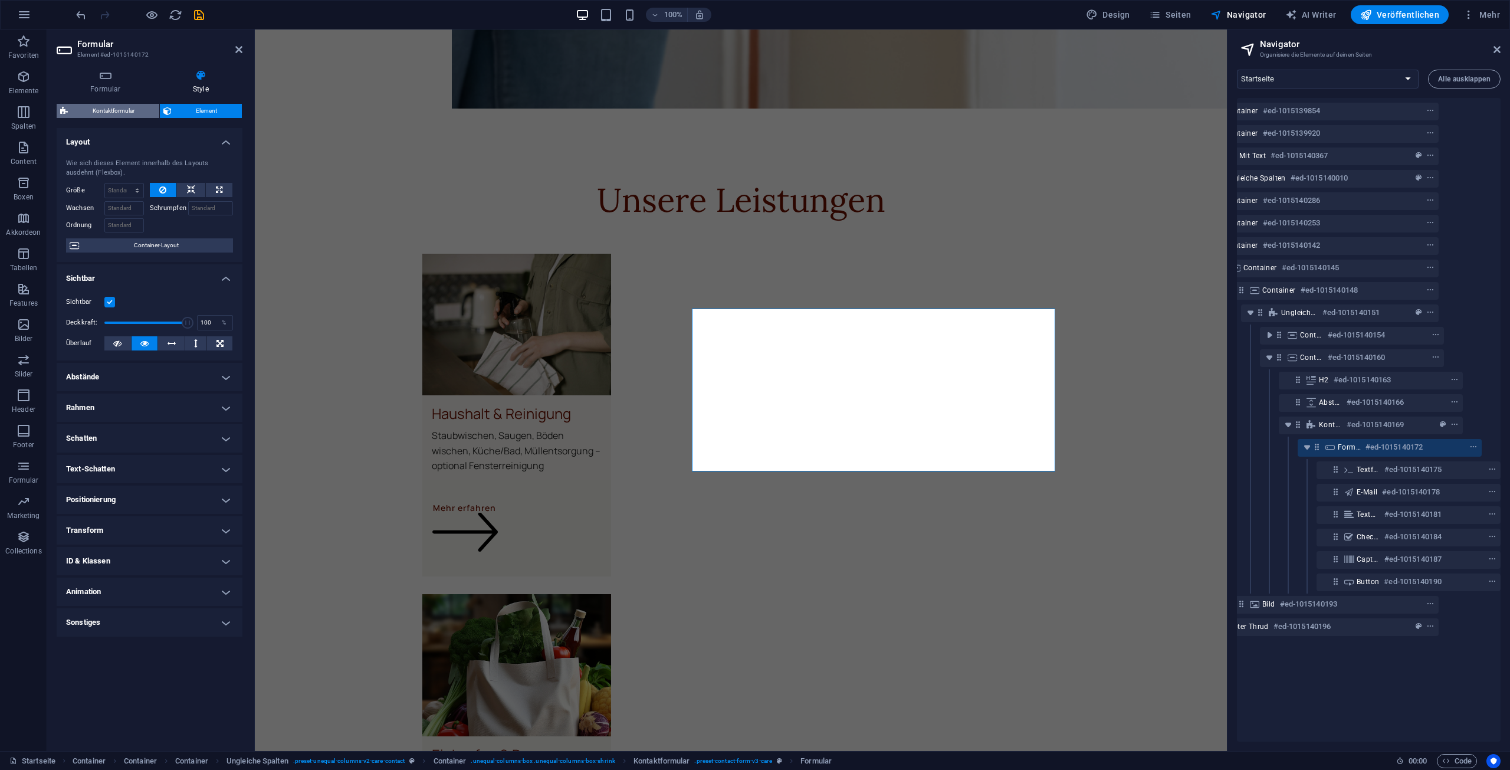
select select "rem"
select select "px"
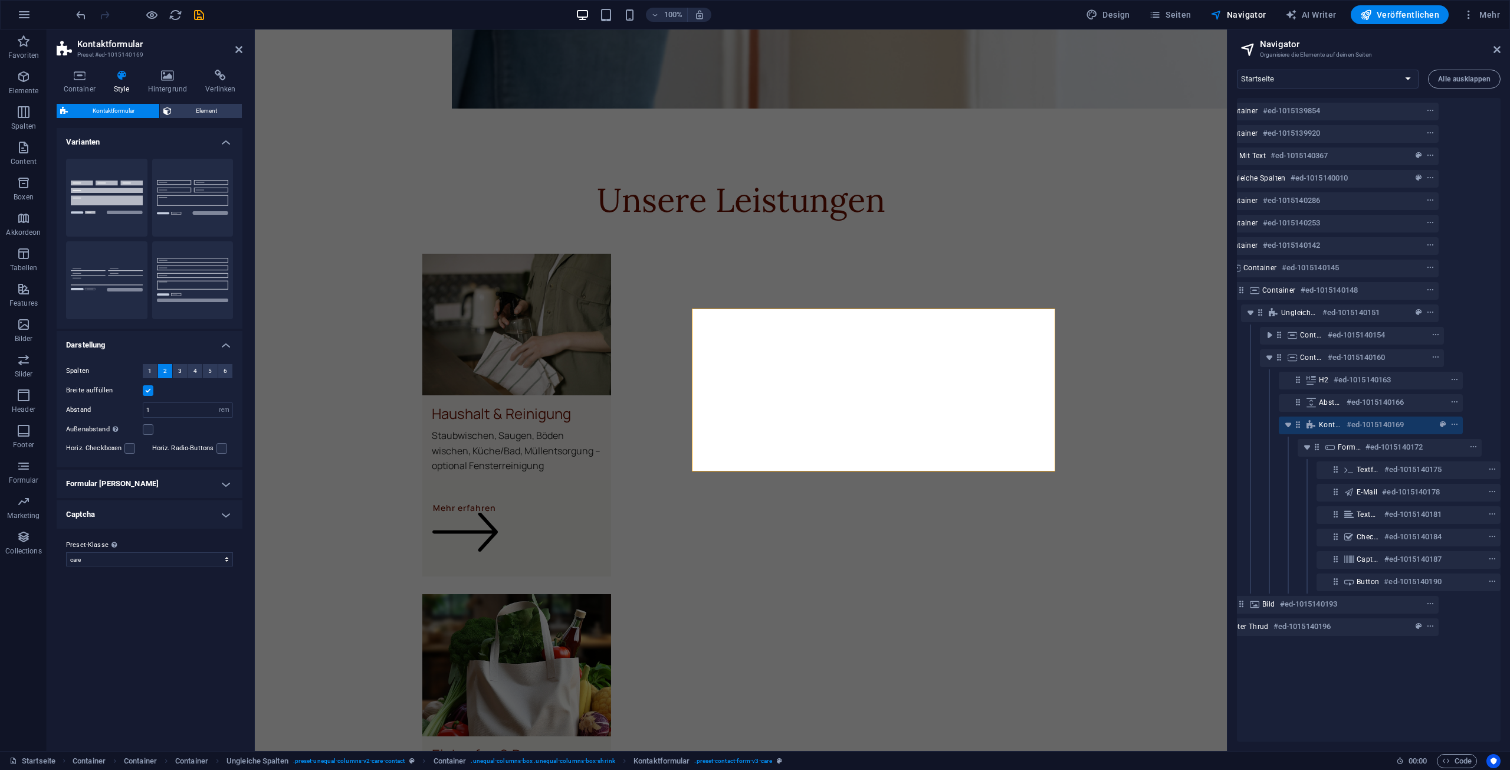
click at [222, 492] on h4 "Formular Felder" at bounding box center [150, 483] width 186 height 28
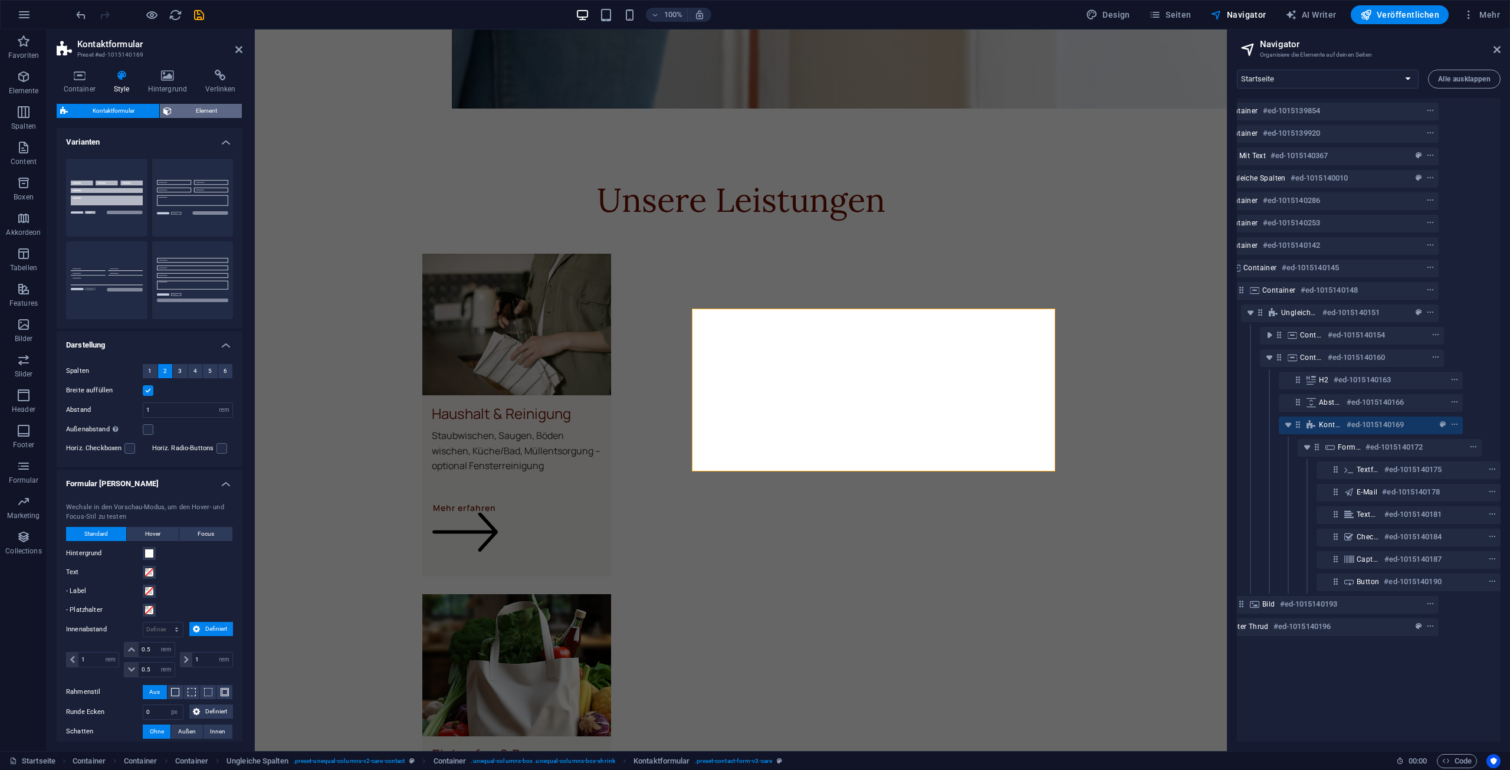
click at [176, 108] on span "Element" at bounding box center [207, 111] width 64 height 14
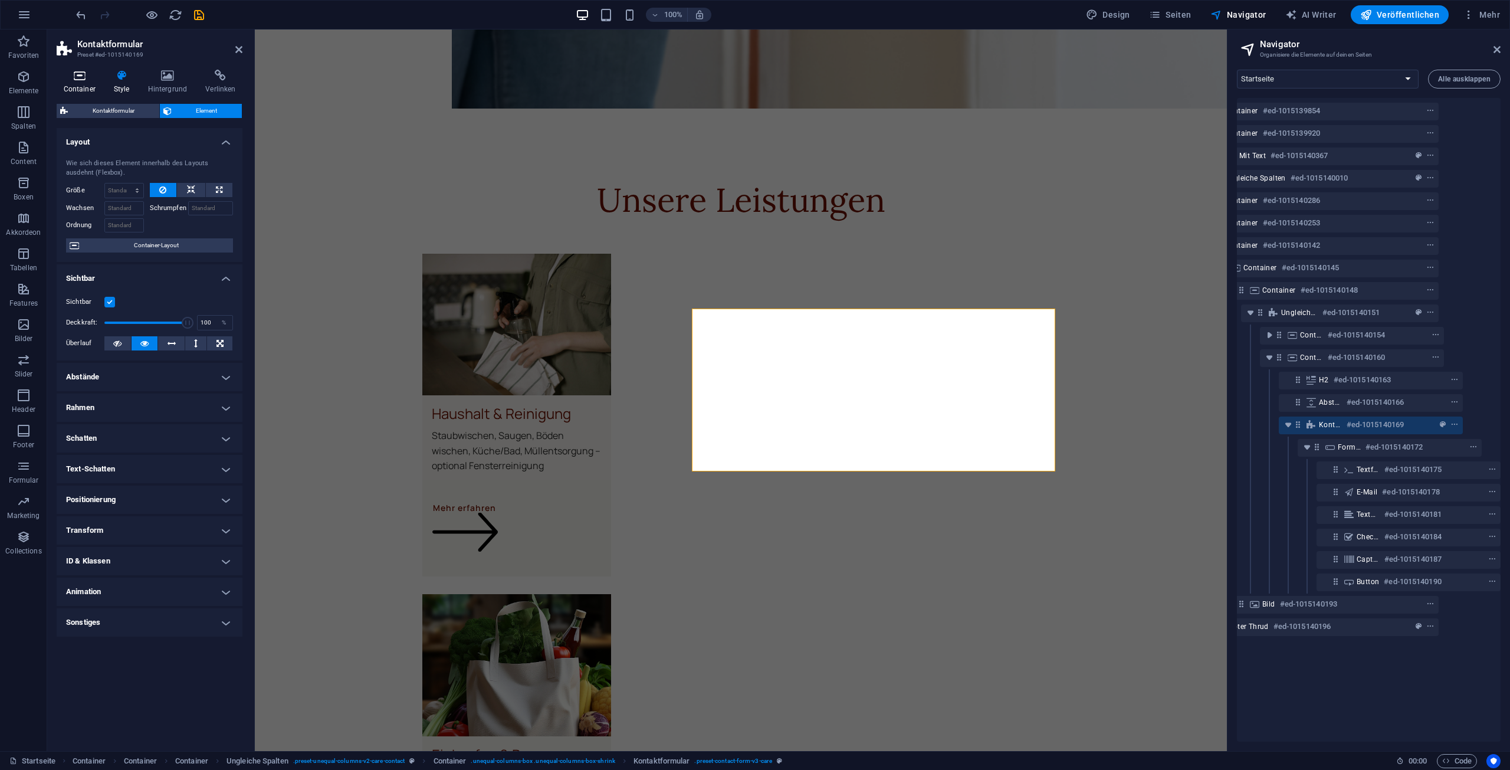
click at [67, 76] on icon at bounding box center [79, 76] width 45 height 12
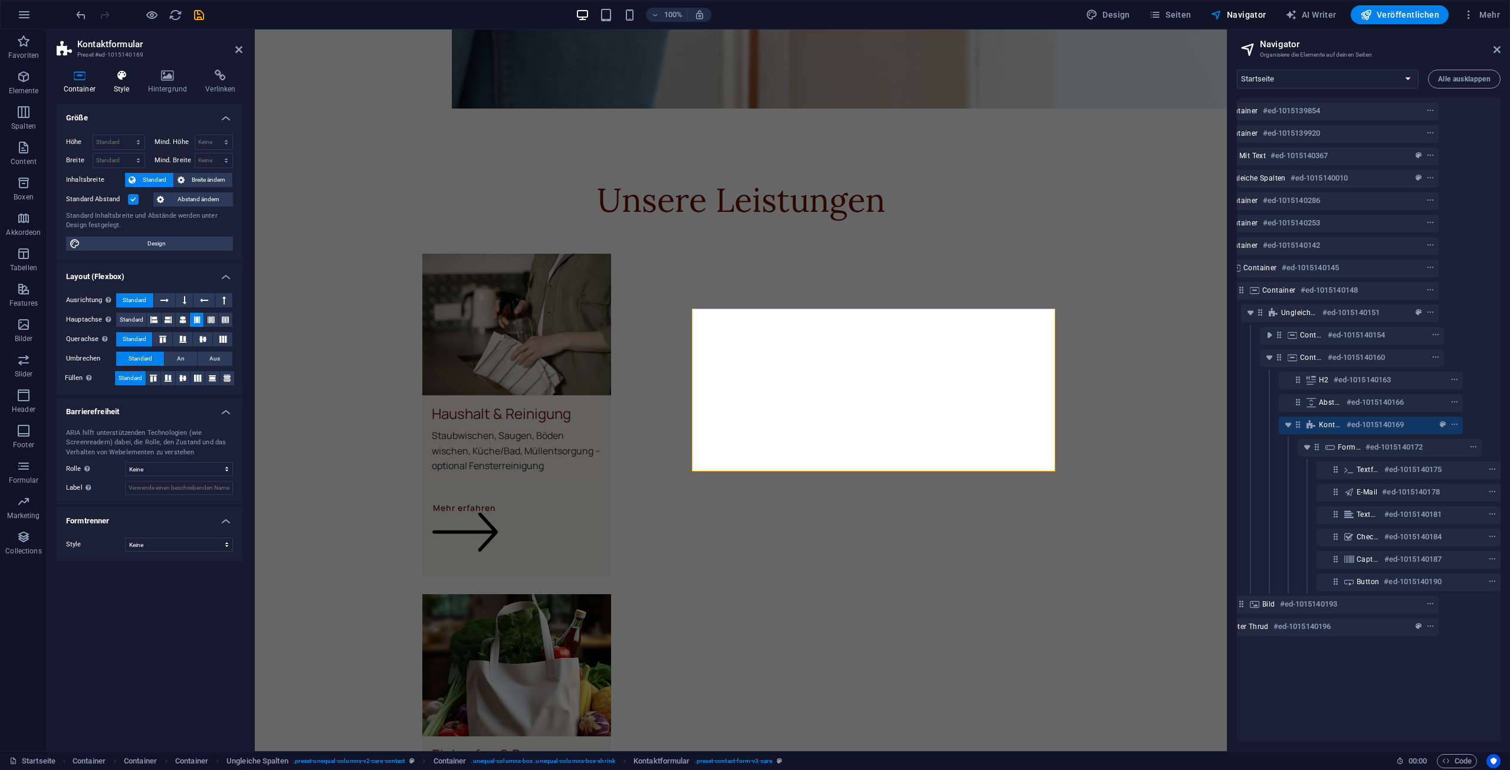
click at [124, 77] on icon at bounding box center [121, 76] width 29 height 12
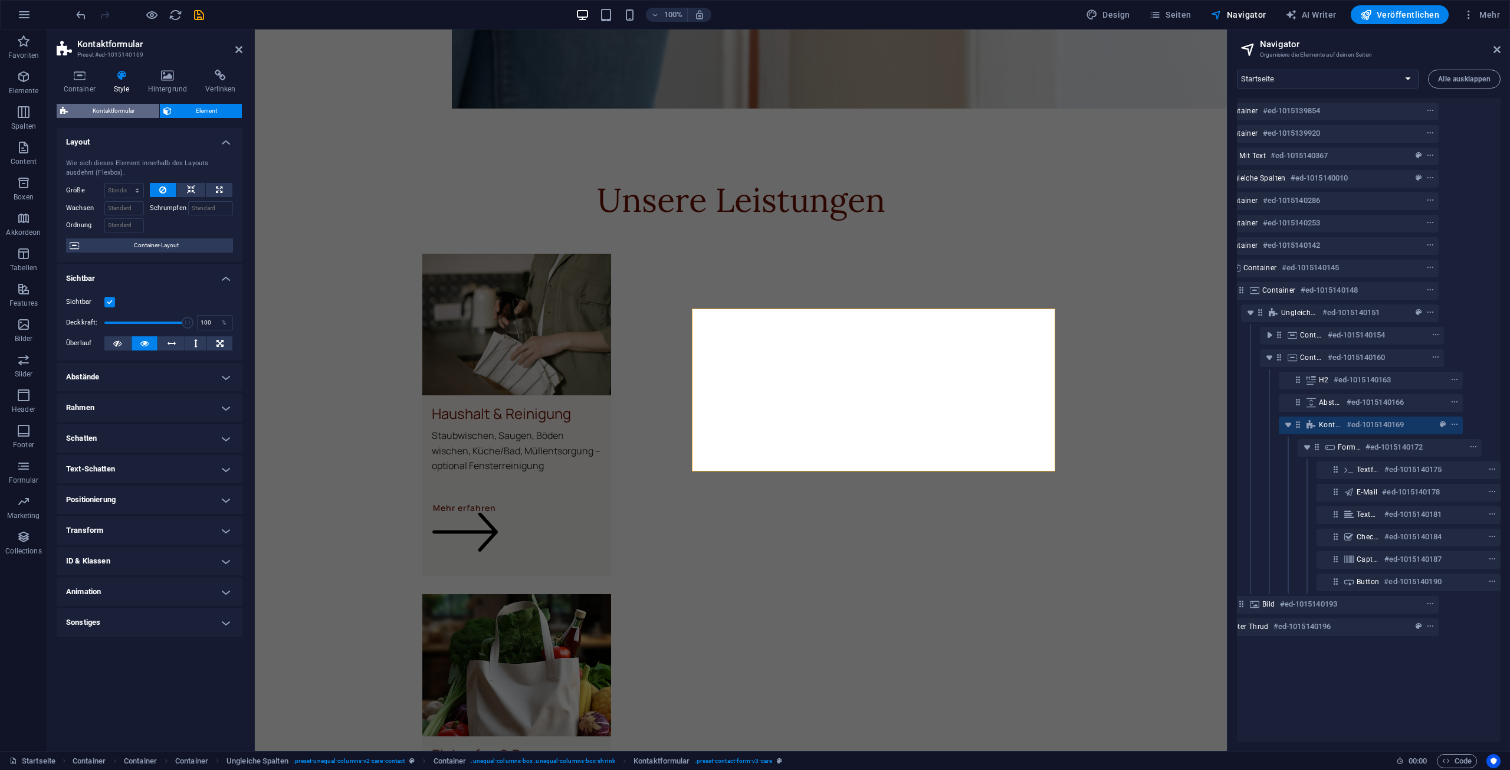
click at [105, 112] on span "Kontaktformular" at bounding box center [113, 111] width 84 height 14
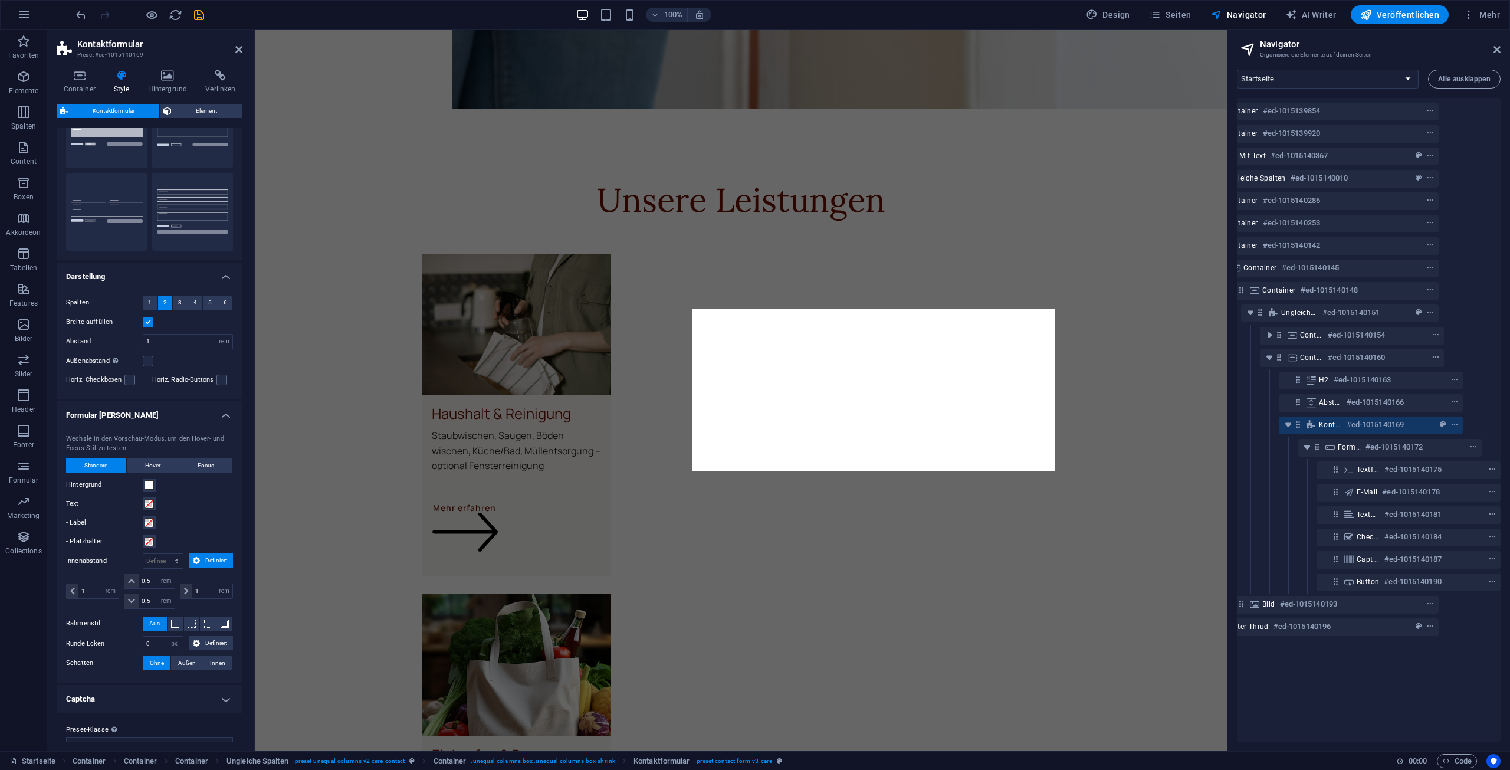
scroll to position [87, 0]
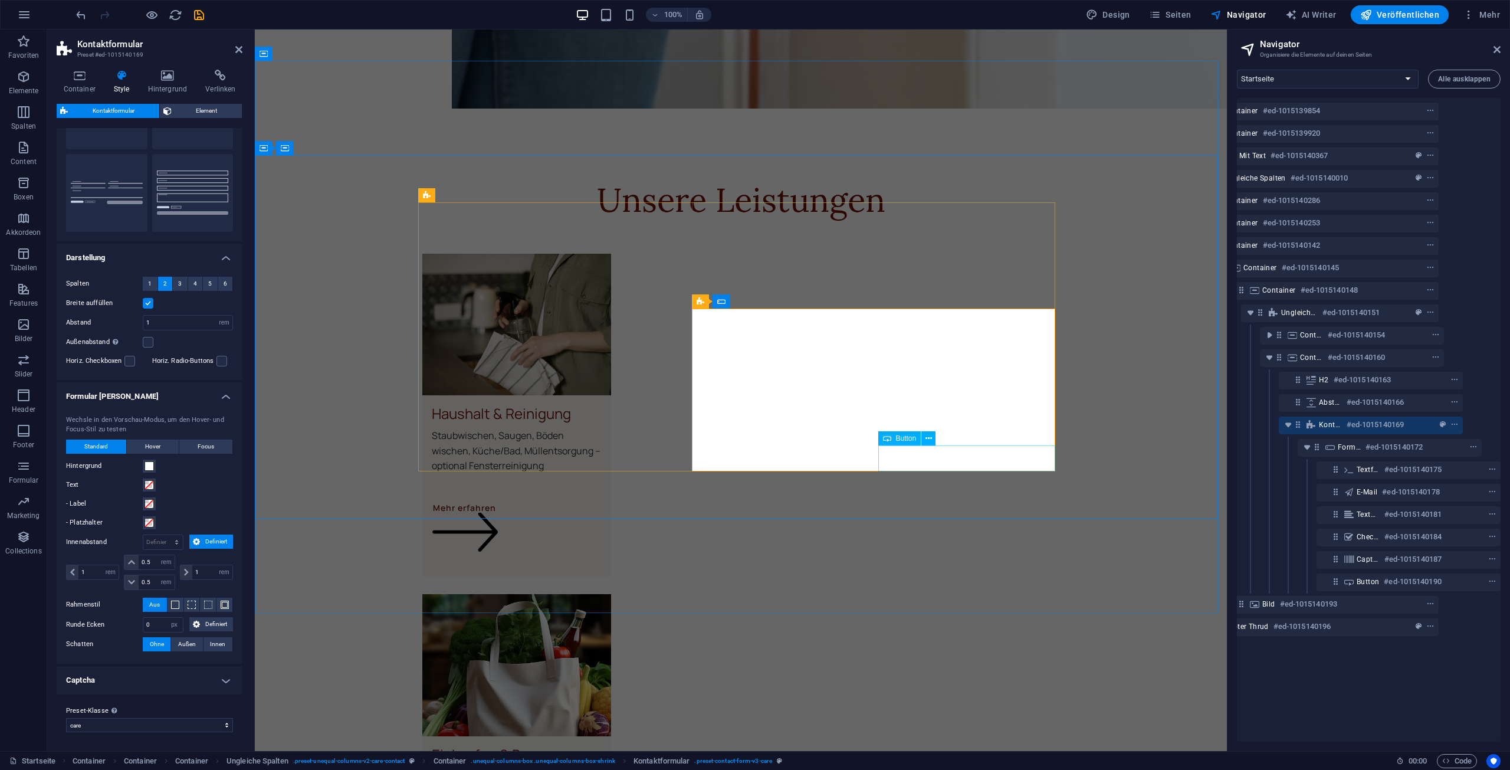
click at [924, 442] on button at bounding box center [928, 438] width 14 height 14
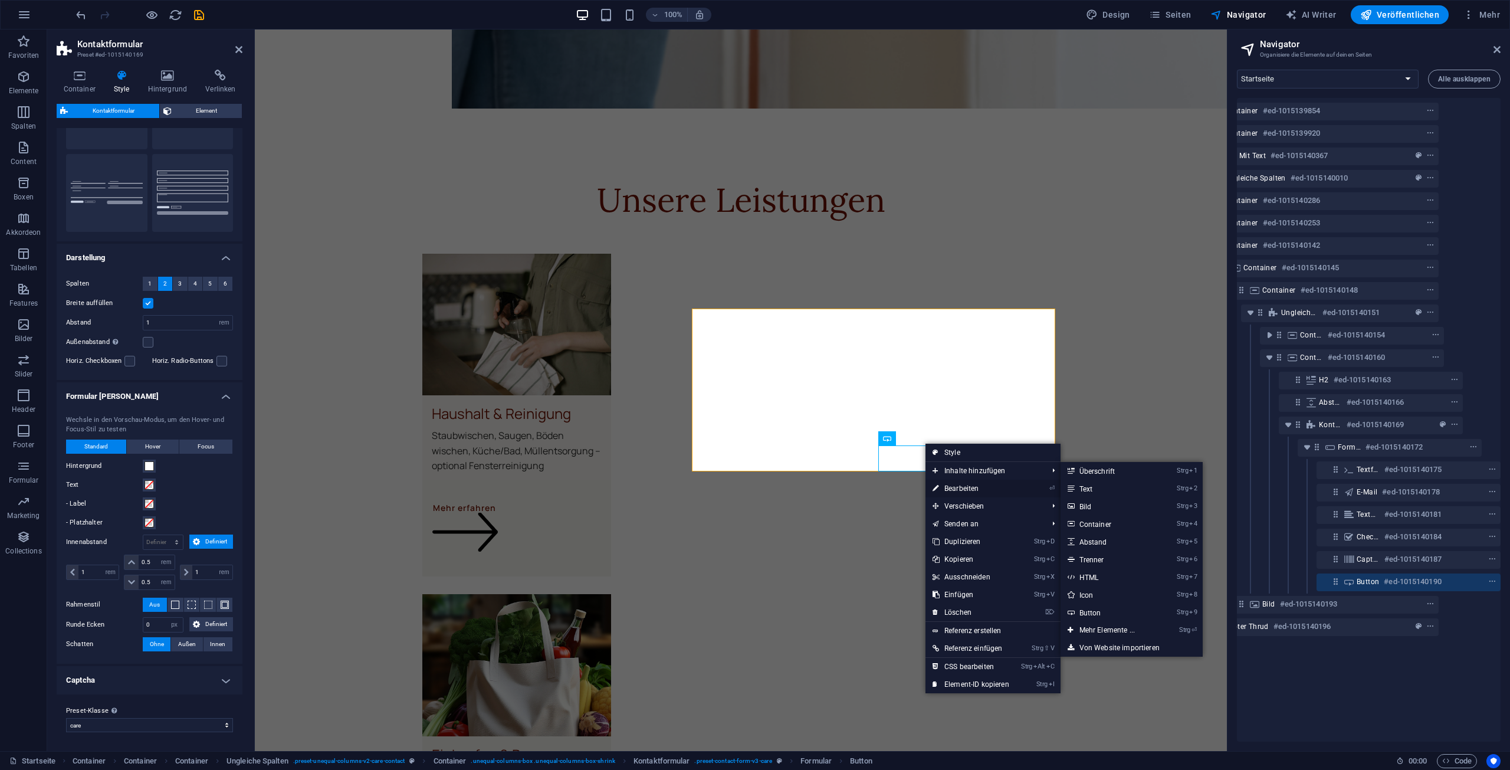
click at [964, 488] on link "⏎ Bearbeiten" at bounding box center [970, 489] width 91 height 18
select select "px"
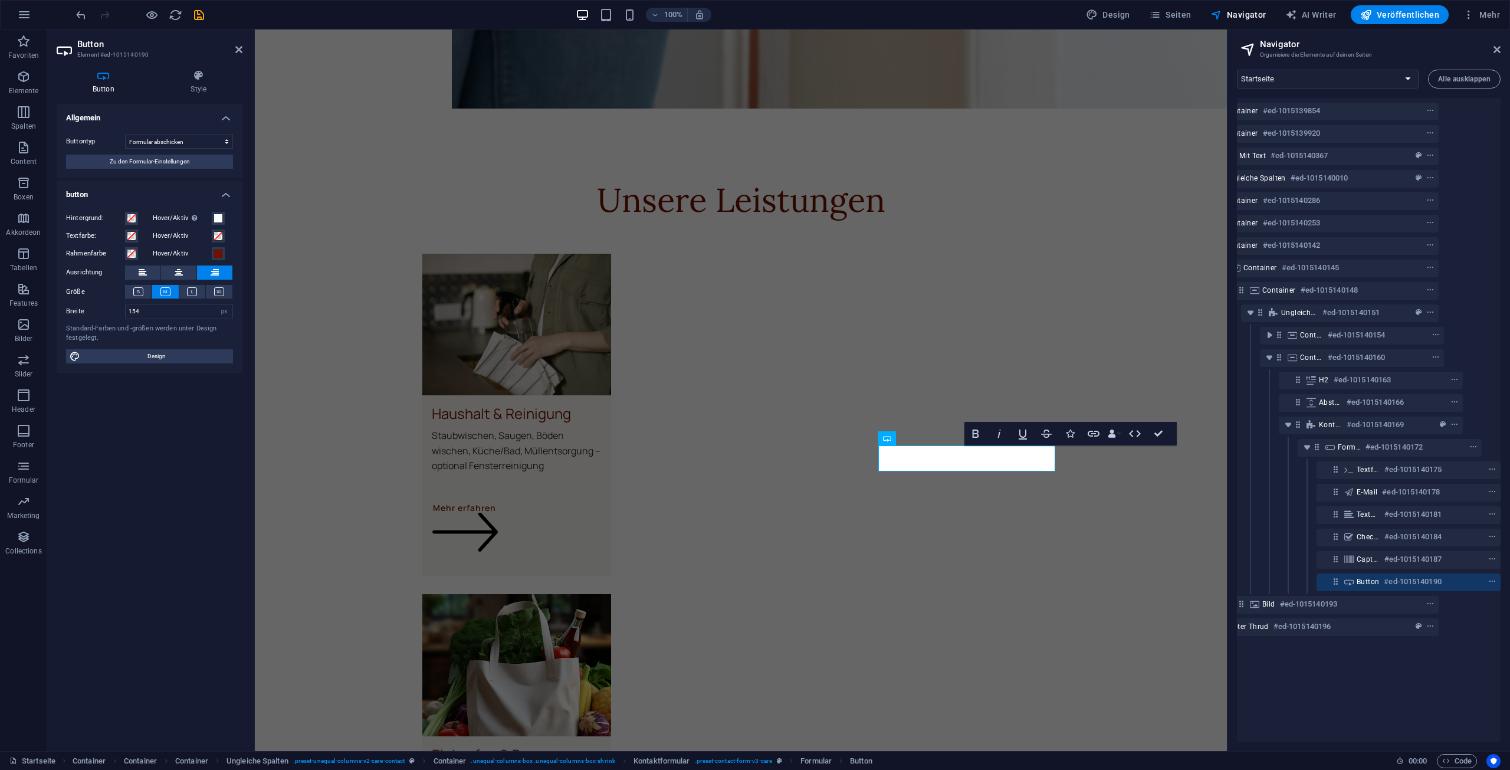
drag, startPoint x: 155, startPoint y: 162, endPoint x: 156, endPoint y: 184, distance: 22.4
click at [160, 192] on ul "Allgemein Buttontyp Formular abschicken Formular zurücksetzen Keine Aktion Zu d…" at bounding box center [150, 238] width 186 height 269
click at [147, 165] on span "Zu den Formular-Einstellungen" at bounding box center [150, 162] width 80 height 14
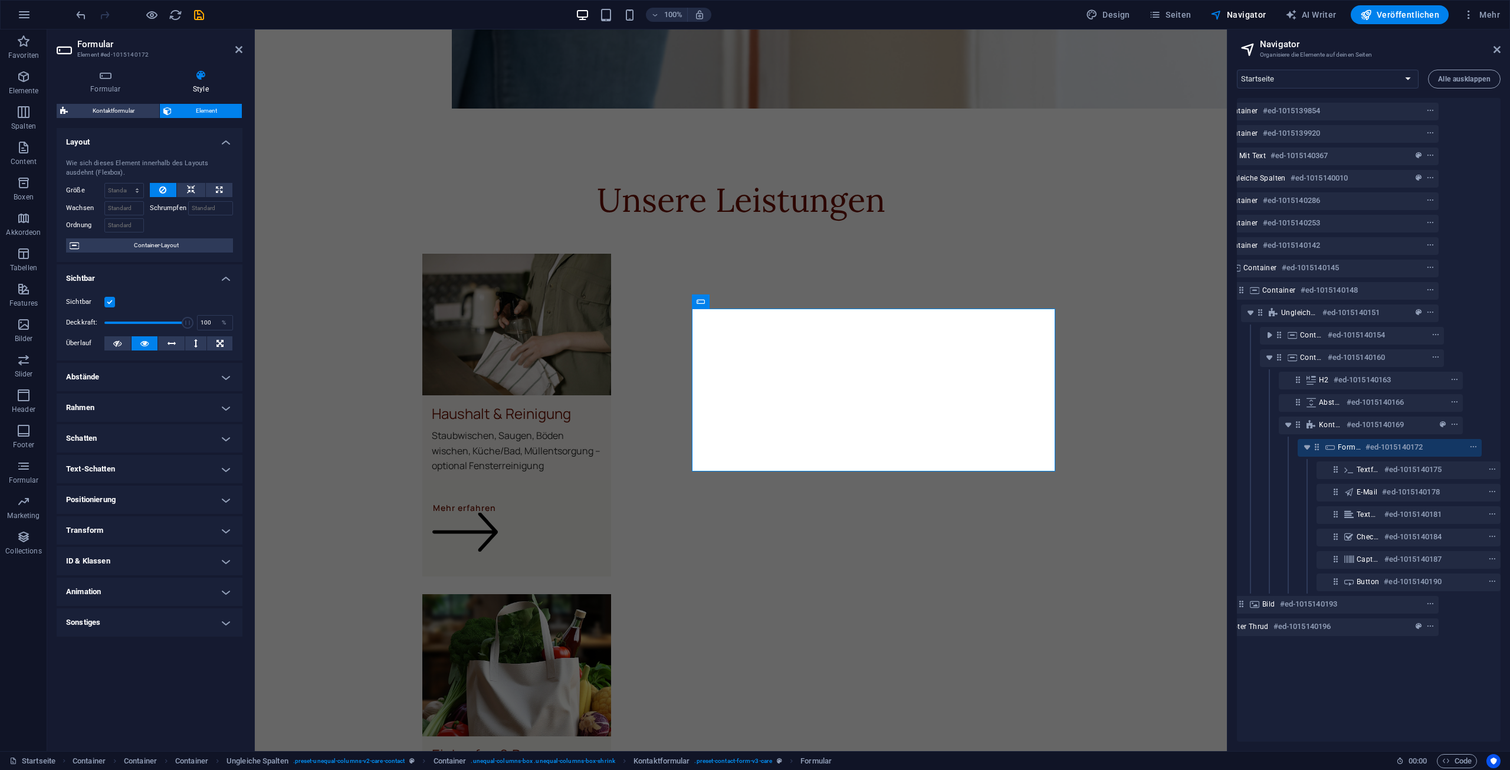
click at [139, 376] on h4 "Abstände" at bounding box center [150, 377] width 186 height 28
click at [139, 376] on h4 "Abstände" at bounding box center [150, 373] width 186 height 21
click at [131, 104] on span "Kontaktformular" at bounding box center [113, 111] width 84 height 14
select select "rem"
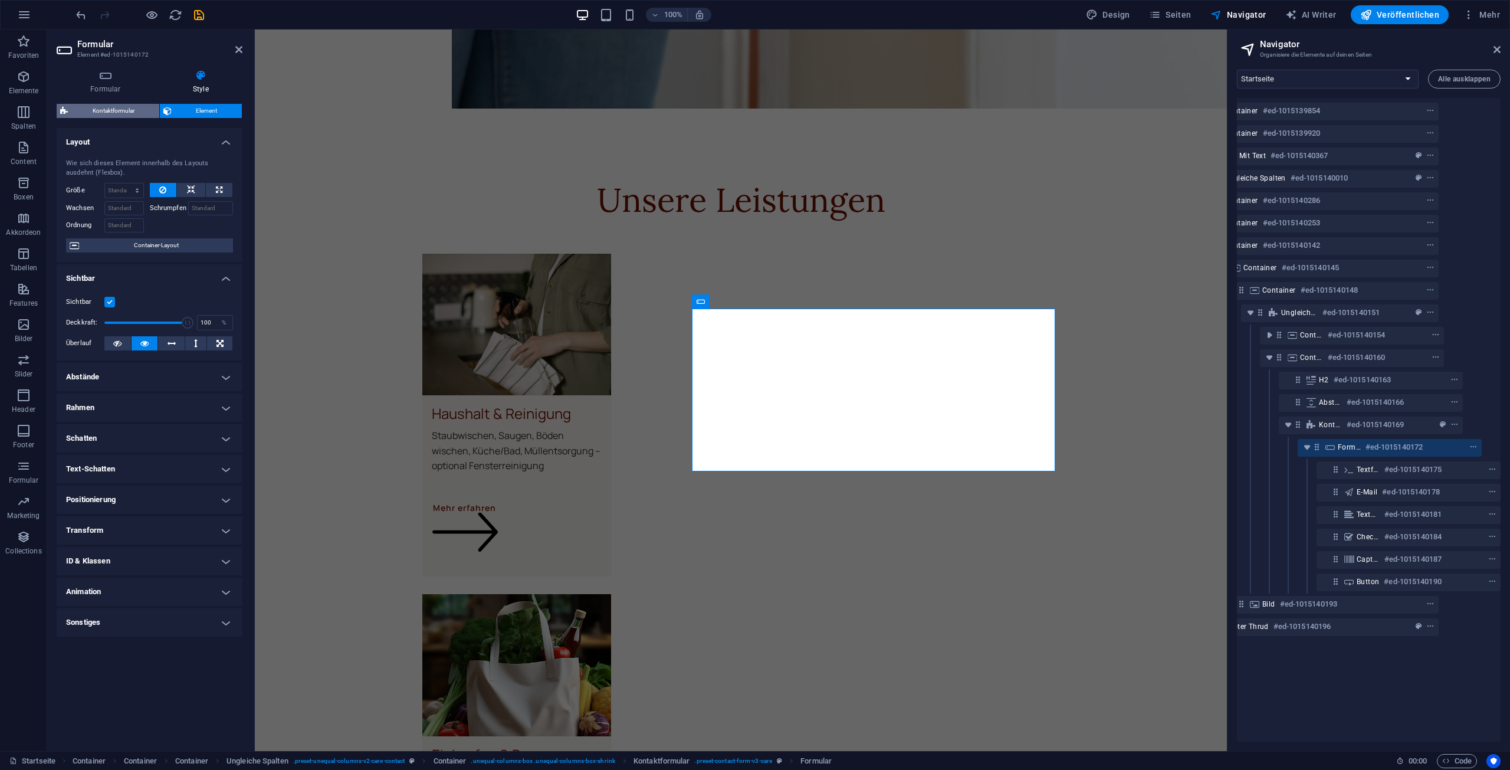
select select "rem"
select select "px"
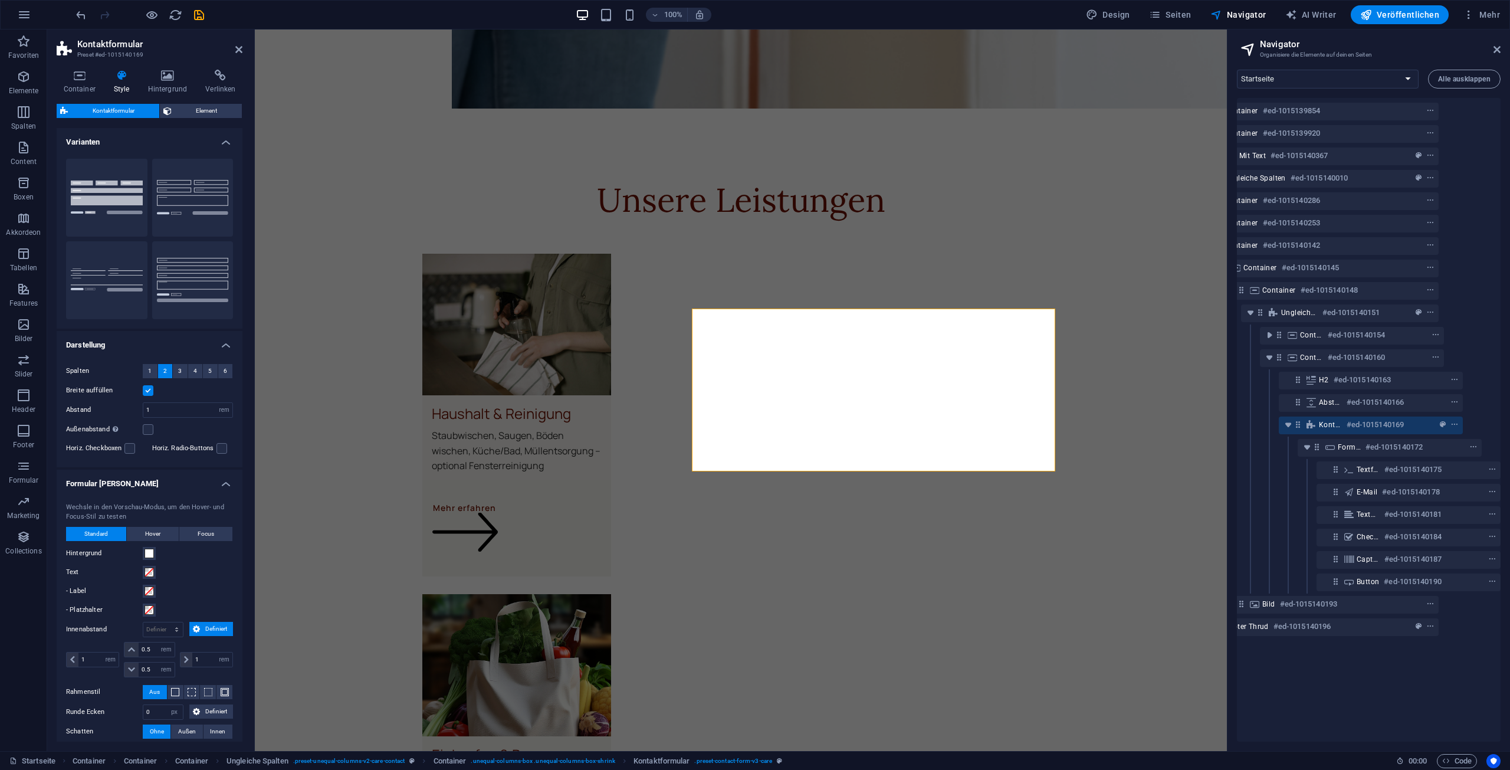
click at [234, 142] on h4 "Varianten" at bounding box center [150, 138] width 186 height 21
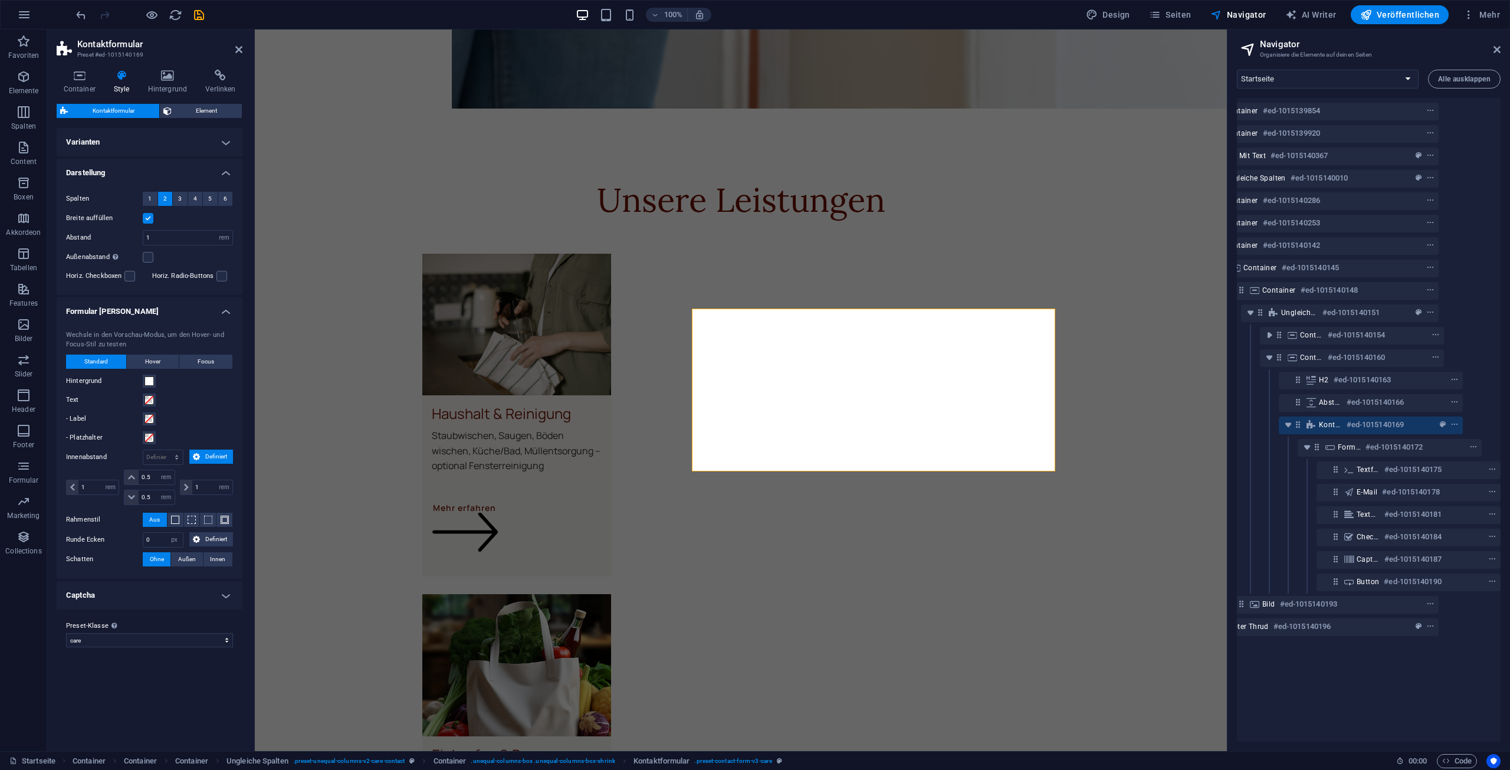
click at [214, 603] on h4 "Captcha" at bounding box center [150, 595] width 186 height 28
click at [231, 145] on h4 "Varianten" at bounding box center [150, 142] width 186 height 28
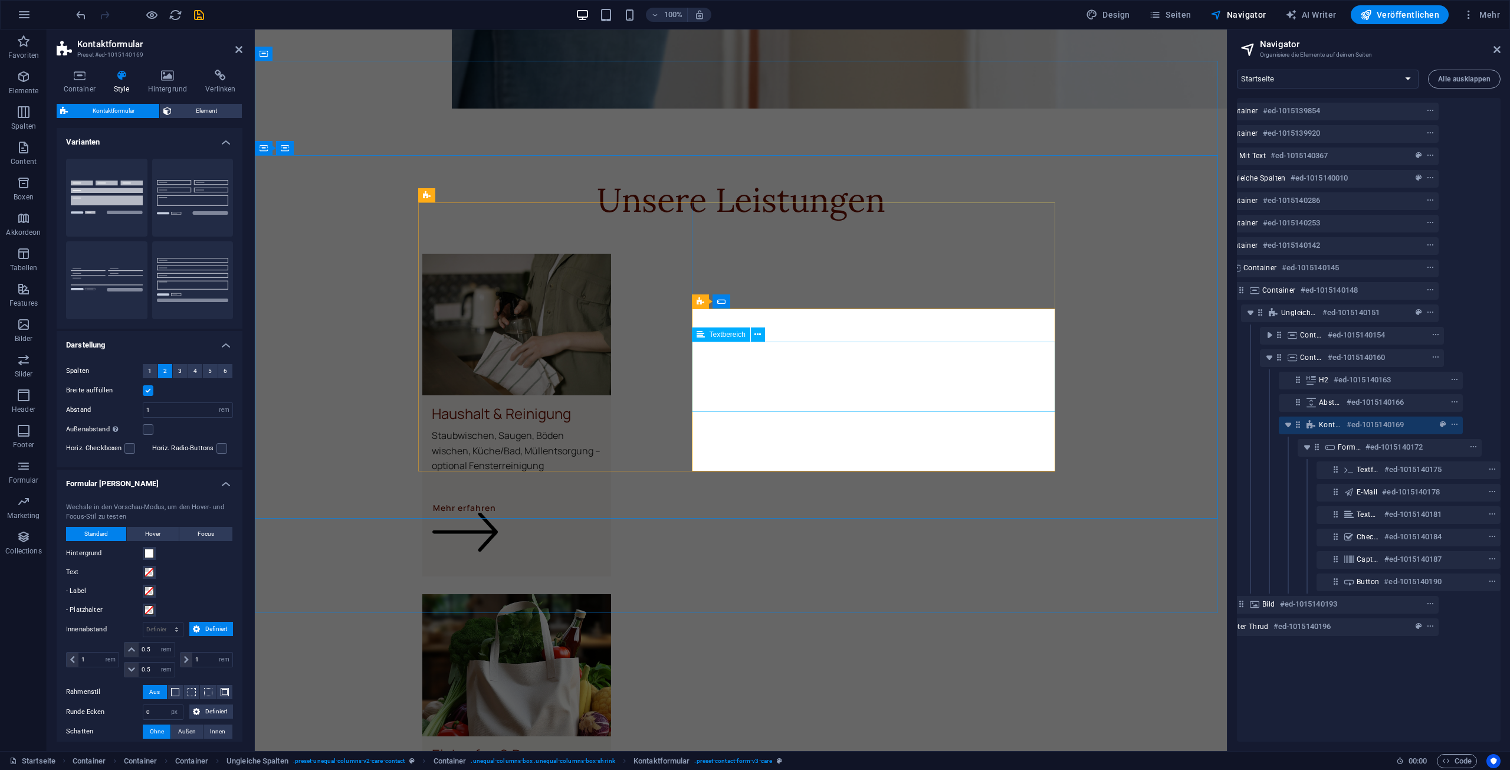
click at [752, 336] on button at bounding box center [758, 334] width 14 height 14
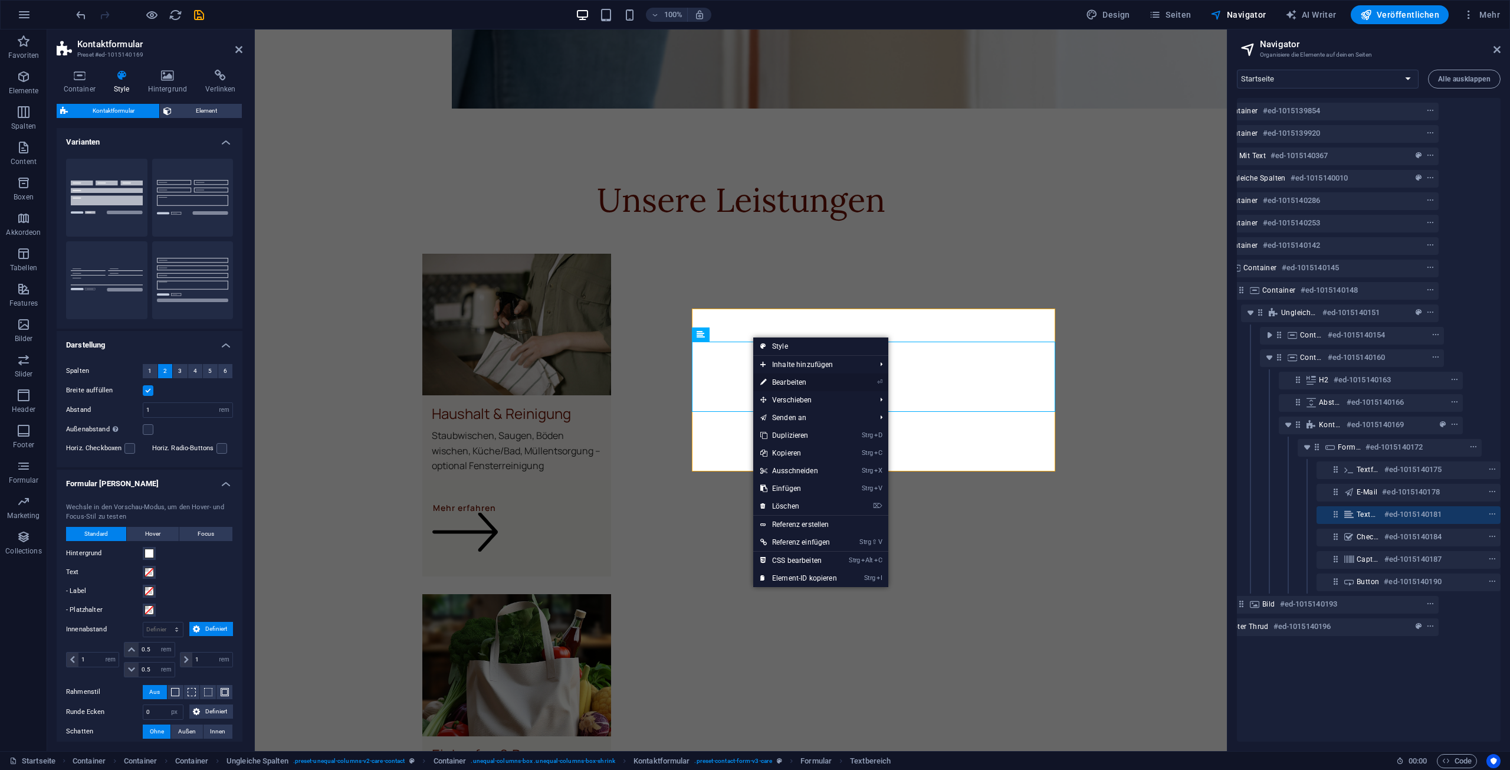
click at [810, 385] on link "⏎ Bearbeiten" at bounding box center [798, 382] width 91 height 18
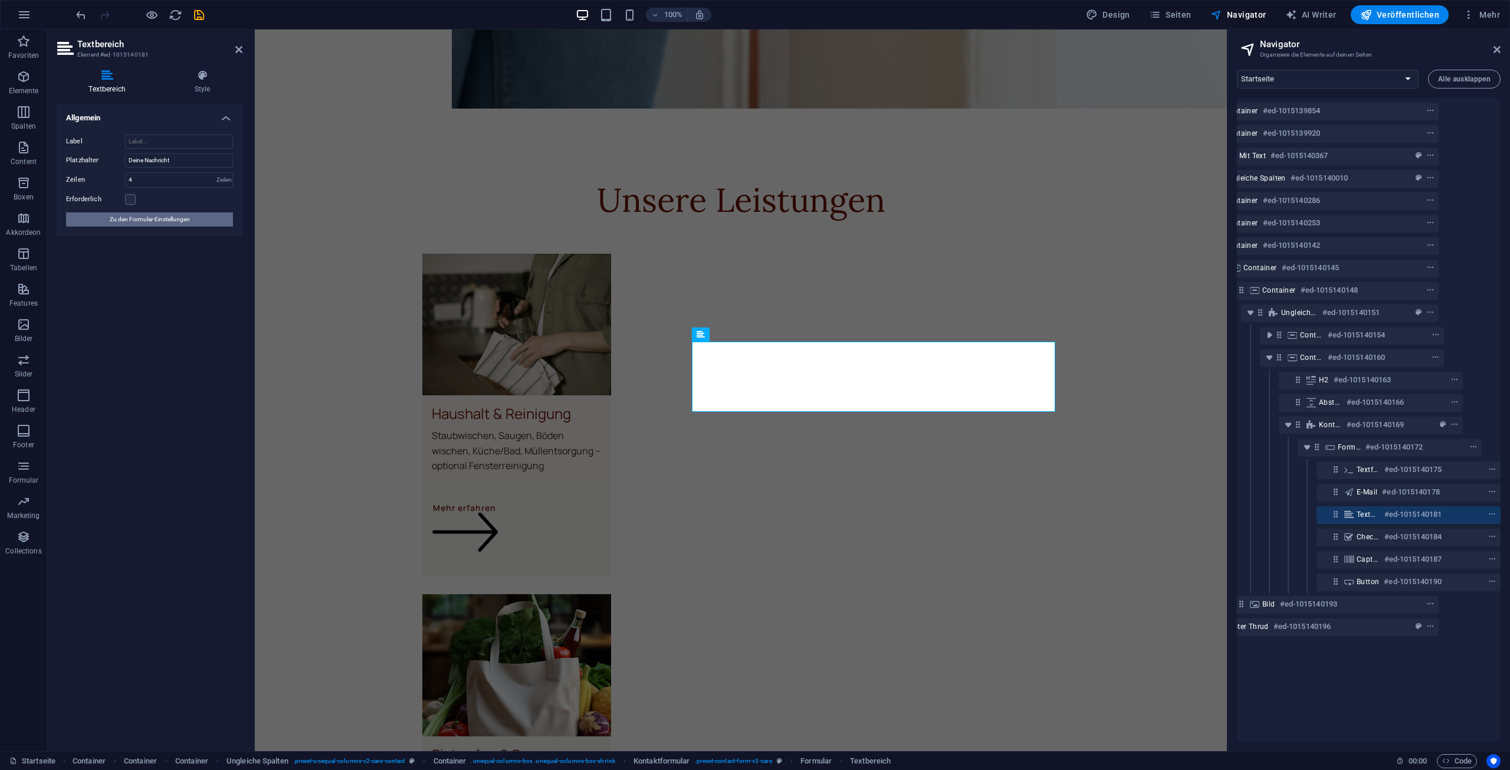
click at [184, 216] on span "Zu den Formular-Einstellungen" at bounding box center [150, 219] width 80 height 14
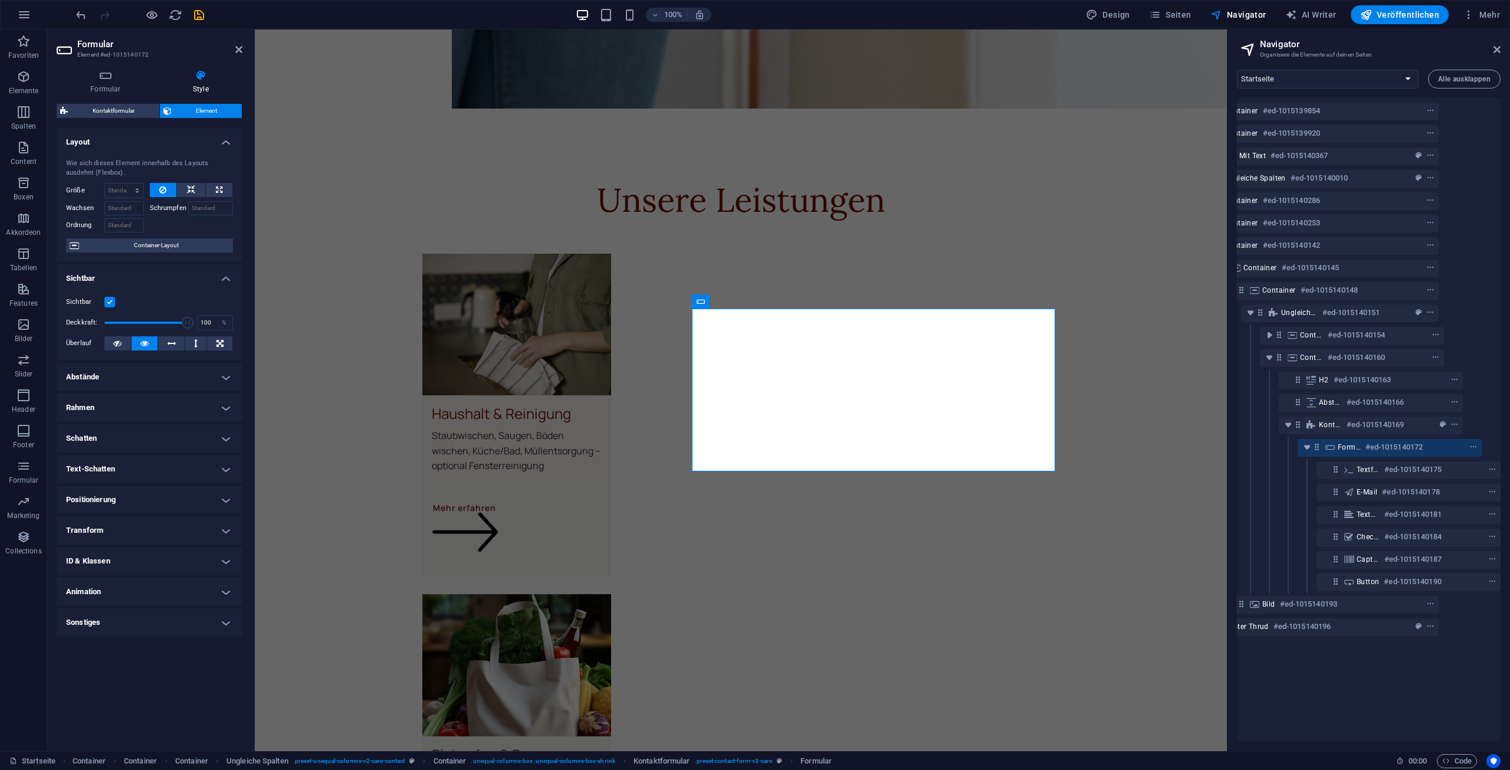
click at [197, 504] on h4 "Positionierung" at bounding box center [150, 499] width 186 height 28
click at [197, 504] on h4 "Positionierung" at bounding box center [150, 495] width 186 height 21
click at [193, 534] on h4 "Transform" at bounding box center [150, 530] width 186 height 28
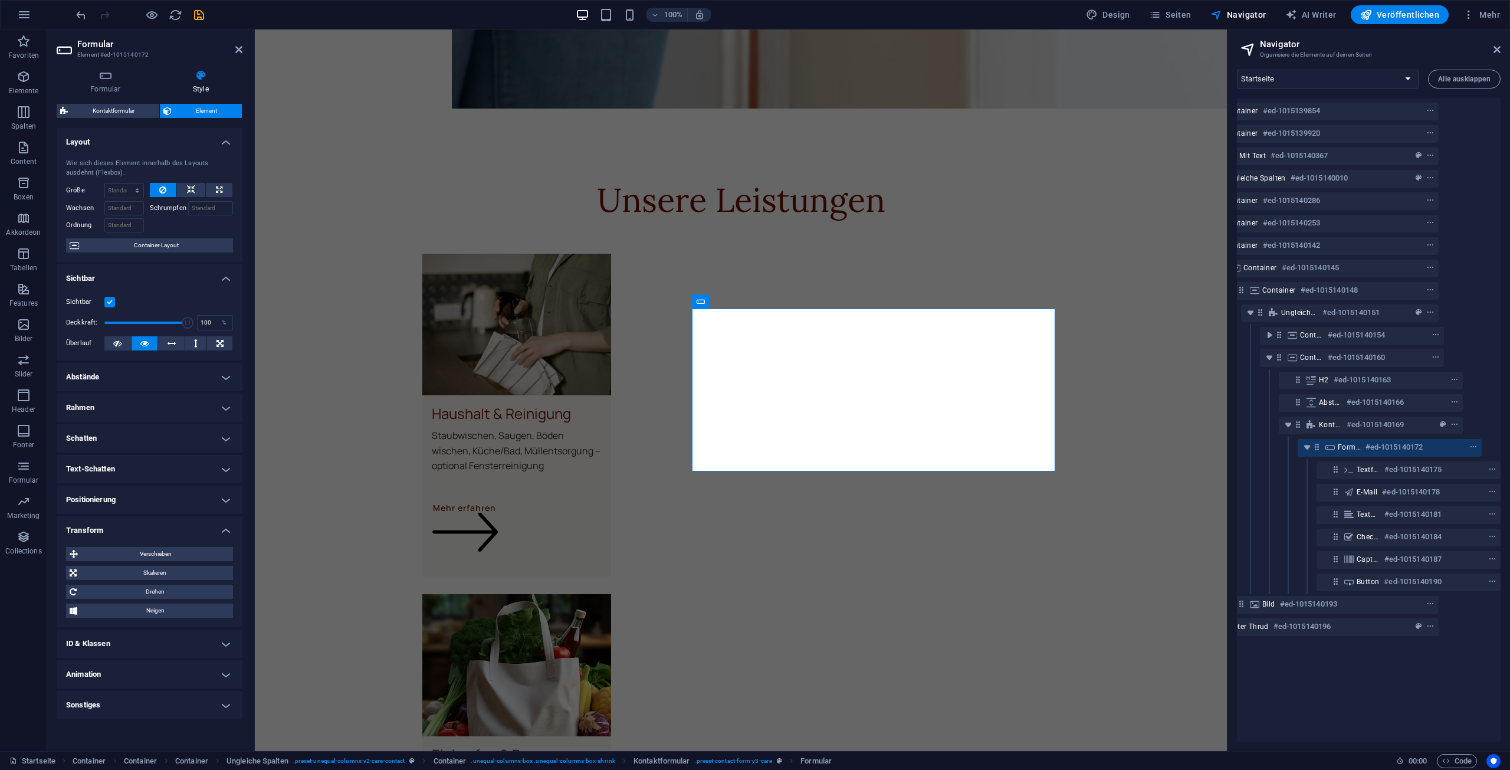
click at [193, 533] on h4 "Transform" at bounding box center [150, 526] width 186 height 21
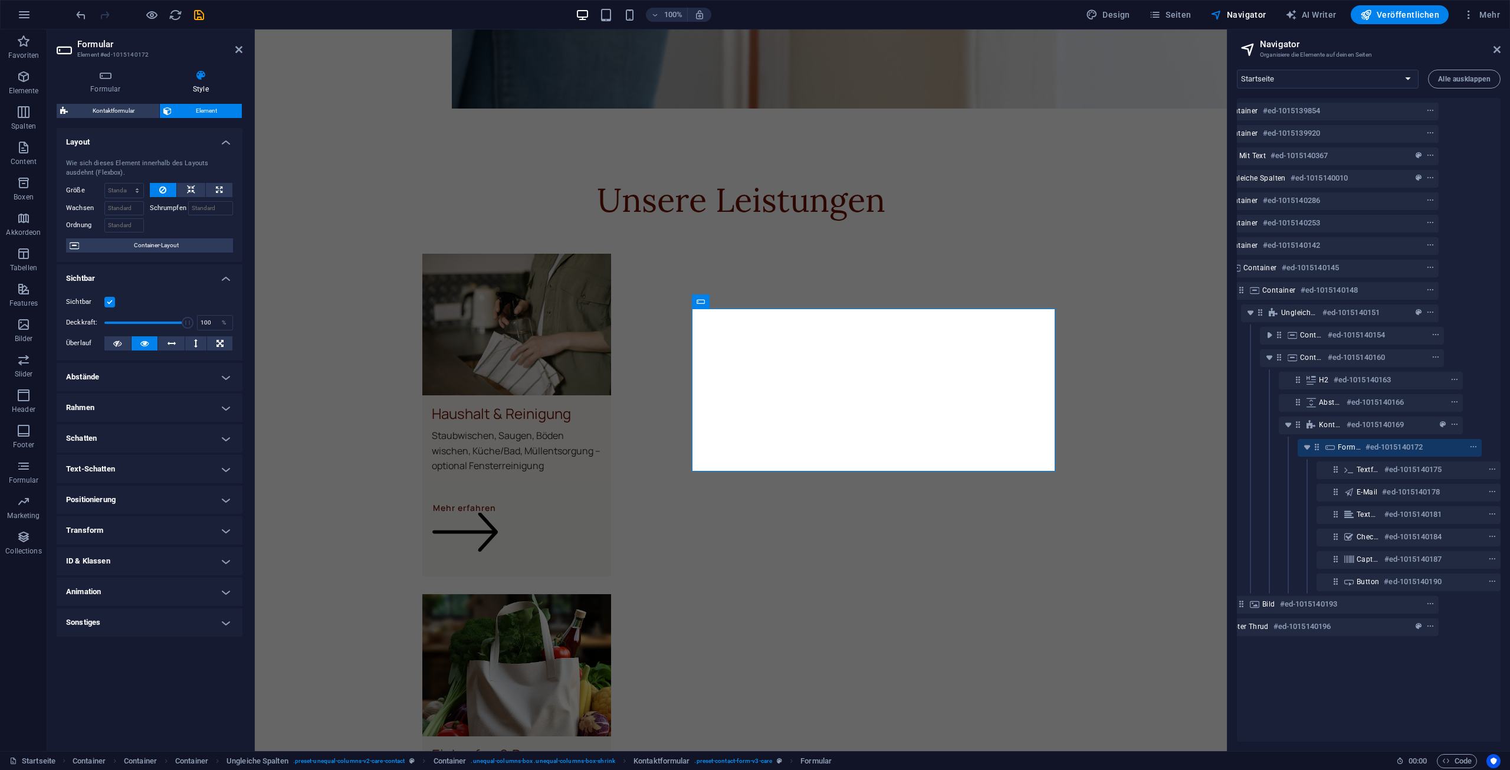
click at [187, 557] on h4 "ID & Klassen" at bounding box center [150, 561] width 186 height 28
click at [187, 557] on h4 "ID & Klassen" at bounding box center [150, 557] width 186 height 21
click at [170, 627] on h4 "Sonstiges" at bounding box center [150, 622] width 186 height 28
click at [170, 627] on h4 "Sonstiges" at bounding box center [150, 618] width 186 height 21
click at [122, 111] on span "Kontaktformular" at bounding box center [113, 111] width 84 height 14
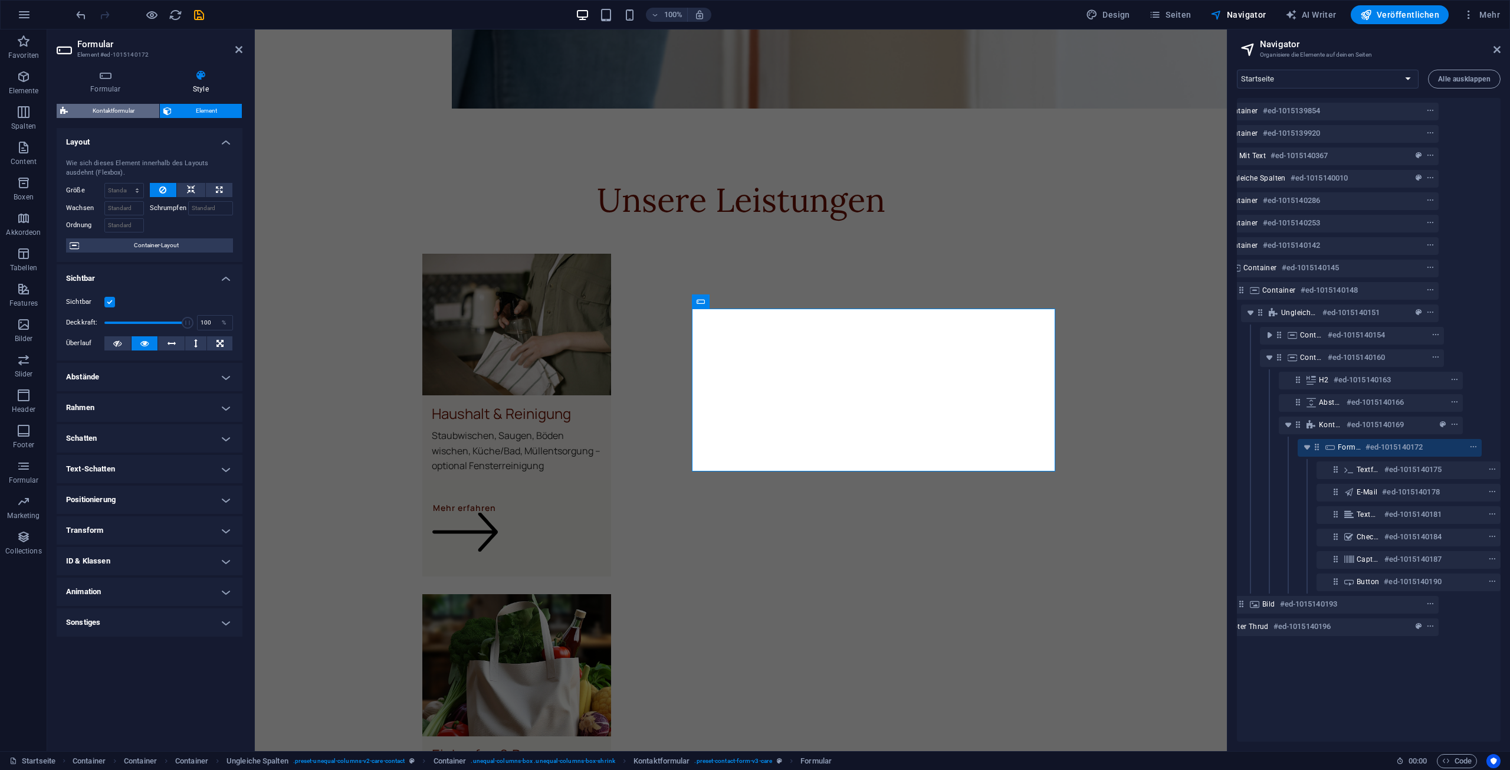
select select "rem"
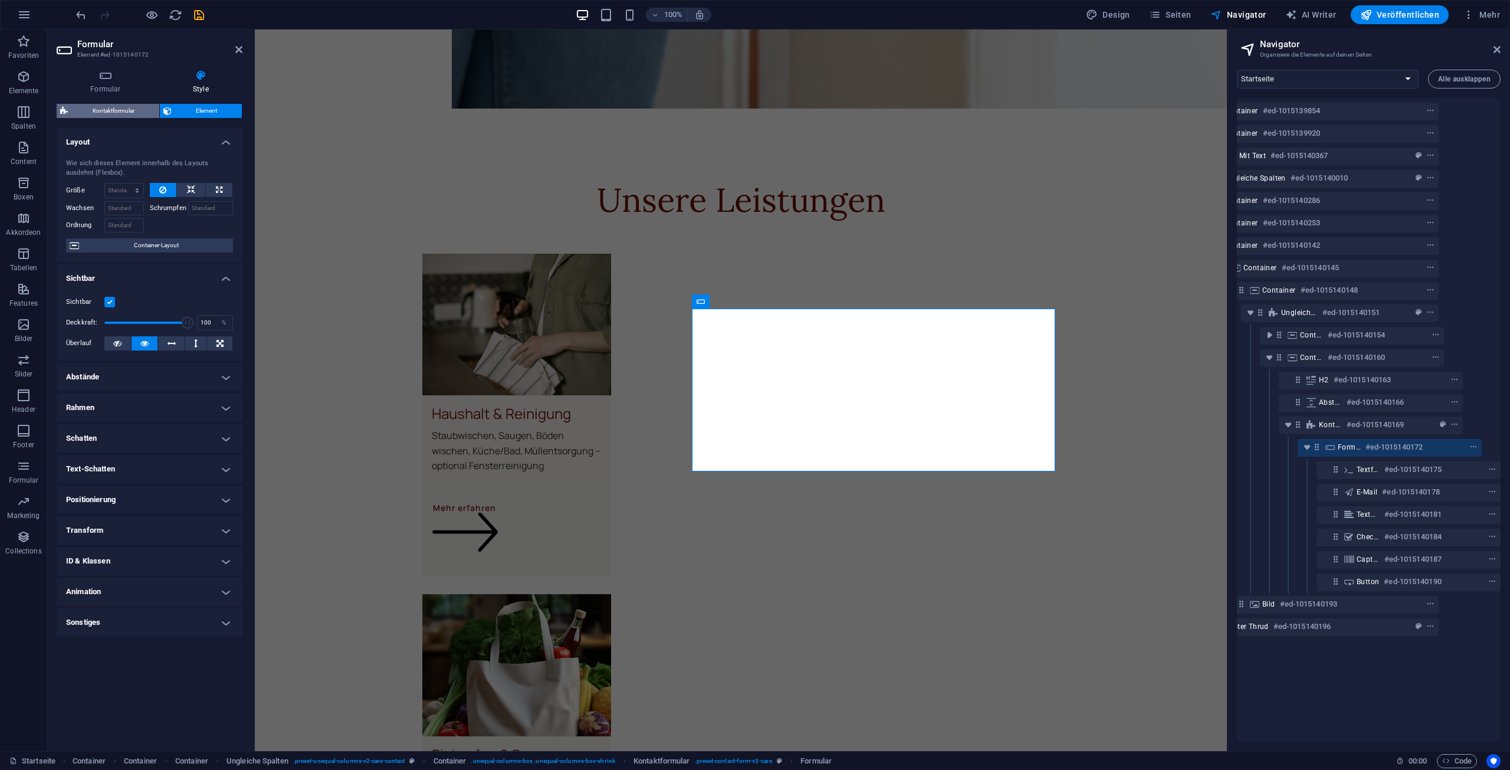
select select "px"
select select "rem"
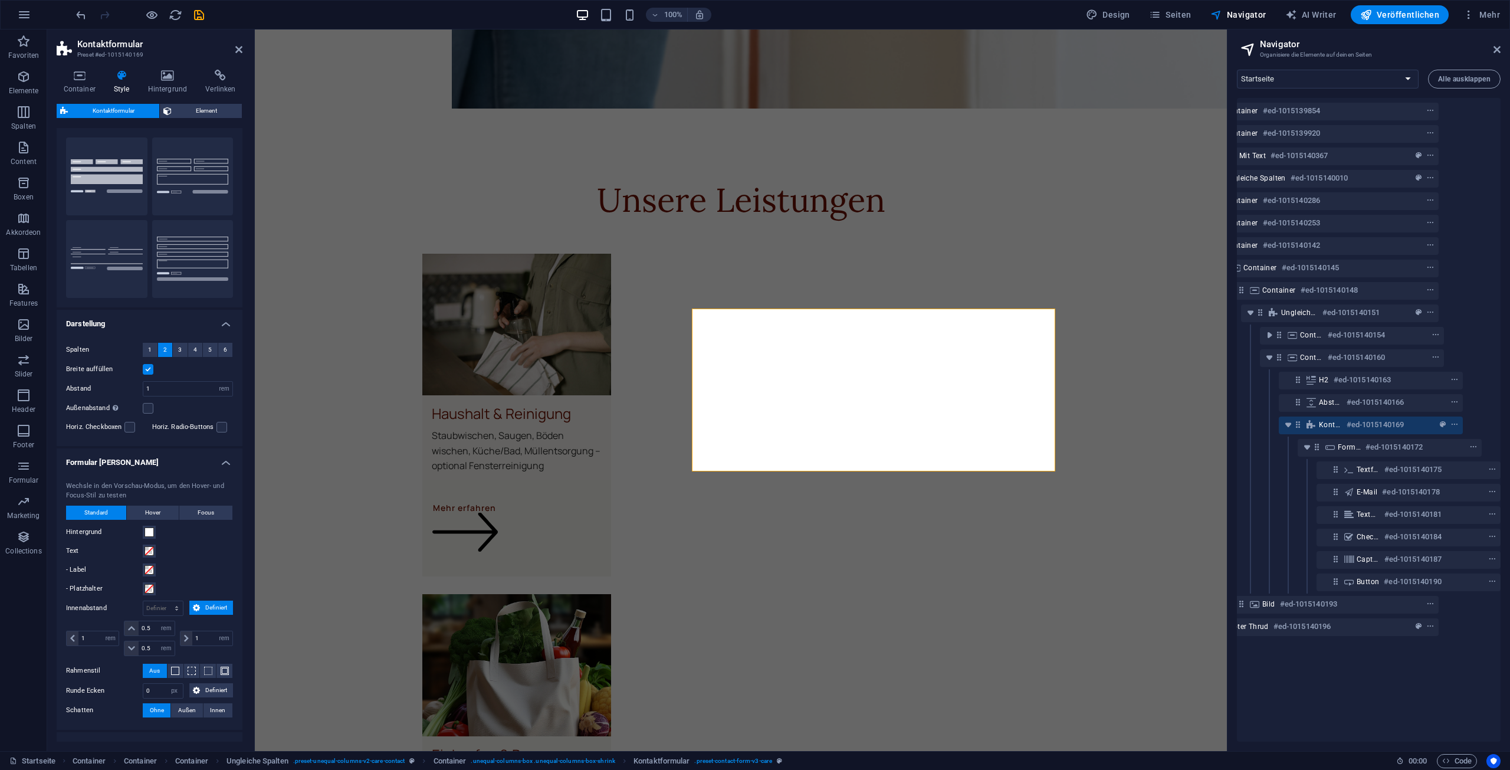
scroll to position [0, 0]
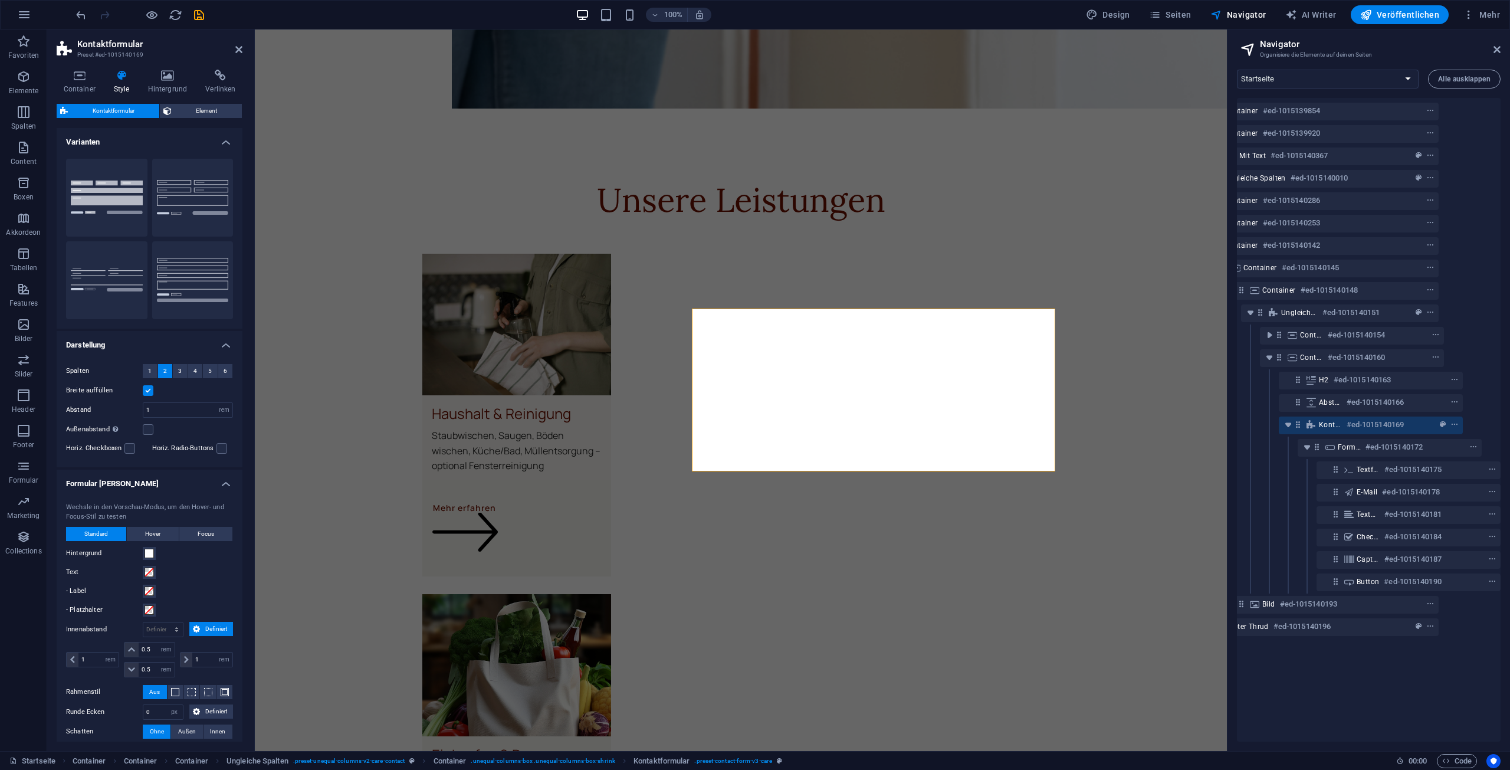
click at [212, 488] on h4 "Formular Felder" at bounding box center [150, 479] width 186 height 21
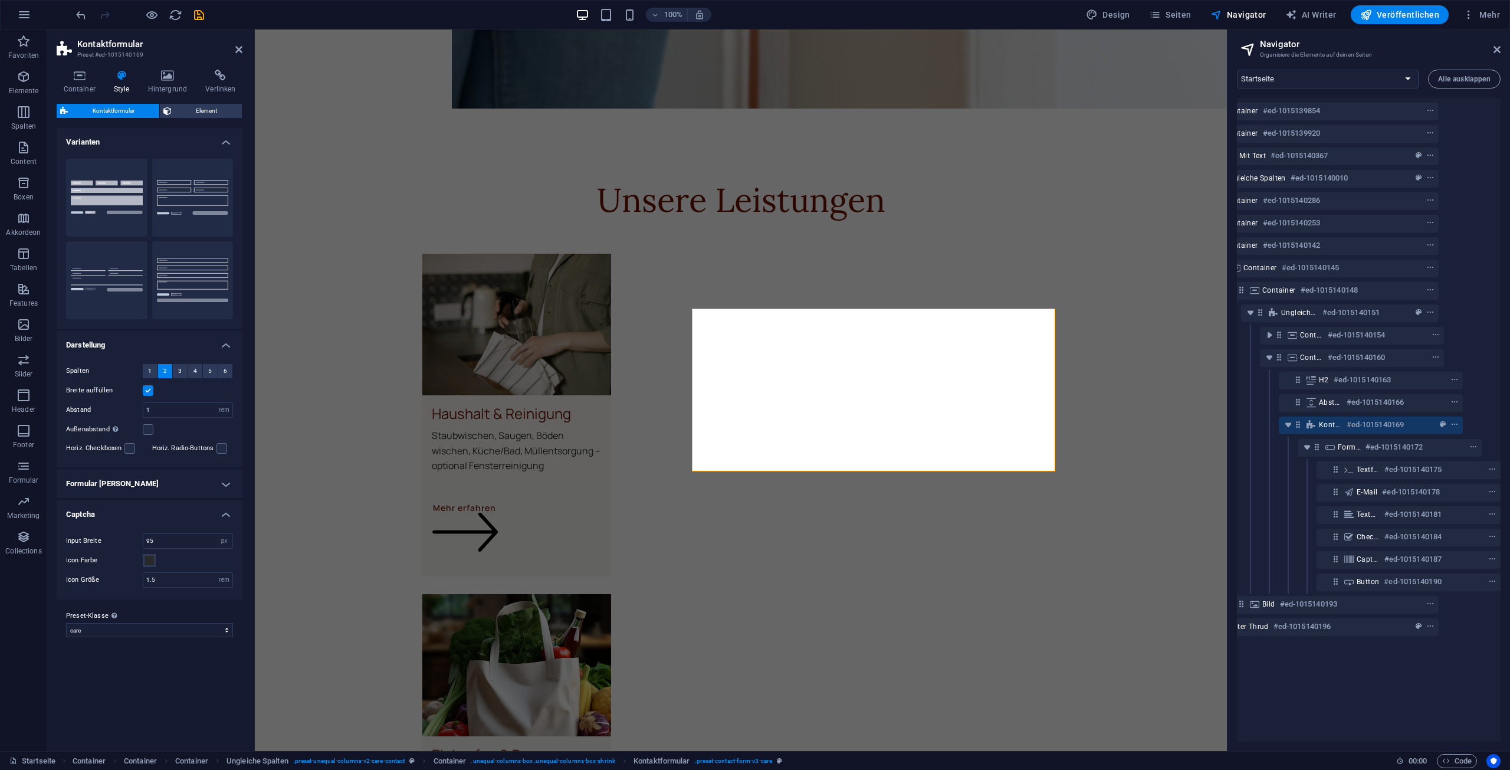
click at [210, 518] on h4 "Captcha" at bounding box center [150, 510] width 186 height 21
click at [202, 562] on select "care Preset-Klasse hinzufügen" at bounding box center [149, 559] width 167 height 14
drag, startPoint x: 184, startPoint y: 679, endPoint x: 182, endPoint y: 653, distance: 26.6
click at [185, 679] on div "Varianten Hintergrund Standard Einfach Reihe Darstellung Spalten 1 2 3 4 5 6 Br…" at bounding box center [150, 434] width 186 height 613
click at [192, 204] on button "Standard" at bounding box center [192, 198] width 81 height 78
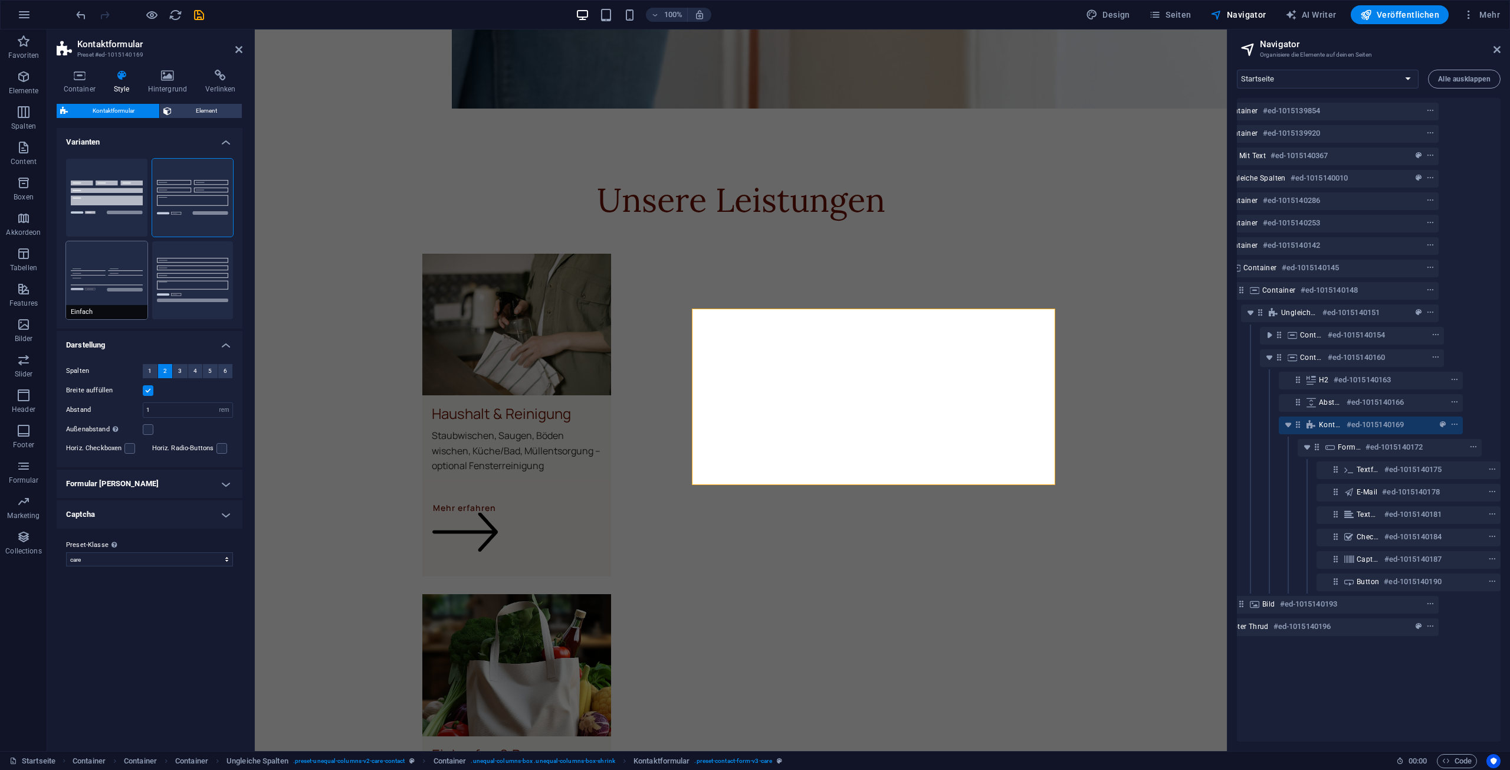
click at [126, 279] on button "Einfach" at bounding box center [106, 280] width 81 height 78
click at [181, 278] on button "Reihe" at bounding box center [192, 280] width 81 height 78
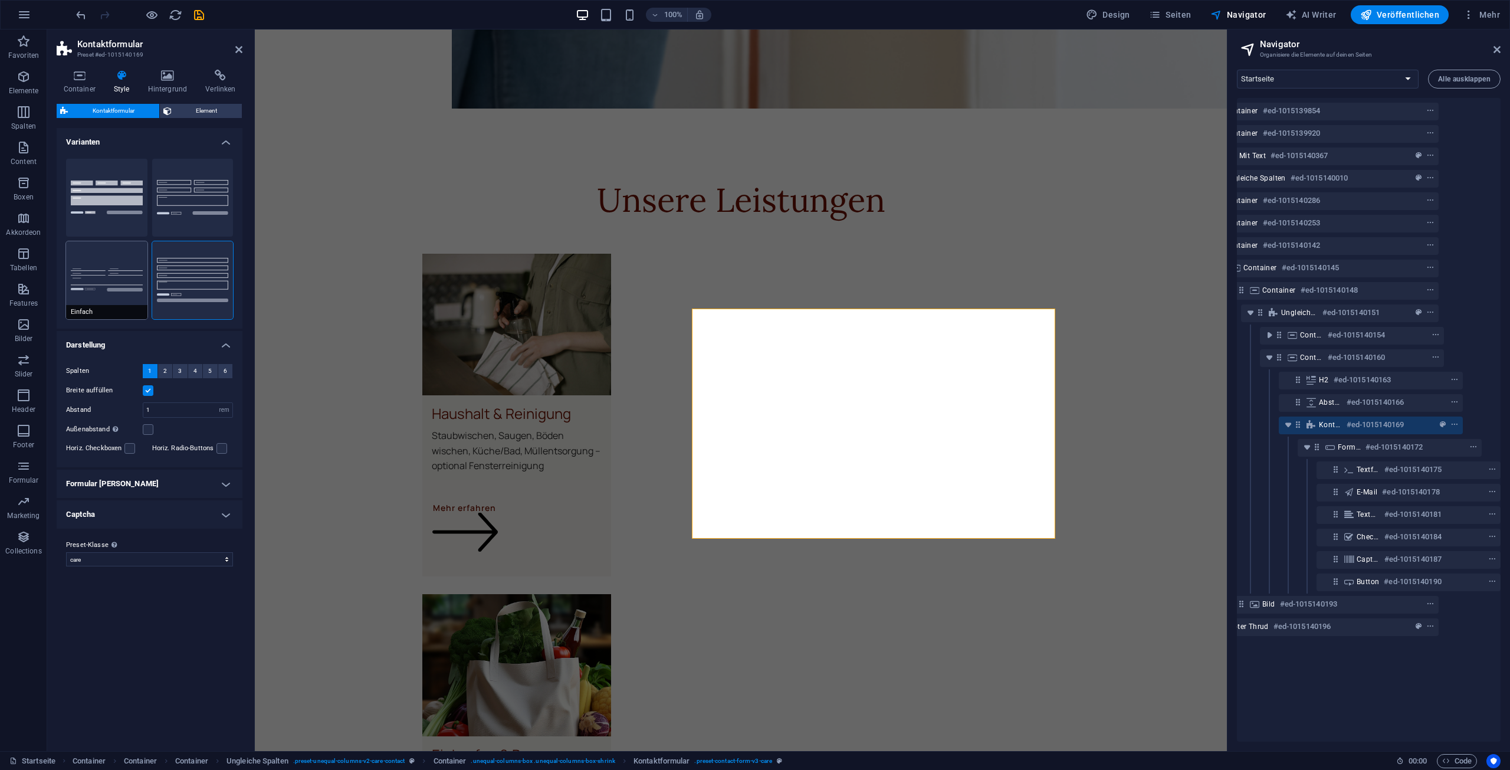
click at [113, 272] on button "Einfach" at bounding box center [106, 280] width 81 height 78
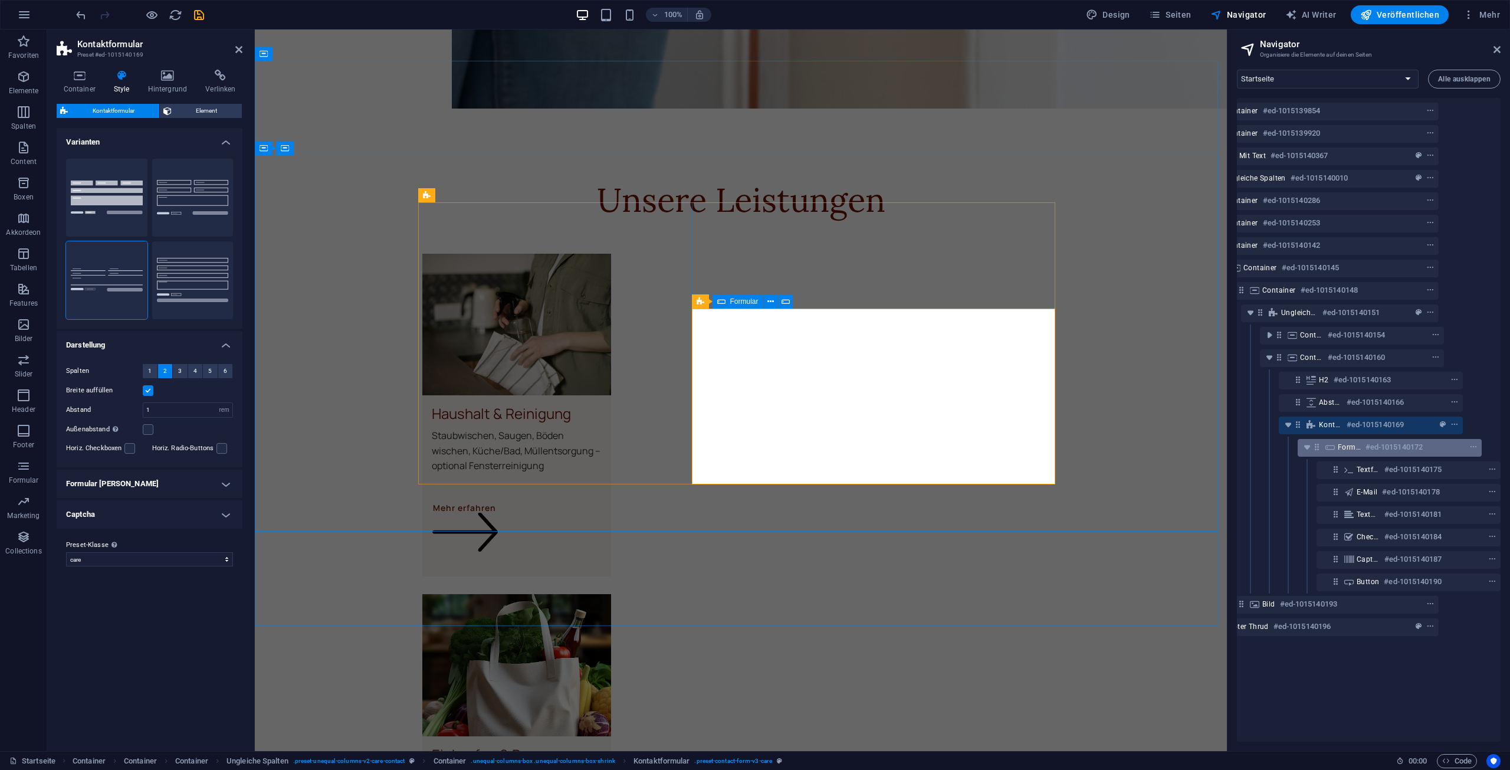
click at [1365, 449] on h6 "#ed-1015140172" at bounding box center [1393, 447] width 57 height 14
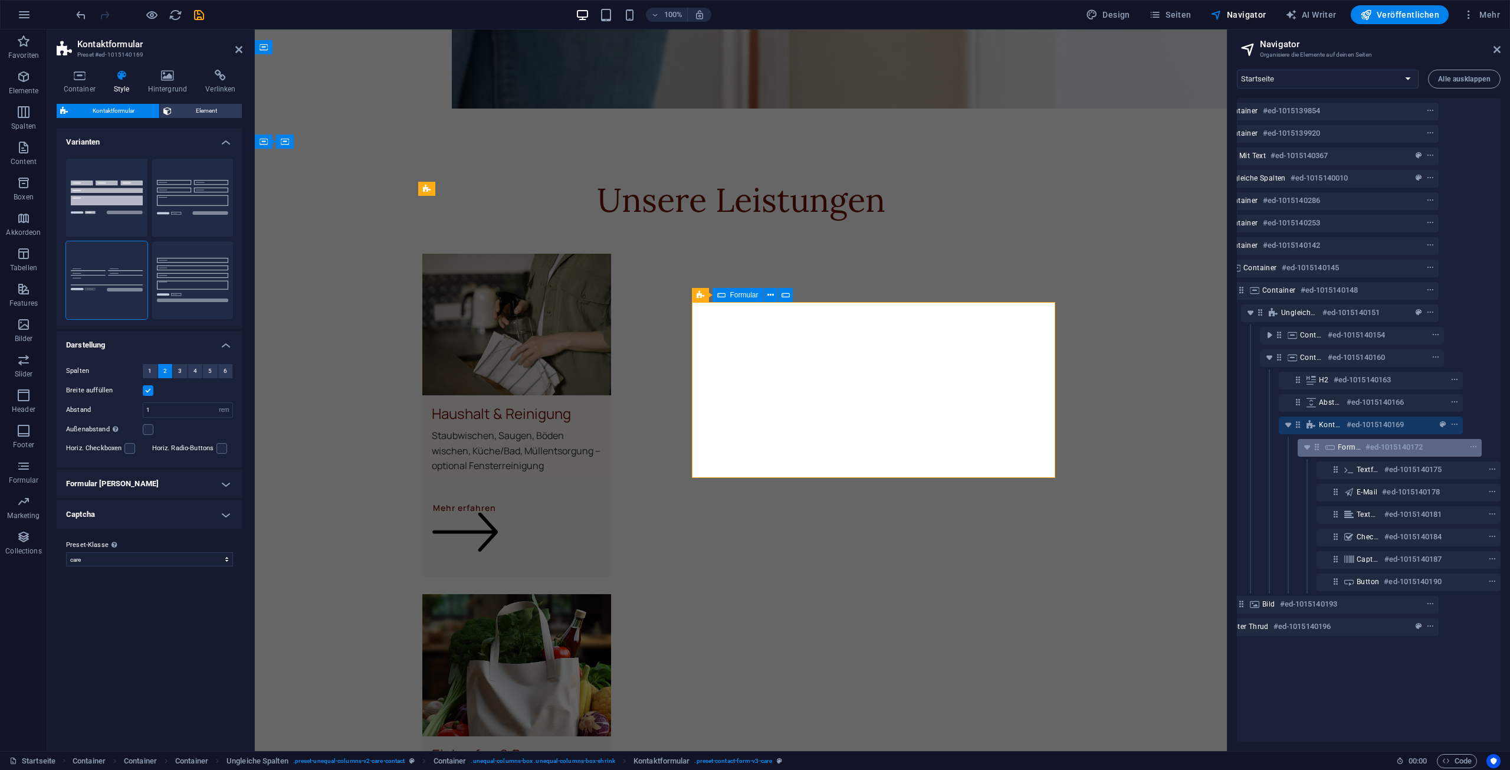
scroll to position [2606, 0]
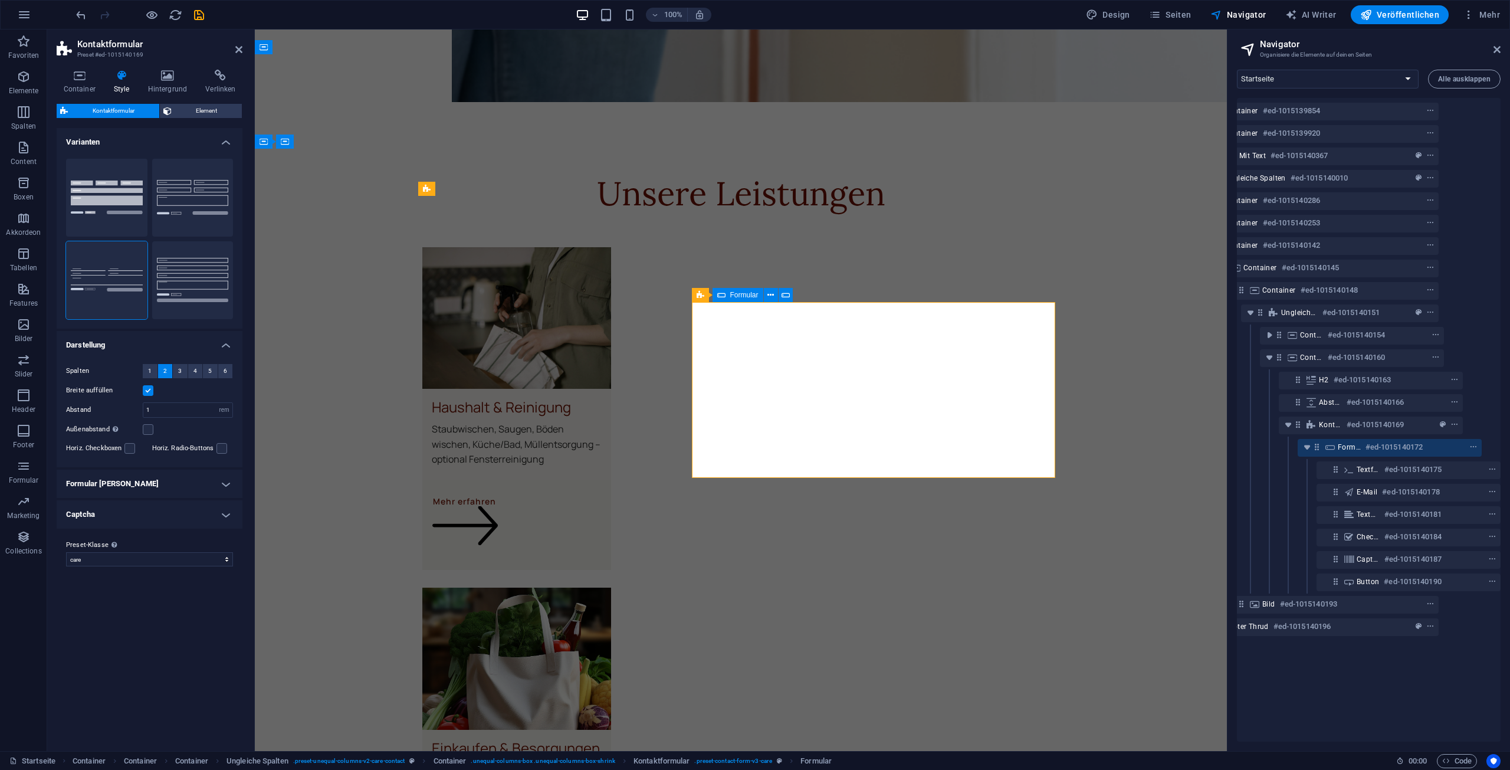
click at [1365, 448] on h6 "#ed-1015140172" at bounding box center [1393, 447] width 57 height 14
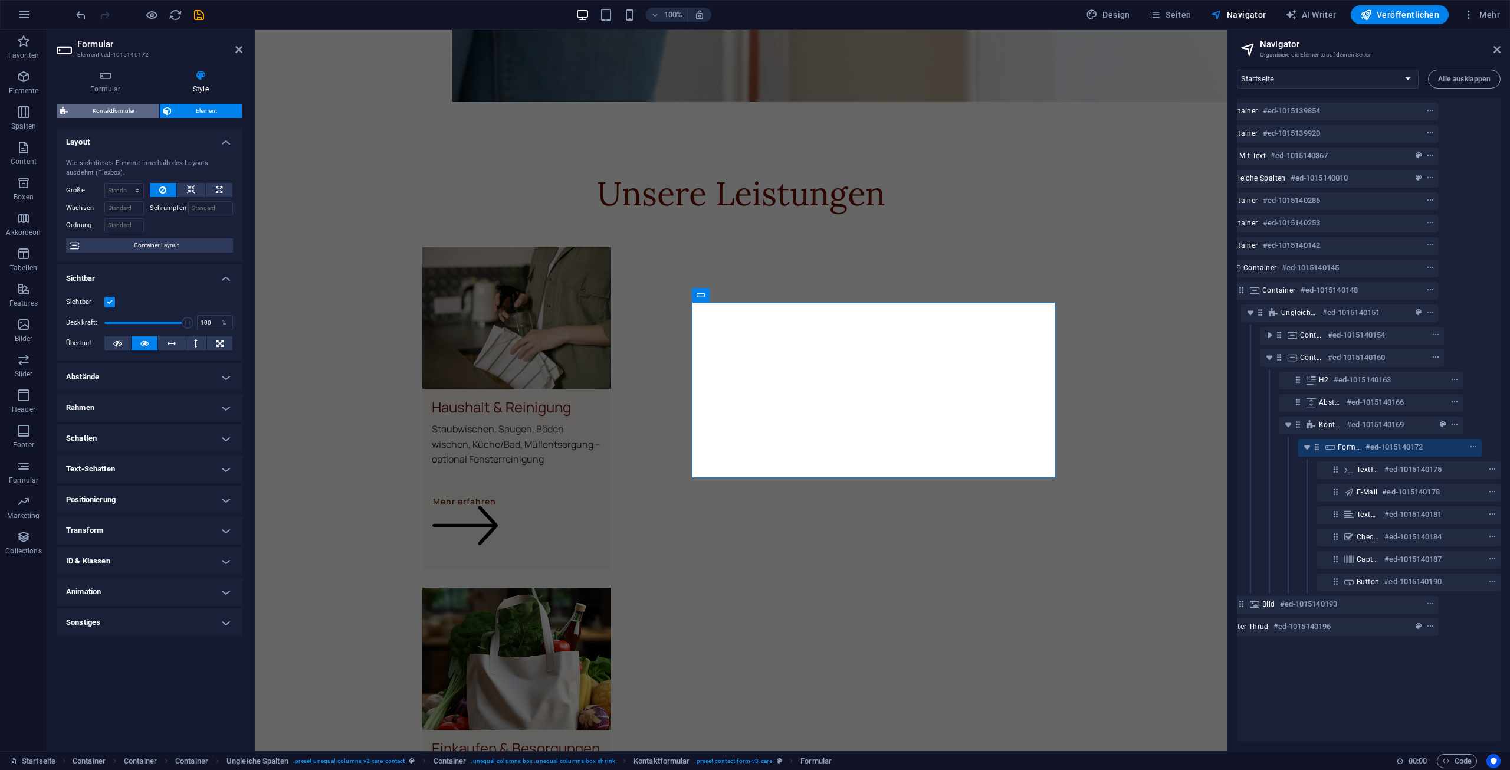
click at [143, 104] on span "Kontaktformular" at bounding box center [113, 111] width 84 height 14
select select "rem"
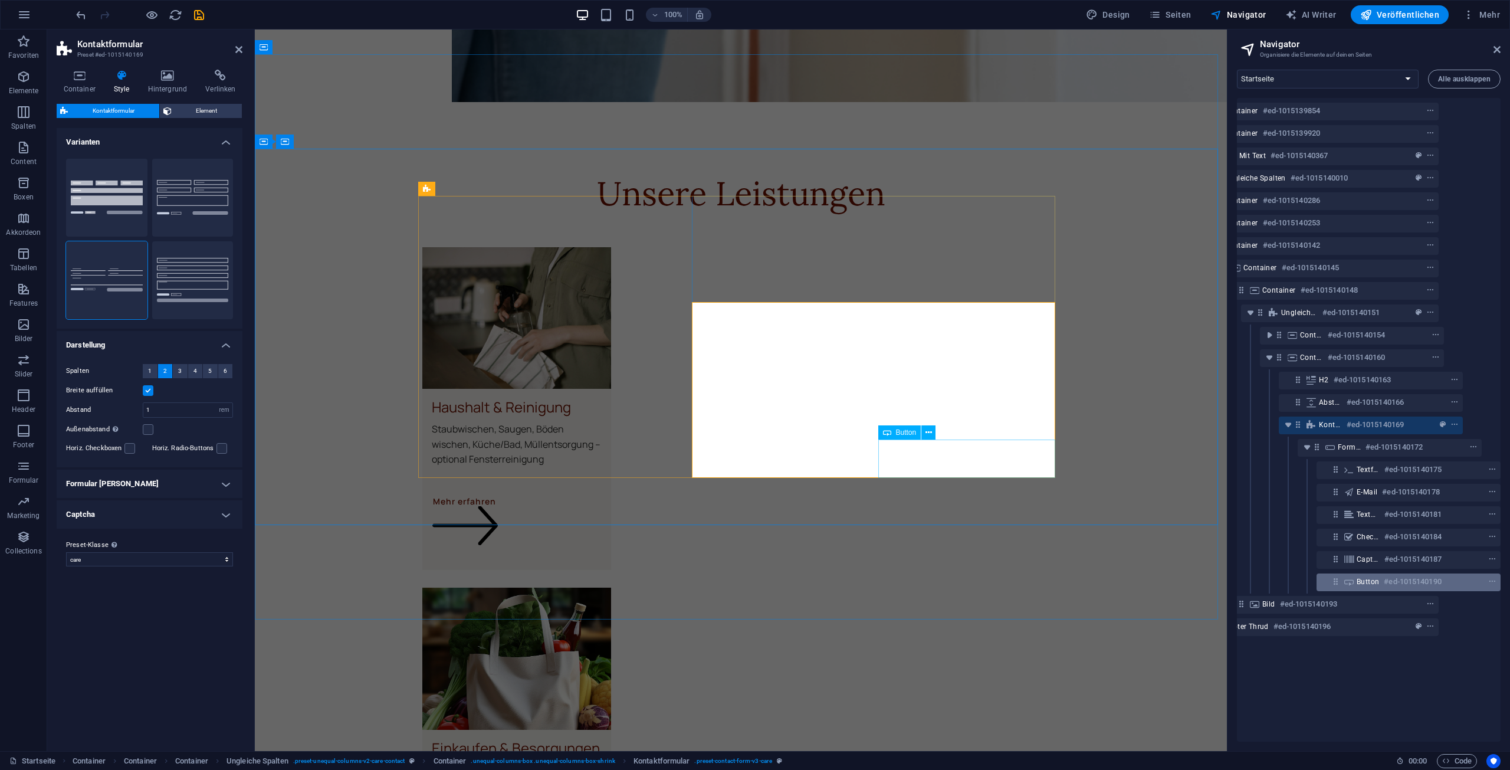
click at [1390, 576] on h6 "#ed-1015140190" at bounding box center [1412, 581] width 57 height 14
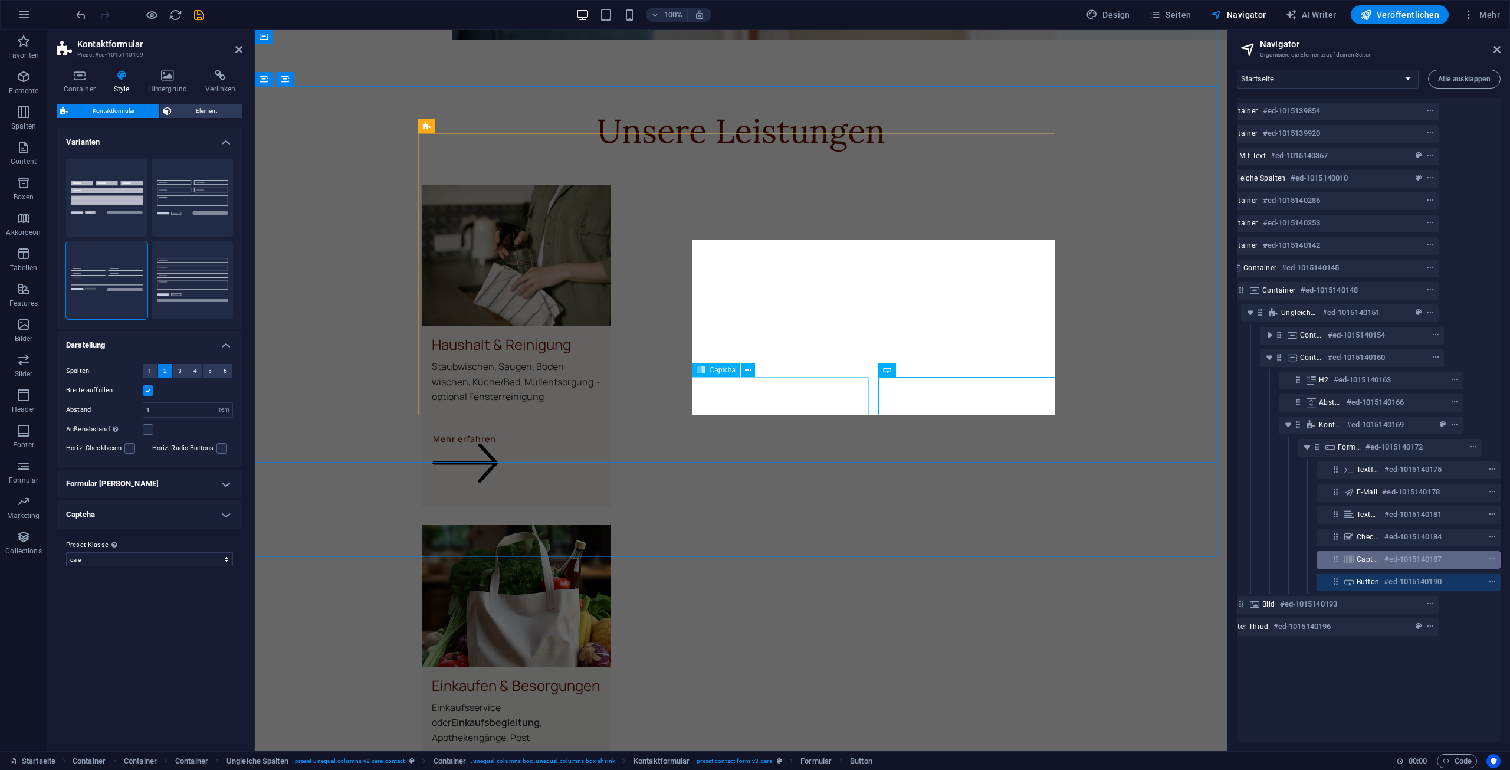
click at [1384, 560] on h6 "#ed-1015140187" at bounding box center [1412, 559] width 57 height 14
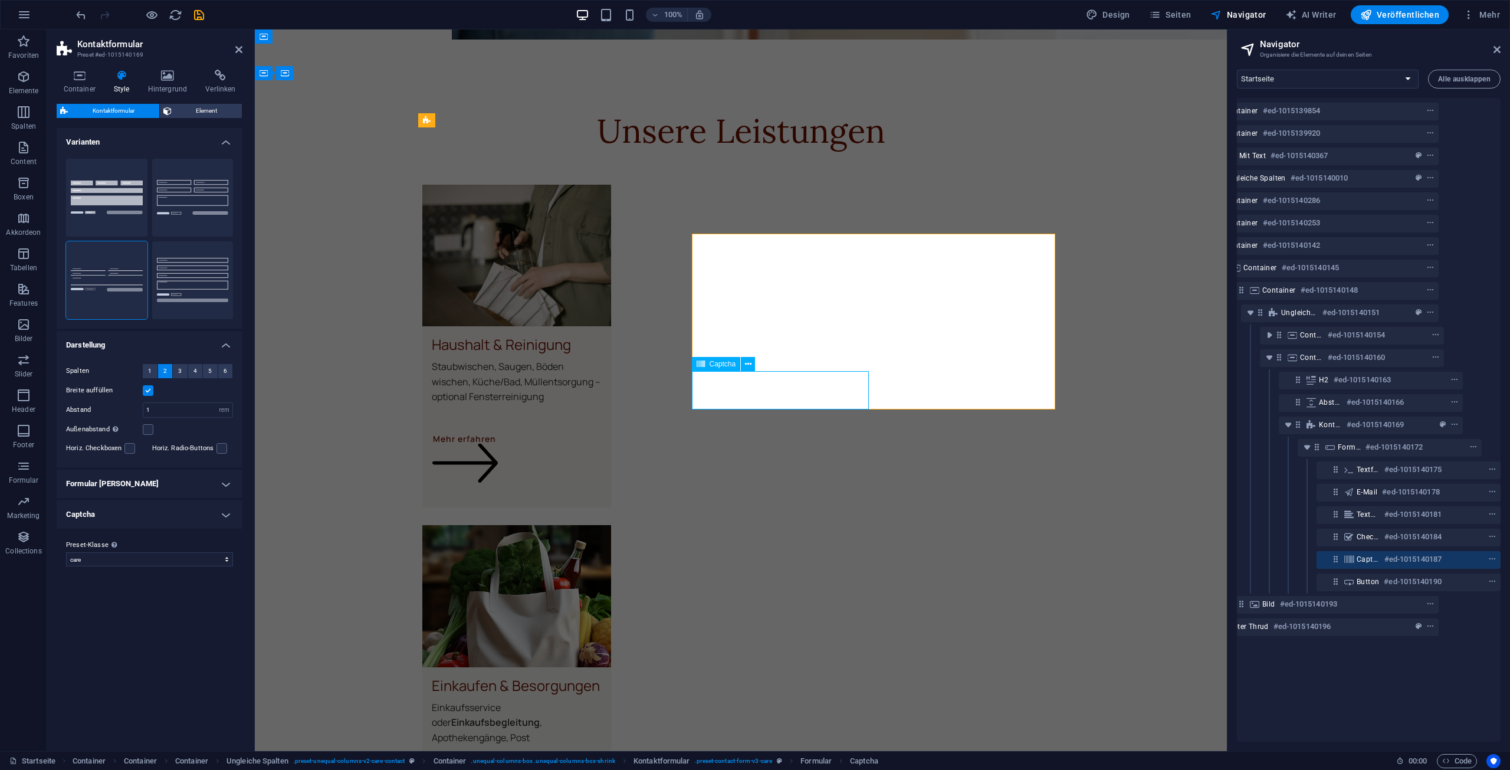
scroll to position [2674, 0]
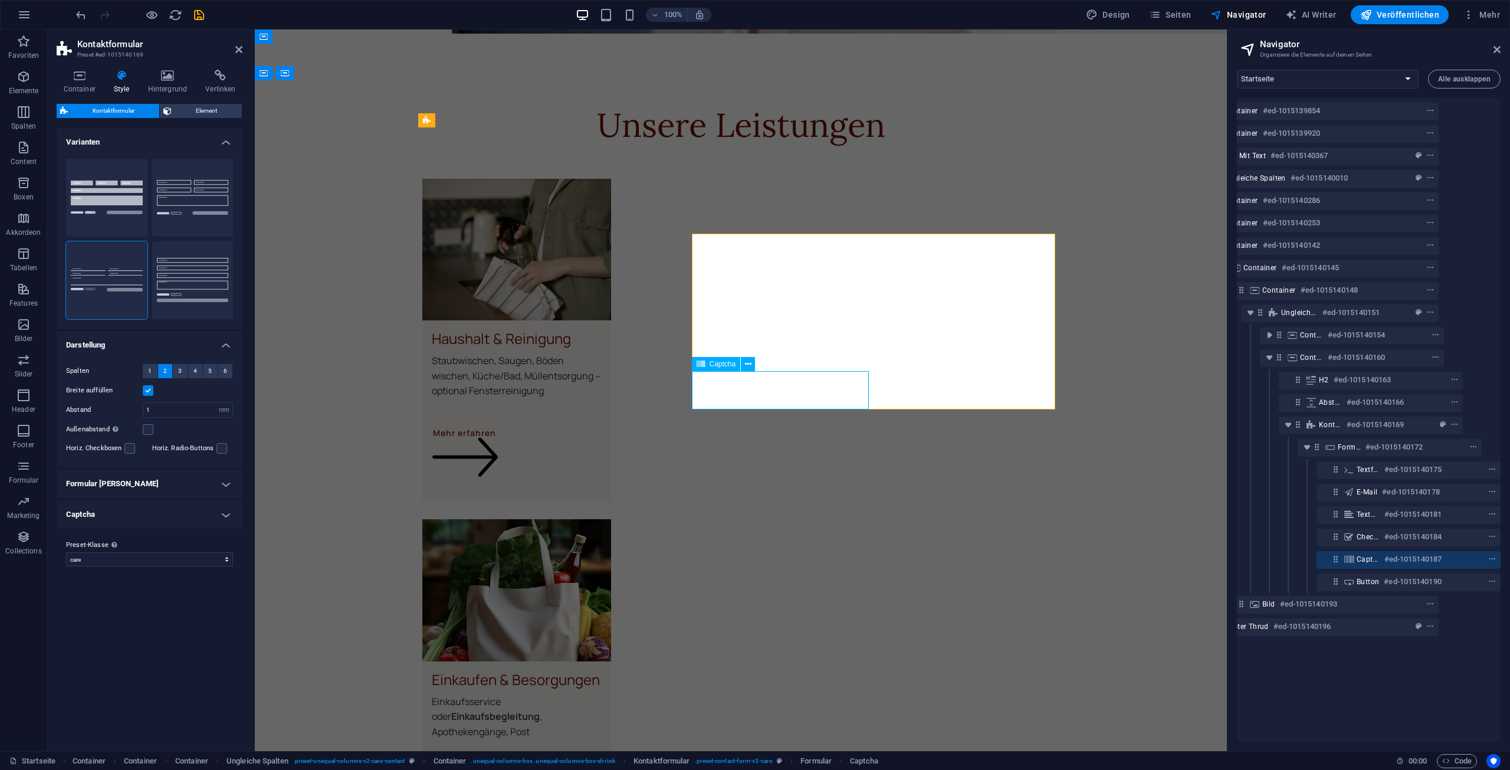
click at [1384, 560] on h6 "#ed-1015140187" at bounding box center [1412, 559] width 57 height 14
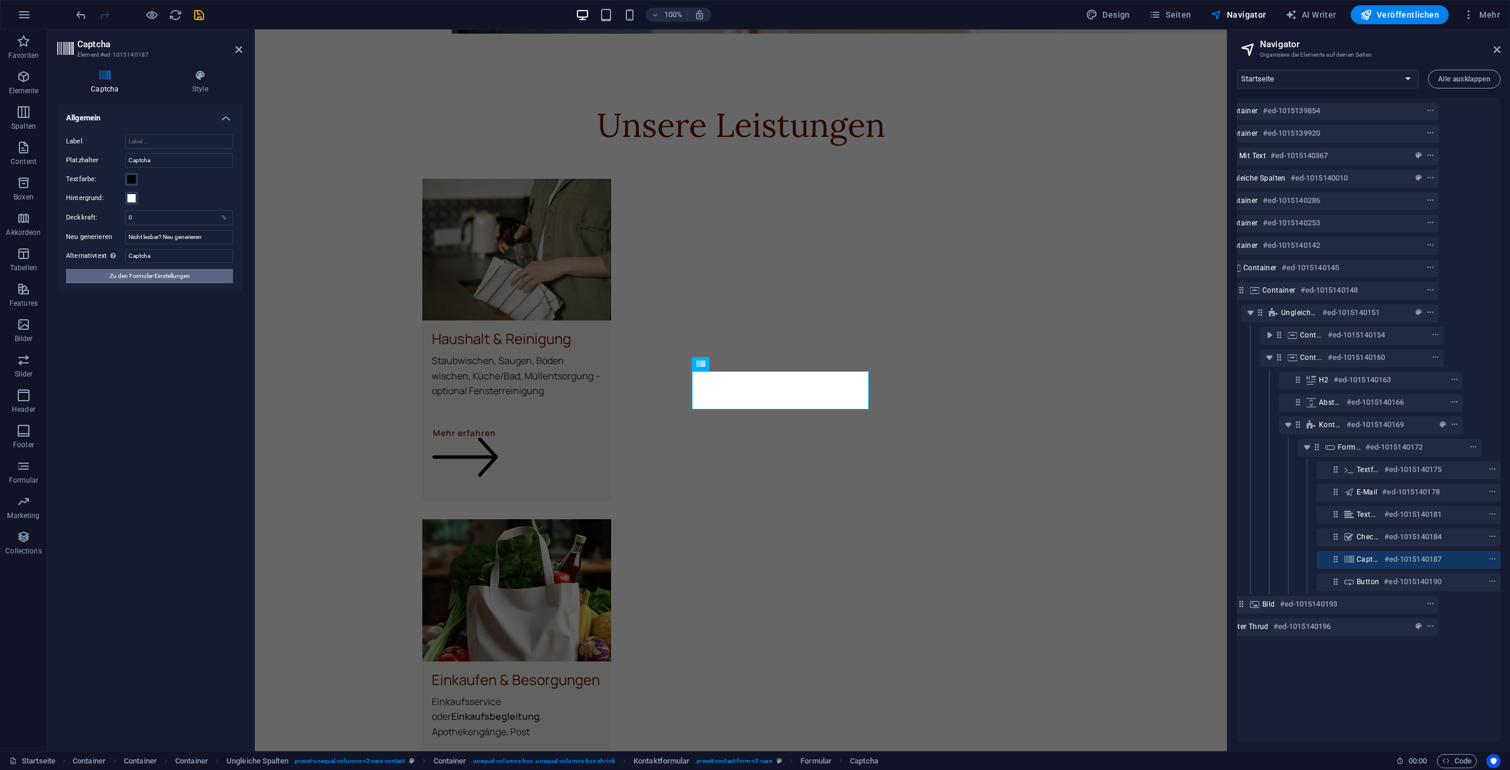
click at [186, 278] on span "Zu den Formular-Einstellungen" at bounding box center [150, 276] width 80 height 14
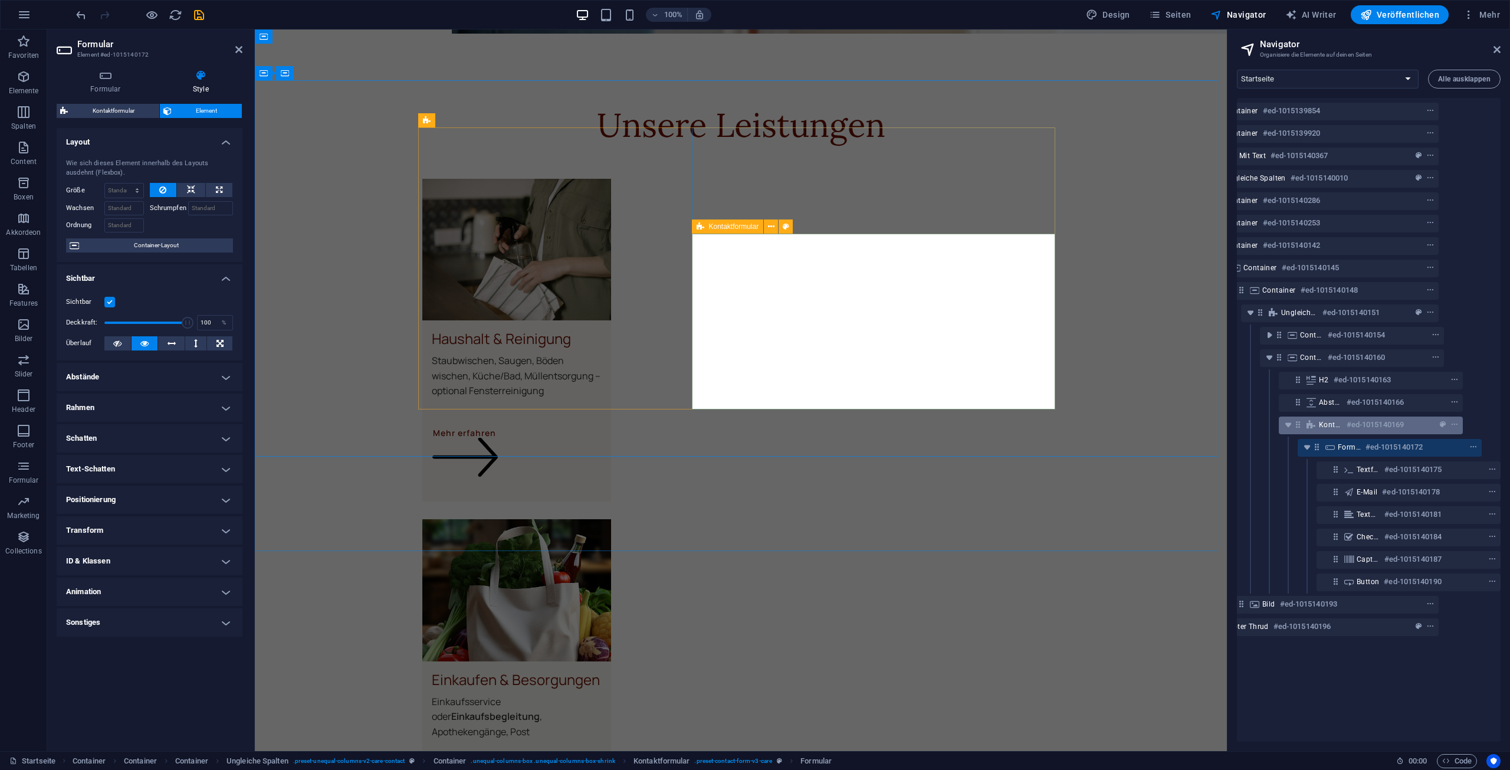
click at [1379, 427] on h6 "#ed-1015140169" at bounding box center [1375, 425] width 57 height 14
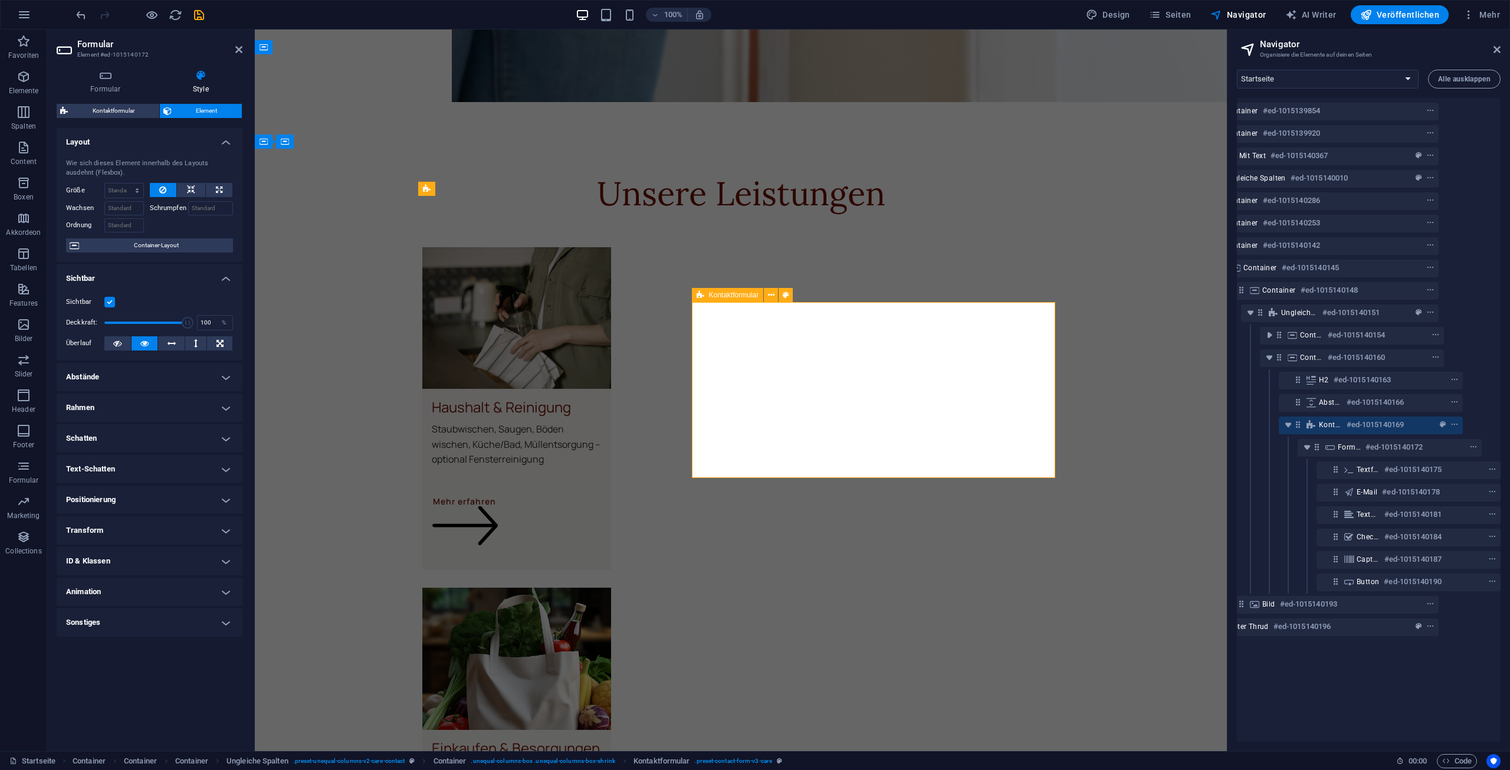
click at [1379, 427] on h6 "#ed-1015140169" at bounding box center [1375, 425] width 57 height 14
select select "rem"
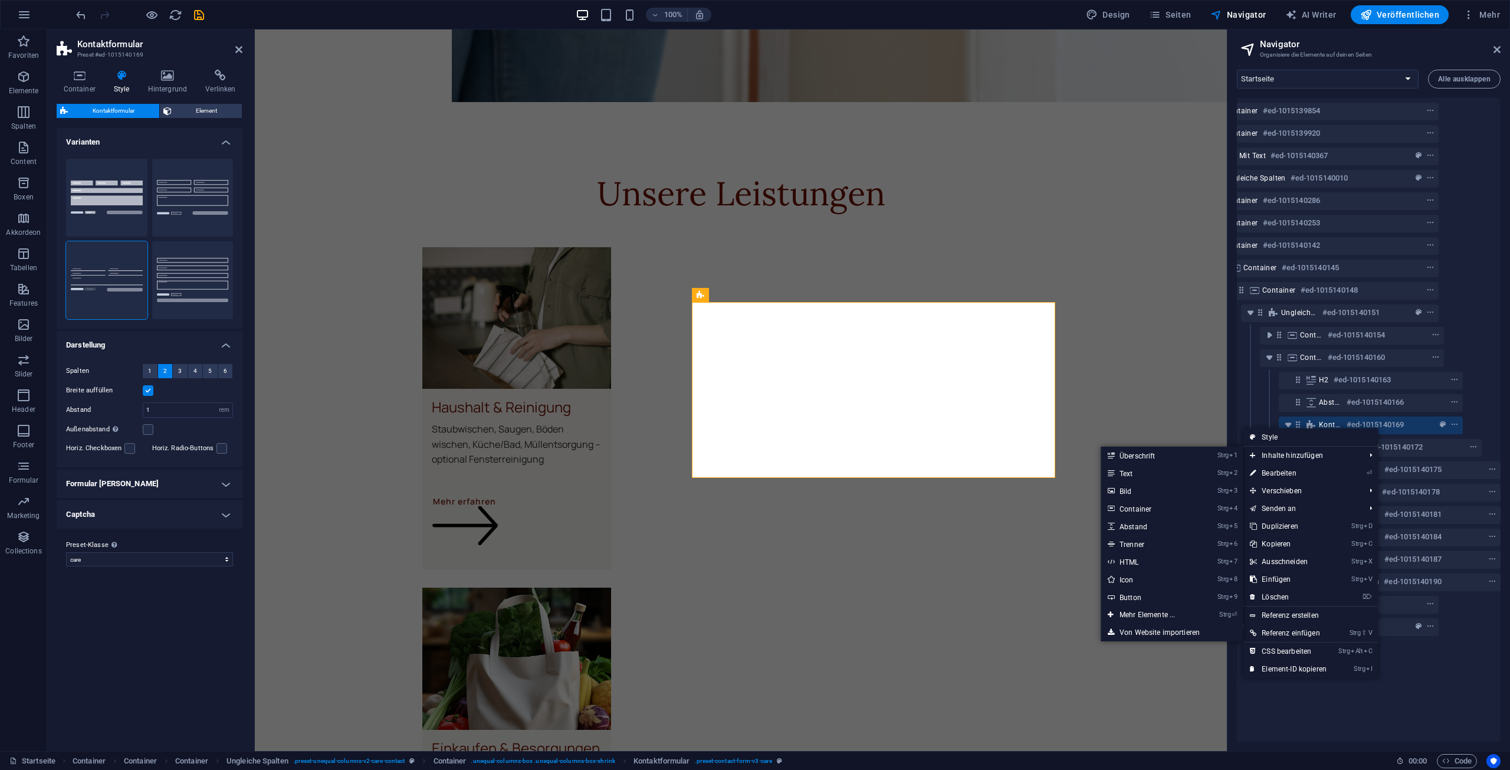
click at [1298, 474] on link "⏎ Bearbeiten" at bounding box center [1288, 473] width 91 height 18
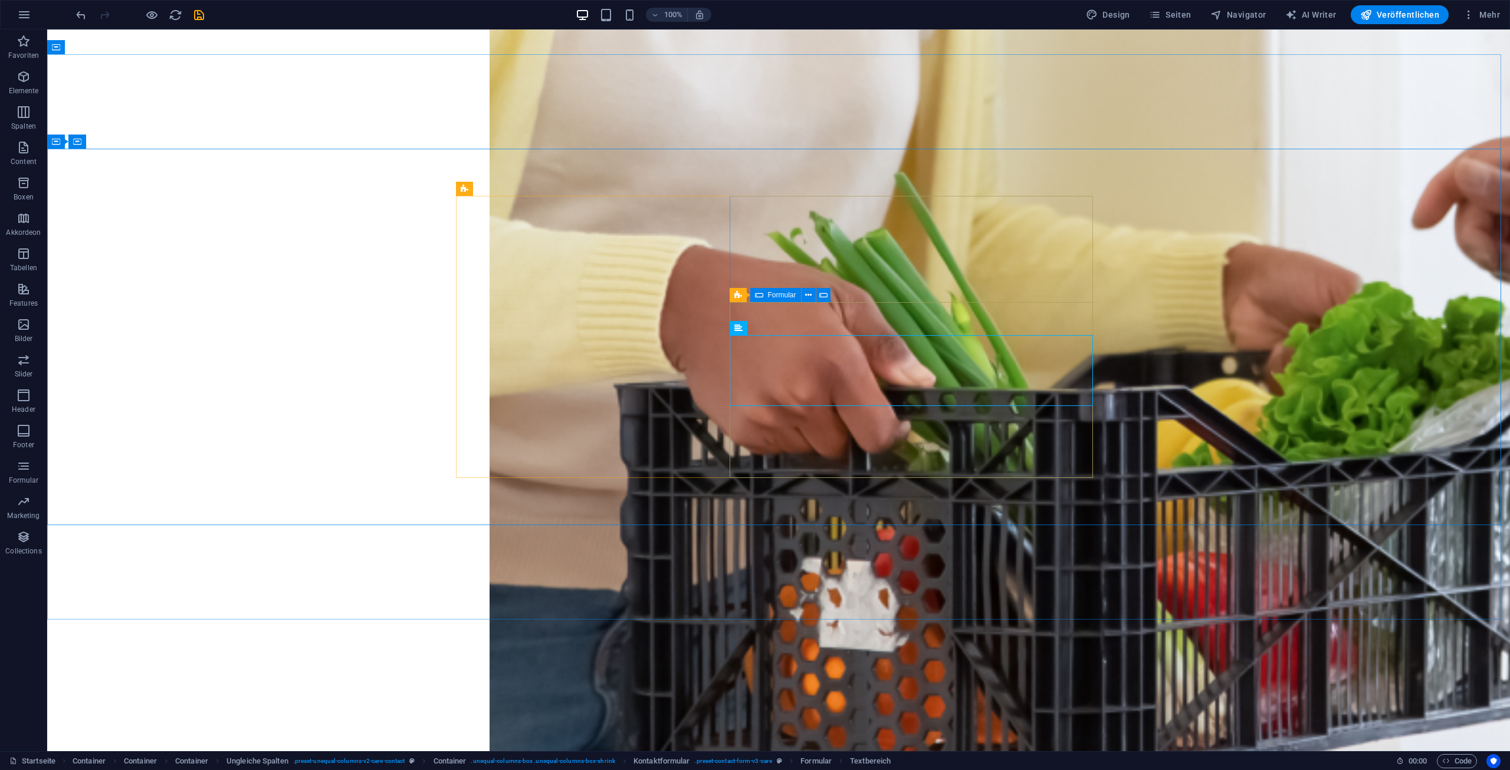
click at [772, 296] on span "Formular" at bounding box center [782, 294] width 28 height 7
click at [810, 297] on icon at bounding box center [808, 295] width 6 height 12
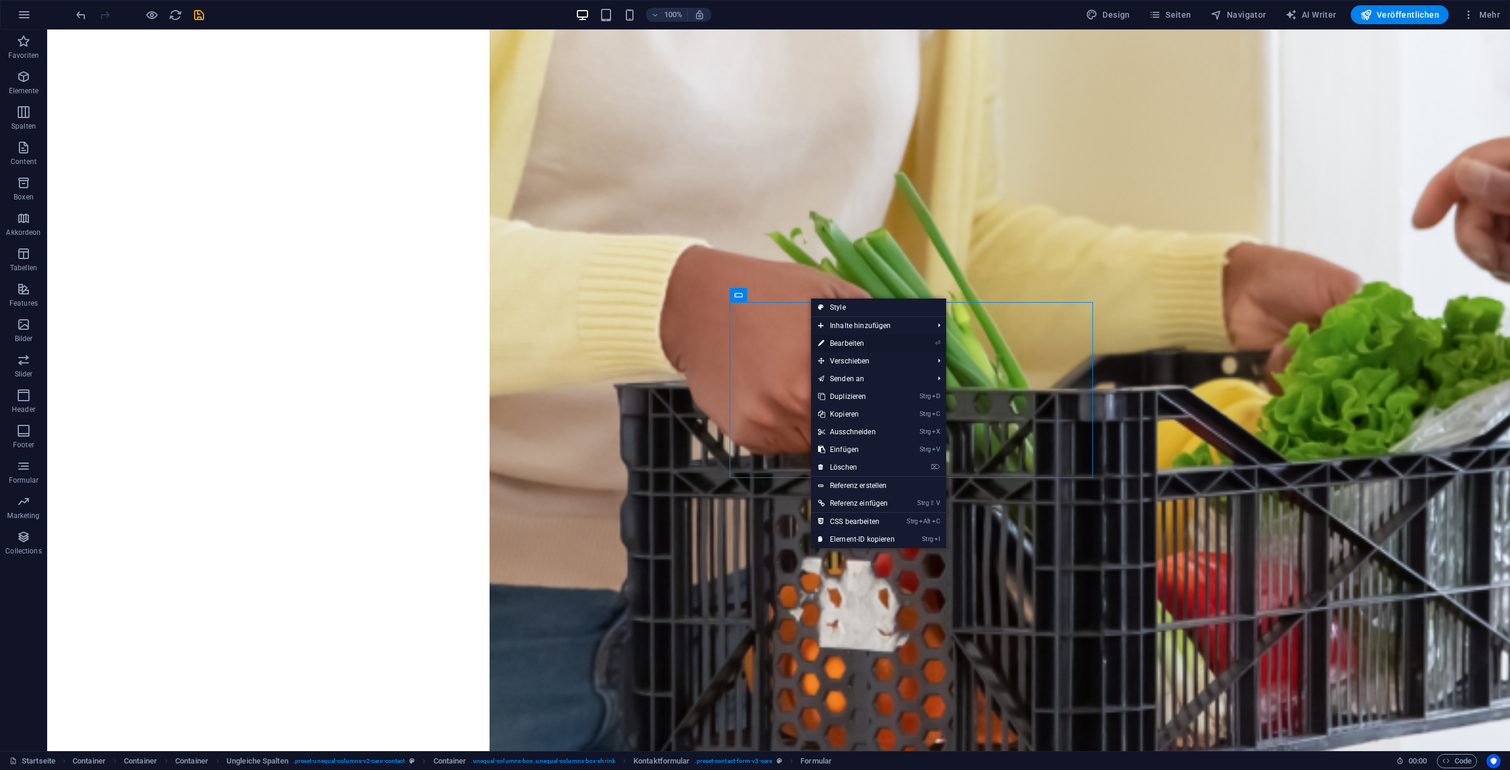
click at [851, 343] on link "⏎ Bearbeiten" at bounding box center [856, 343] width 91 height 18
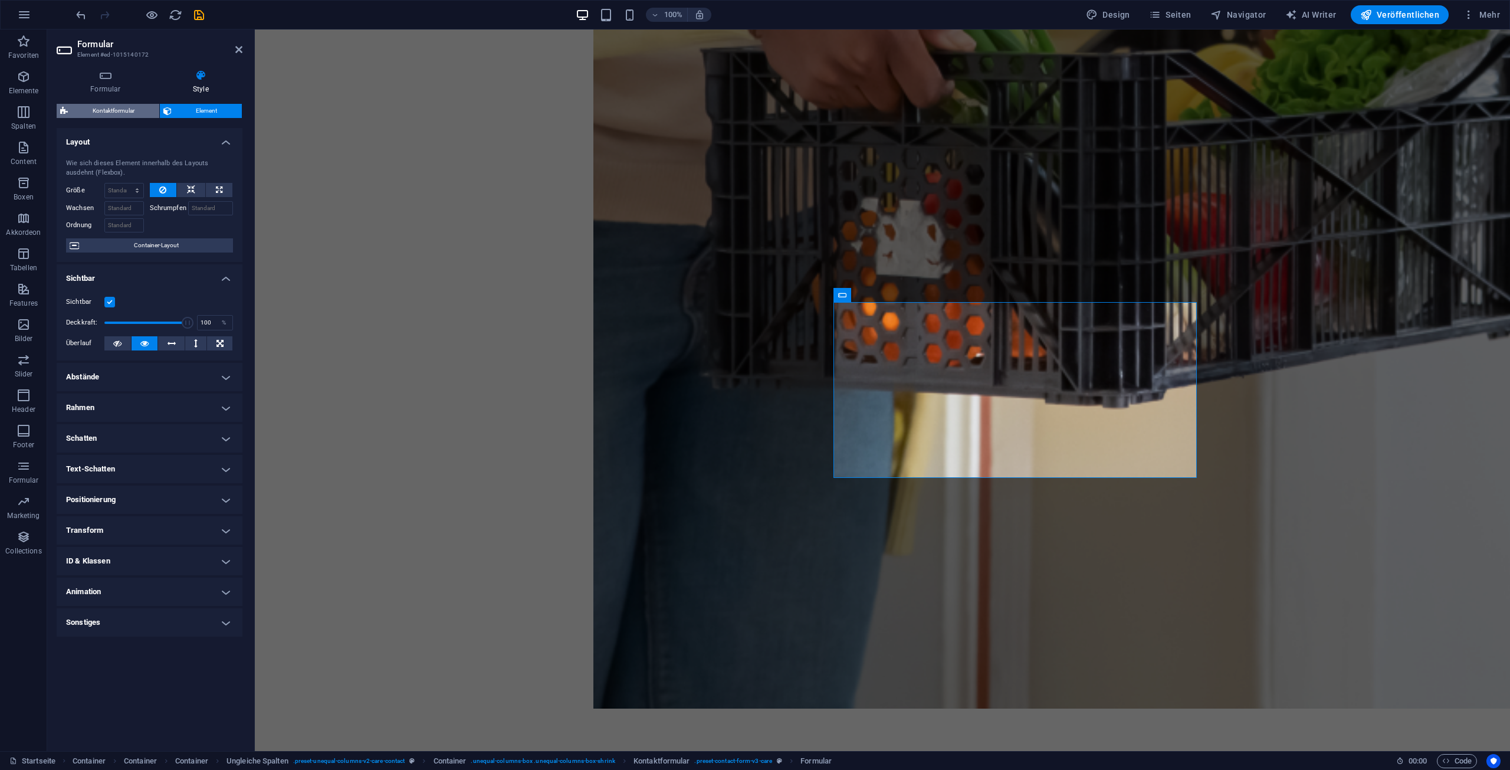
click at [103, 110] on span "Kontaktformular" at bounding box center [113, 111] width 84 height 14
select select "rem"
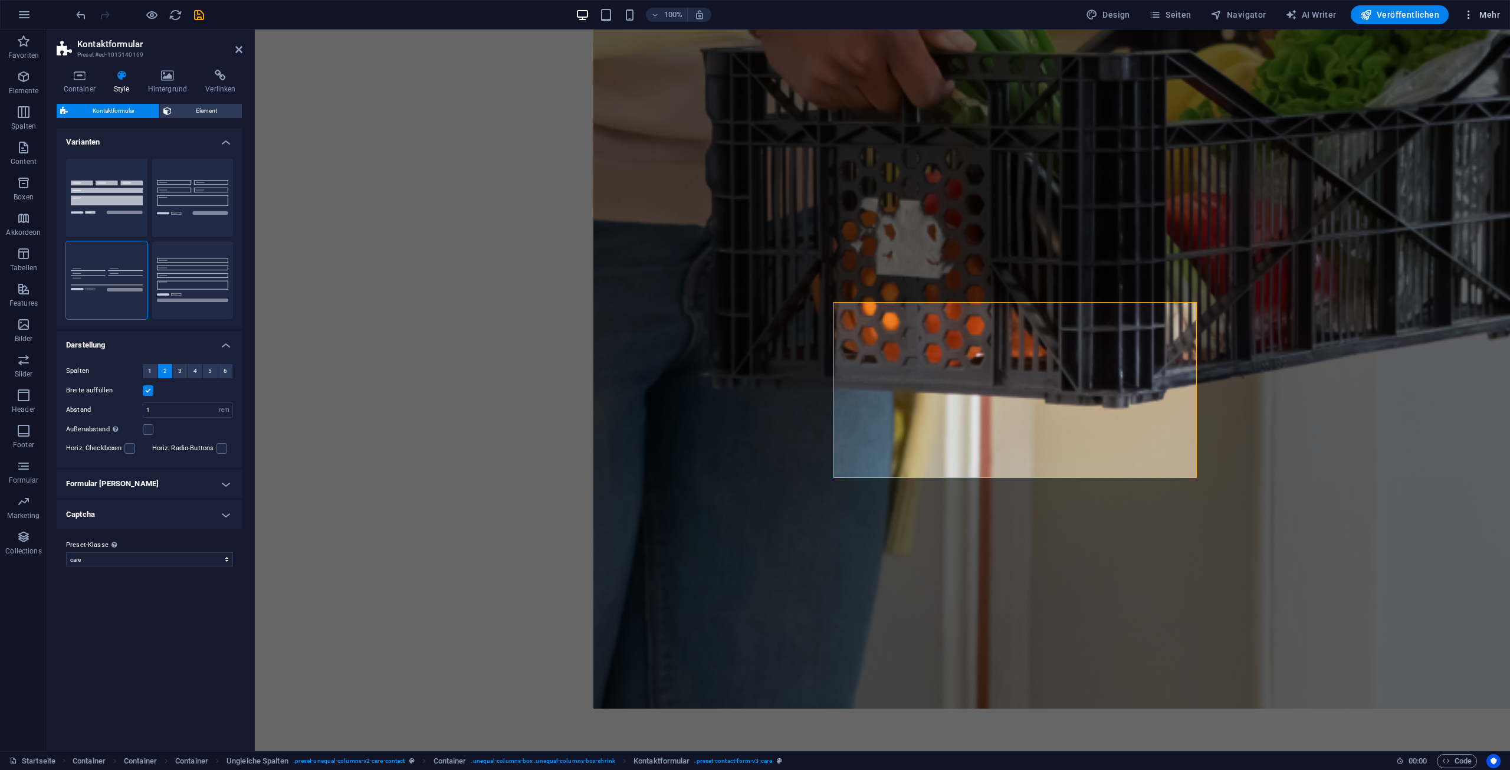
click at [1486, 17] on span "Mehr" at bounding box center [1481, 15] width 37 height 12
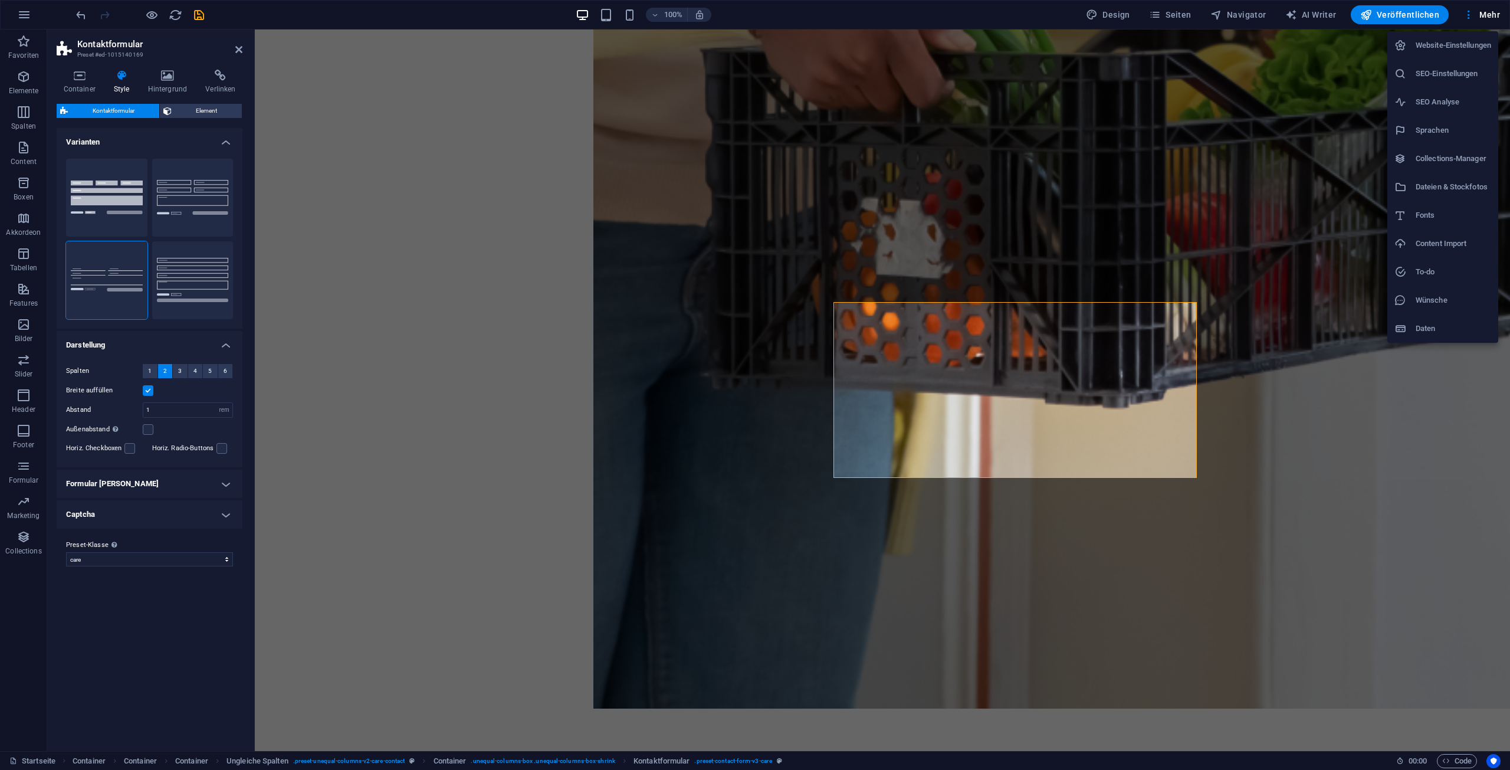
click at [1488, 15] on div at bounding box center [755, 385] width 1510 height 770
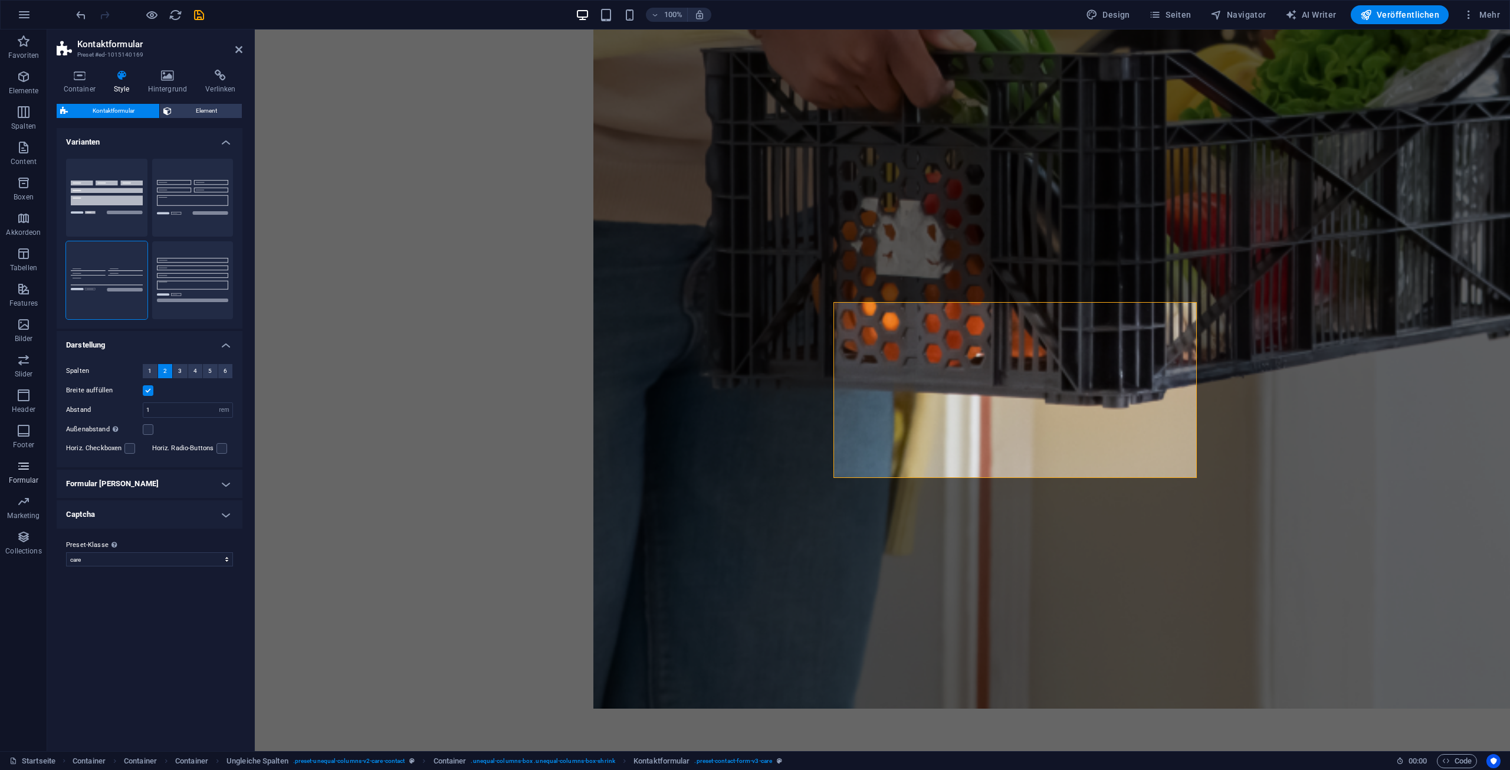
click at [27, 473] on span "Formular" at bounding box center [23, 473] width 47 height 28
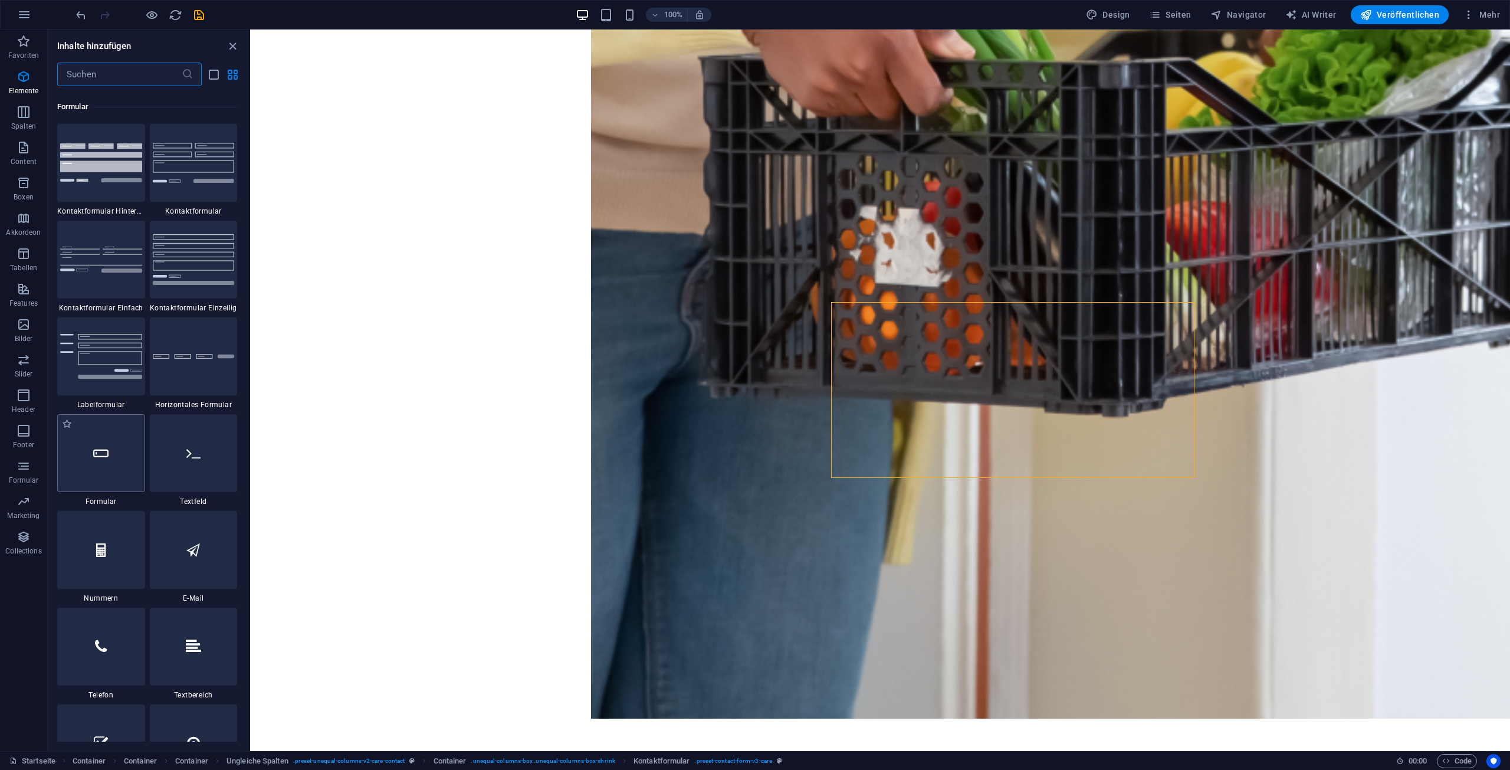
scroll to position [8611, 0]
click at [106, 456] on icon at bounding box center [100, 448] width 15 height 15
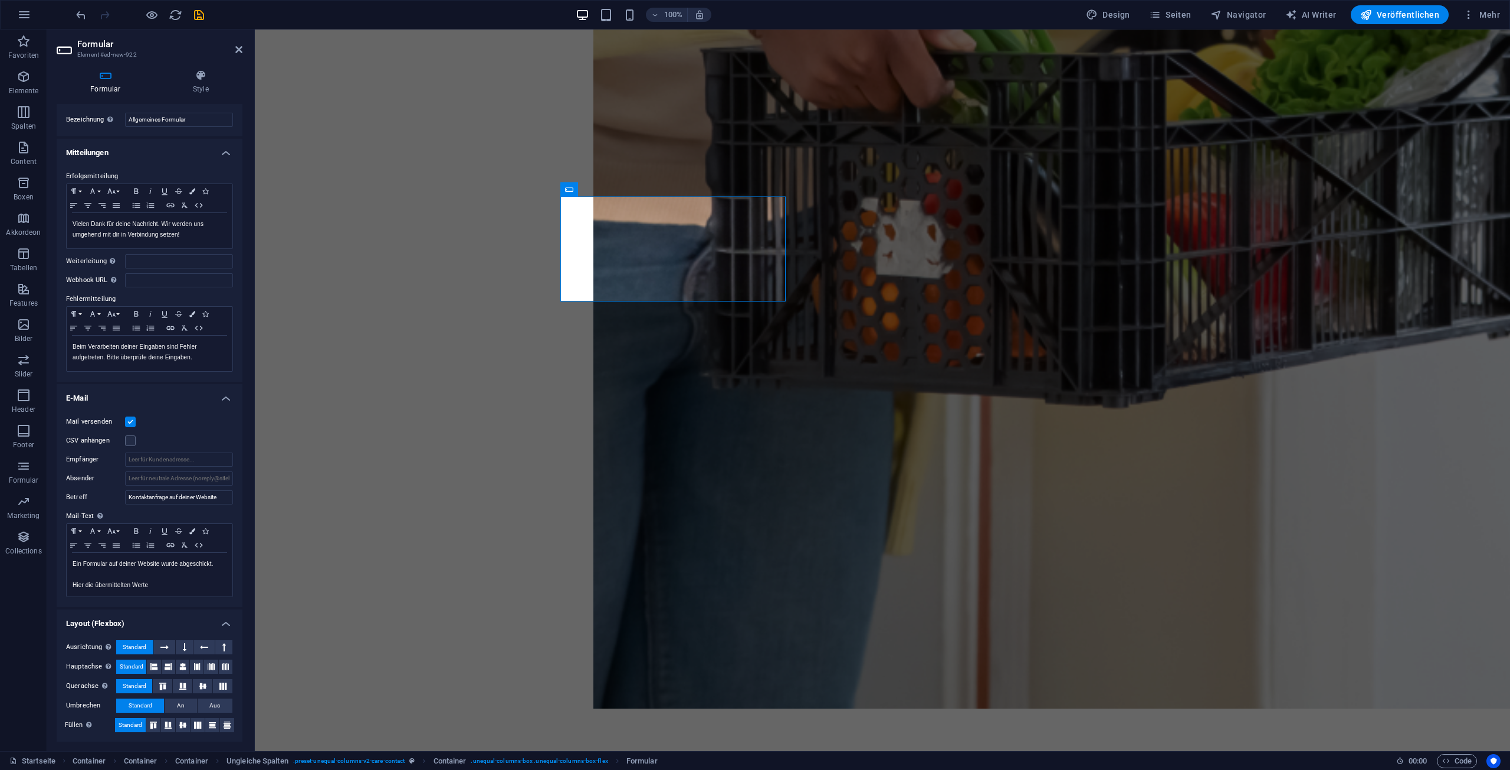
scroll to position [22, 0]
click at [77, 496] on label "Betreff" at bounding box center [95, 497] width 59 height 14
click at [125, 496] on input "Kontaktanfrage auf deiner Website" at bounding box center [179, 497] width 108 height 14
click at [80, 471] on label "Absender" at bounding box center [95, 478] width 59 height 14
click at [125, 471] on input "Absender" at bounding box center [179, 478] width 108 height 14
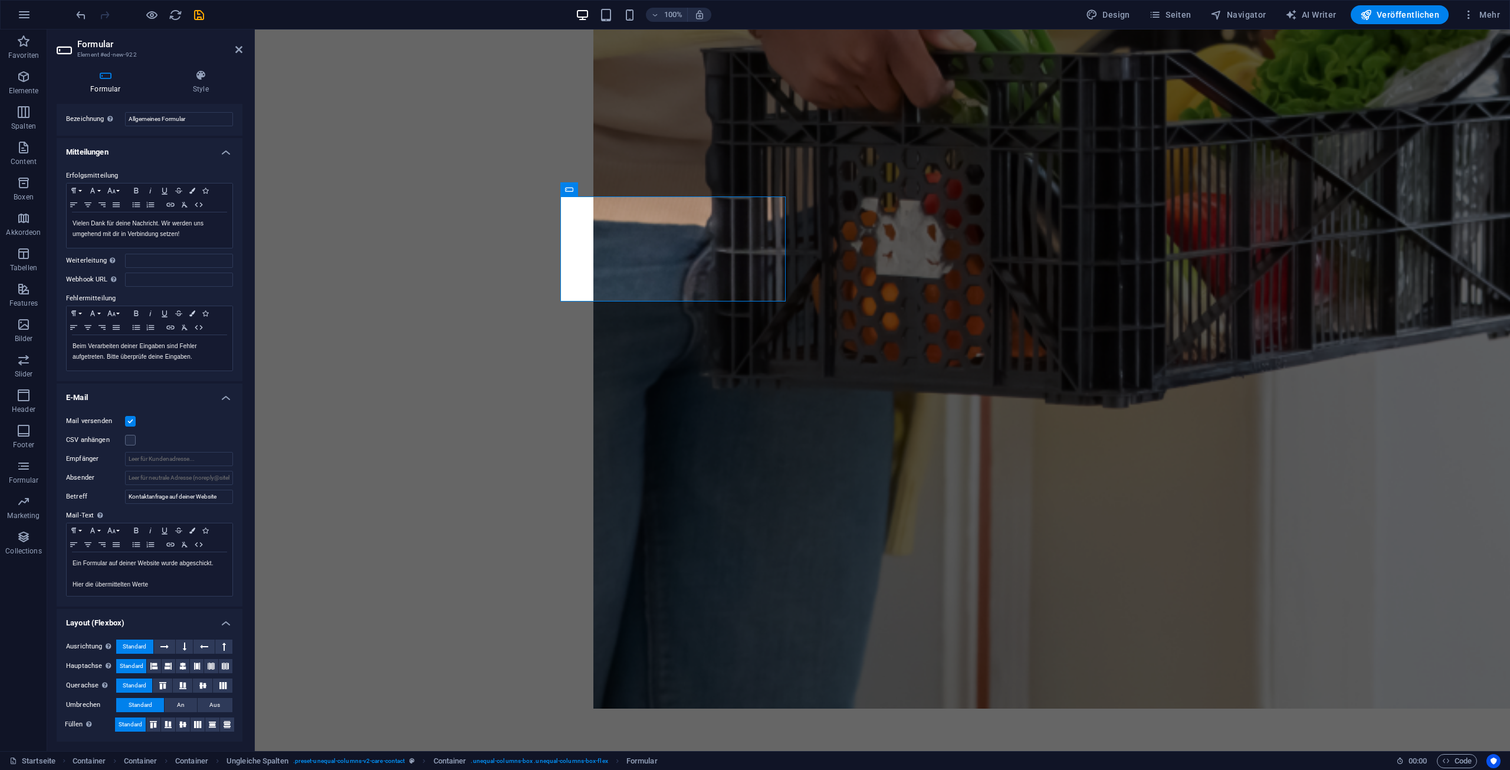
click at [120, 397] on h4 "E-Mail" at bounding box center [150, 393] width 186 height 21
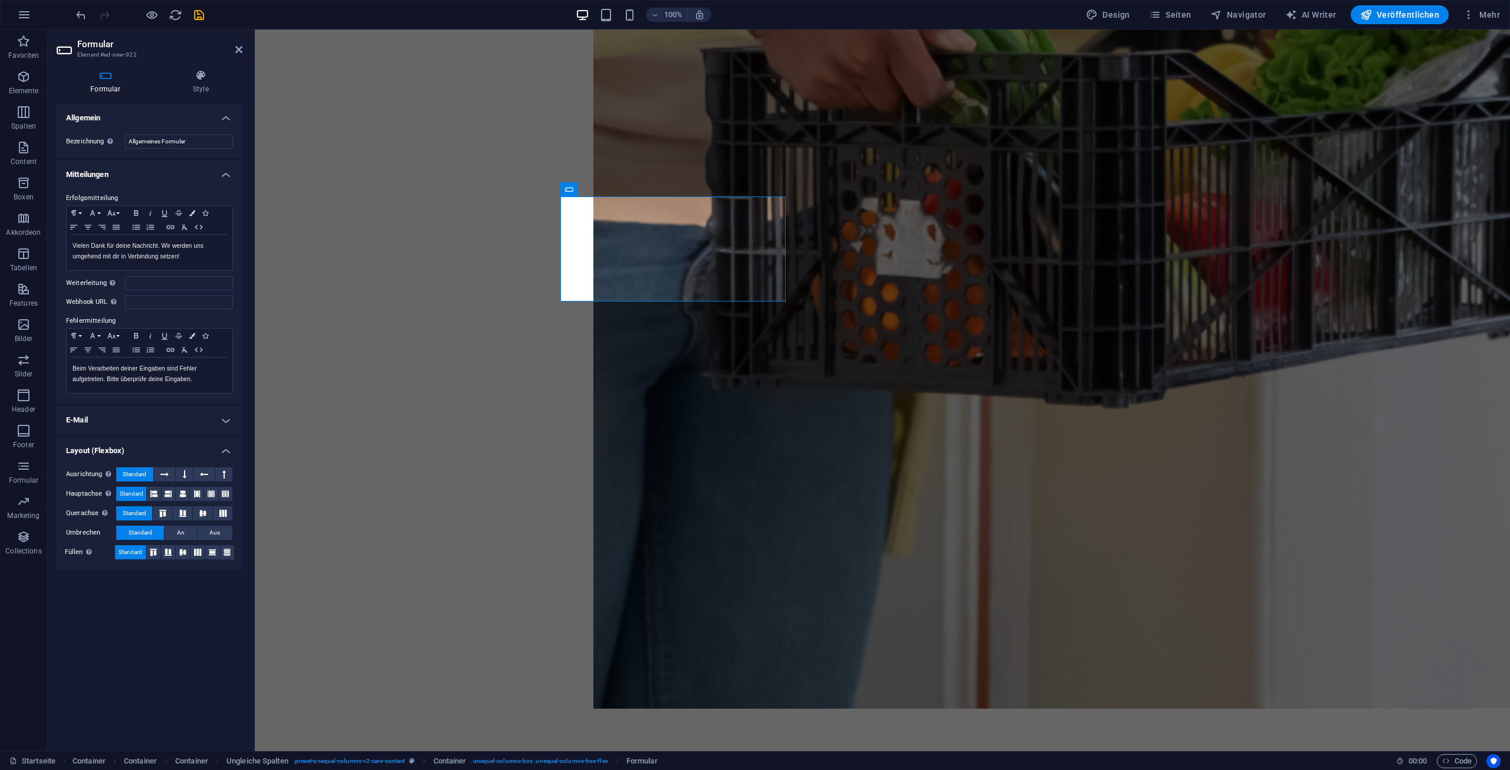
click at [124, 415] on h4 "E-Mail" at bounding box center [150, 420] width 186 height 28
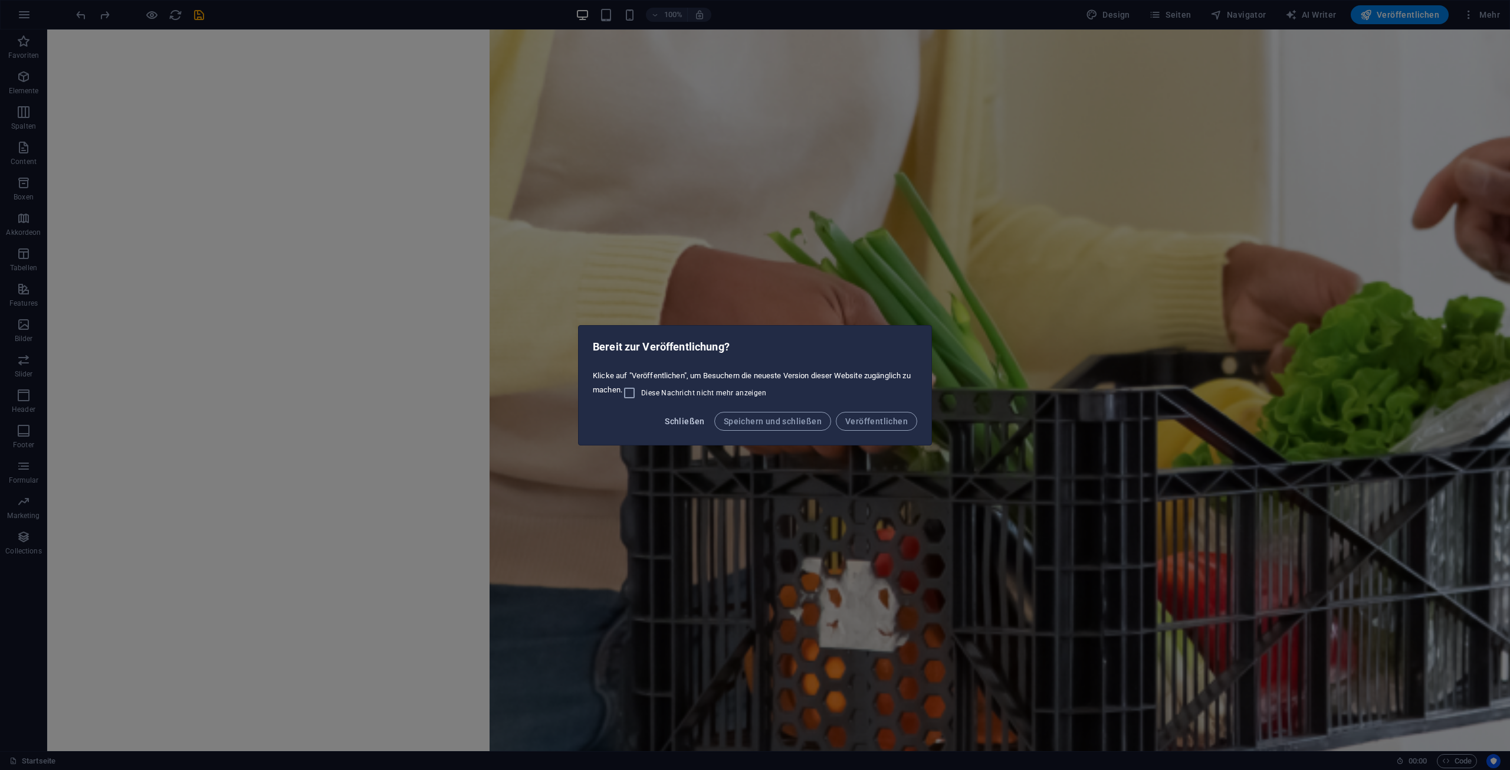
click at [686, 425] on span "Schließen" at bounding box center [685, 420] width 40 height 9
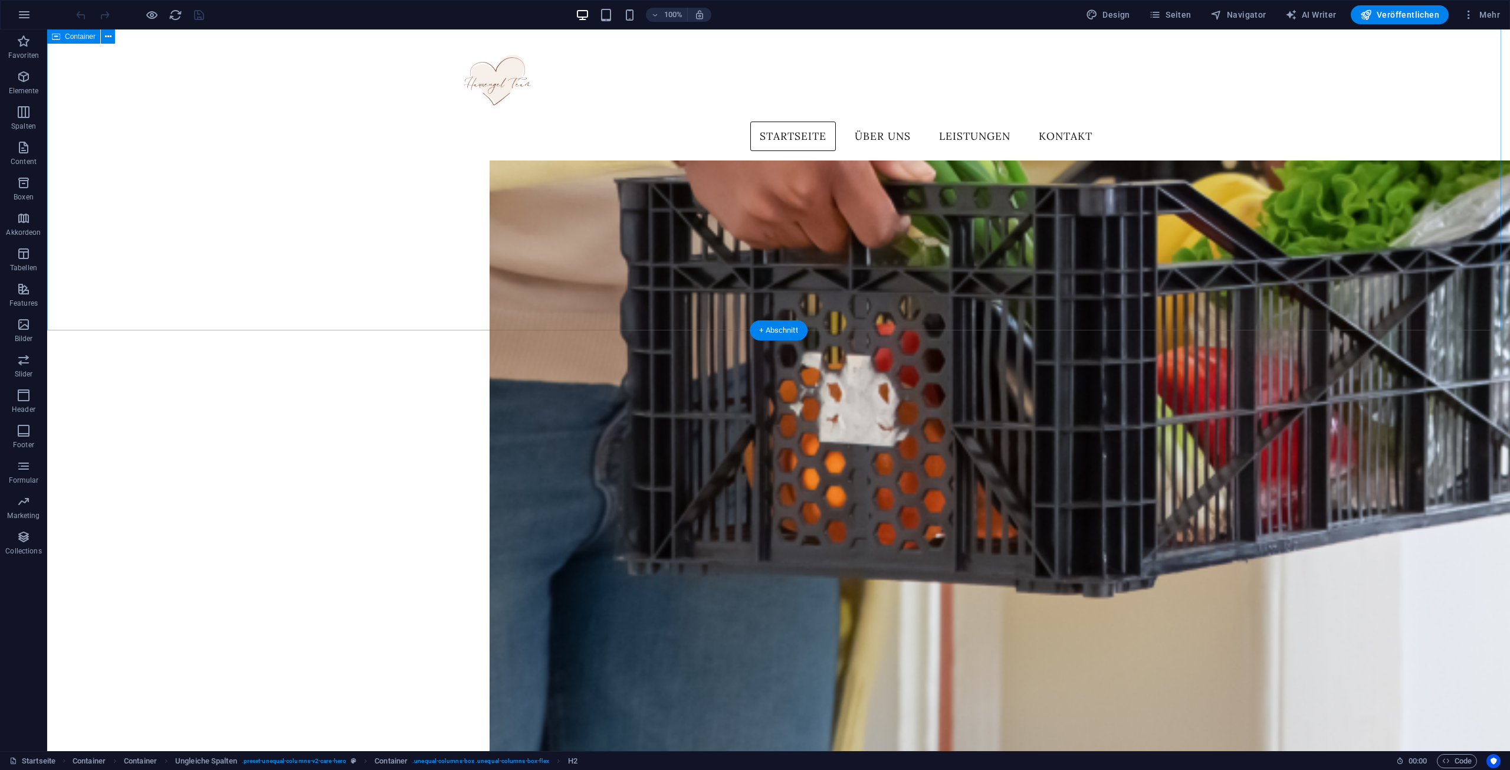
scroll to position [2410, 0]
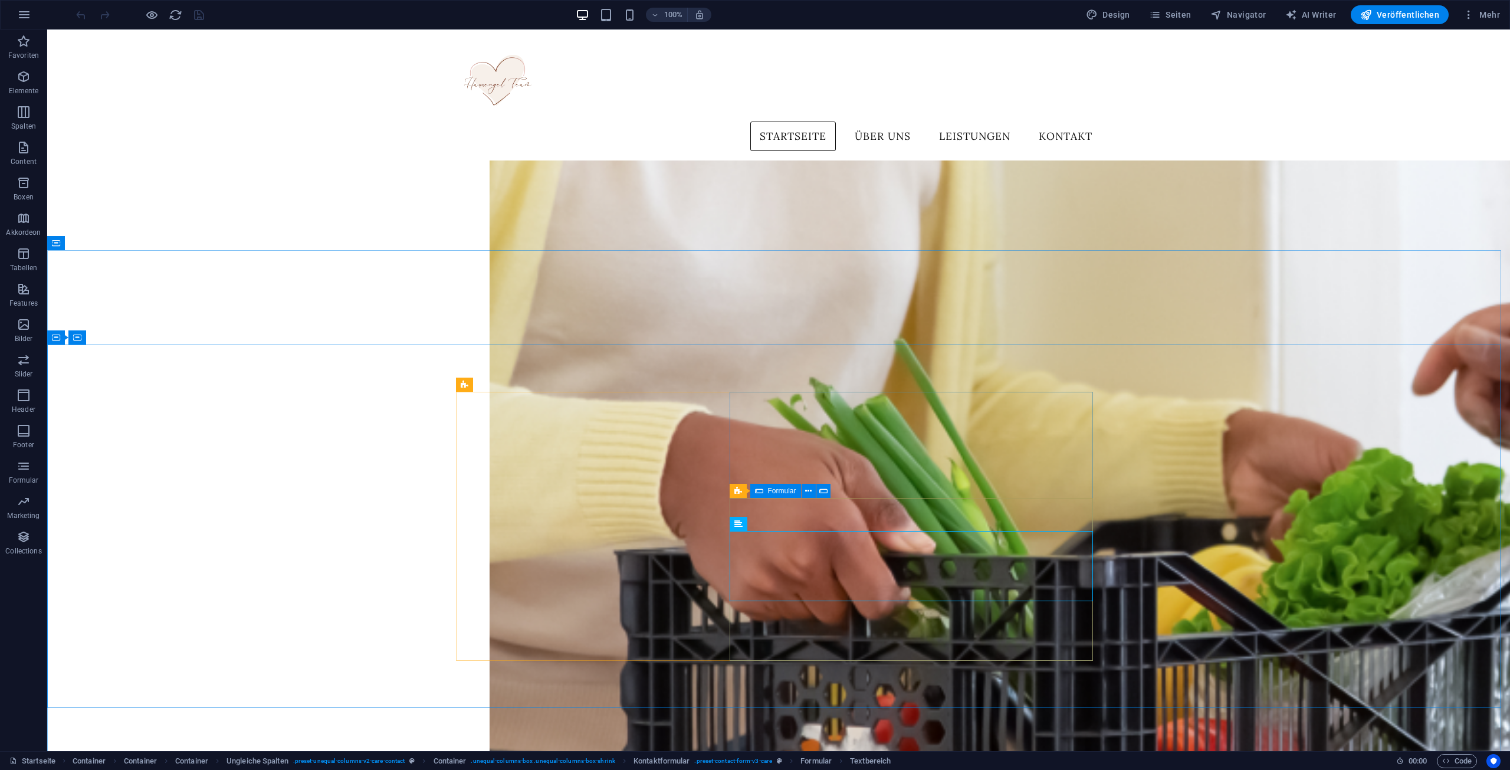
click at [763, 494] on div "Formular" at bounding box center [775, 491] width 51 height 14
click at [810, 490] on icon at bounding box center [808, 491] width 6 height 12
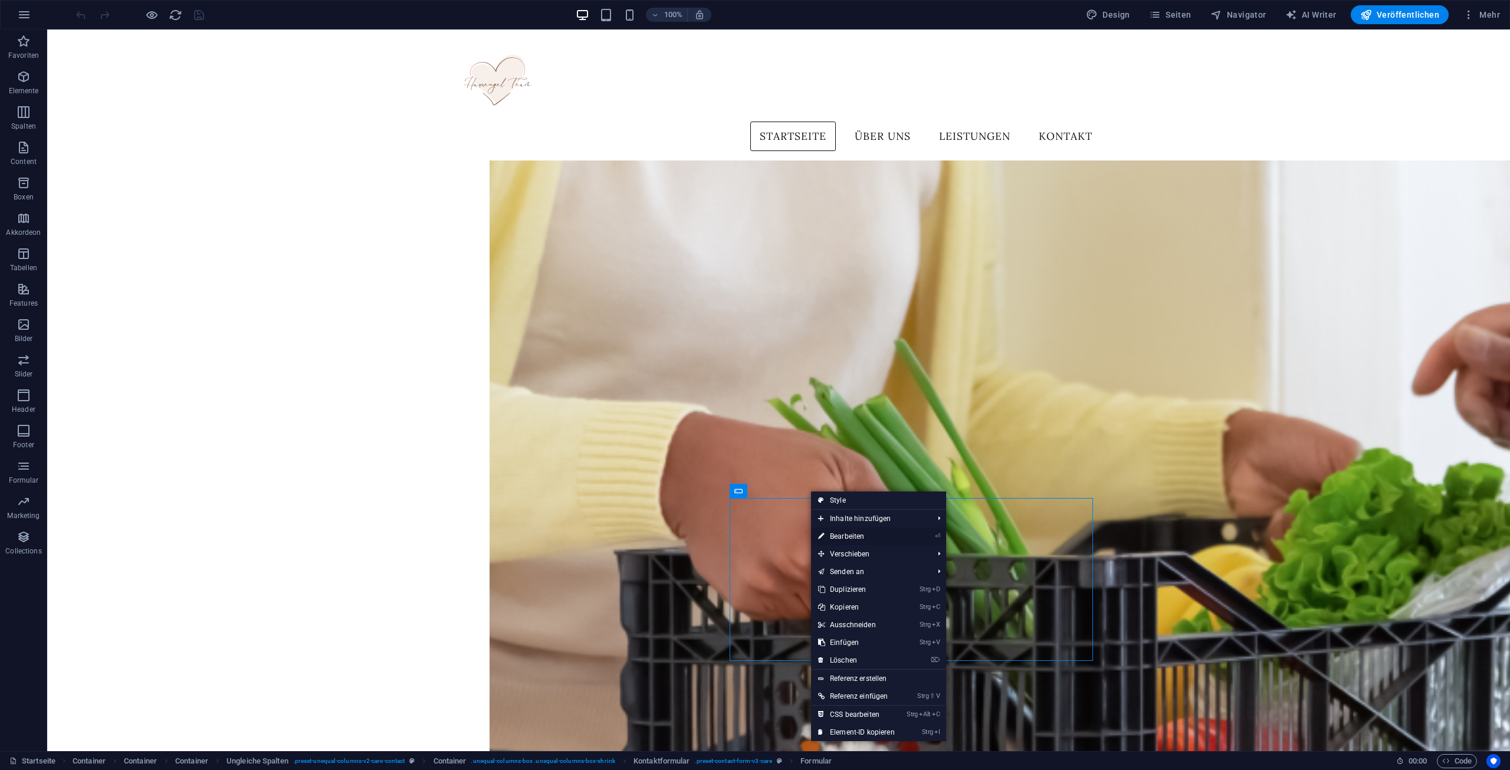
click at [855, 533] on link "⏎ Bearbeiten" at bounding box center [856, 536] width 91 height 18
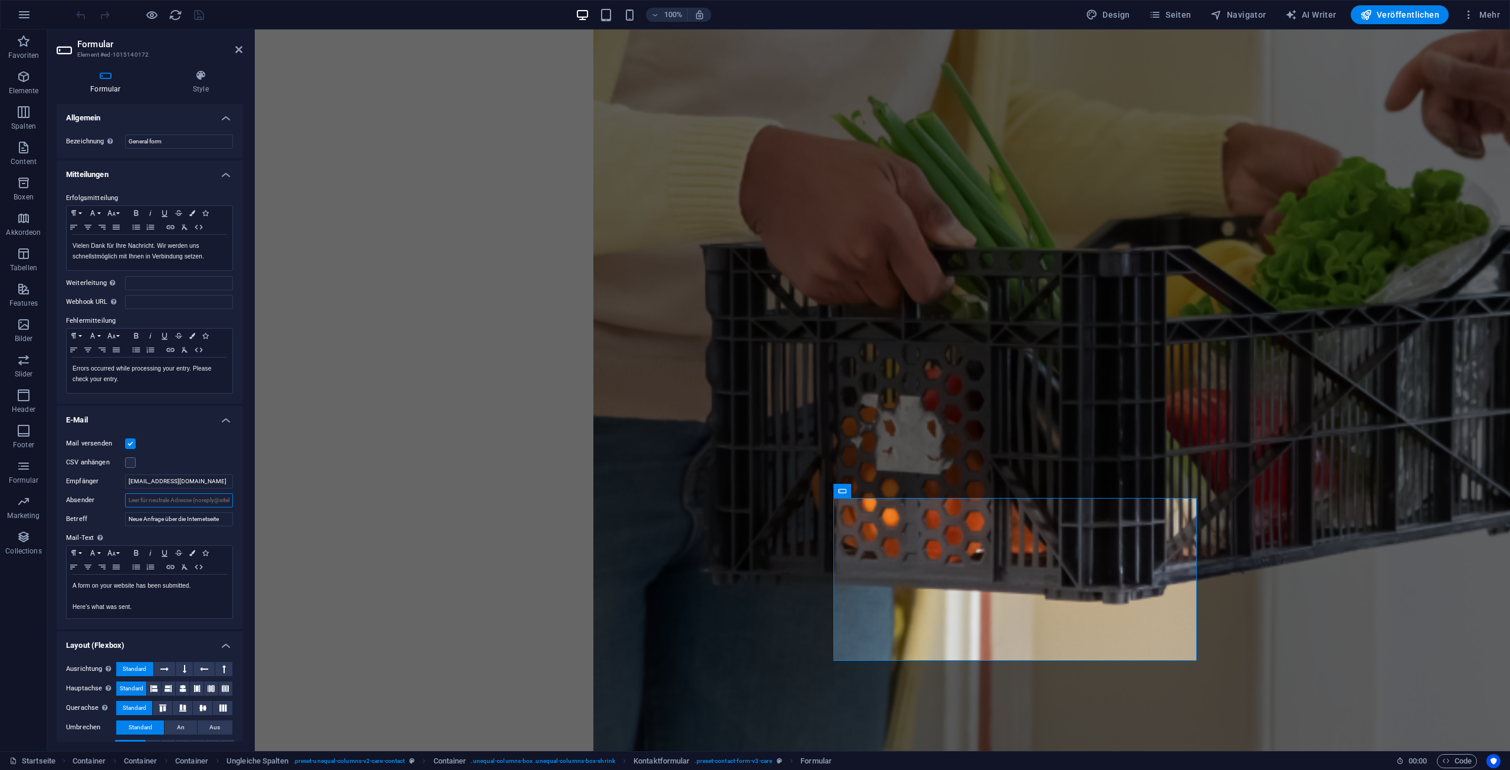
click at [185, 502] on input "Absender" at bounding box center [179, 500] width 108 height 14
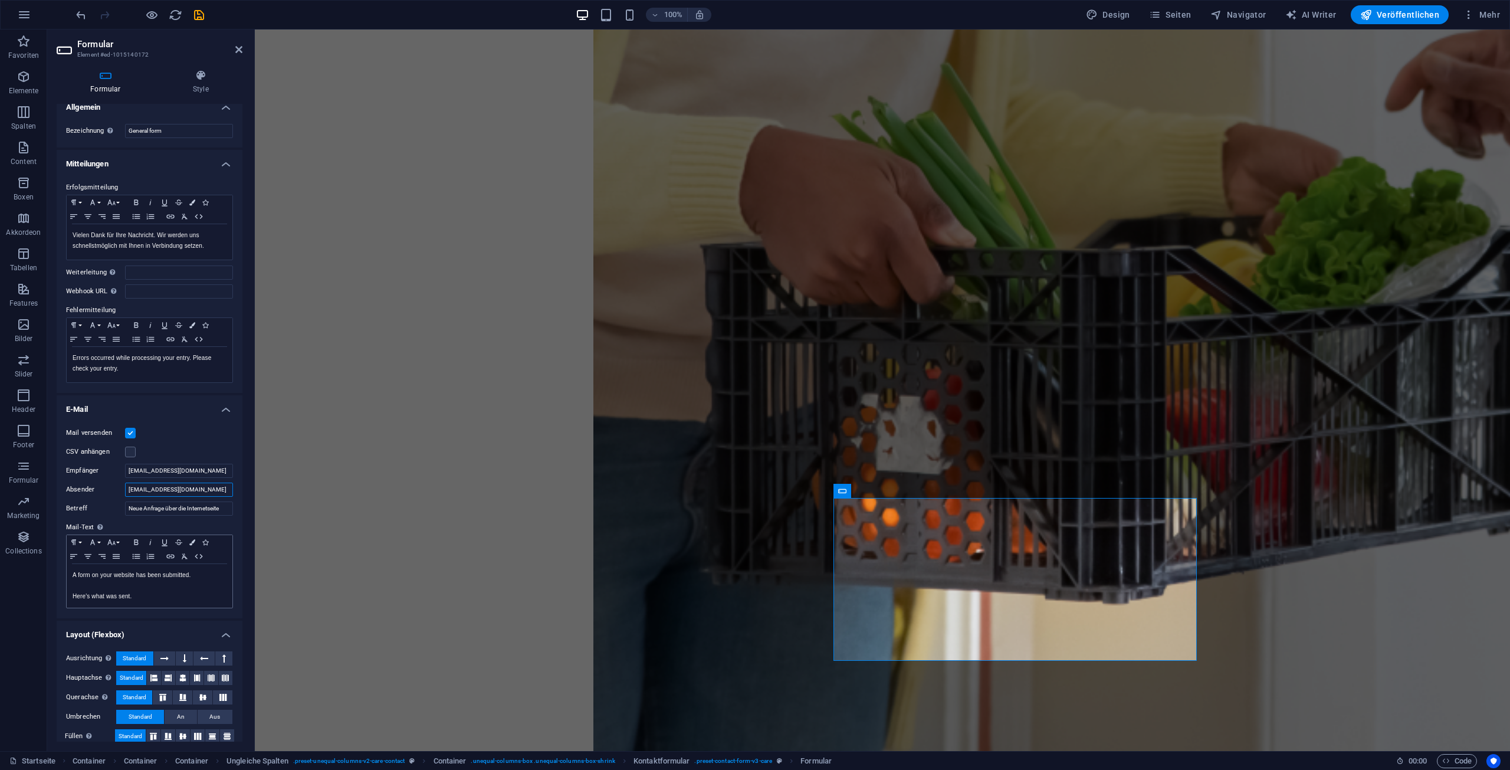
scroll to position [22, 0]
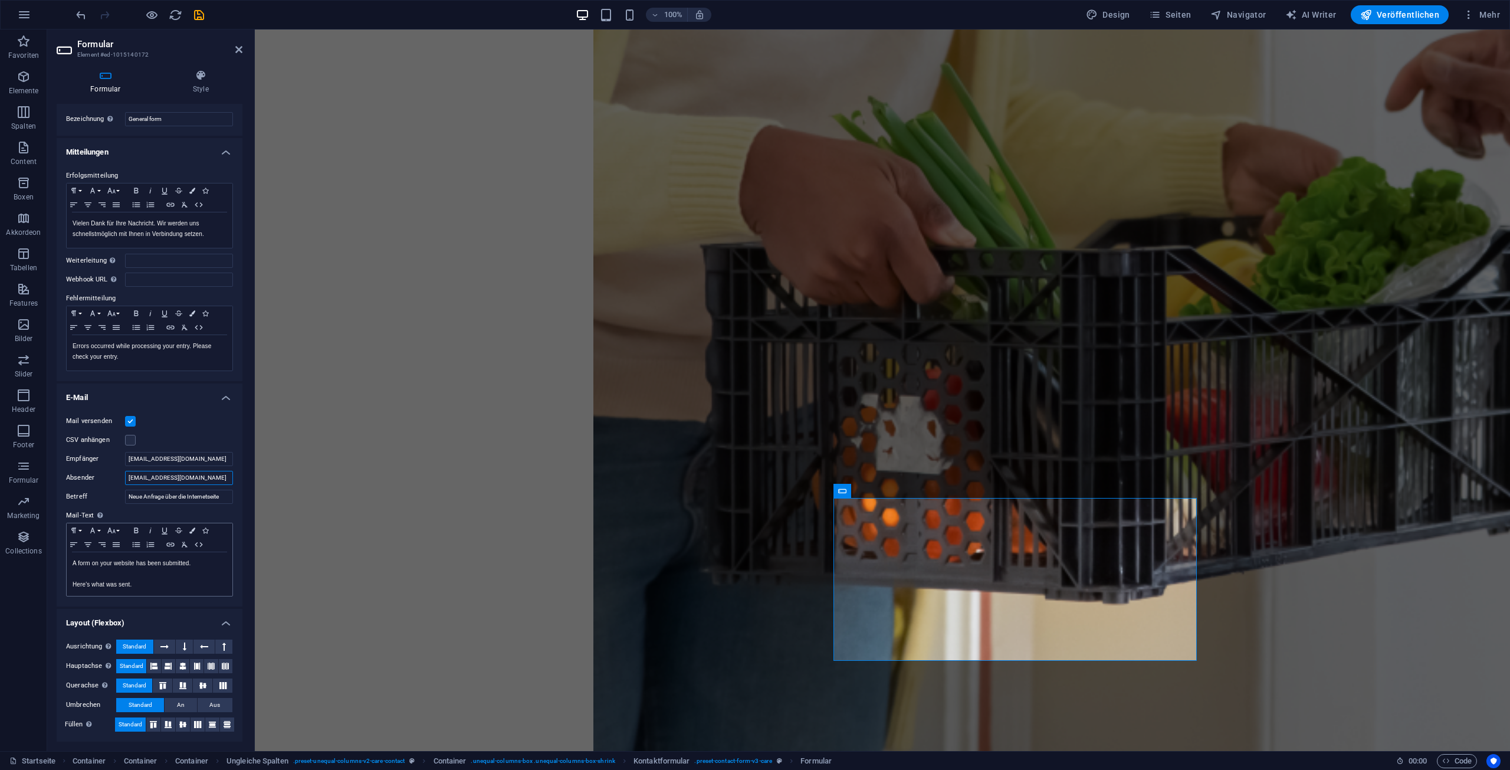
type input "[EMAIL_ADDRESS][DOMAIN_NAME]"
click at [165, 586] on p "Here's what was sent." at bounding box center [150, 584] width 154 height 11
click at [24, 472] on icon "button" at bounding box center [24, 466] width 14 height 14
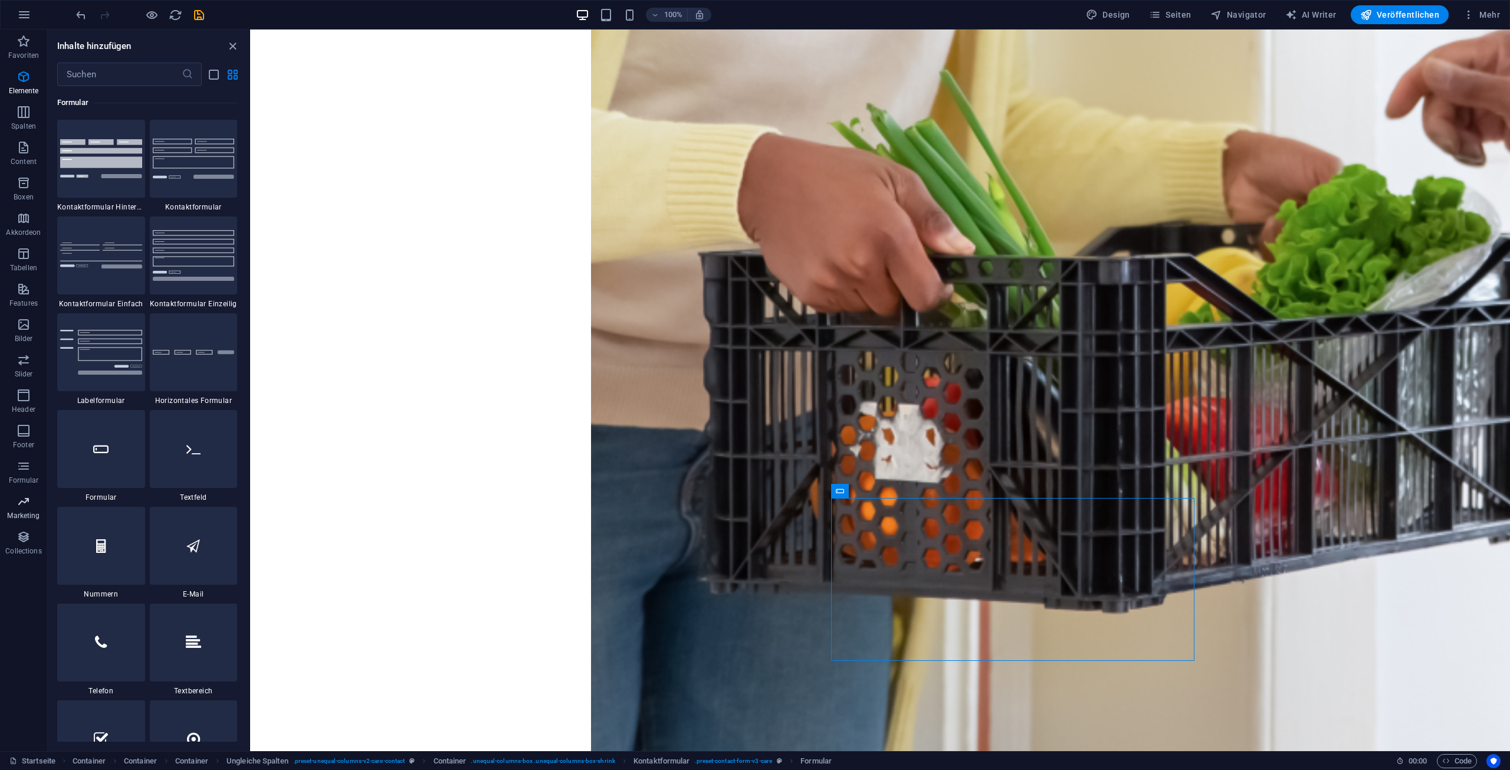
click at [26, 498] on icon "button" at bounding box center [24, 501] width 14 height 14
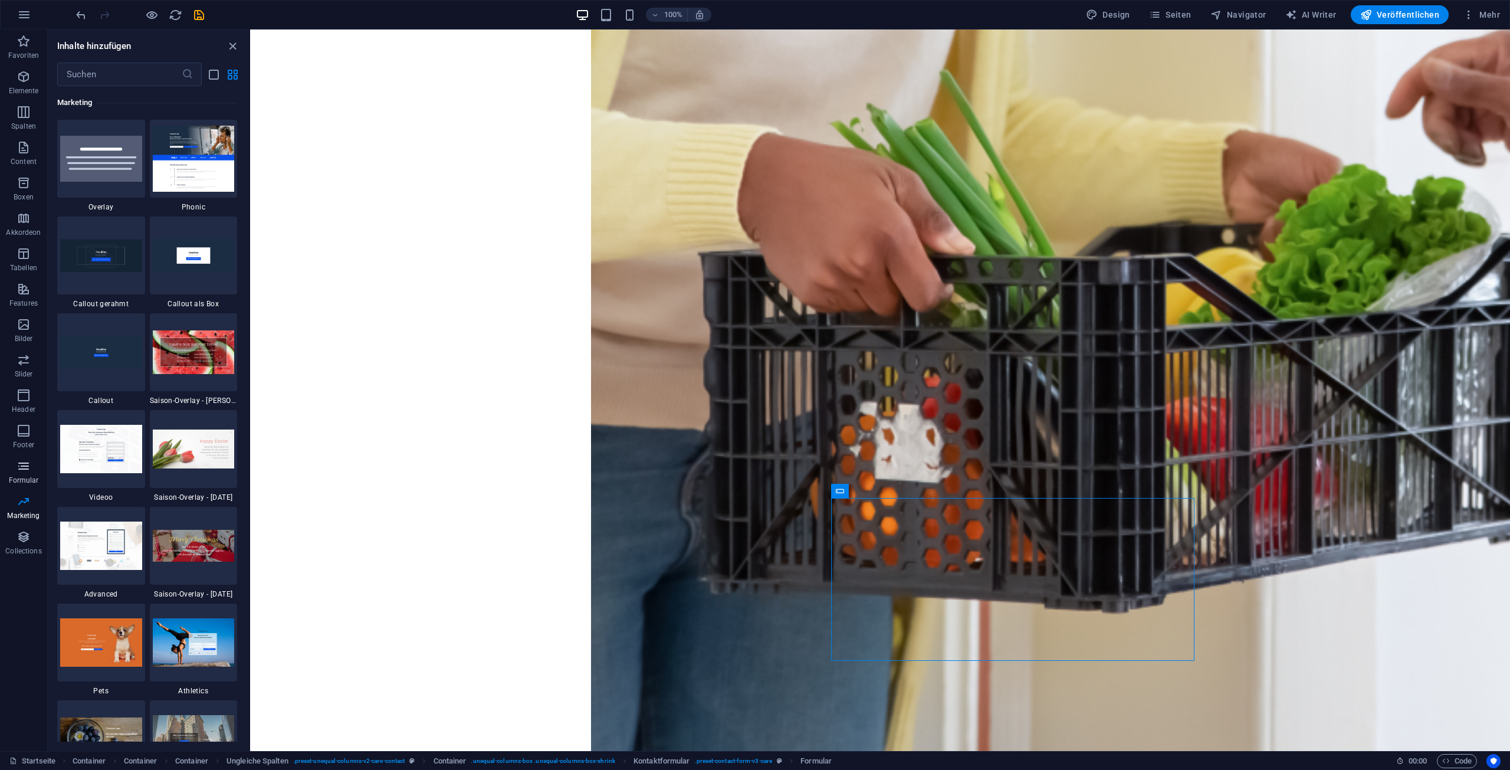
click at [22, 459] on icon "button" at bounding box center [24, 466] width 14 height 14
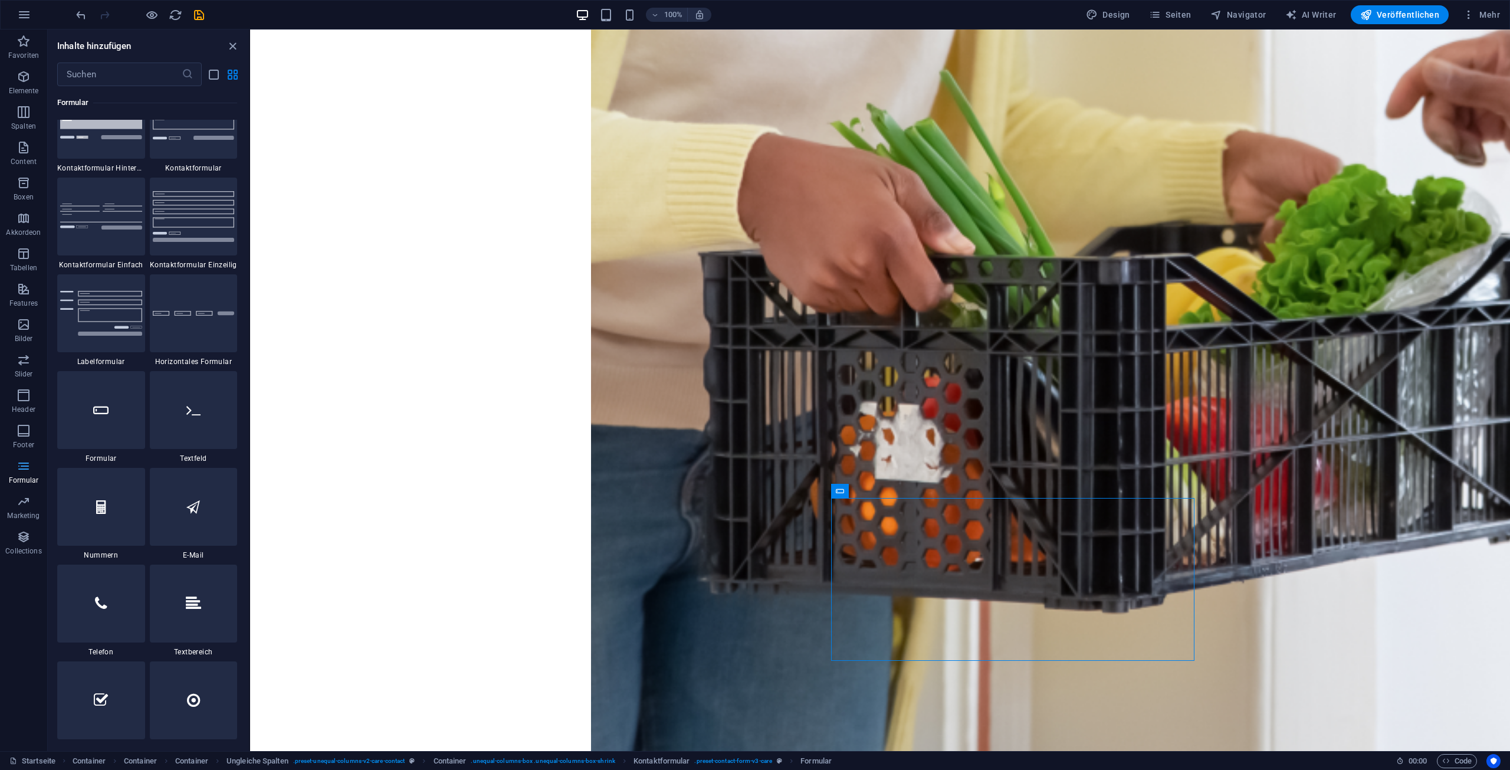
scroll to position [8611, 0]
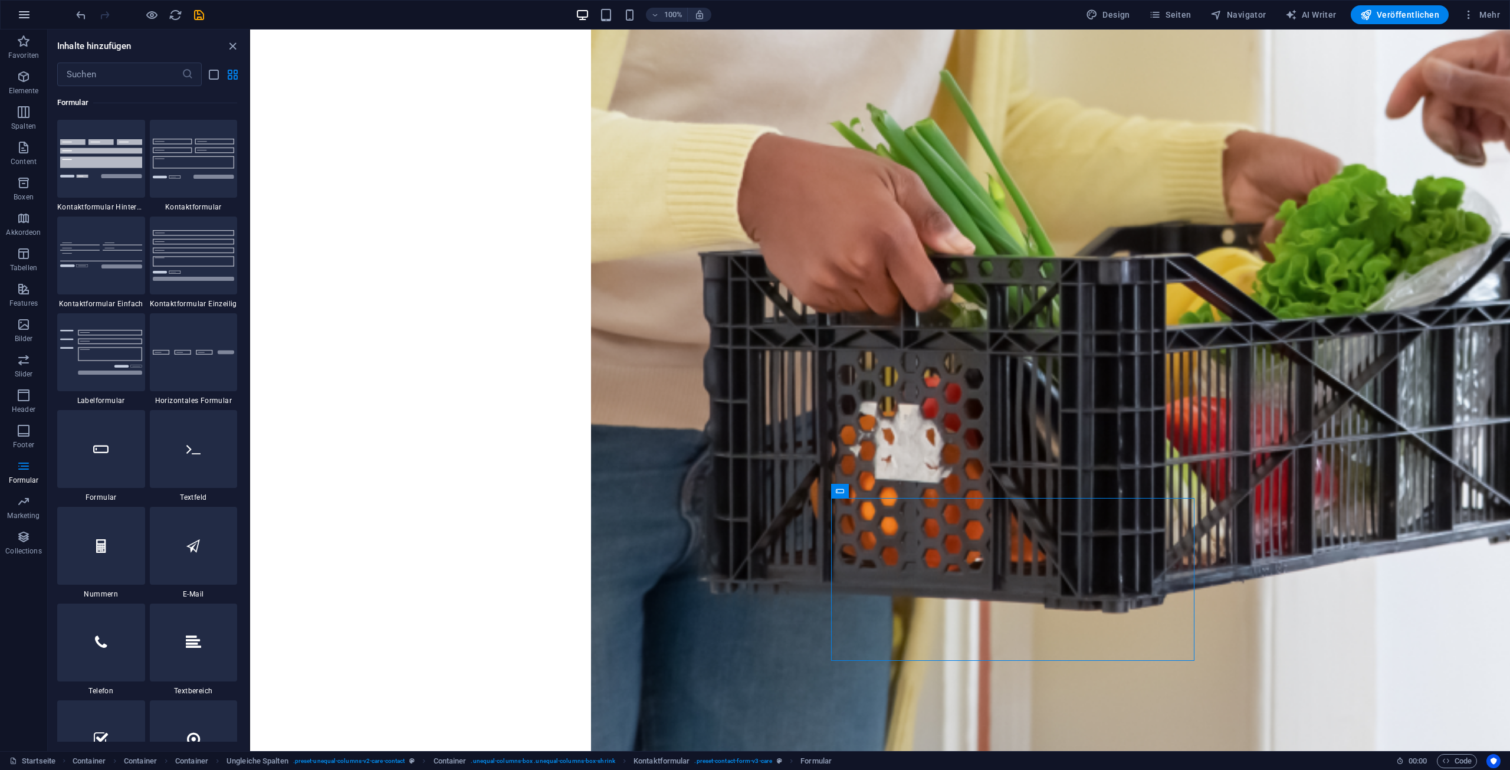
click at [28, 25] on button "button" at bounding box center [24, 15] width 28 height 28
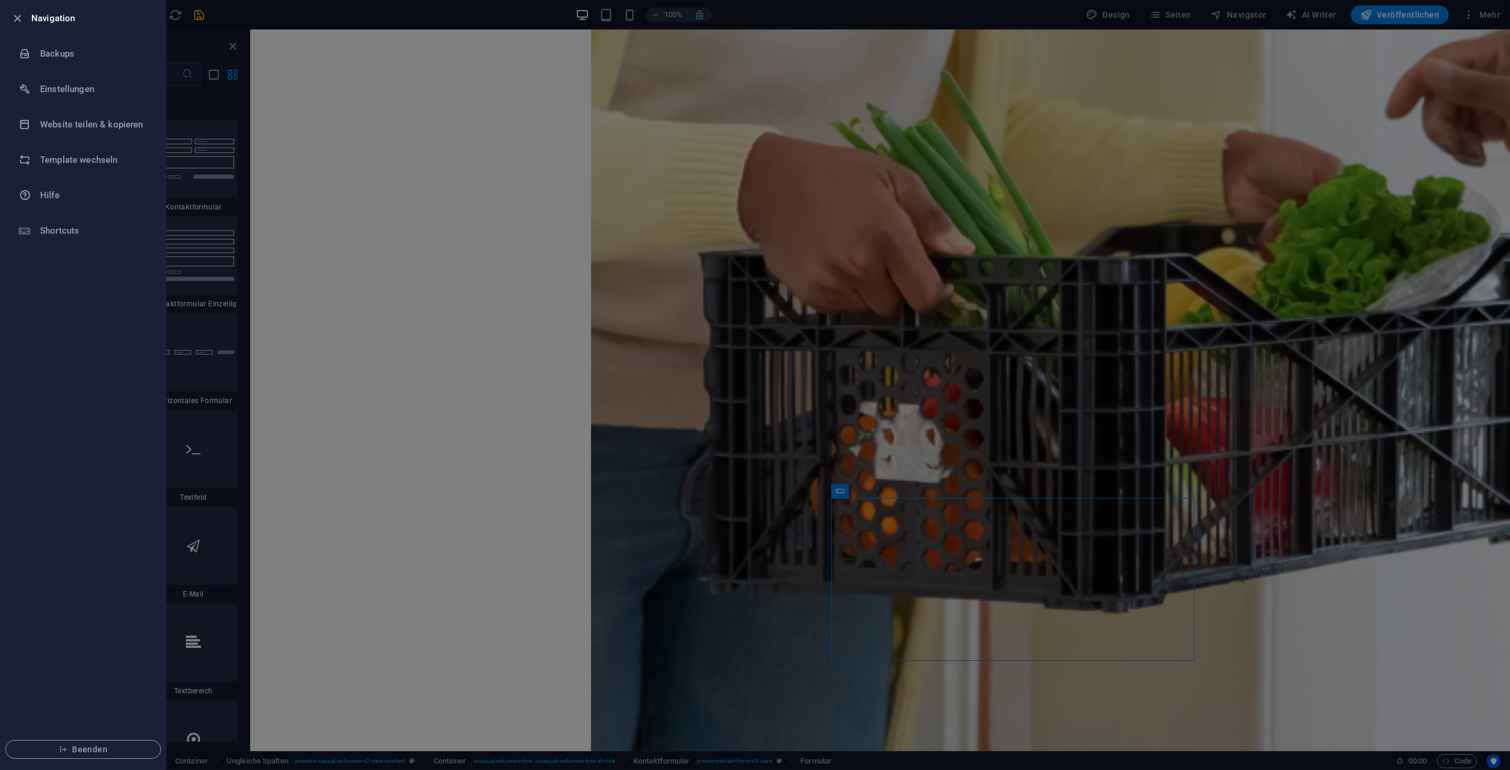
click at [28, 24] on div at bounding box center [20, 18] width 21 height 14
click at [36, 50] on div at bounding box center [29, 54] width 21 height 12
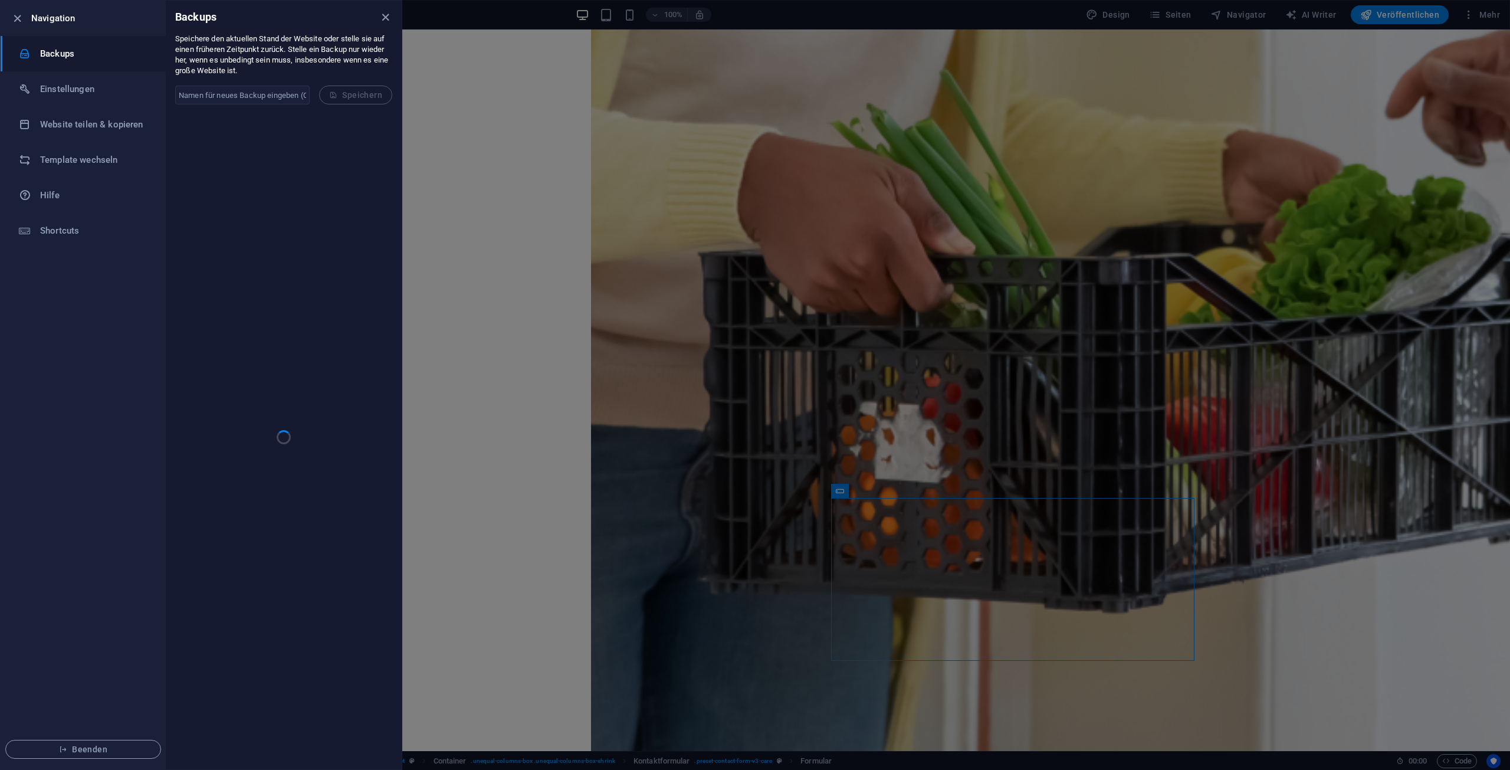
click at [255, 94] on input "text" at bounding box center [242, 95] width 134 height 19
click at [263, 98] on input "text" at bounding box center [242, 95] width 134 height 19
type input "v1"
click at [354, 94] on span "Speichern" at bounding box center [355, 94] width 53 height 9
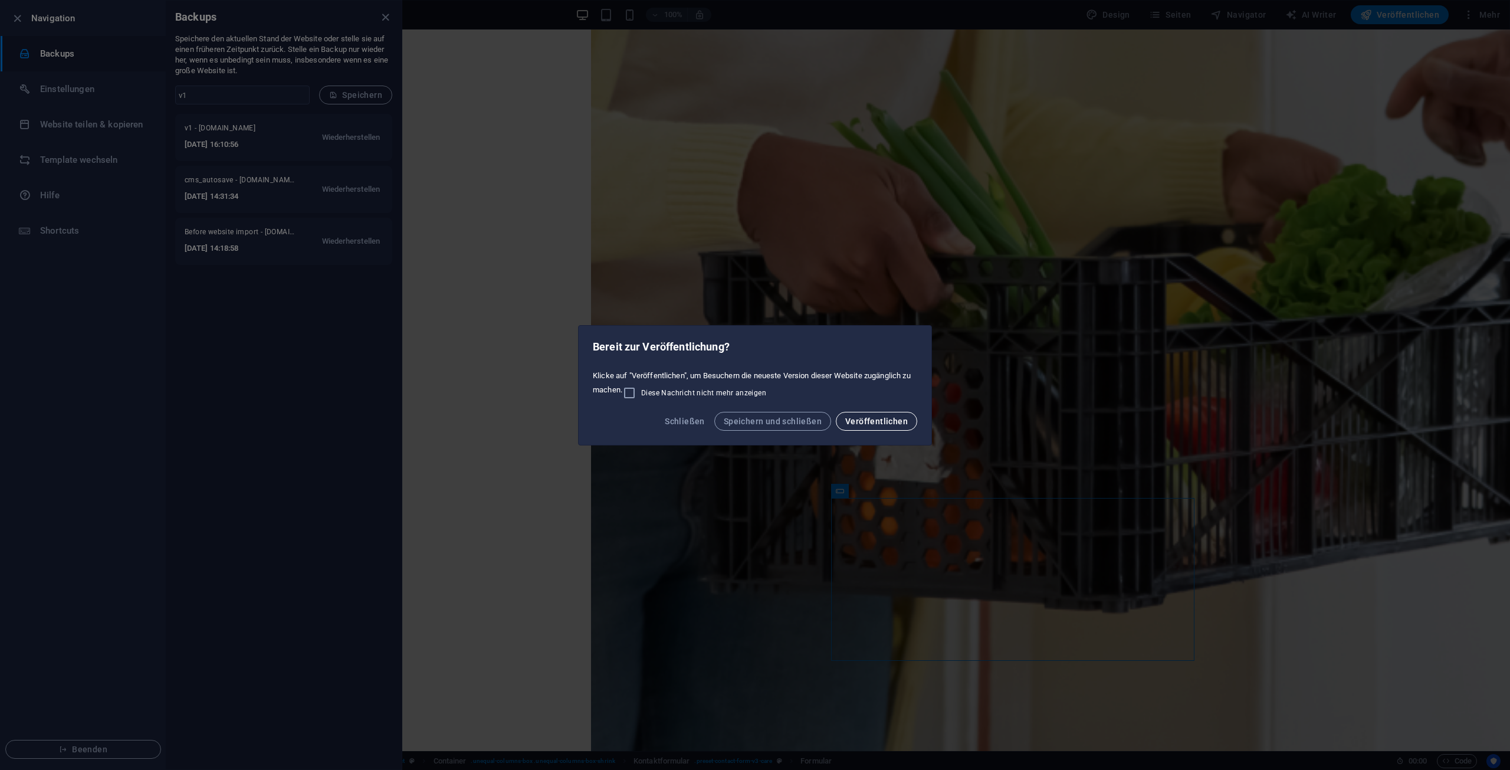
click at [874, 426] on button "Veröffentlichen" at bounding box center [876, 421] width 81 height 19
checkbox input "false"
